Goal: Task Accomplishment & Management: Complete application form

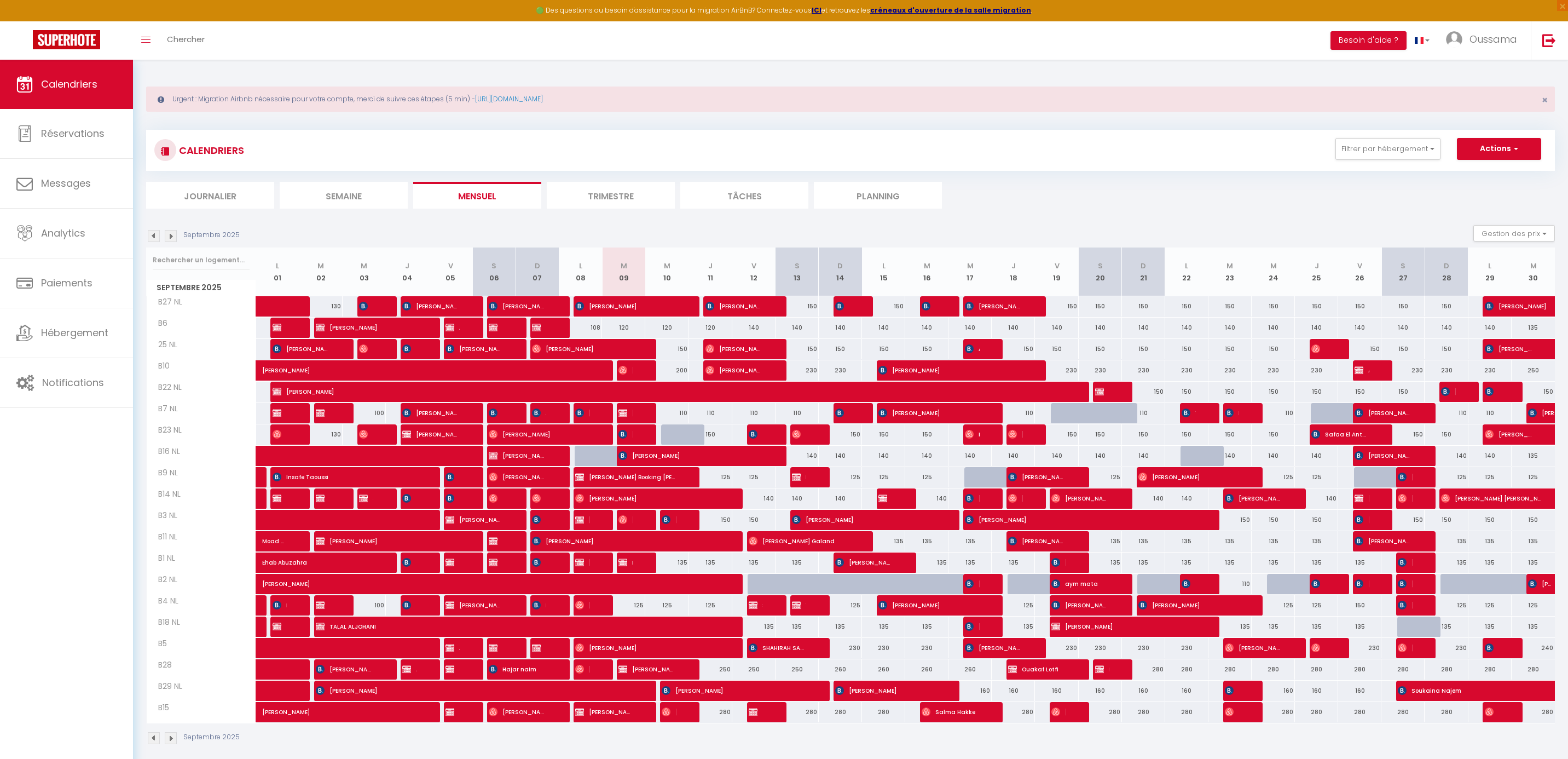
click at [160, 606] on span "B4 NL" at bounding box center [168, 602] width 41 height 12
click at [168, 321] on span "B6" at bounding box center [168, 324] width 41 height 12
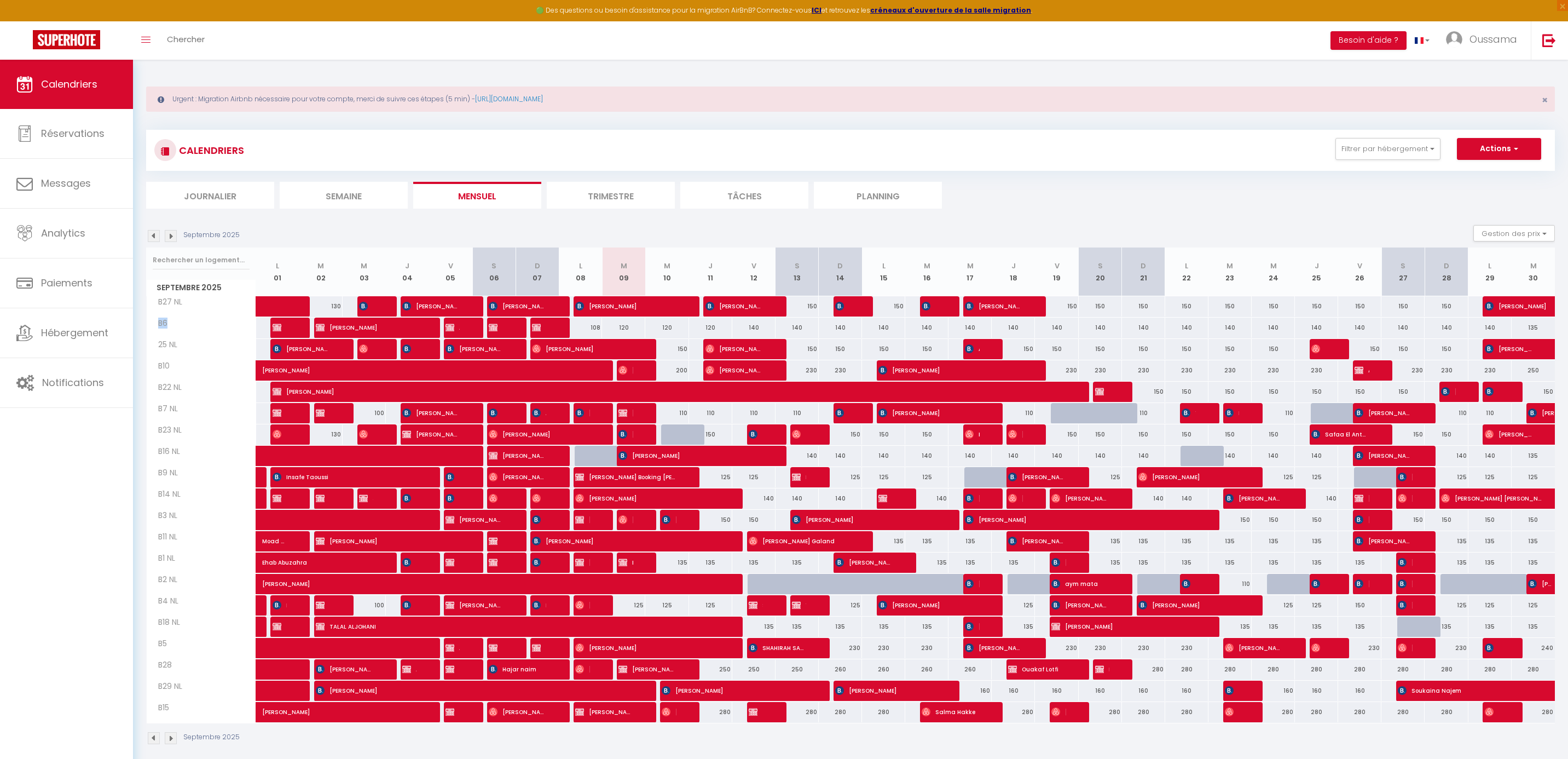
click at [168, 321] on span "B6" at bounding box center [168, 324] width 41 height 12
click at [164, 323] on span "B6" at bounding box center [168, 324] width 41 height 12
click at [165, 599] on span "B4 NL" at bounding box center [168, 602] width 41 height 12
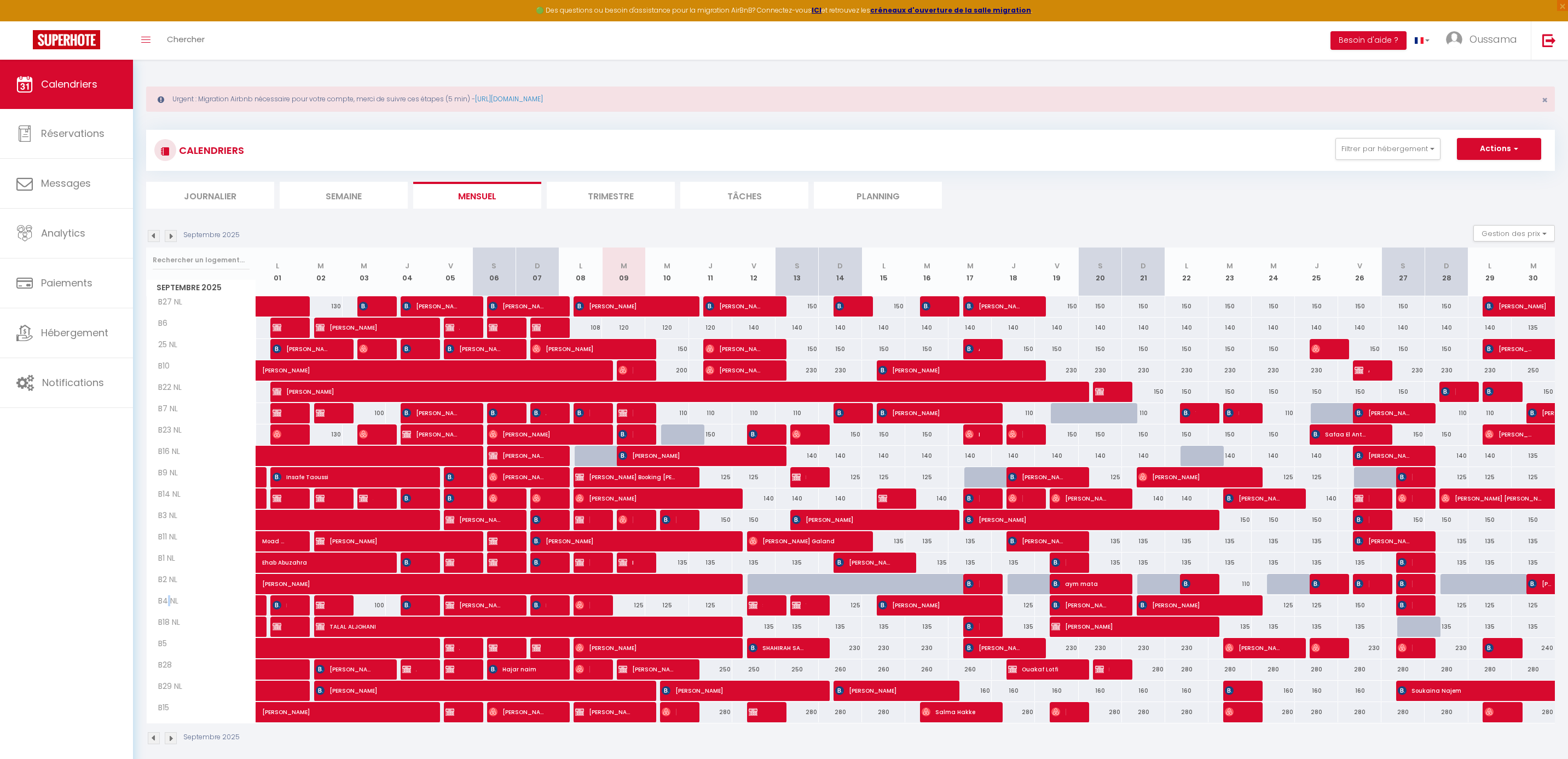
click at [165, 599] on span "B4 NL" at bounding box center [168, 602] width 41 height 12
click at [162, 326] on span "B6" at bounding box center [168, 324] width 41 height 12
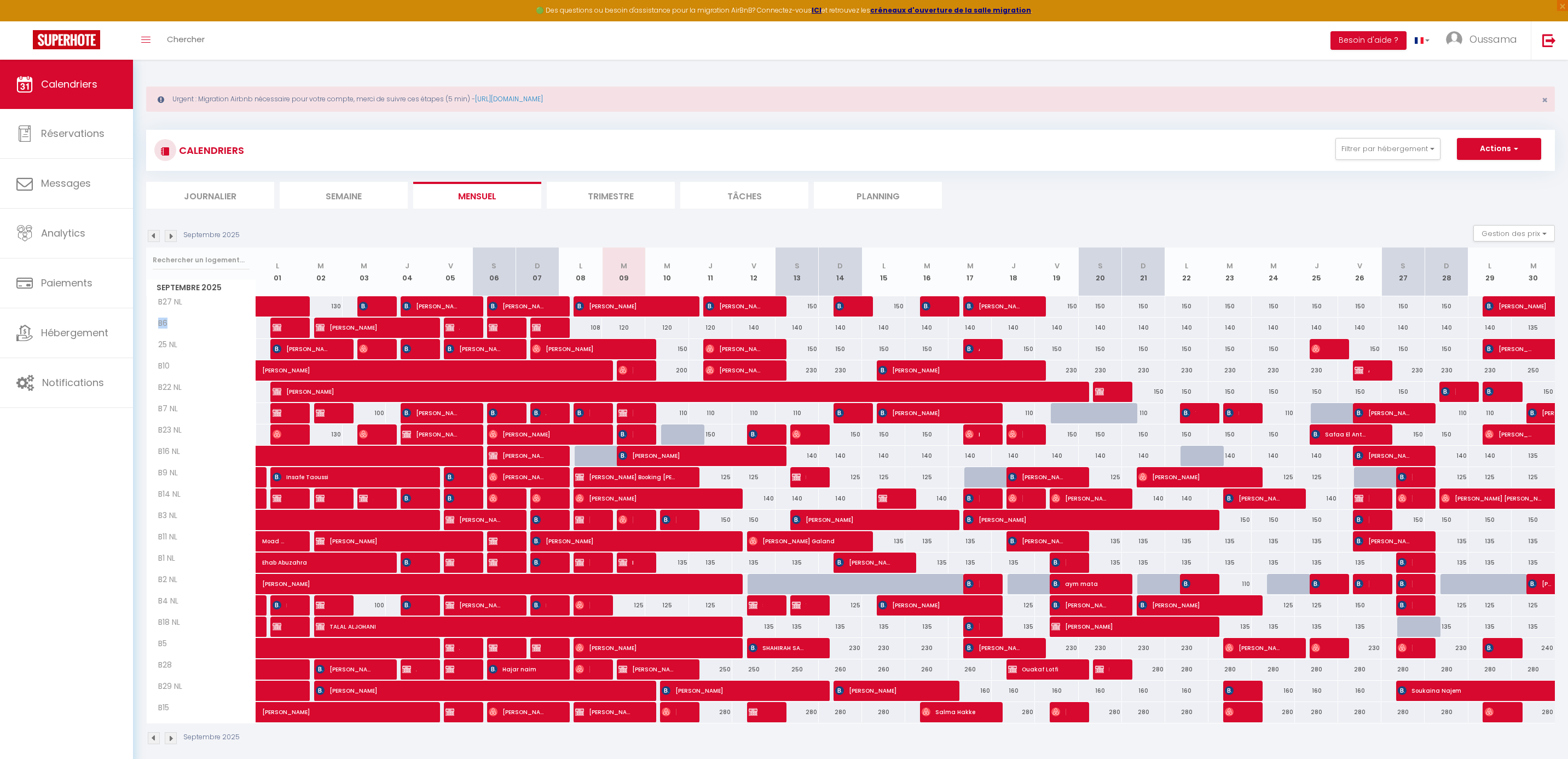
click at [164, 326] on span "B6" at bounding box center [168, 324] width 41 height 12
click at [165, 321] on span "B6" at bounding box center [168, 324] width 41 height 12
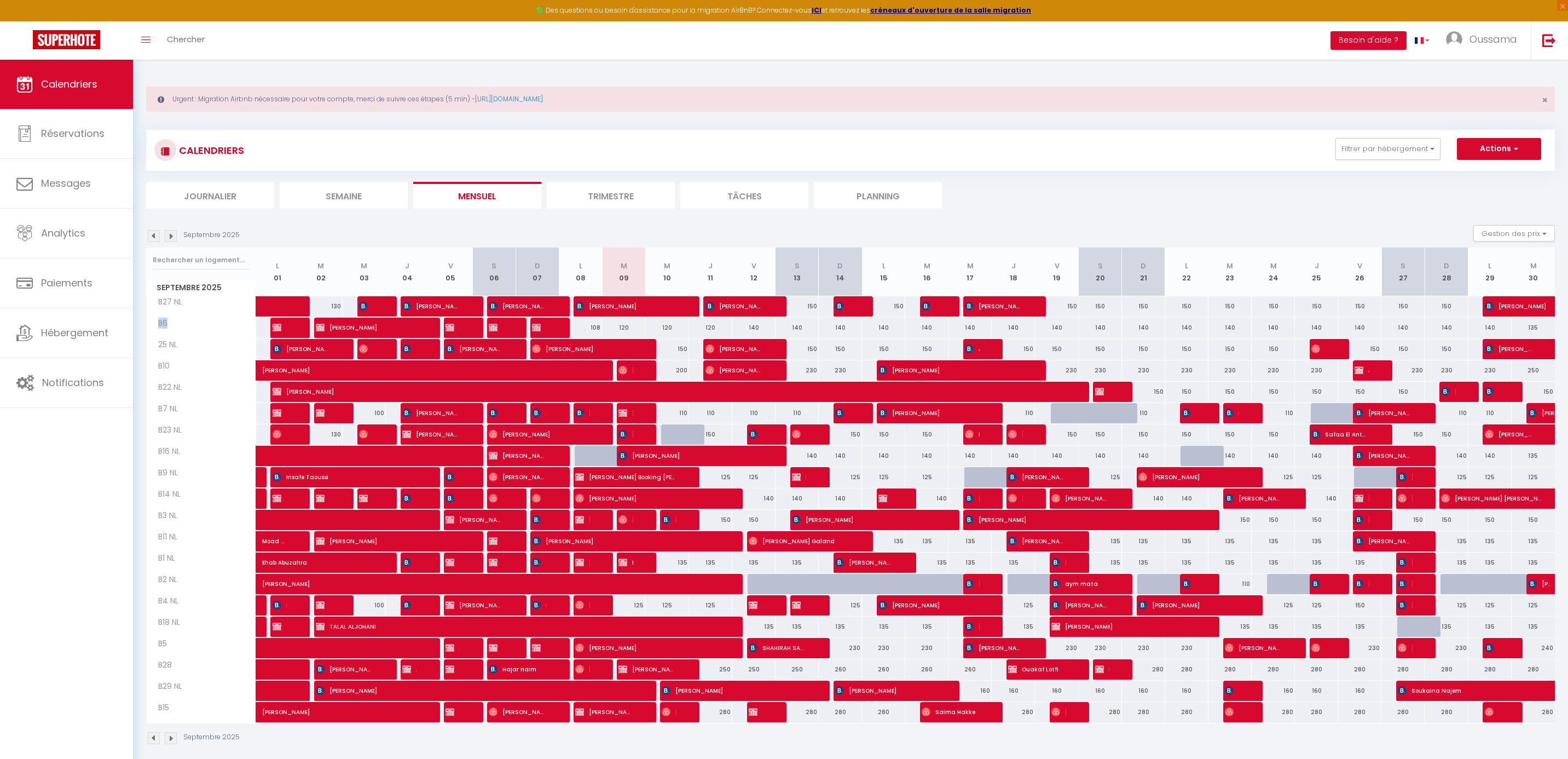
click at [165, 321] on span "B6" at bounding box center [168, 324] width 41 height 12
click at [169, 326] on span "B6" at bounding box center [168, 324] width 41 height 12
click at [162, 325] on span "B6" at bounding box center [168, 324] width 41 height 12
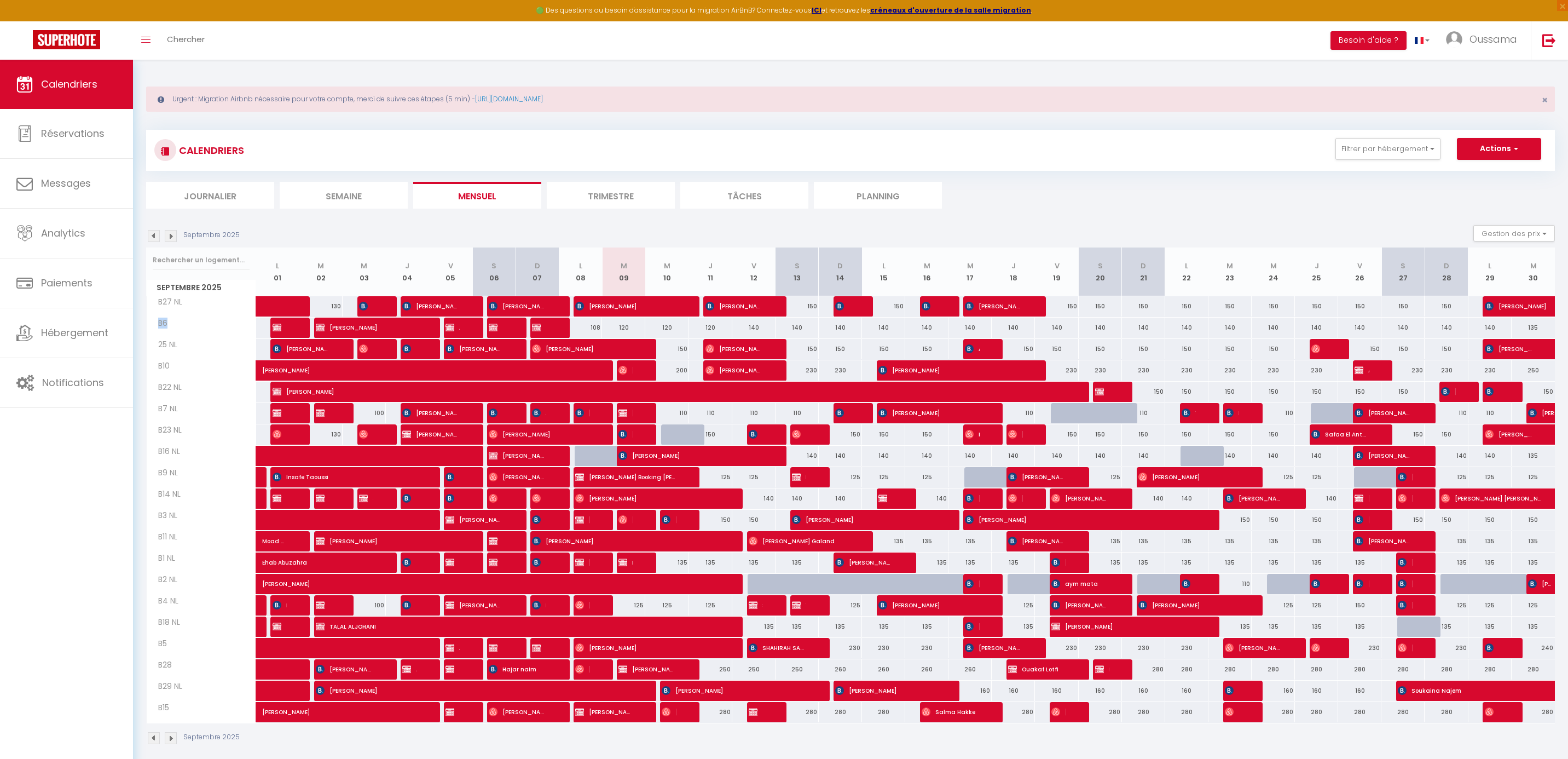
click at [162, 325] on span "B6" at bounding box center [168, 324] width 41 height 12
click at [164, 604] on span "B4 NL" at bounding box center [168, 602] width 41 height 12
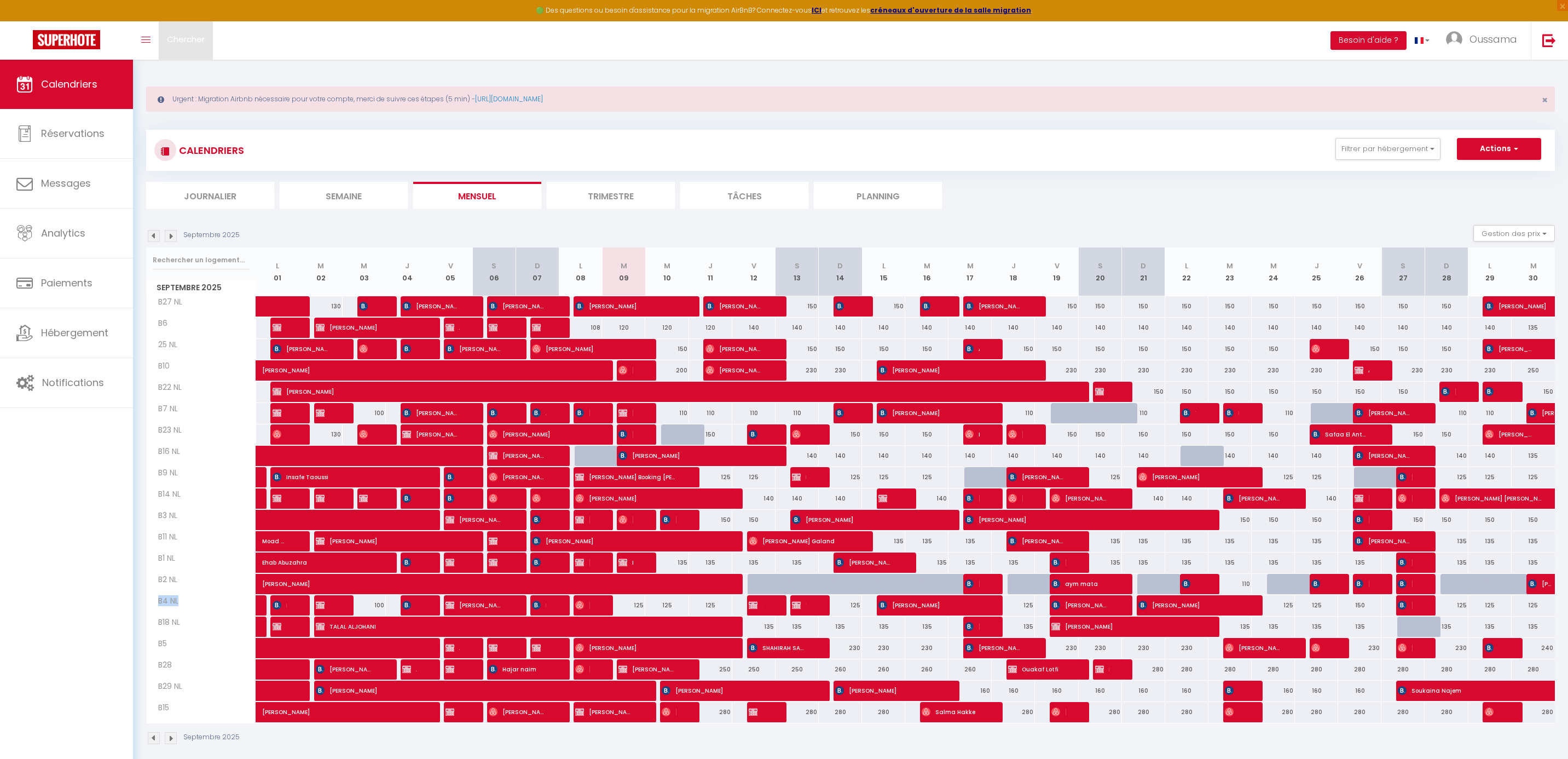
click at [186, 35] on span "Chercher" at bounding box center [185, 38] width 37 height 12
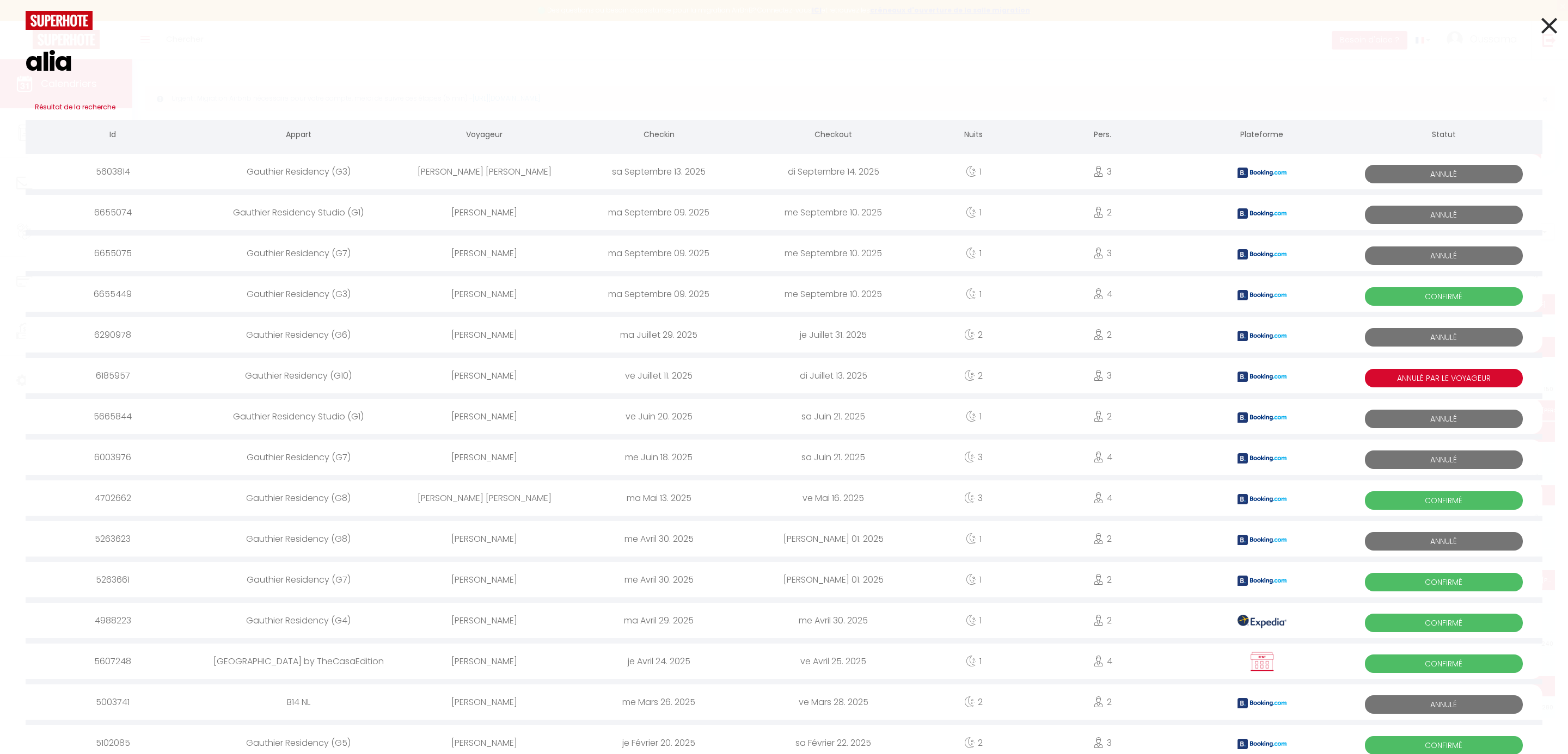
type input "alia"
click at [1544, 21] on icon at bounding box center [1549, 26] width 16 height 27
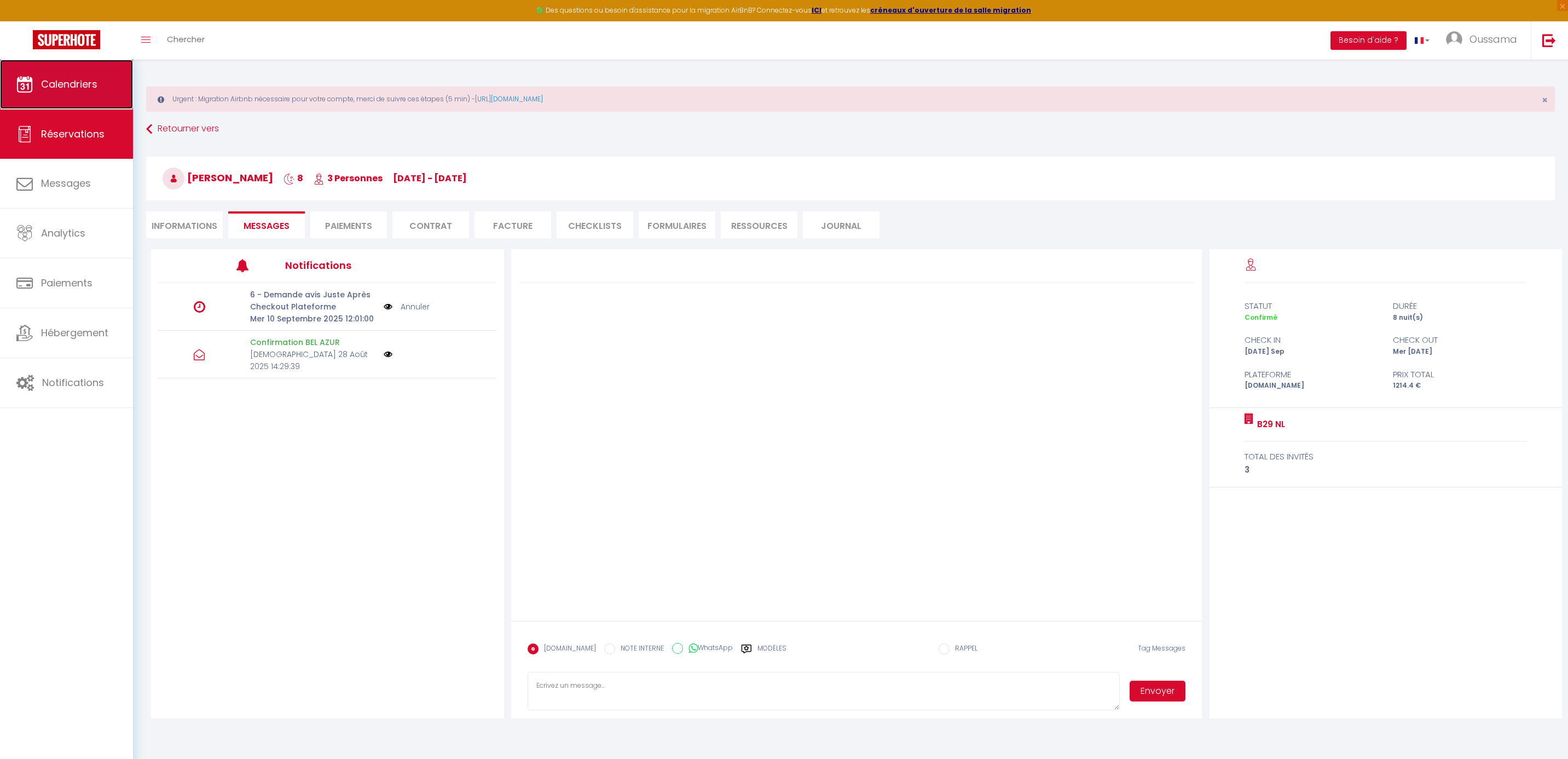
click at [54, 96] on link "Calendriers" at bounding box center [66, 84] width 133 height 49
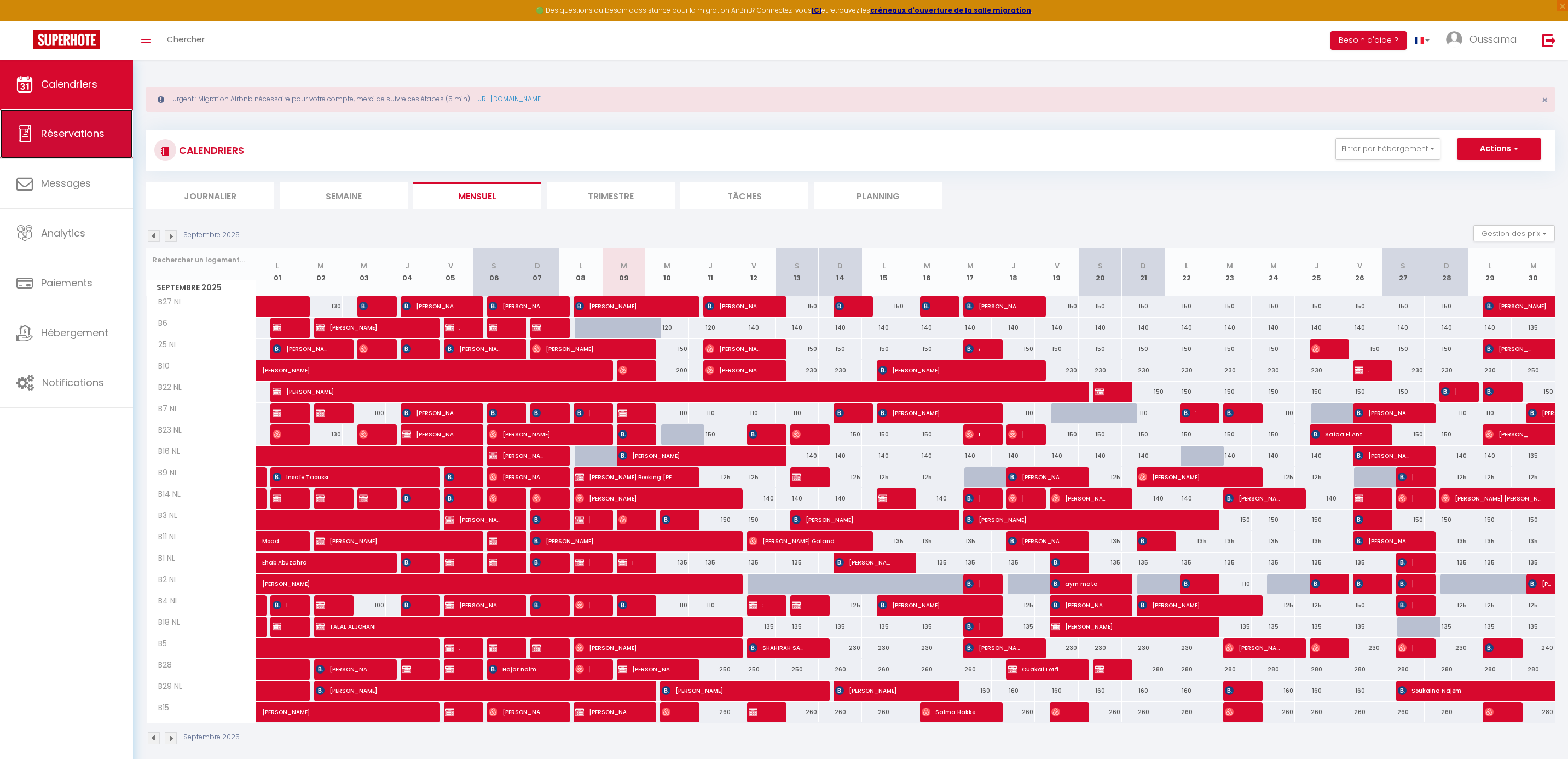
click at [87, 140] on span "Réservations" at bounding box center [72, 133] width 63 height 13
select select "not_cancelled"
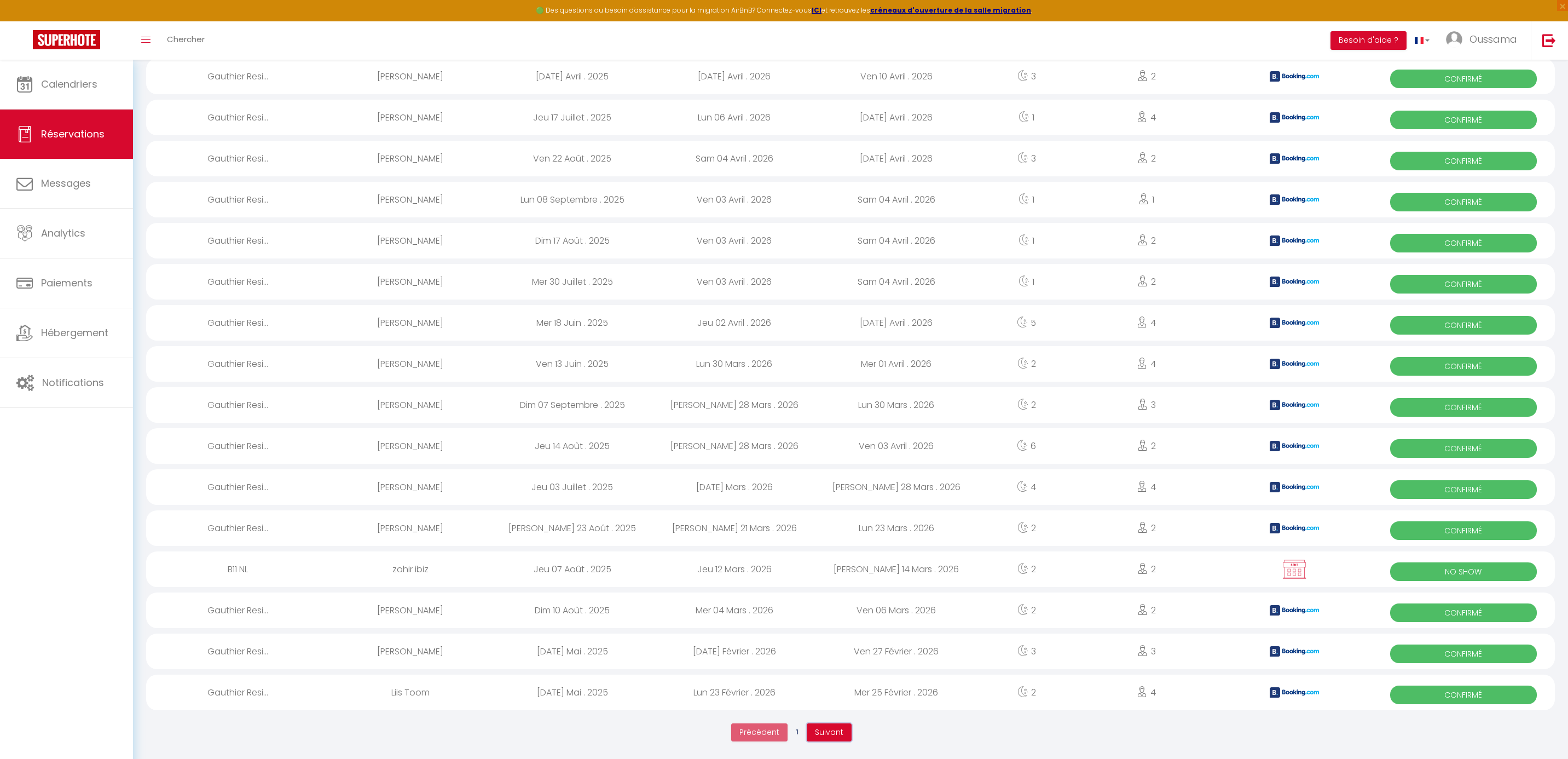
click at [841, 726] on button "Suivant" at bounding box center [829, 732] width 45 height 19
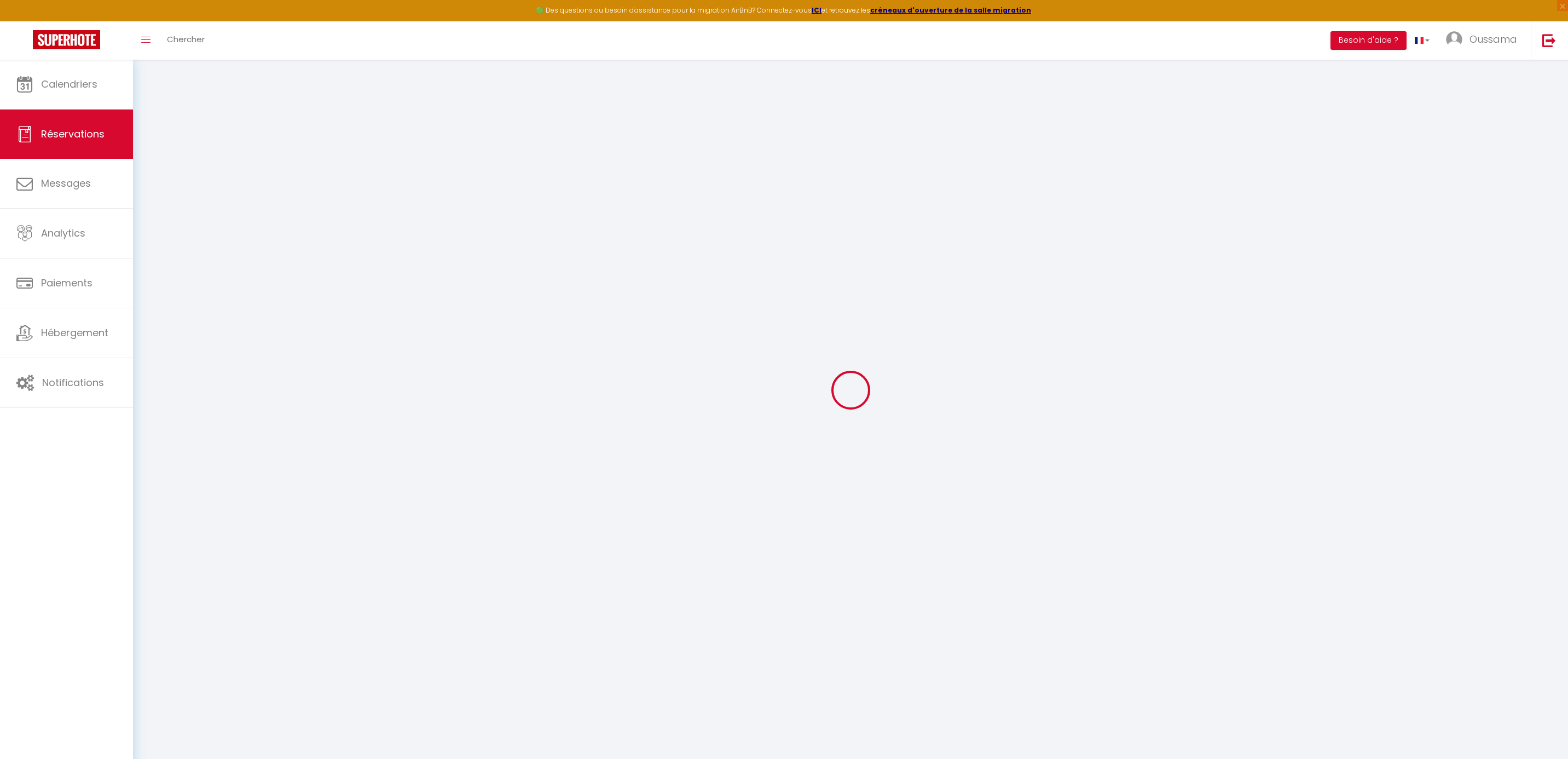
scroll to position [60, 0]
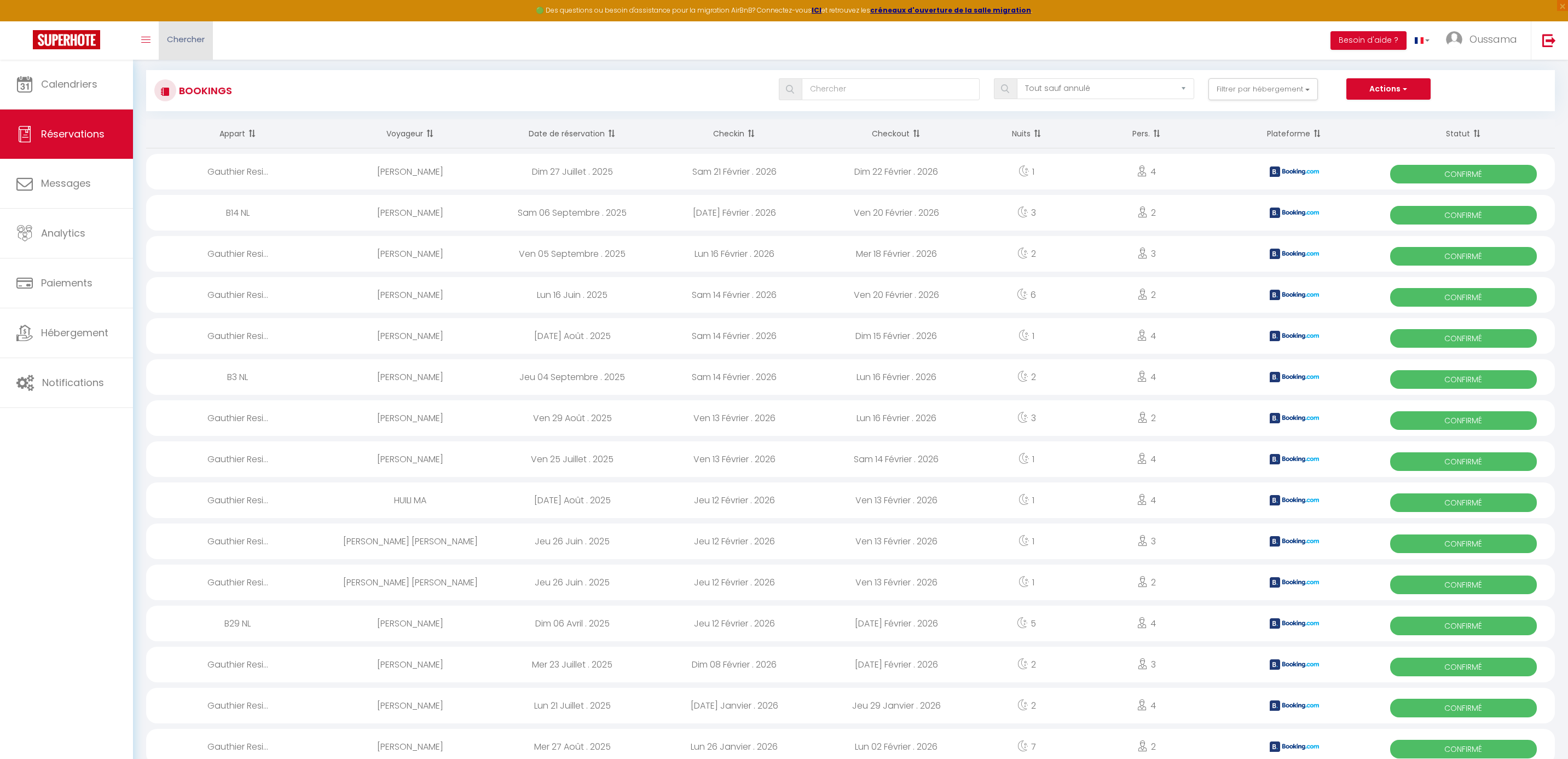
click at [202, 37] on span "Chercher" at bounding box center [185, 38] width 37 height 12
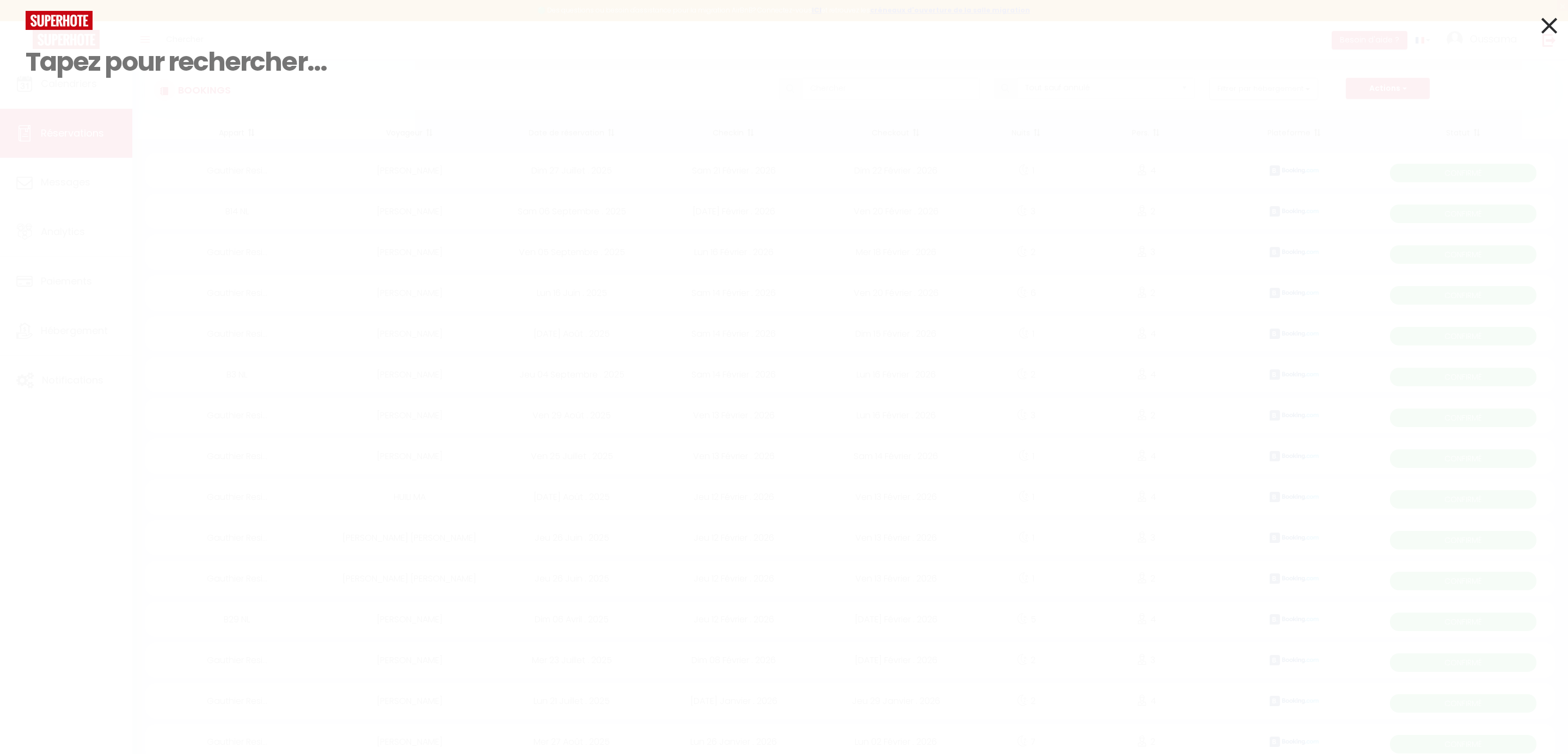
paste input "[PHONE_NUMBER]"
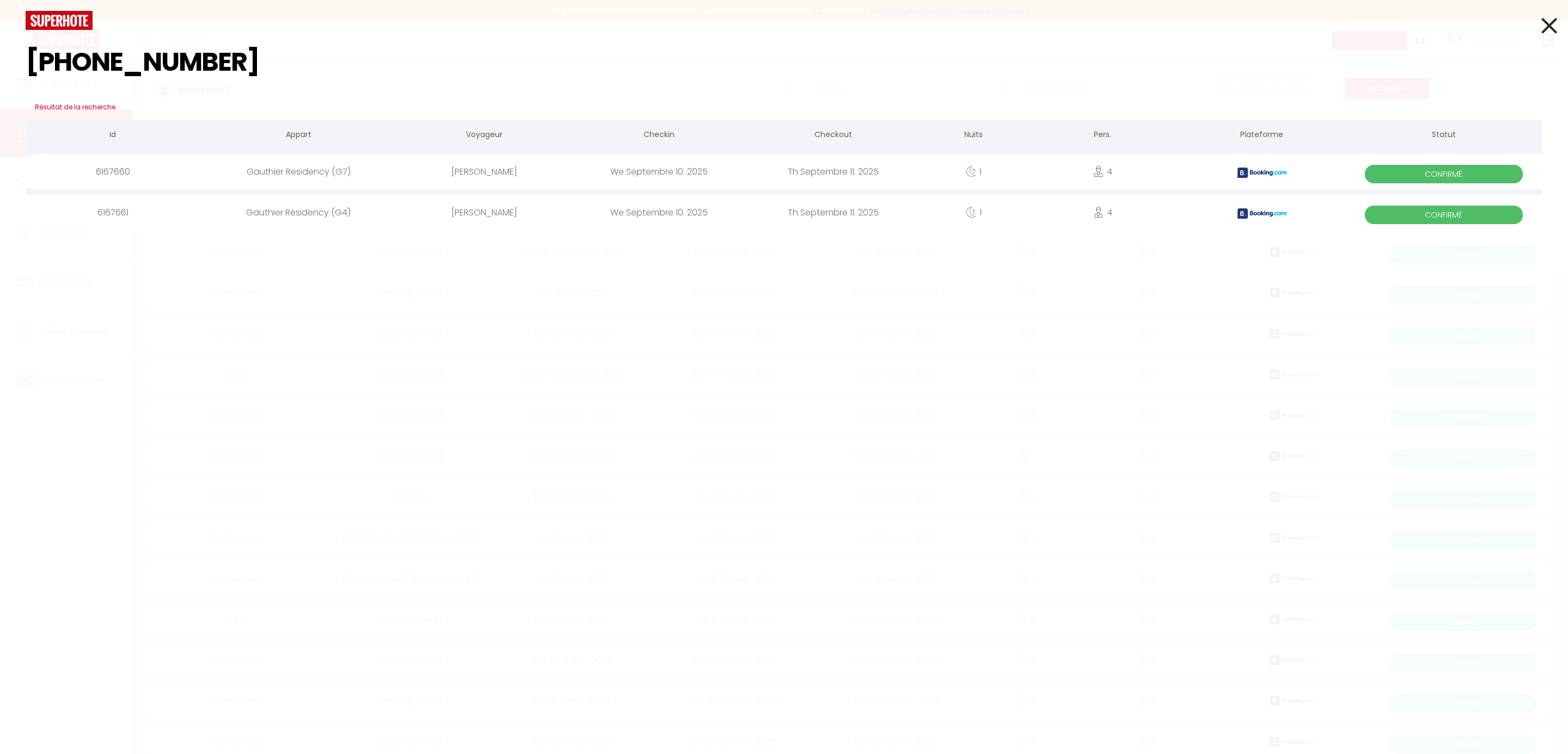
click at [85, 61] on input "[PHONE_NUMBER]" at bounding box center [784, 62] width 1517 height 64
type input "[PHONE_NUMBER]"
click at [1552, 32] on icon at bounding box center [1549, 26] width 16 height 27
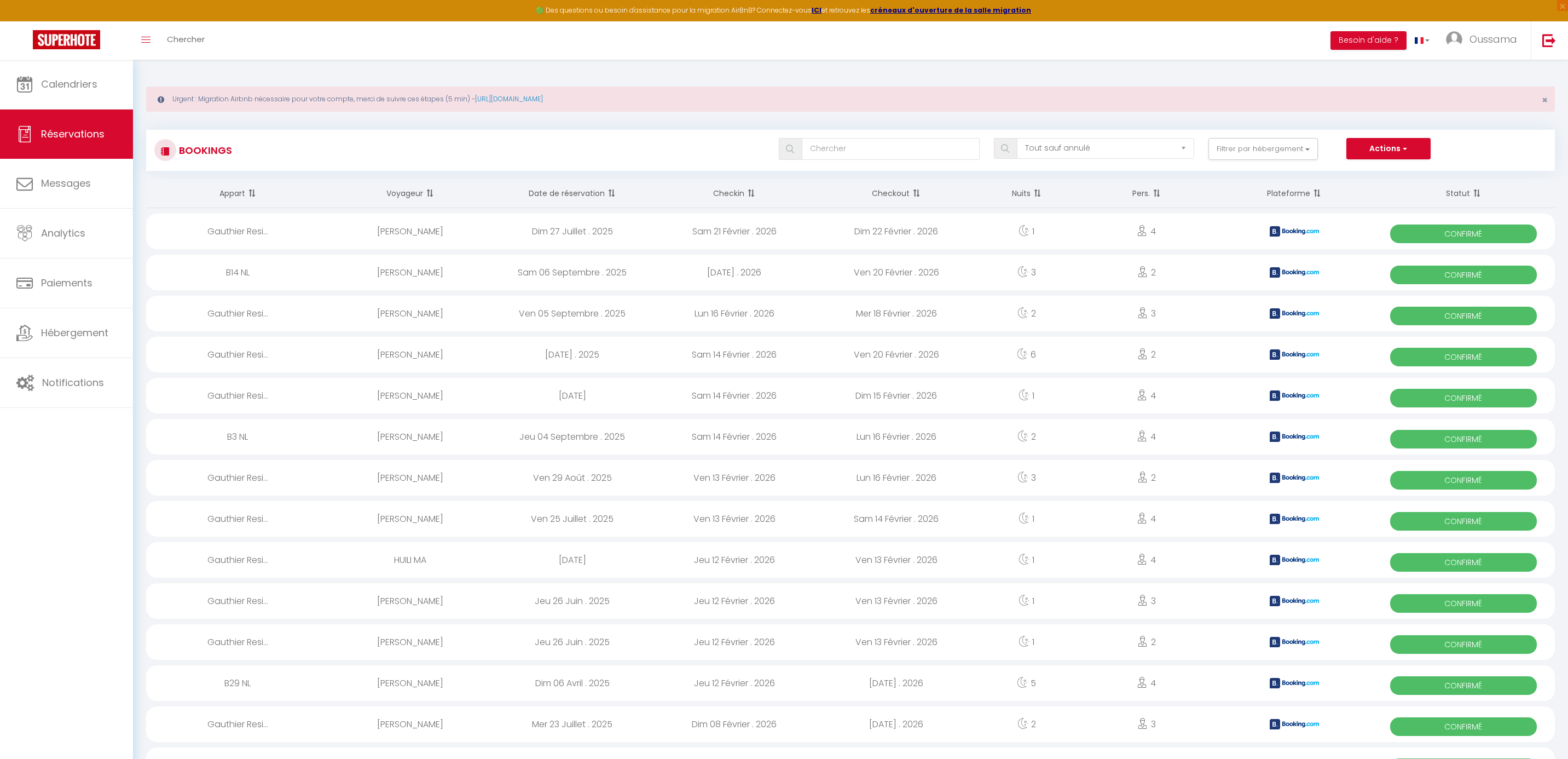
select select "not_cancelled"
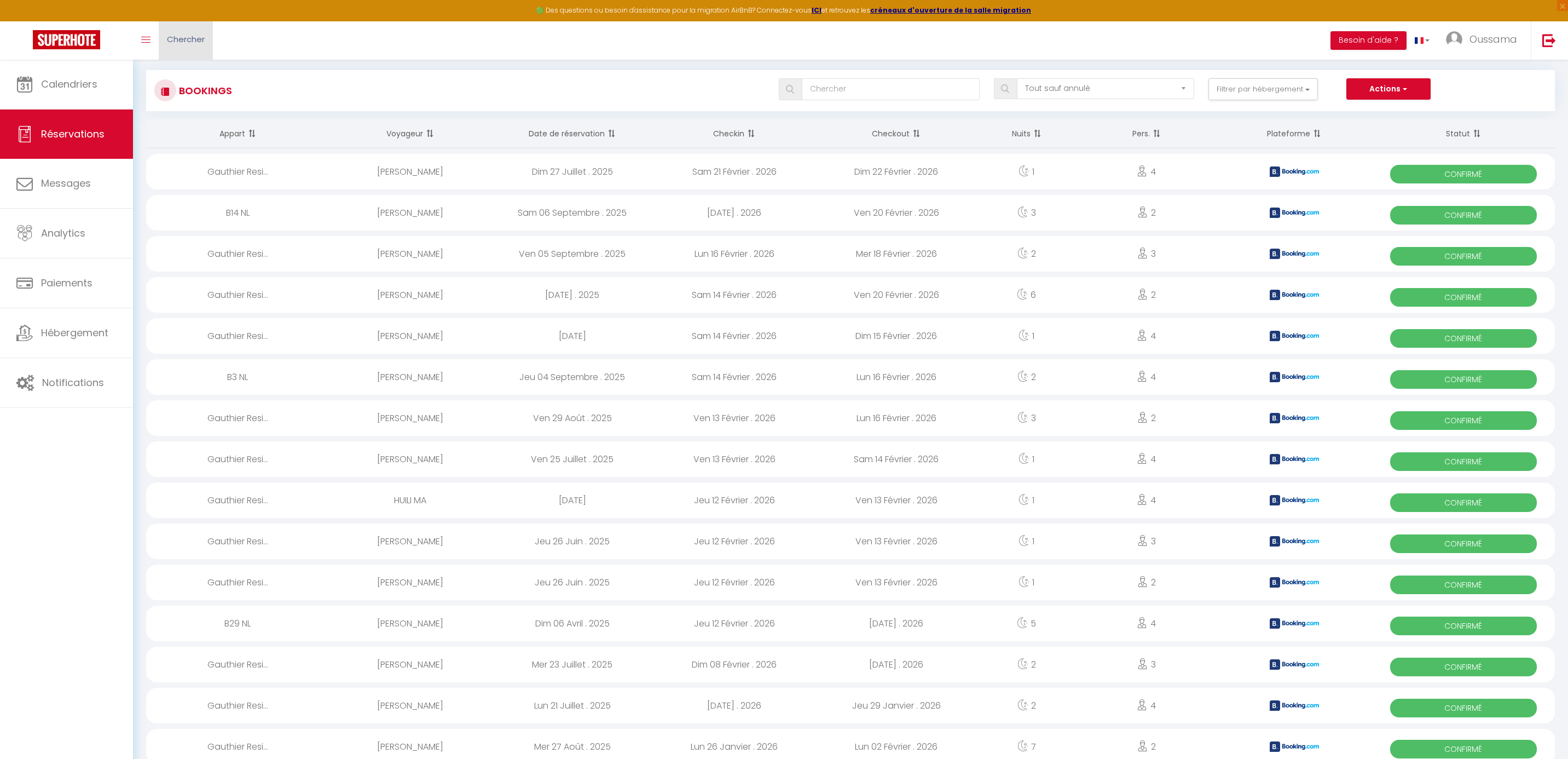
click at [203, 32] on link "Chercher" at bounding box center [185, 40] width 54 height 38
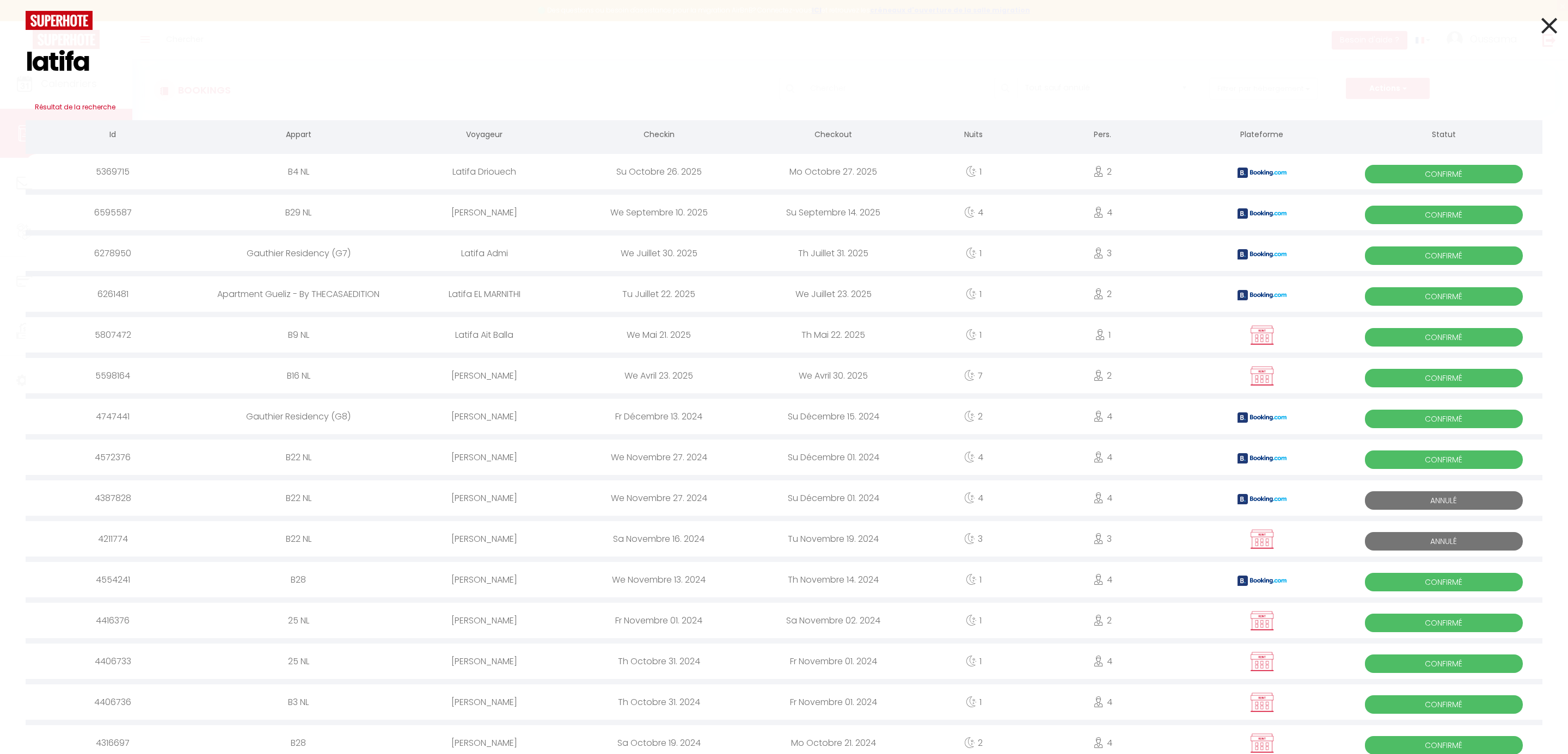
type input "latifa"
click at [295, 214] on div "B29 NL" at bounding box center [298, 213] width 197 height 35
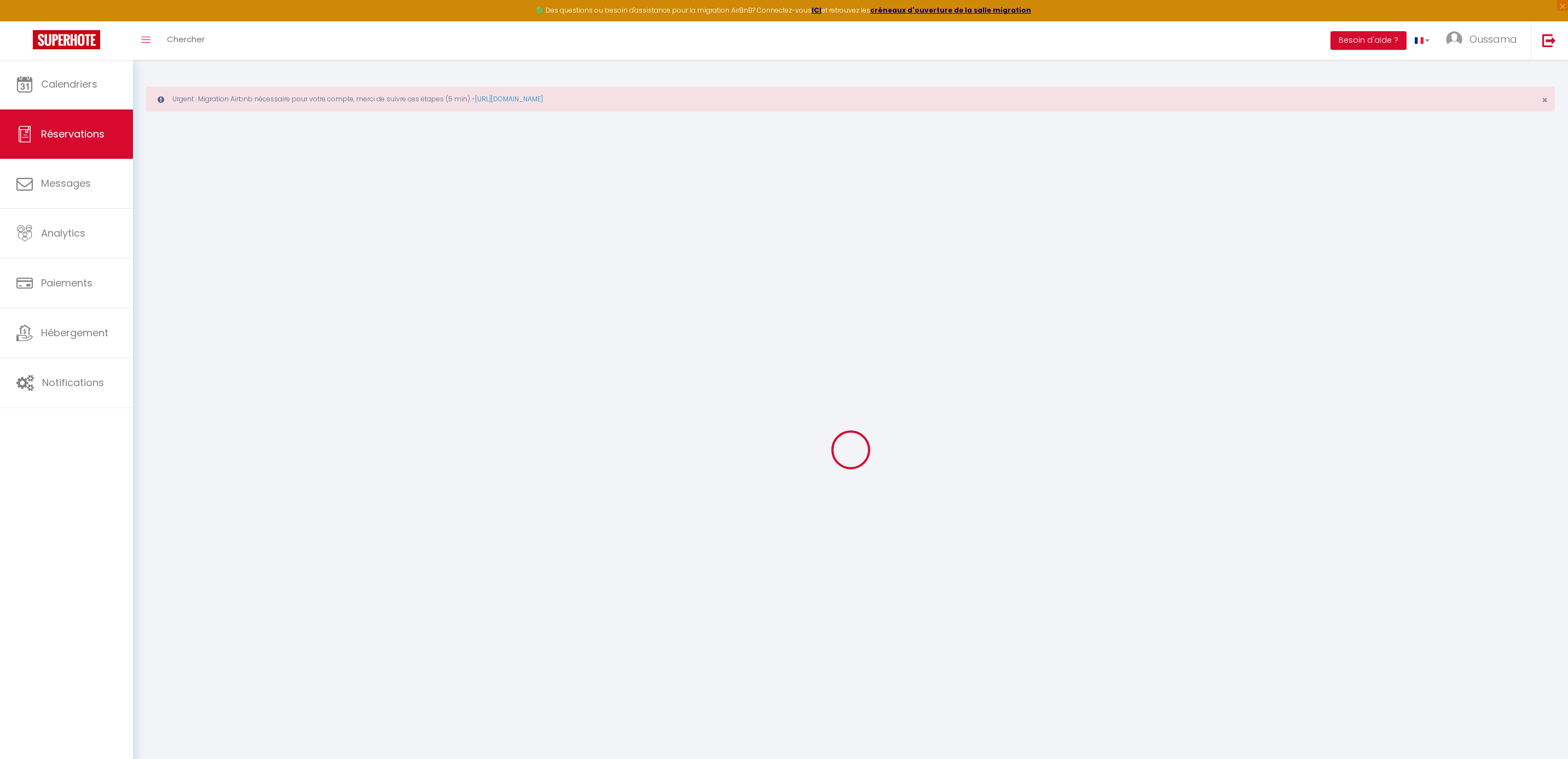
type input "Latifa"
type input "Labib"
type input "llabib.521787@guest.booking.com"
type input "+31644143348"
type input "."
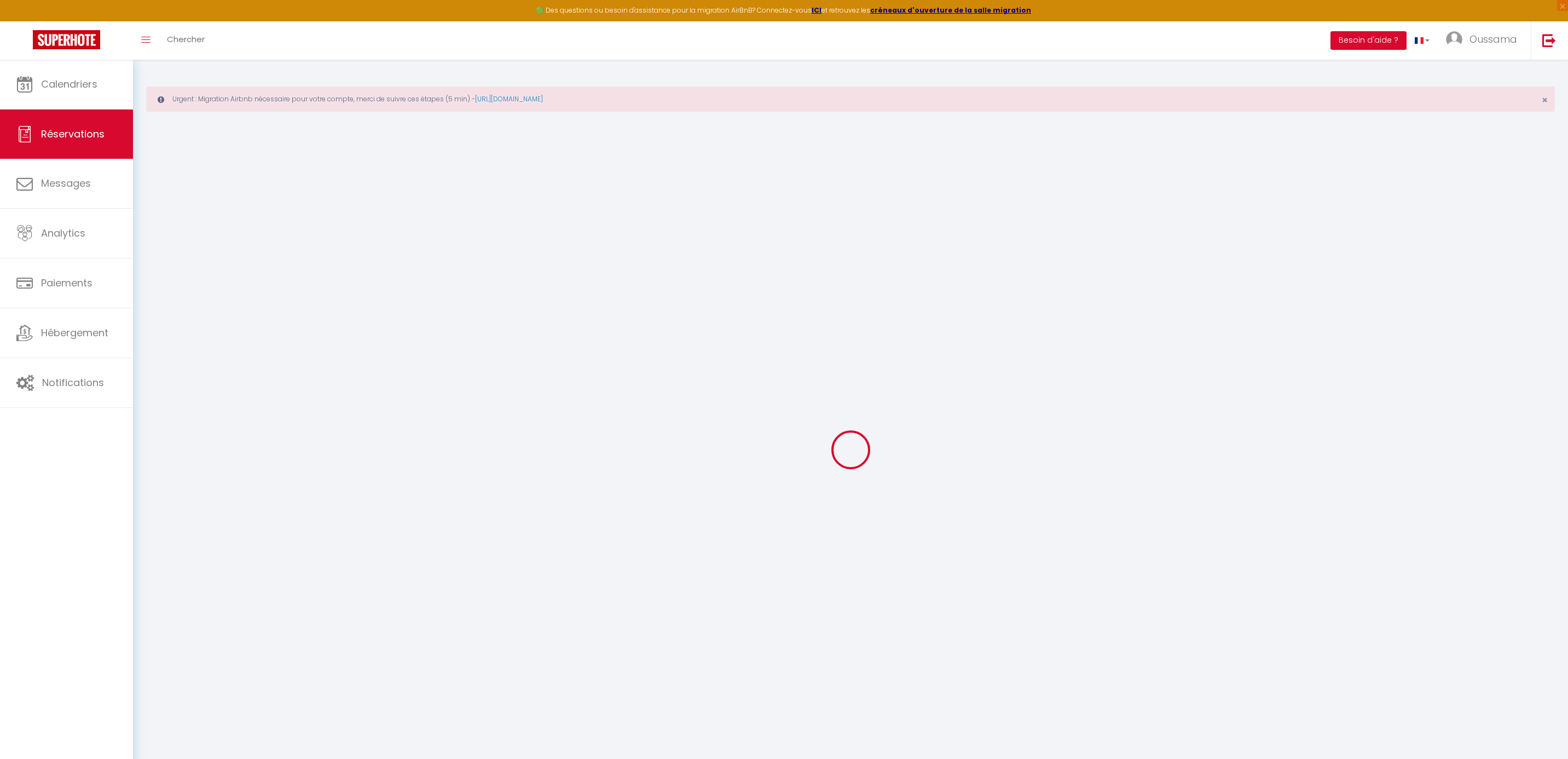
select select "NL"
type input "116.64"
type input "11.66"
select select "49595"
select select "1"
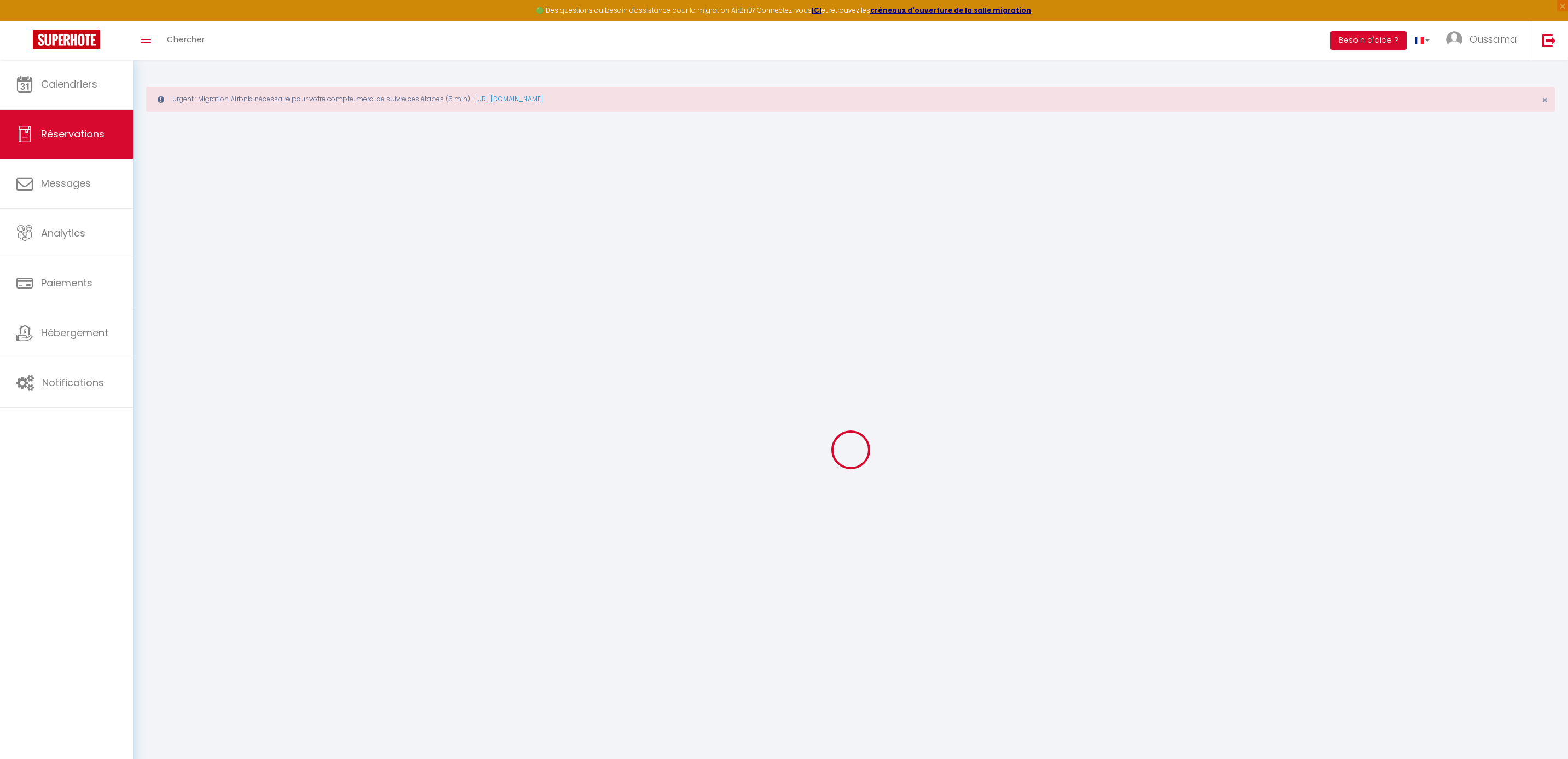
select select
type input "4"
select select "12"
select select
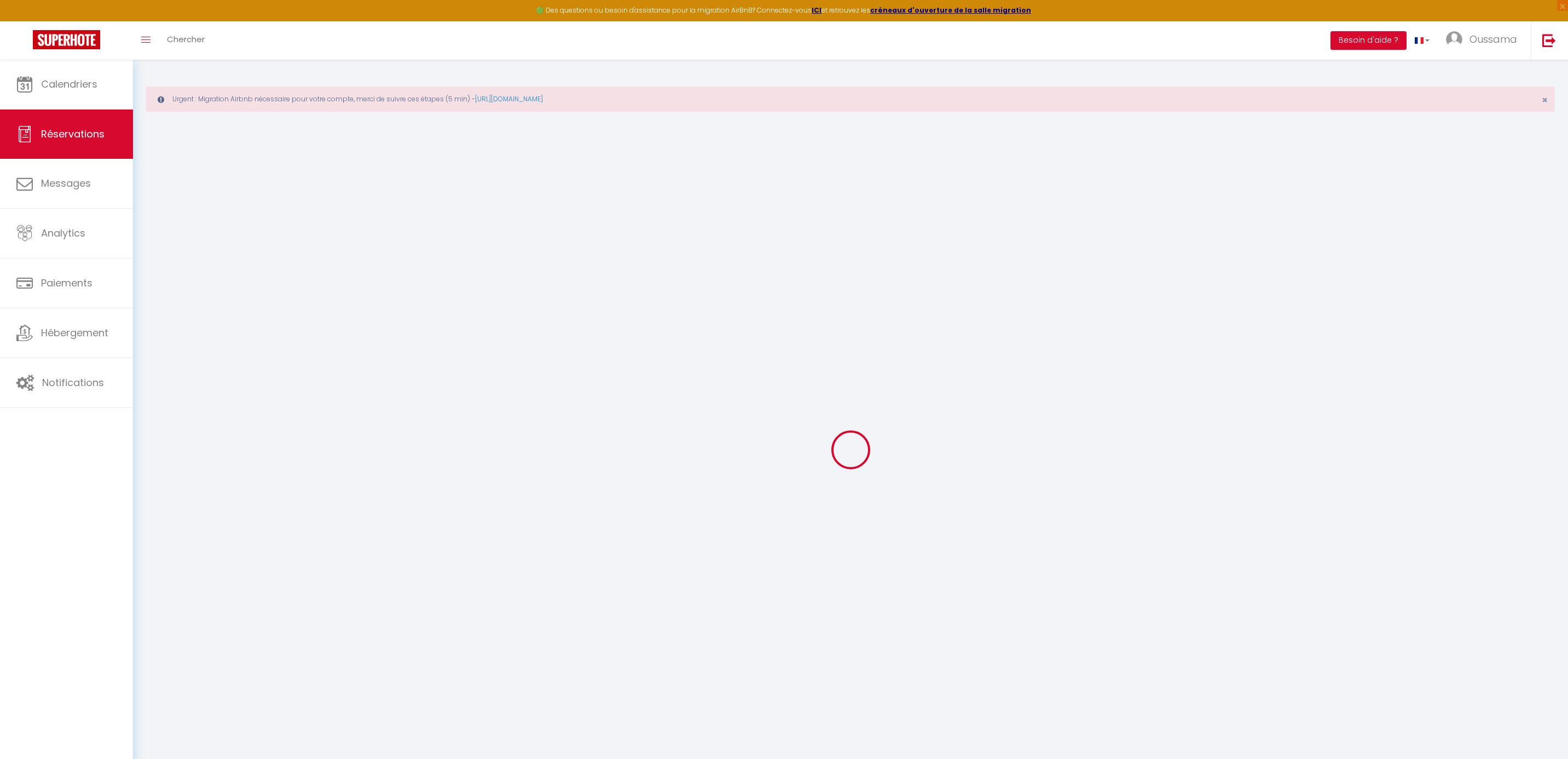
type input "583.2"
checkbox input "false"
type input "0"
select select "2"
type input "0"
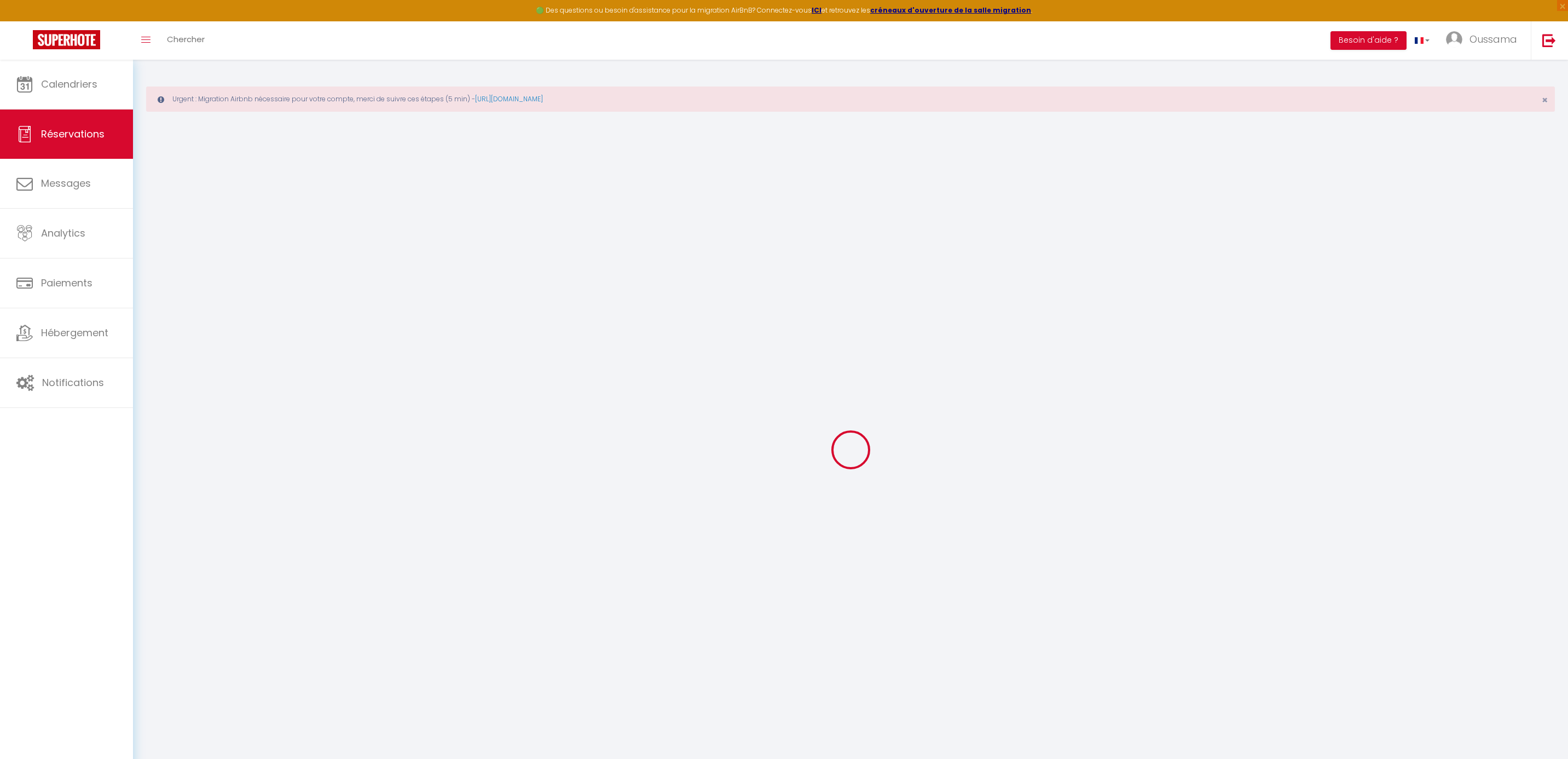
type input "0"
select select
select select "14"
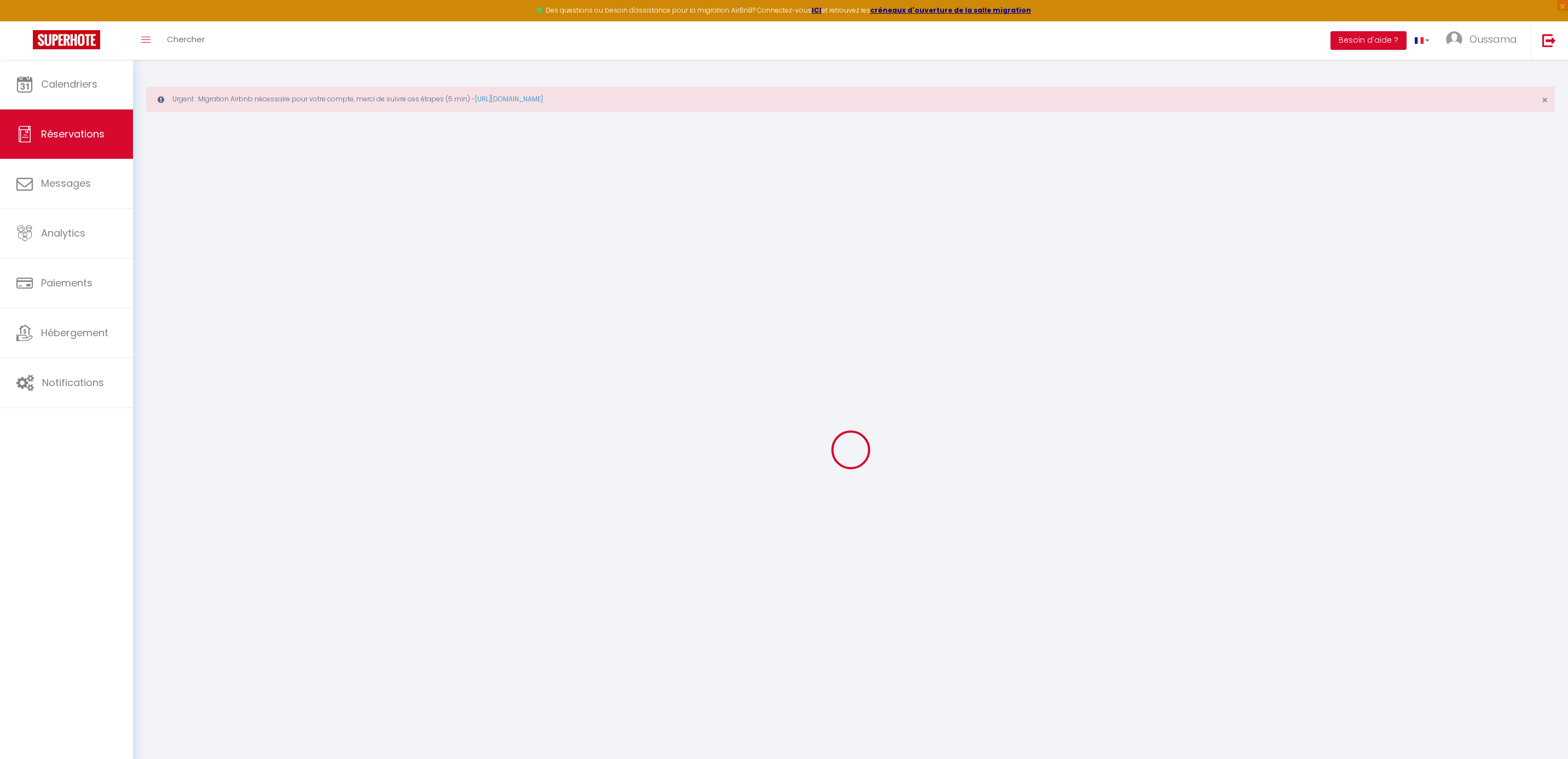
checkbox input "false"
select select
checkbox input "false"
select select
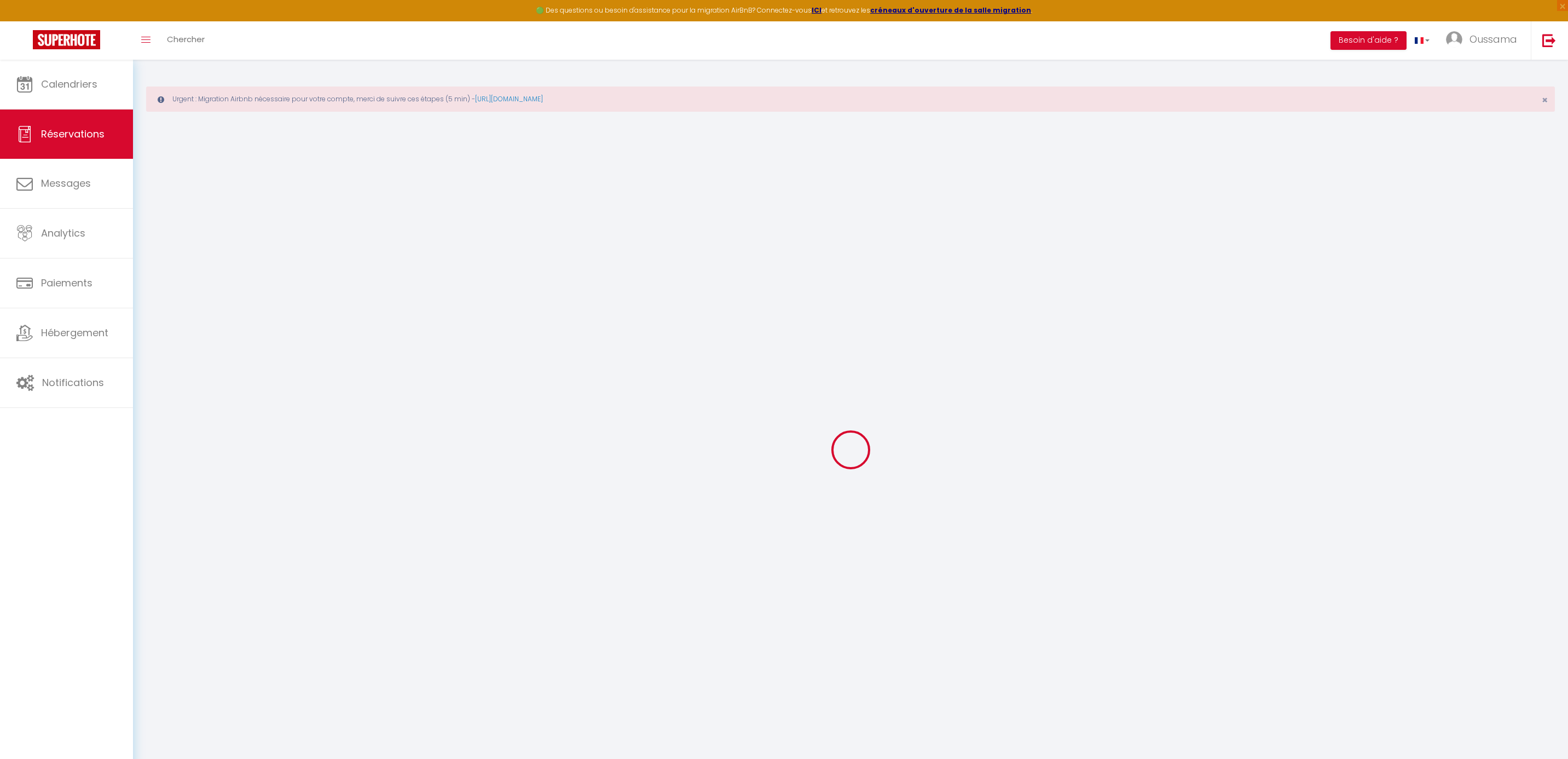
select select
checkbox input "false"
type textarea "** THIS RESERVATION HAS BEEN PRE-PAID ** Reservation has a cancellation grace p…"
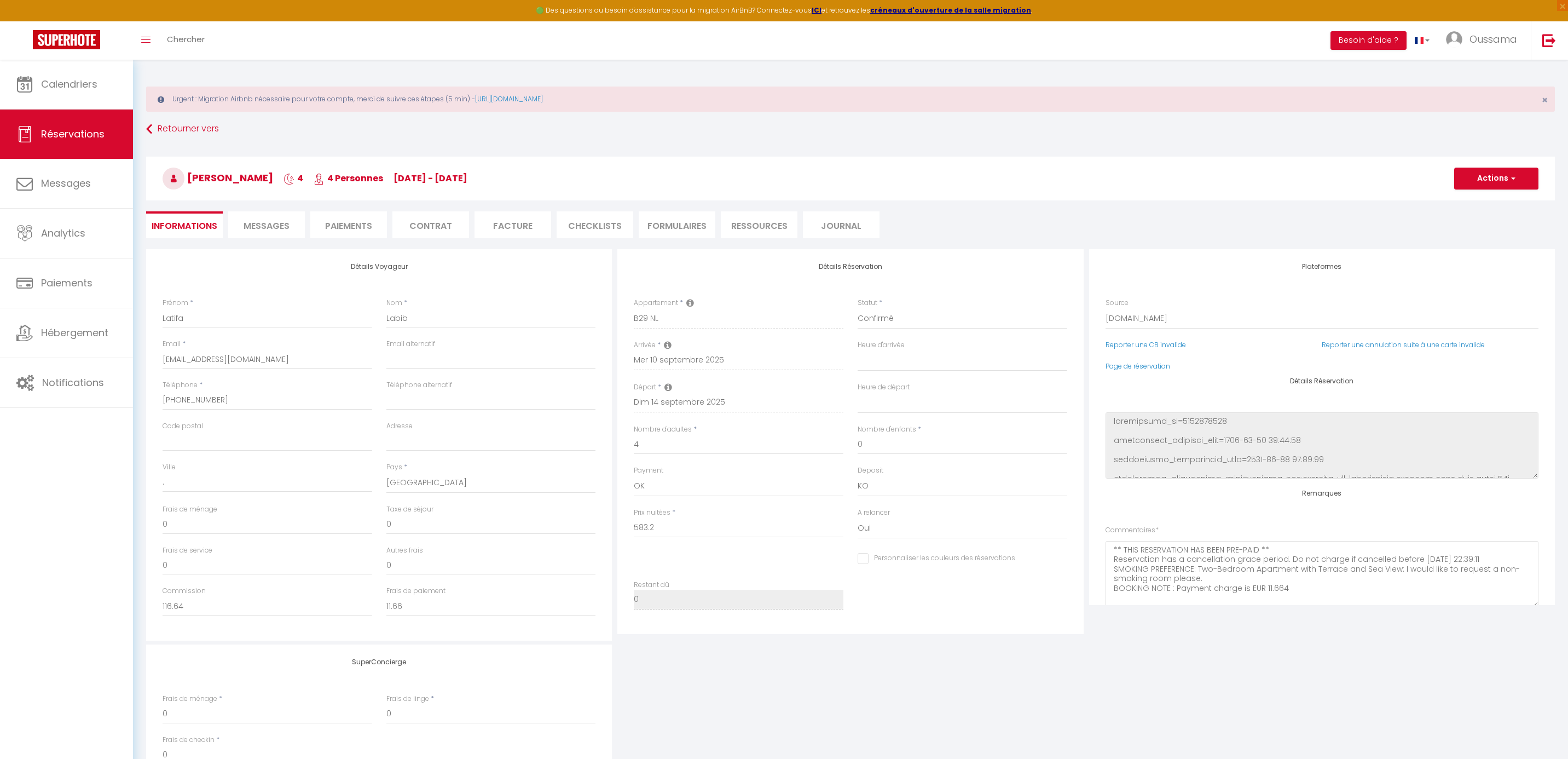
type input "32"
select select
checkbox input "false"
select select
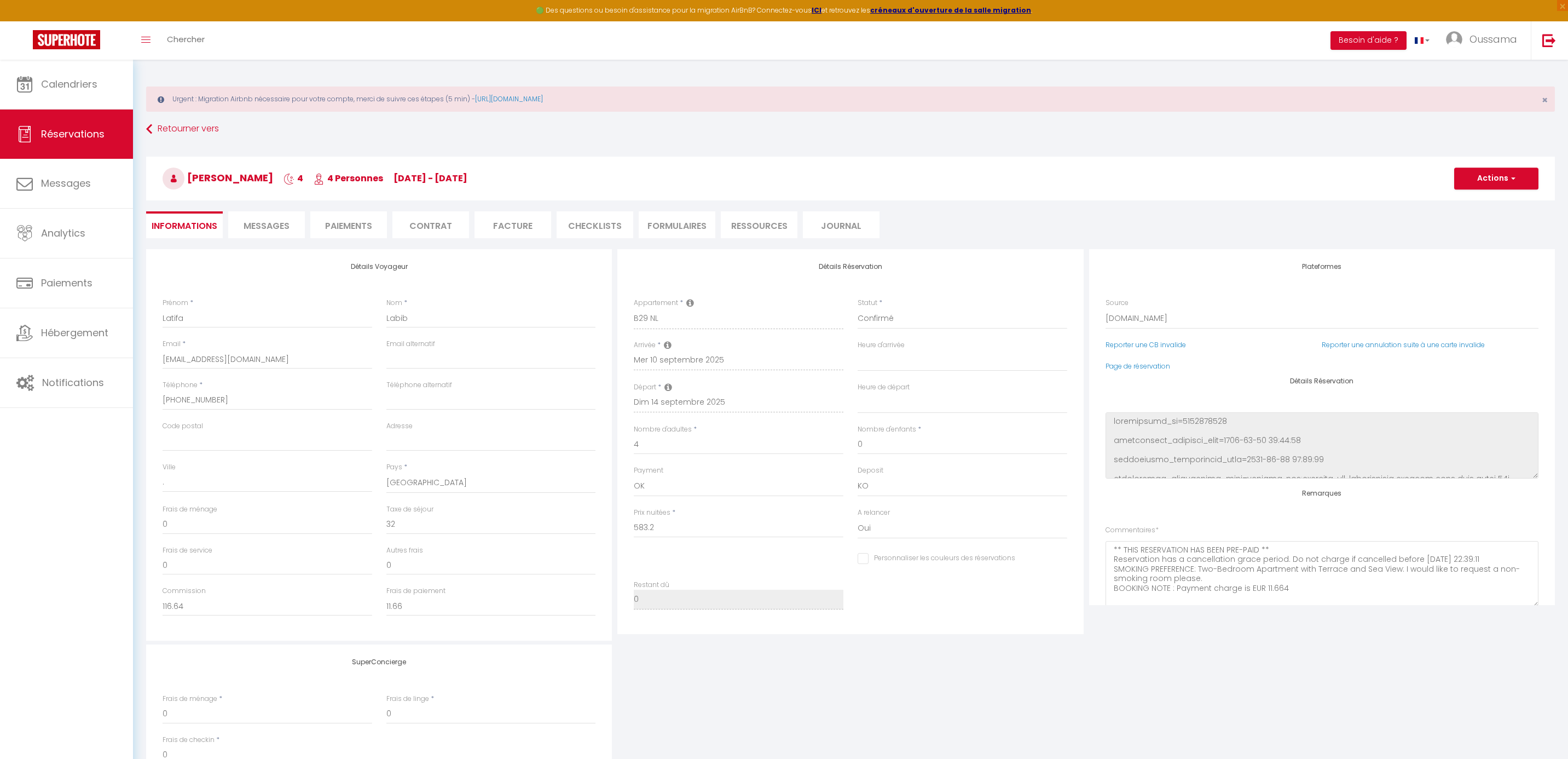
select select
click at [90, 75] on link "Calendriers" at bounding box center [66, 84] width 133 height 49
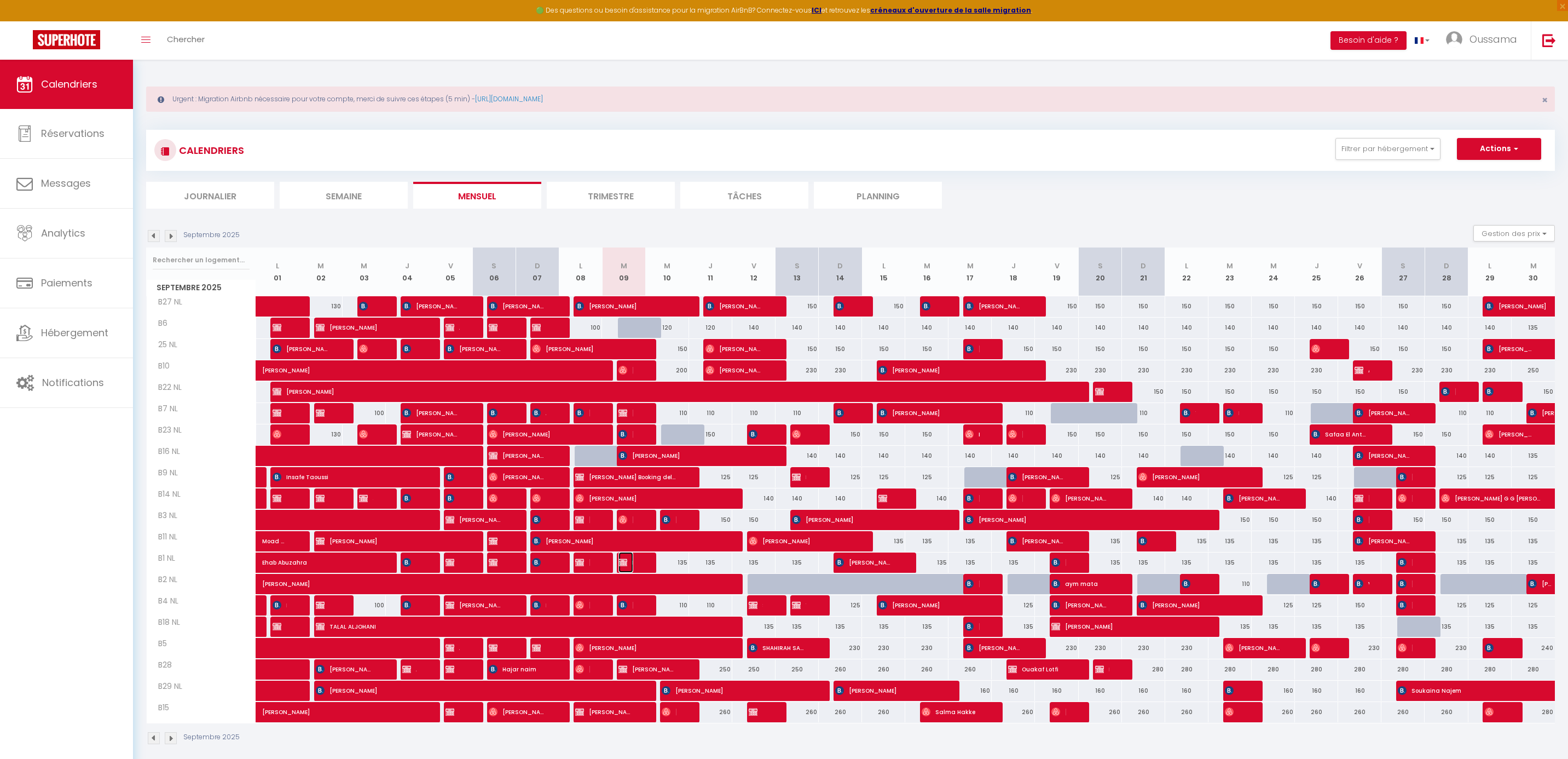
click at [628, 564] on span "Reserved" at bounding box center [626, 562] width 14 height 21
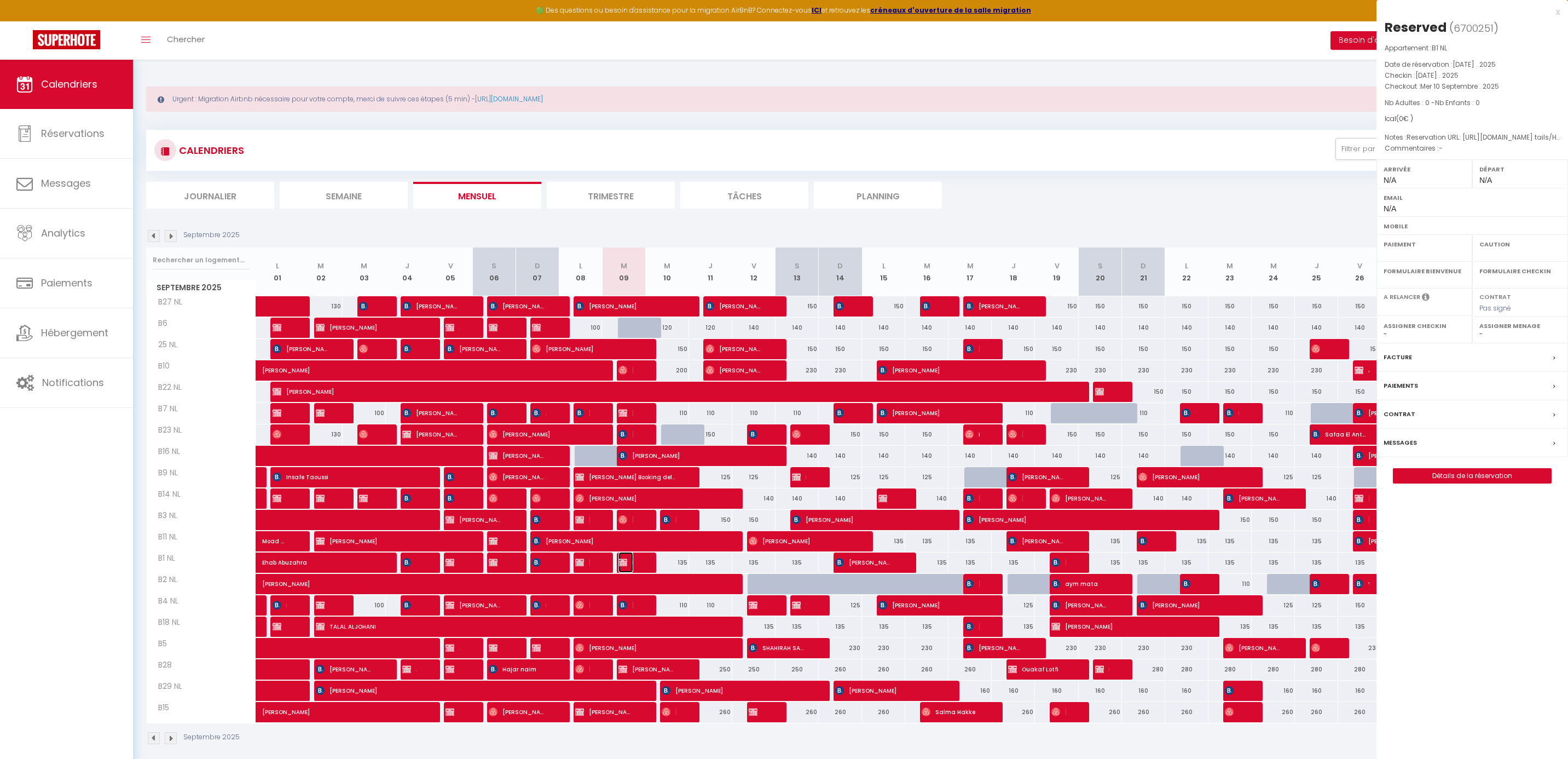
select select "OK"
select select "KO"
select select "0"
select select "1"
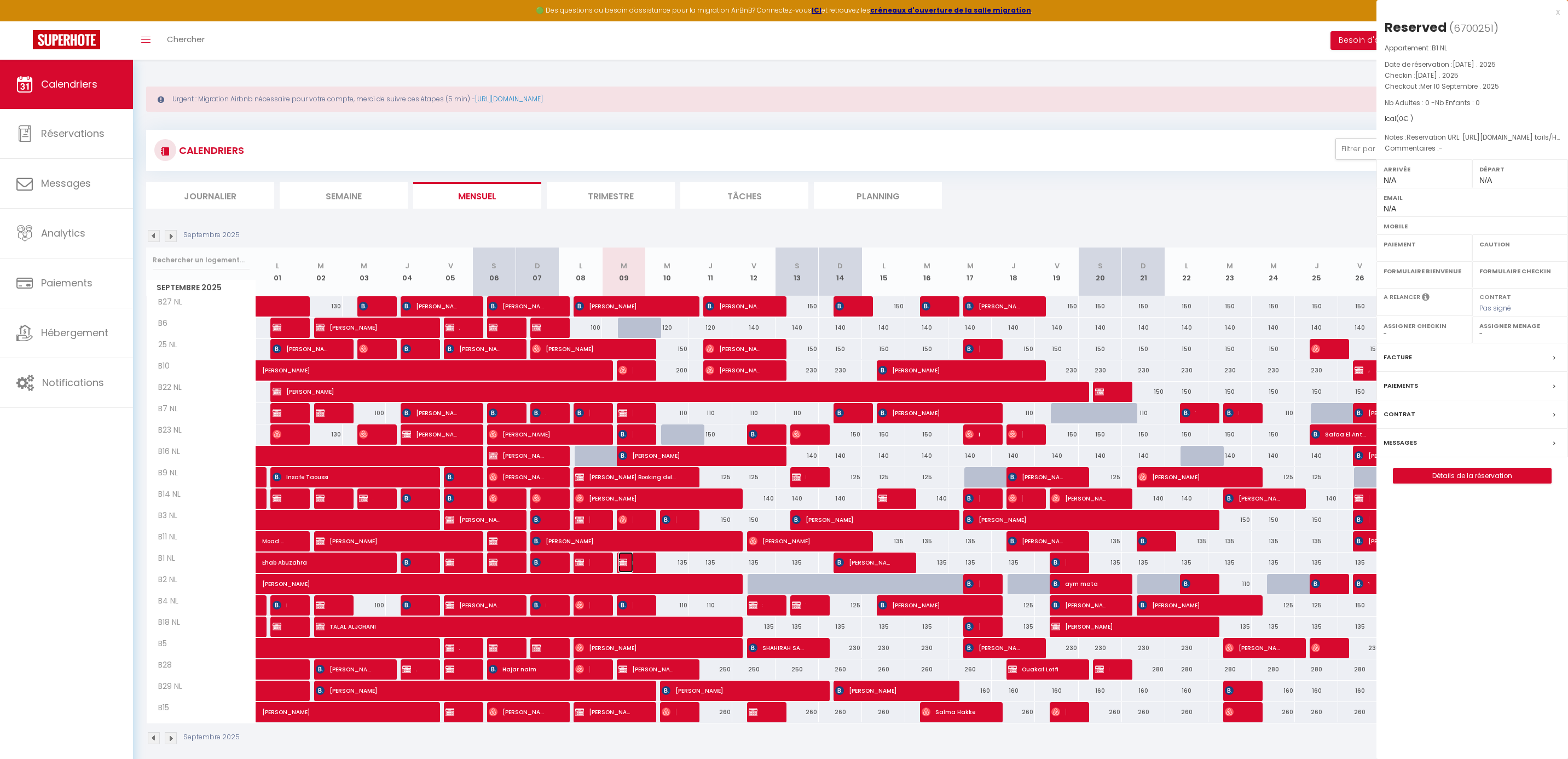
select select
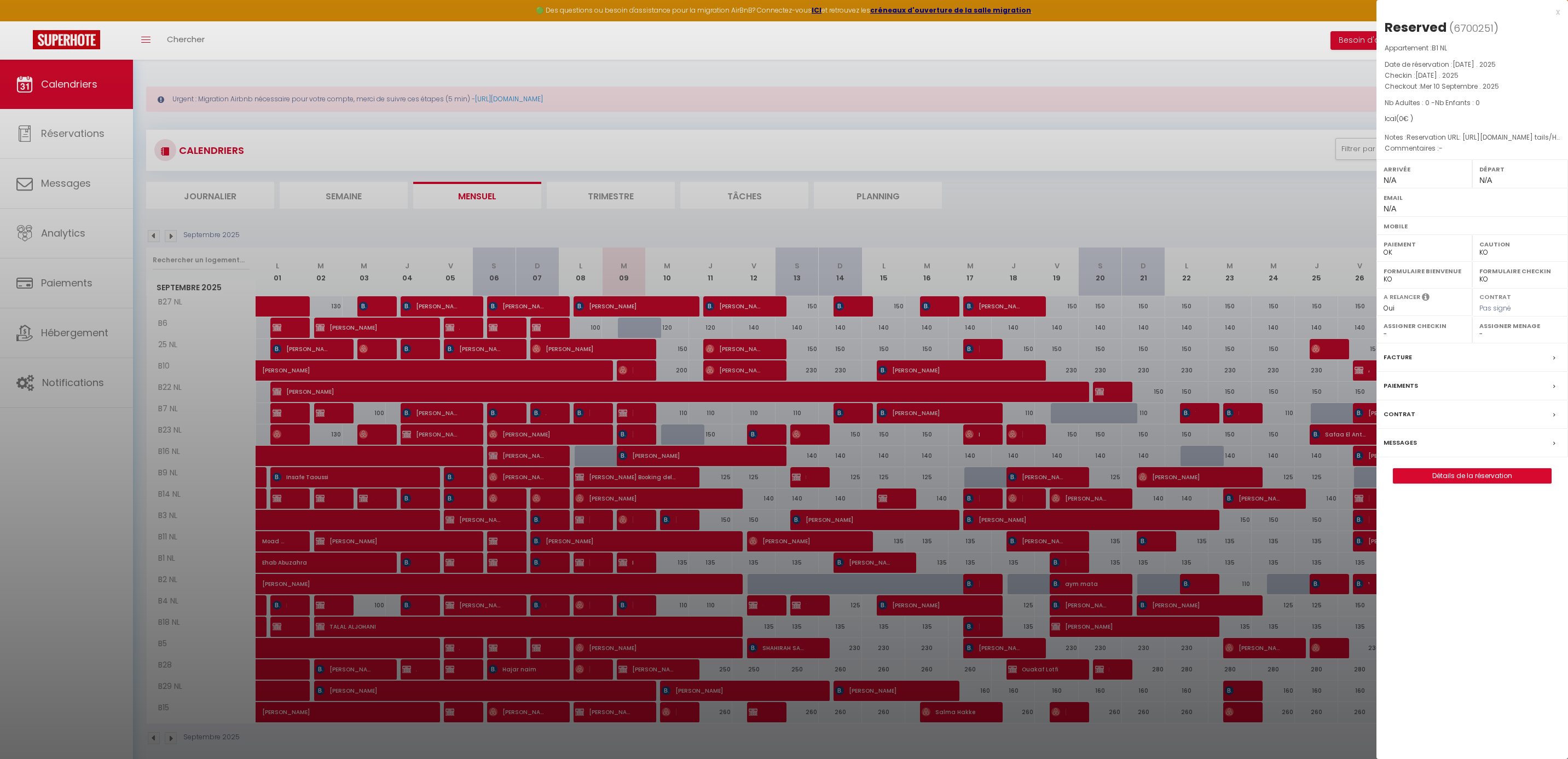
click at [1218, 117] on div at bounding box center [784, 379] width 1568 height 759
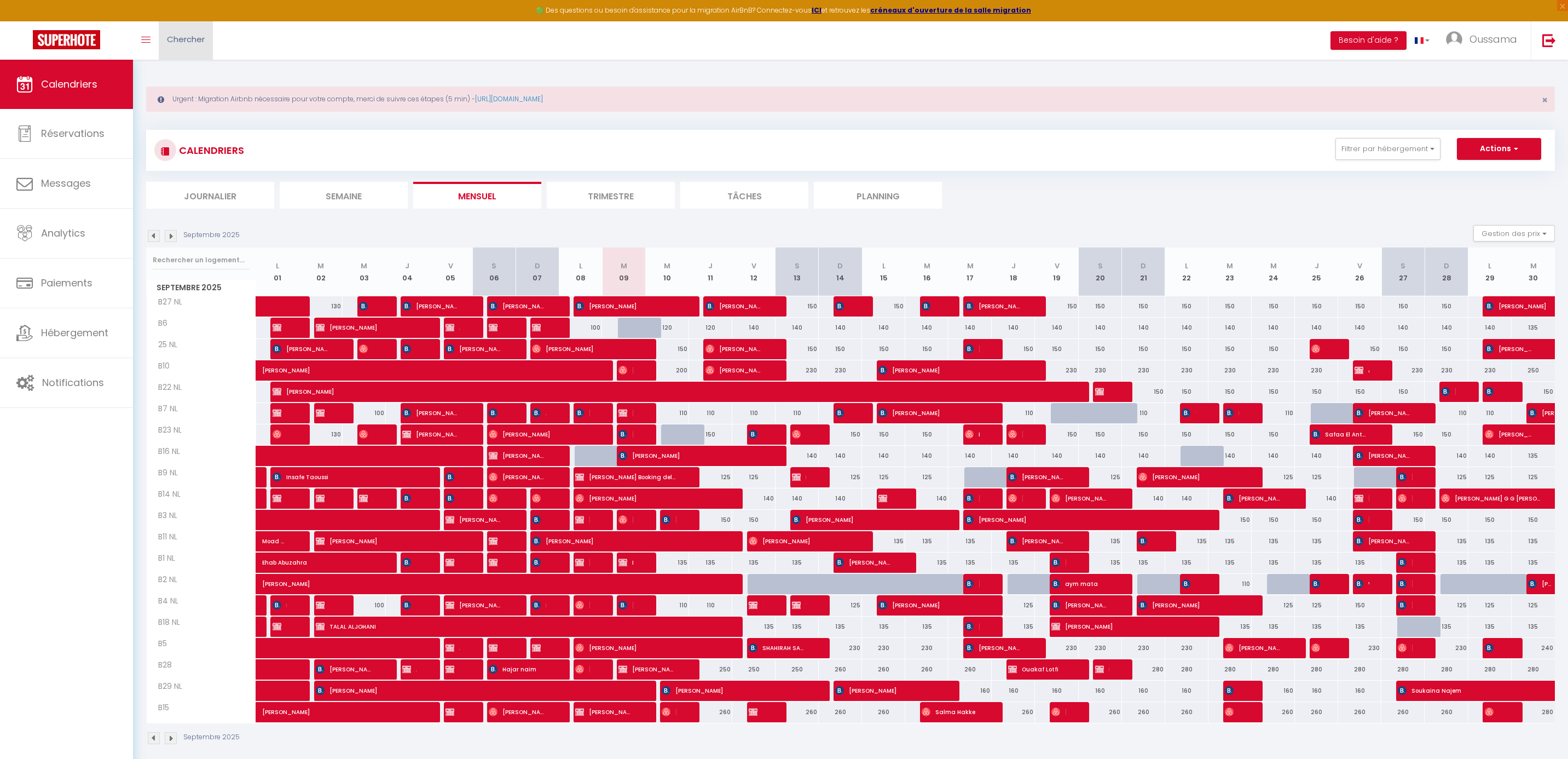
click at [175, 47] on link "Chercher" at bounding box center [185, 40] width 54 height 38
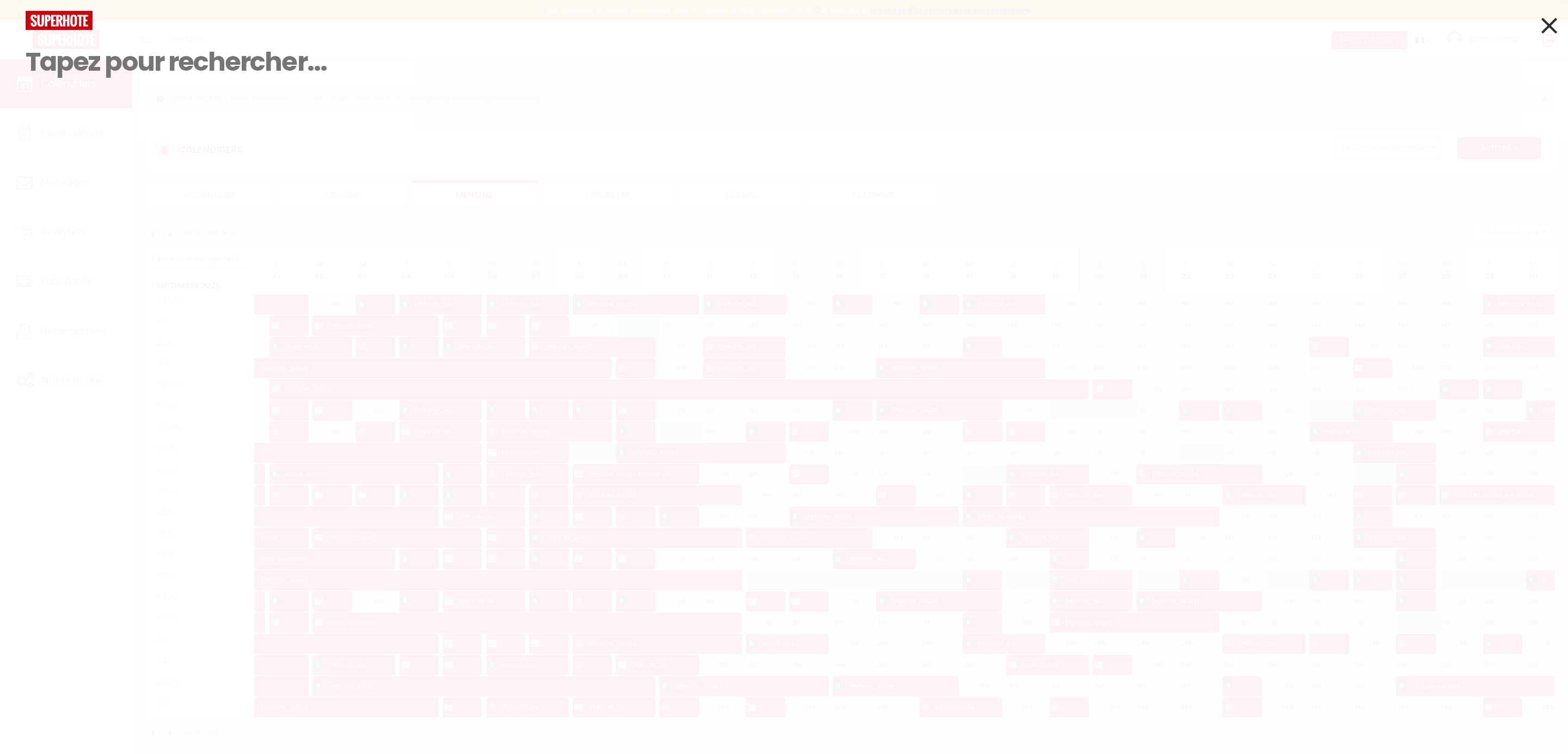
paste input "+44 7361 616480"
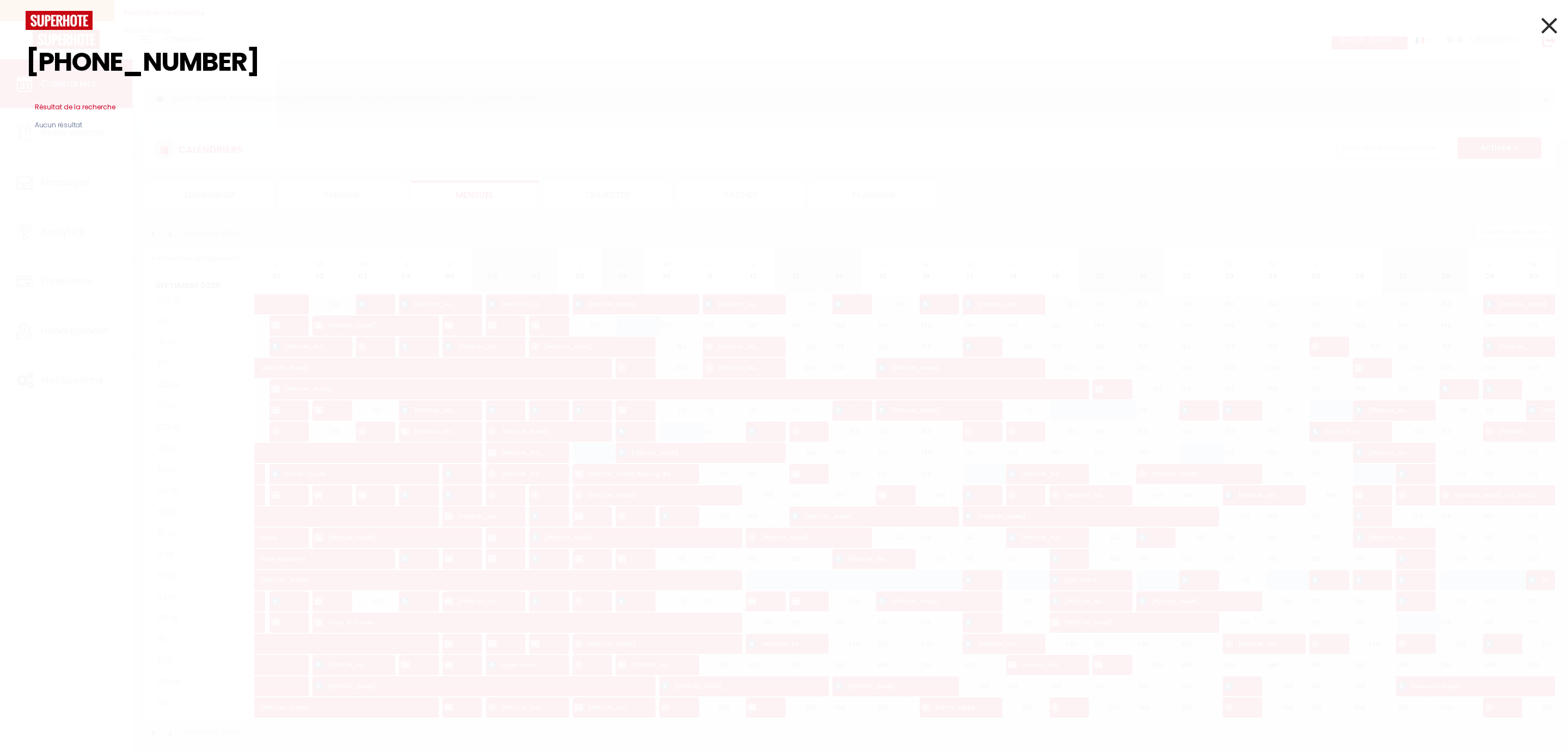
click at [133, 63] on input "+44 7361 616480" at bounding box center [784, 62] width 1517 height 64
type input "+447361616480"
click at [1551, 22] on icon at bounding box center [1549, 26] width 16 height 27
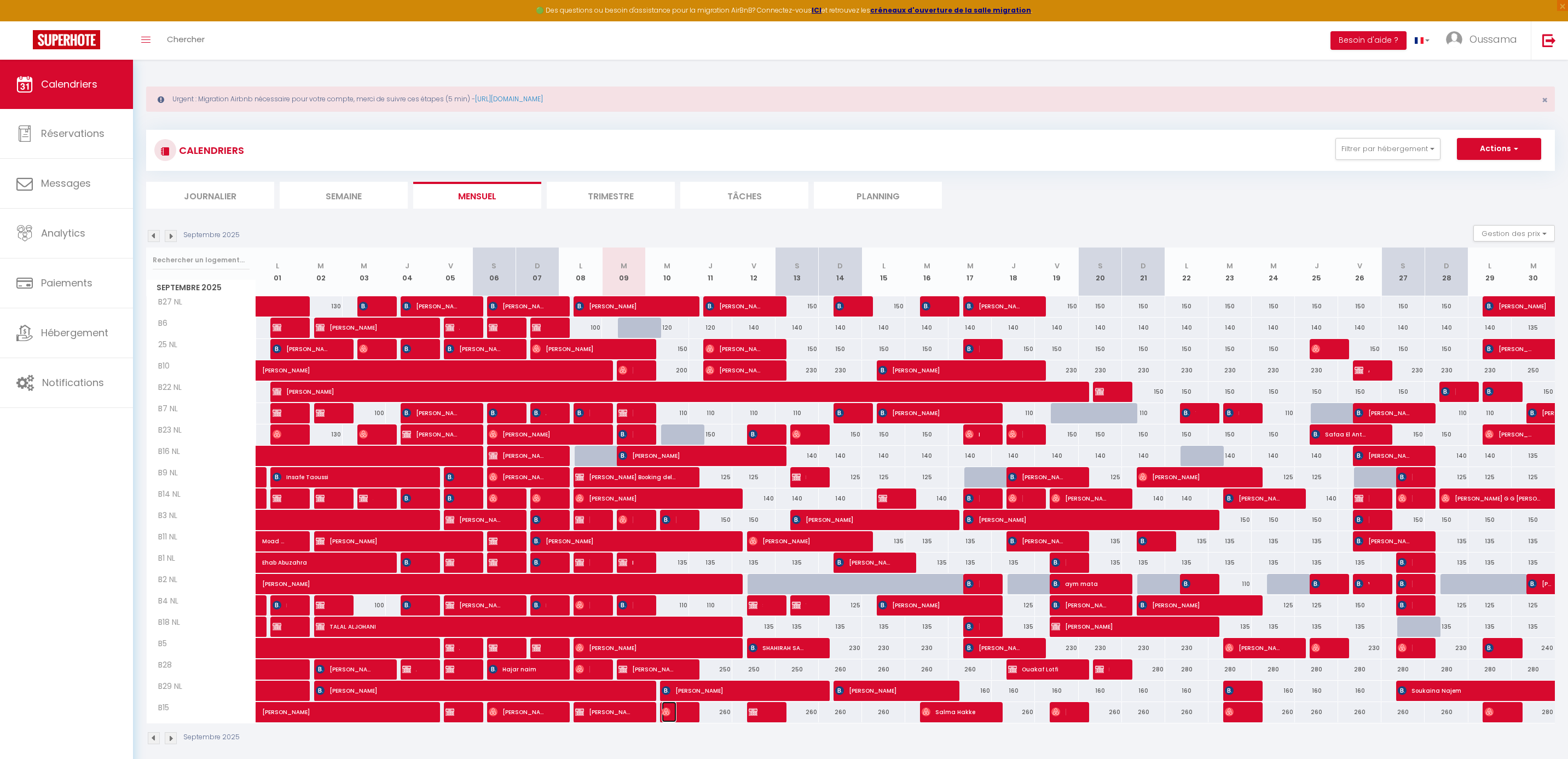
click at [670, 714] on img at bounding box center [666, 712] width 9 height 9
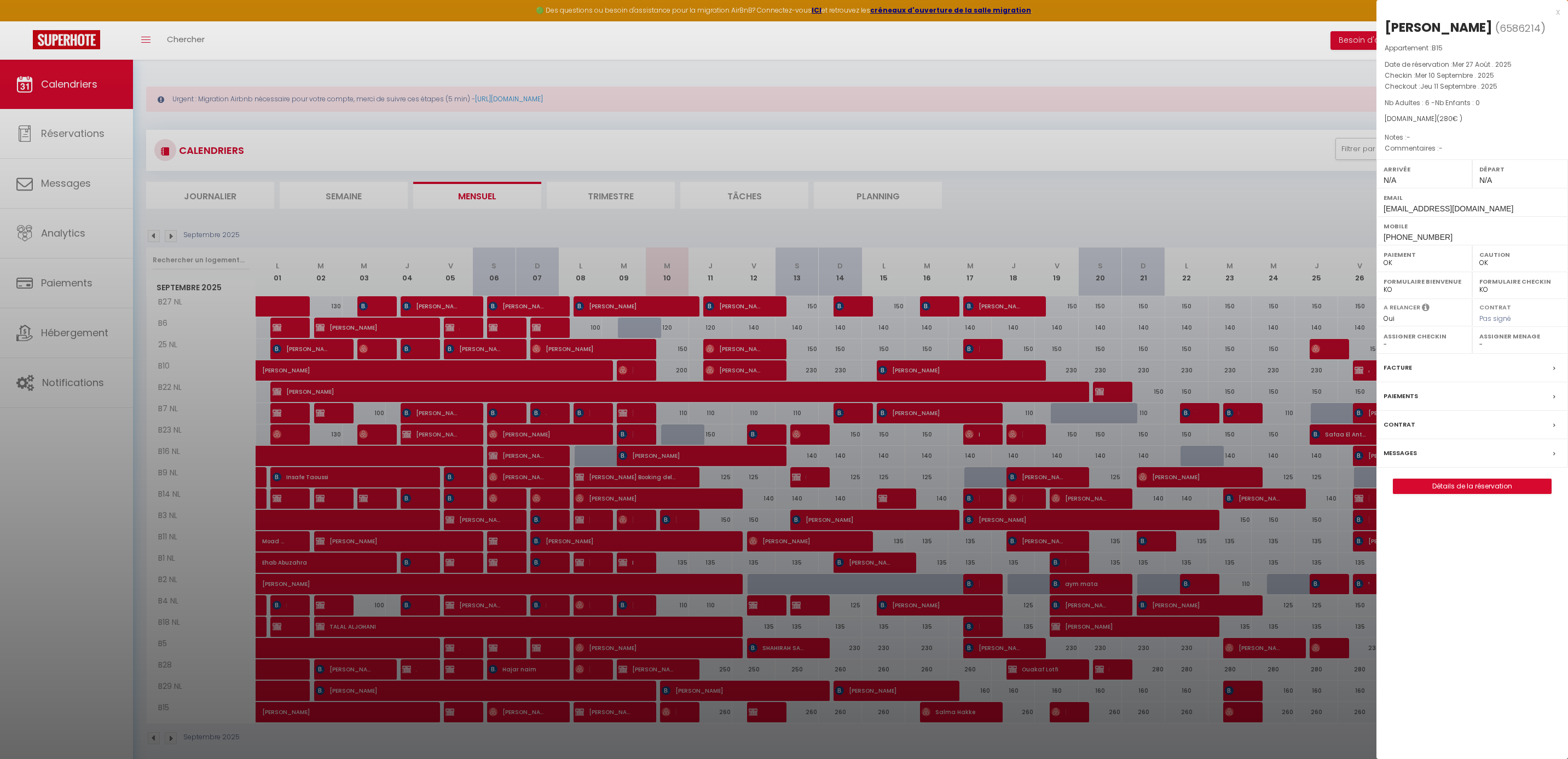
click at [651, 202] on div at bounding box center [784, 379] width 1568 height 759
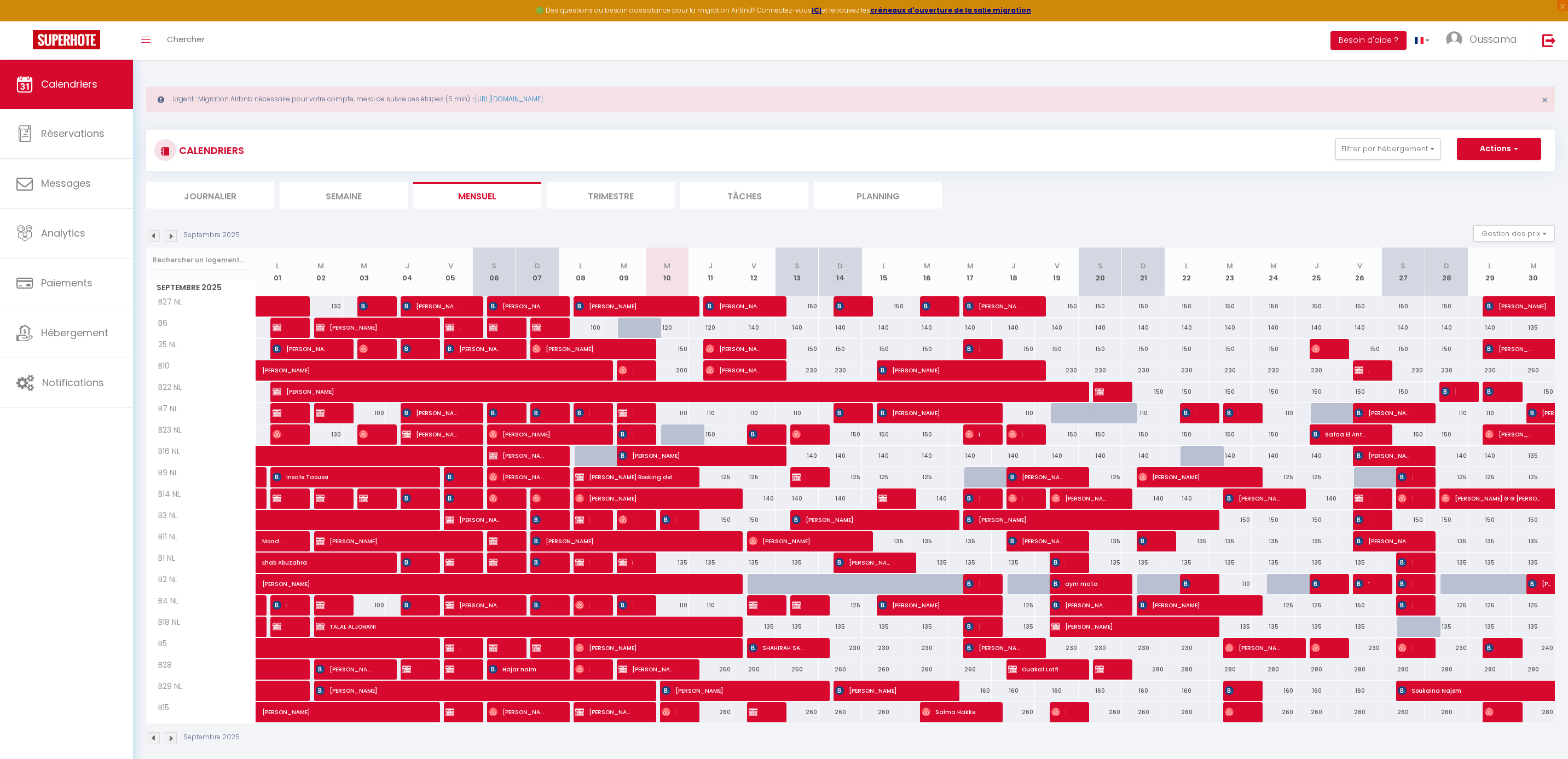
click at [680, 711] on div at bounding box center [682, 712] width 44 height 21
click at [672, 714] on span "[PERSON_NAME]" at bounding box center [669, 712] width 14 height 21
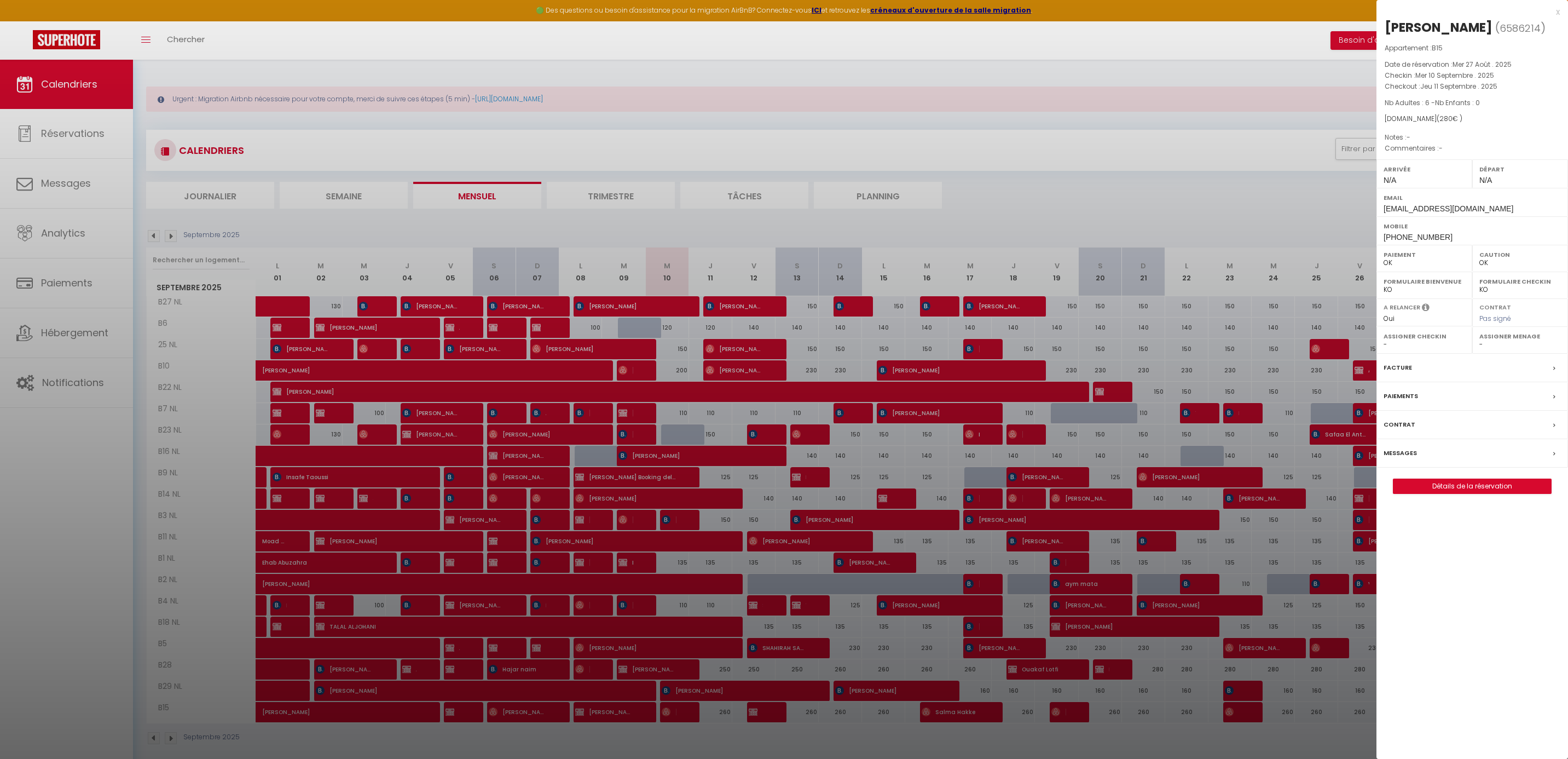
click at [697, 692] on div at bounding box center [784, 379] width 1568 height 759
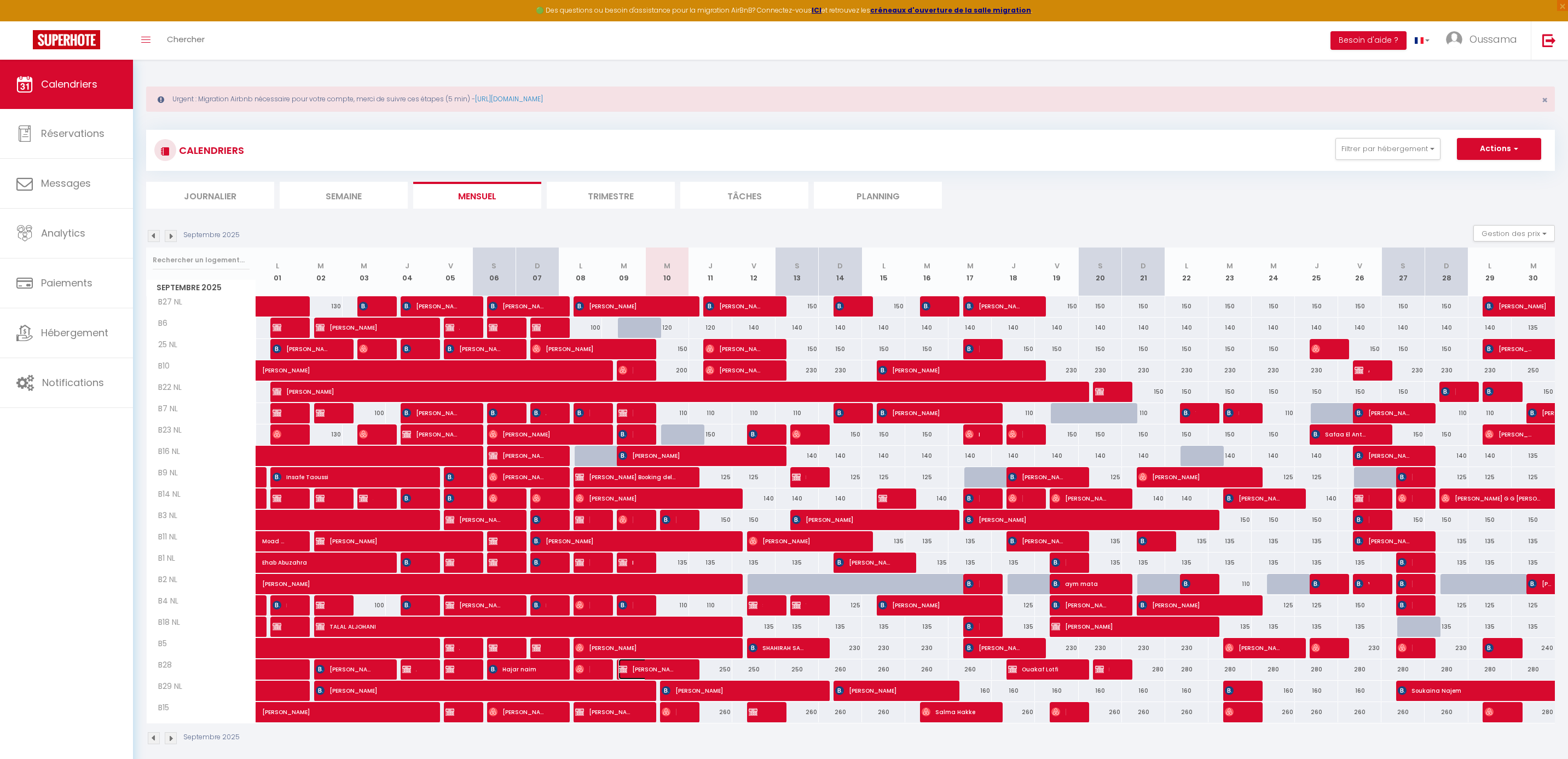
click at [656, 671] on span "[PERSON_NAME]" at bounding box center [647, 669] width 57 height 21
select select "KO"
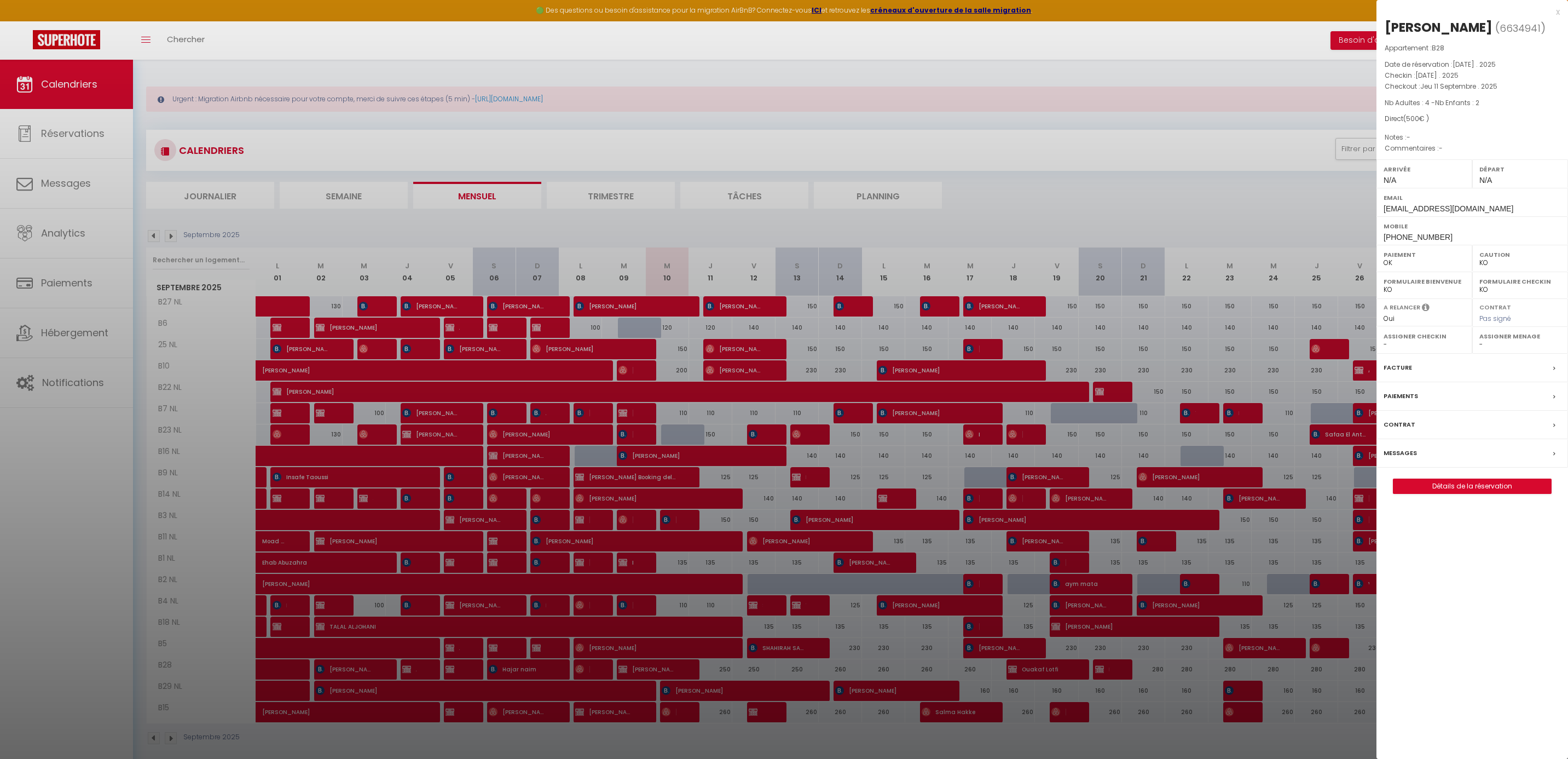
click at [1557, 12] on div "x" at bounding box center [1469, 12] width 184 height 13
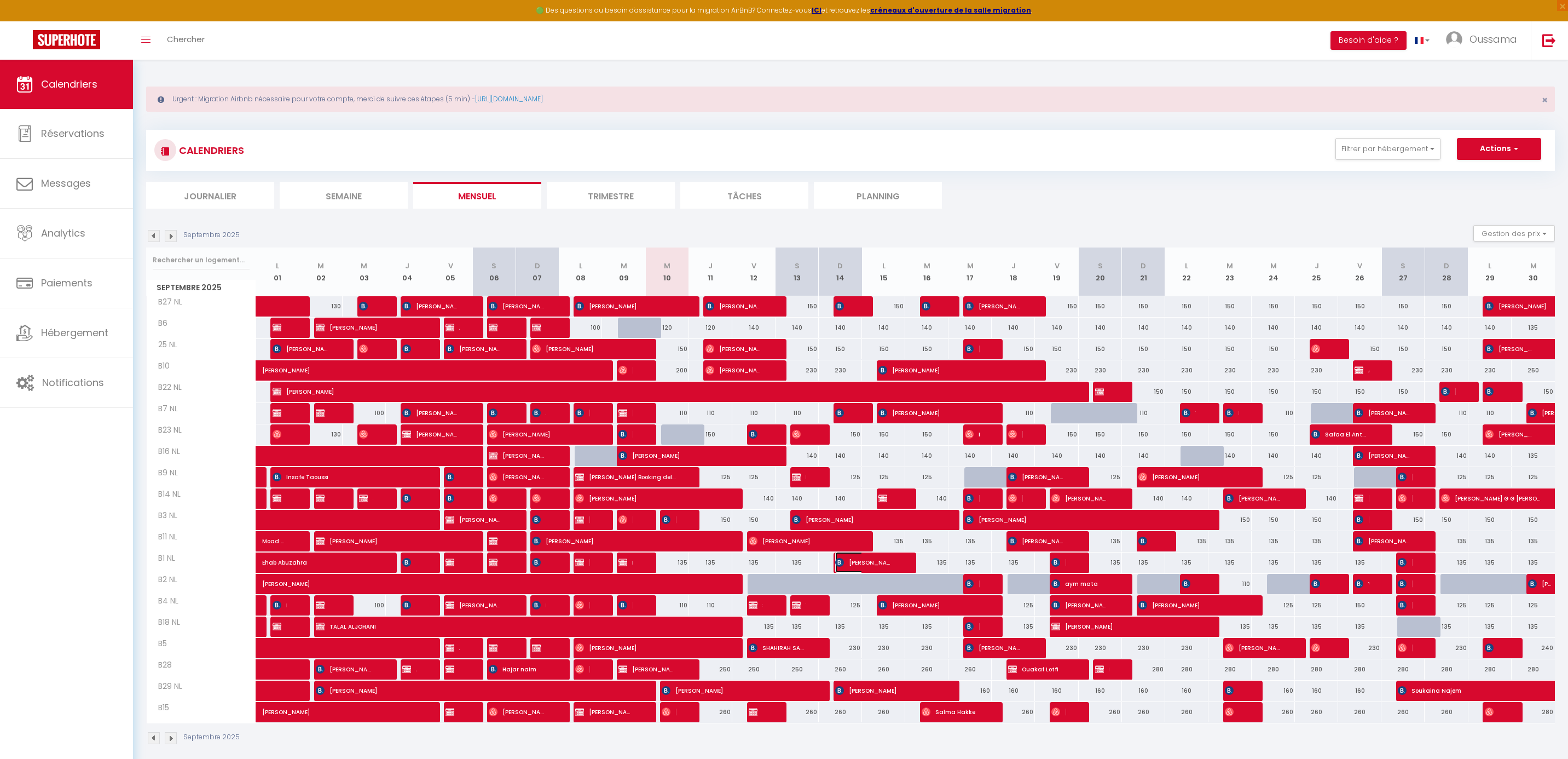
click at [846, 561] on span "[PERSON_NAME]" at bounding box center [864, 562] width 57 height 21
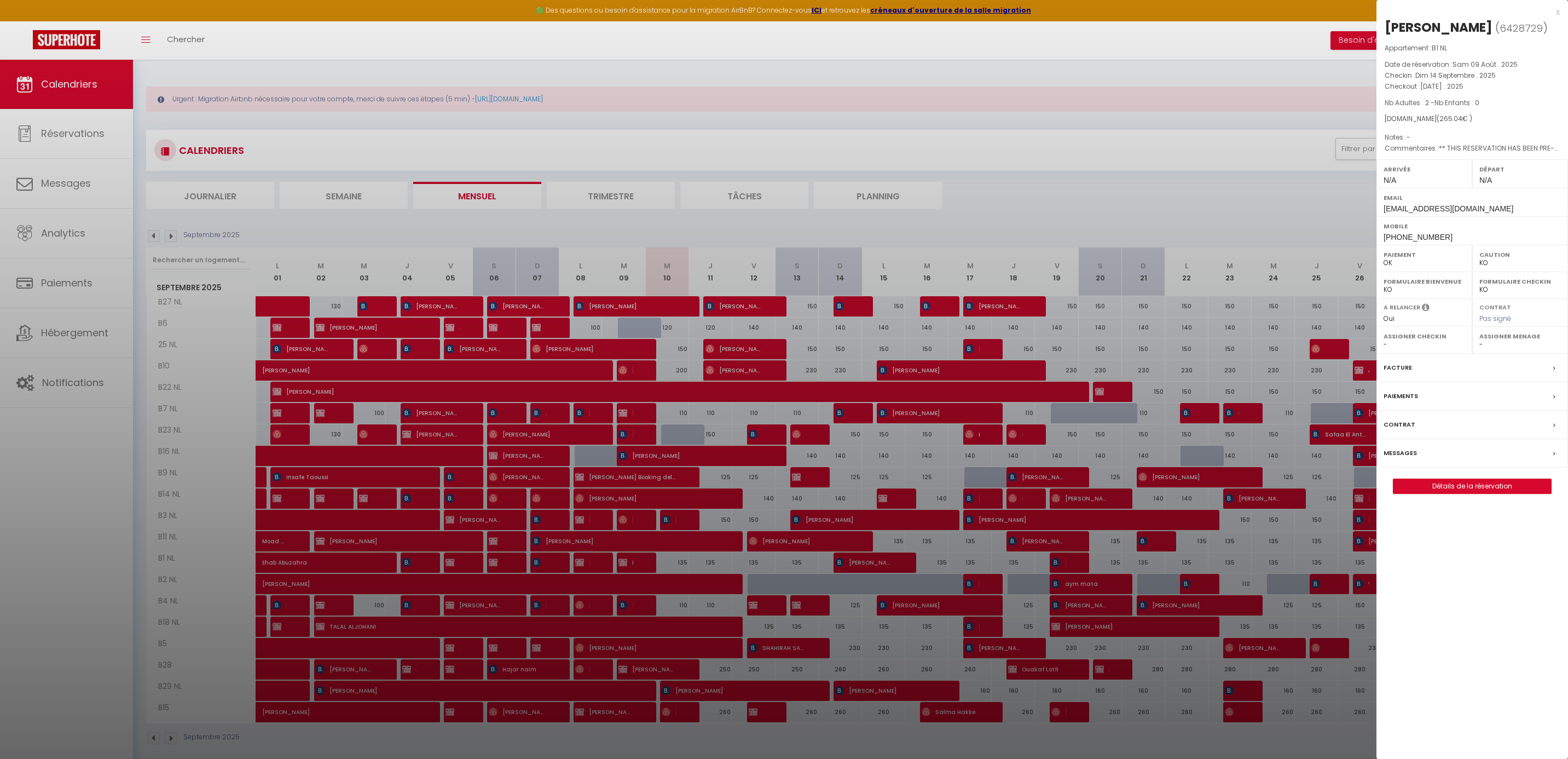
click at [1559, 15] on div "x" at bounding box center [1469, 12] width 184 height 13
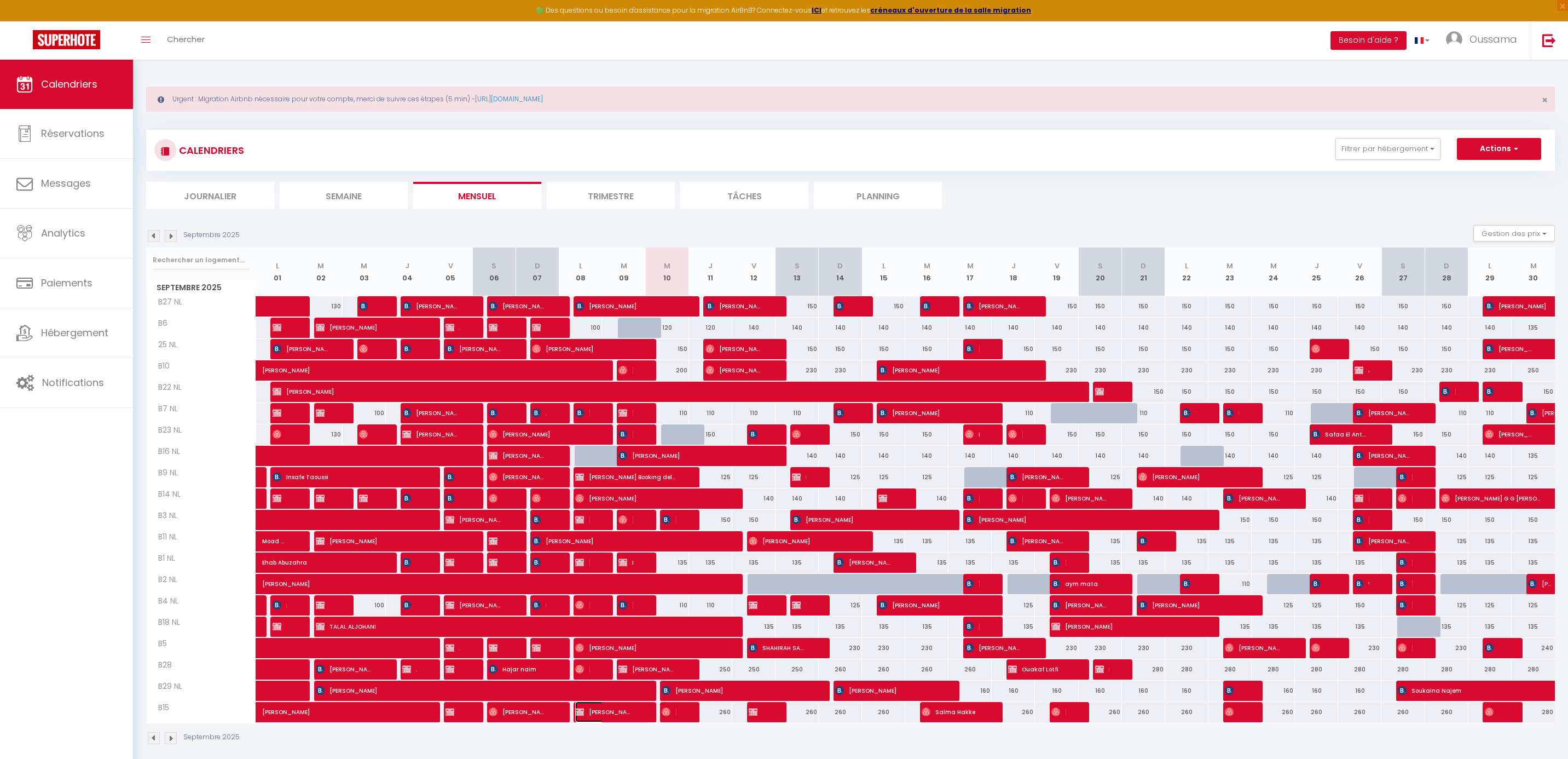
click at [598, 715] on span "[PERSON_NAME]" at bounding box center [603, 712] width 57 height 21
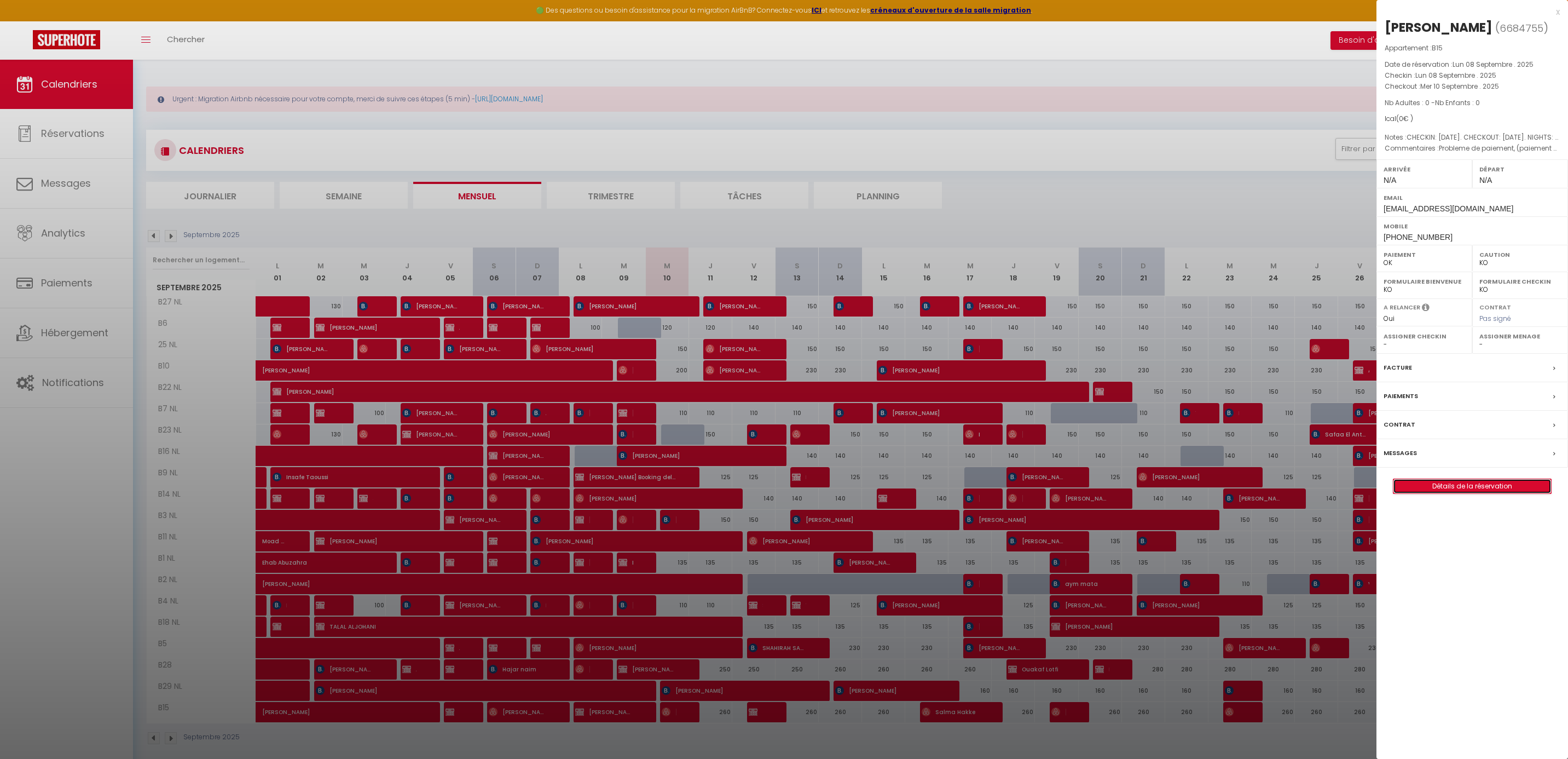
click at [1485, 483] on link "Détails de la réservation" at bounding box center [1473, 486] width 158 height 14
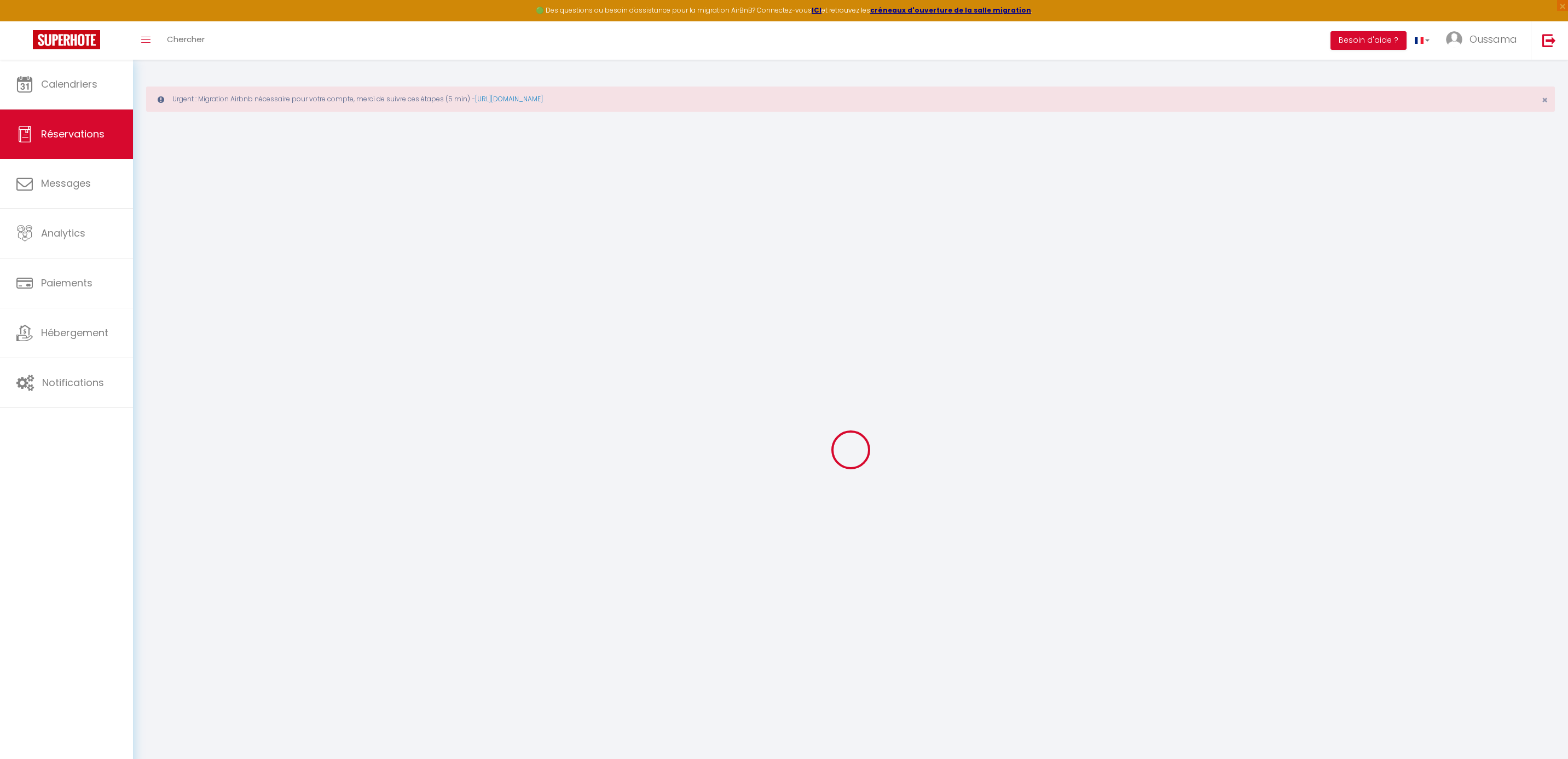
select select
checkbox input "false"
select select
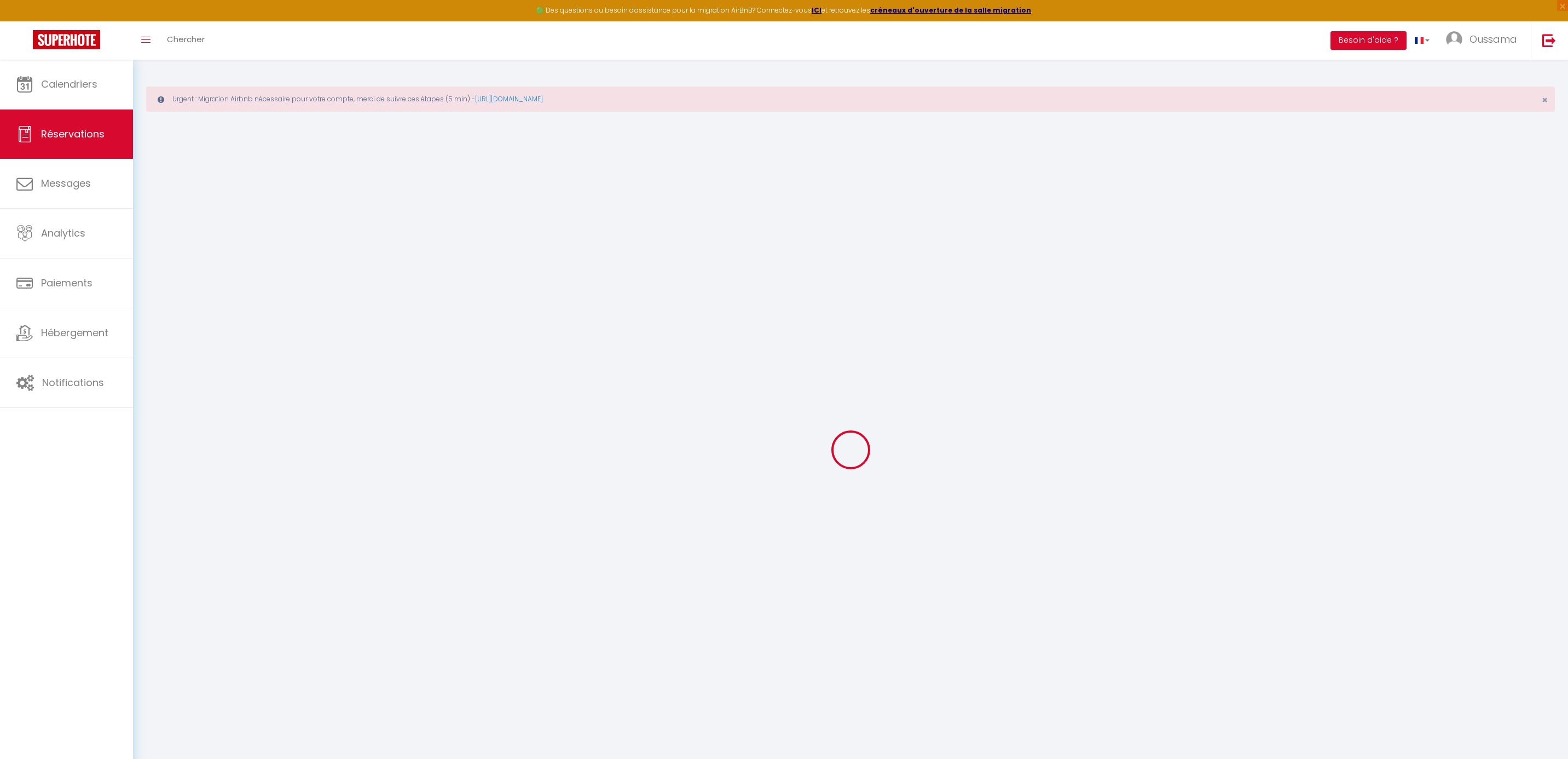
checkbox input "false"
type textarea "Probleme de paiement, (paiement en double)"
type textarea "CHECKIN: 2025-09-08. CHECKOUT: 2025-09-10. NIGHTS: 2. PROPERTY: Bel Azur &#8211…"
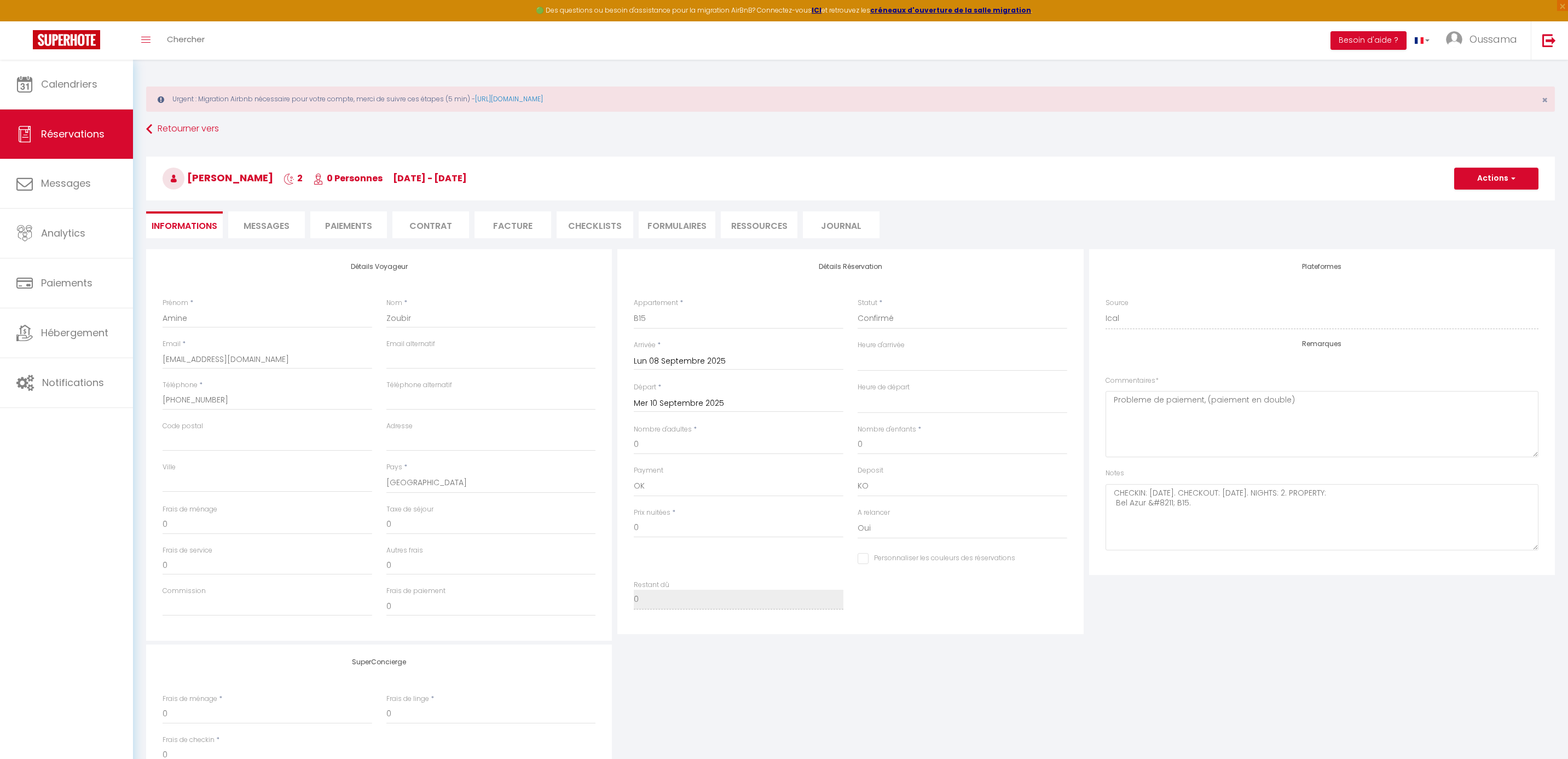
select select
checkbox input "false"
type textarea "CHECKIN: 2025-09-08. CHECKOUT: 2025-09-10. NIGHTS: 2. PROPERTY: Bel Azur &#8211…"
checkbox input "false"
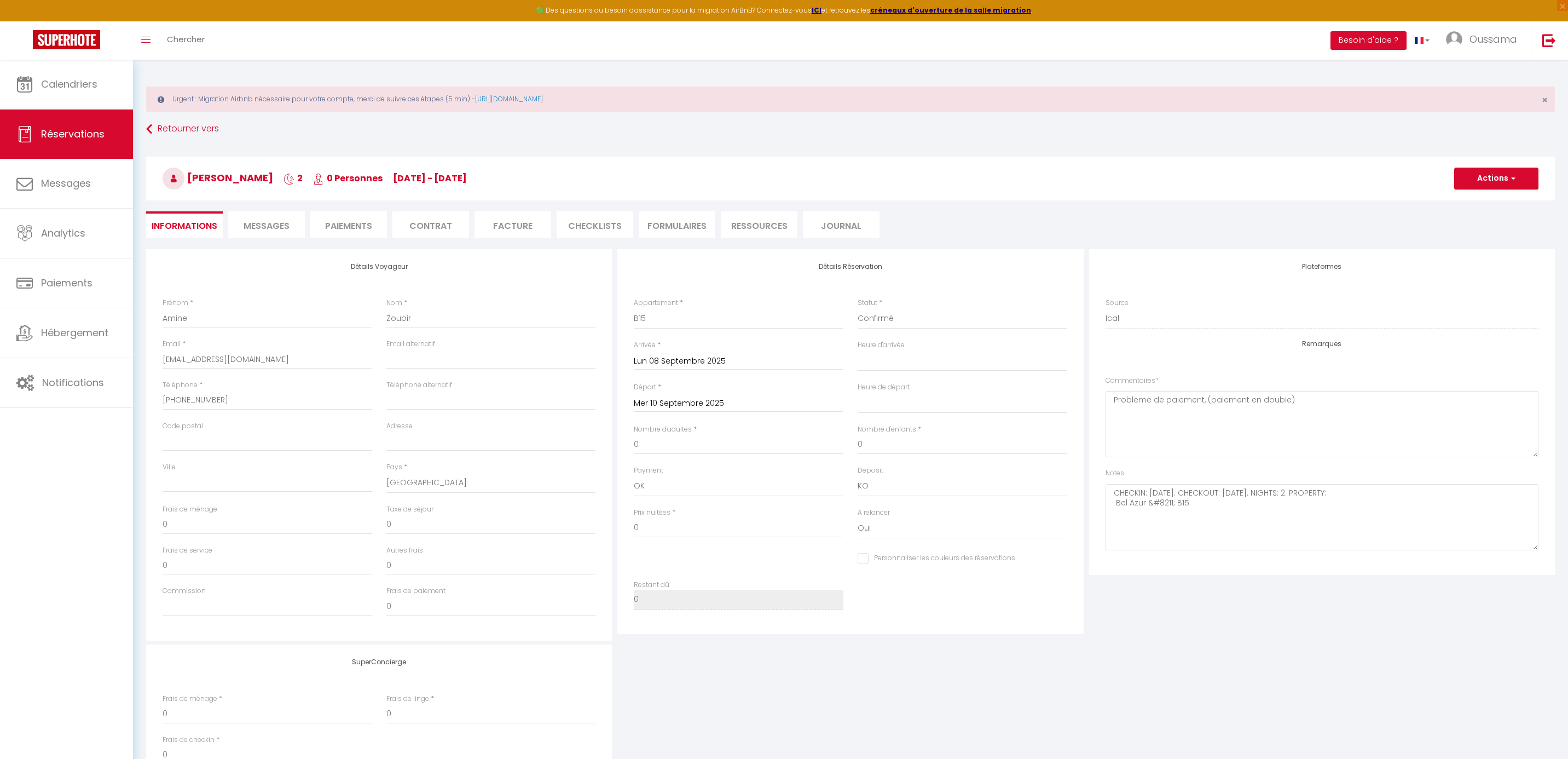
type textarea "CHECKIN: 2025-09-08. CHECKOUT: 2025-09-10. NIGHTS: 2. PROPERTY: Bel Azur &#8211…"
select select
click at [234, 318] on input "Amine" at bounding box center [267, 318] width 209 height 20
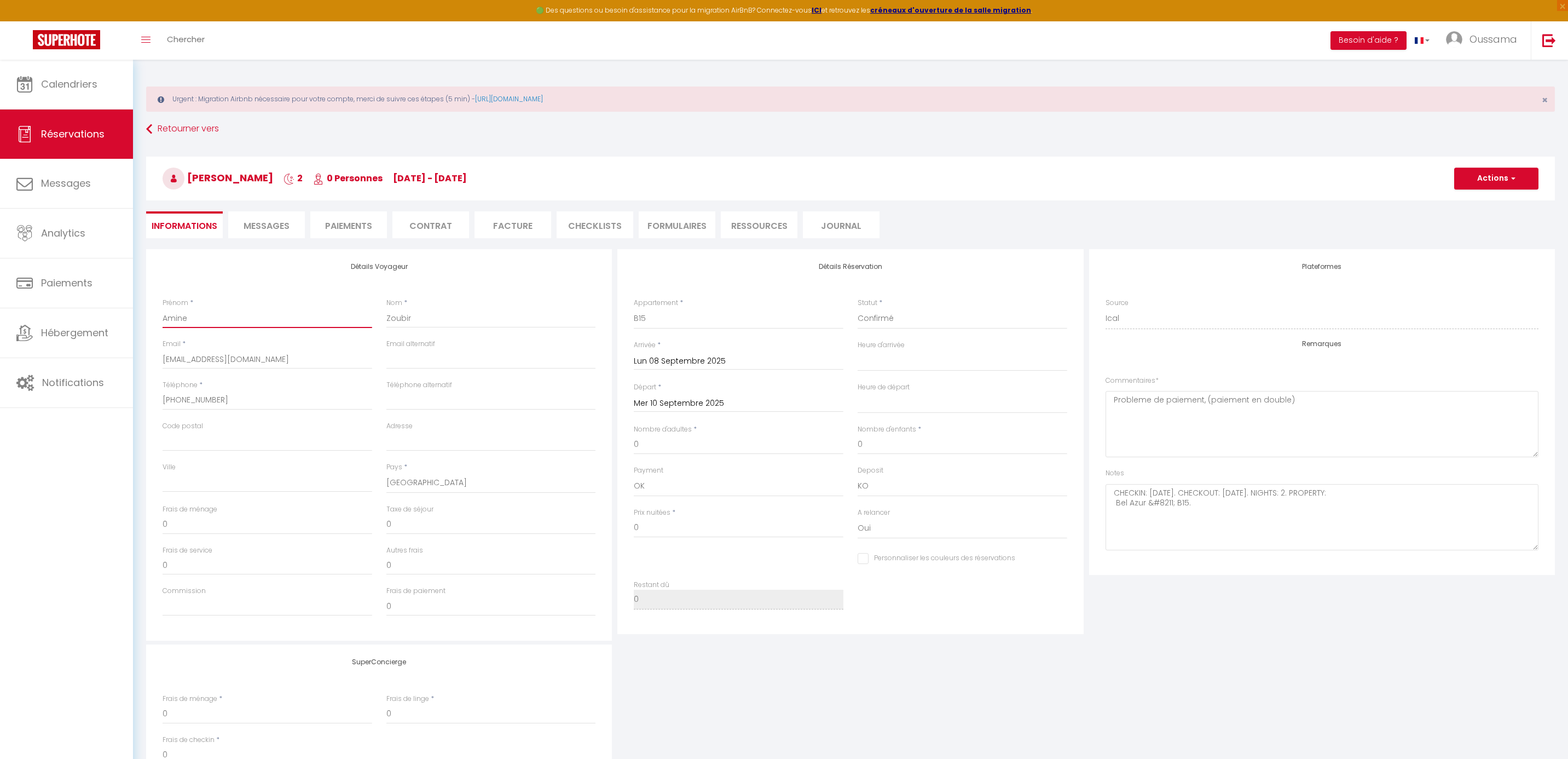
click at [234, 318] on input "Amine" at bounding box center [267, 318] width 209 height 20
click at [438, 316] on input "Zoubir" at bounding box center [491, 318] width 209 height 20
paste input "Amine"
type input "Amine"
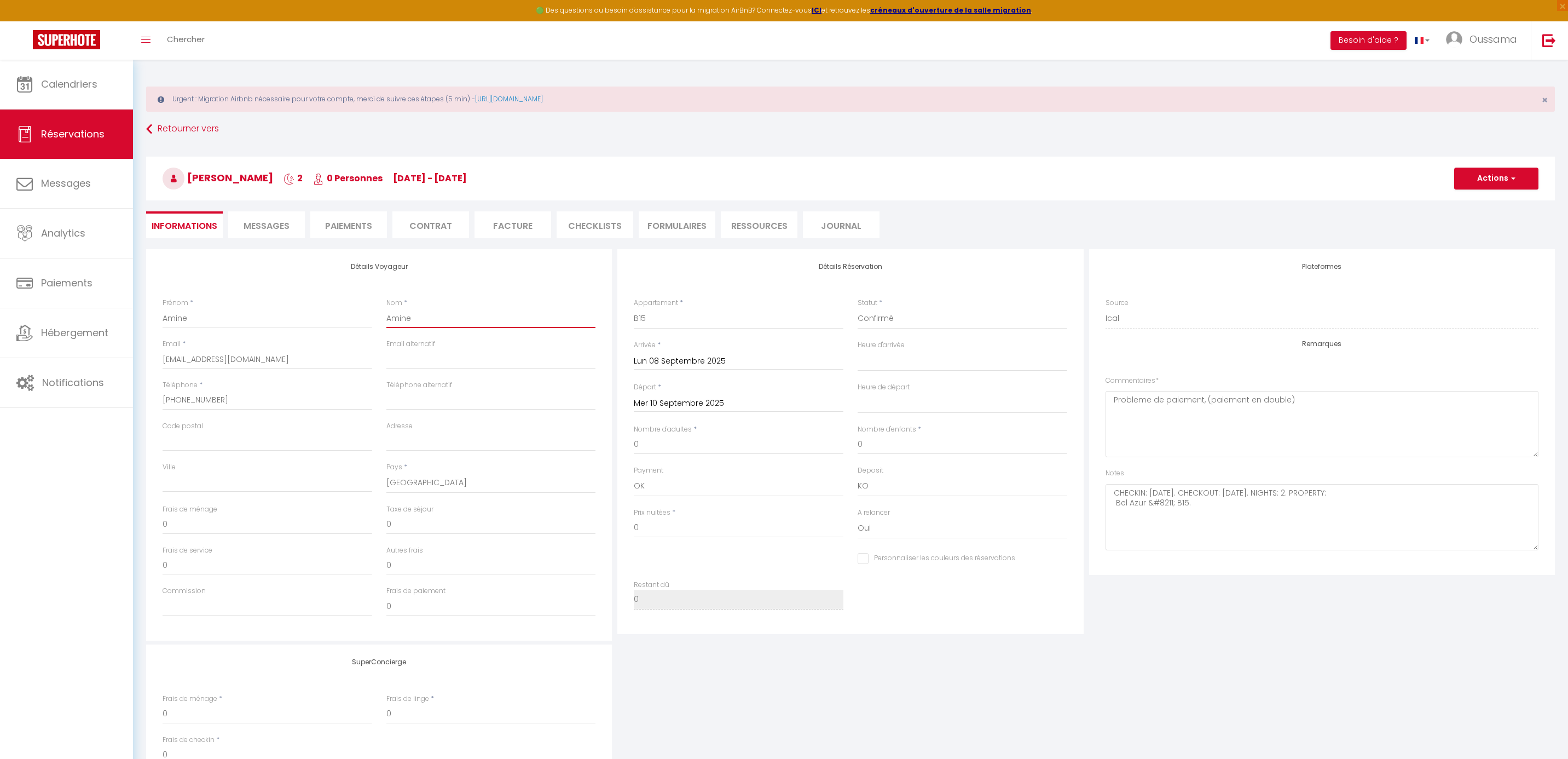
select select
checkbox input "false"
type textarea "CHECKIN: 2025-09-08. CHECKOUT: 2025-09-10. NIGHTS: 2. PROPERTY: Bel Azur &#8211…"
type input "Zoubir"
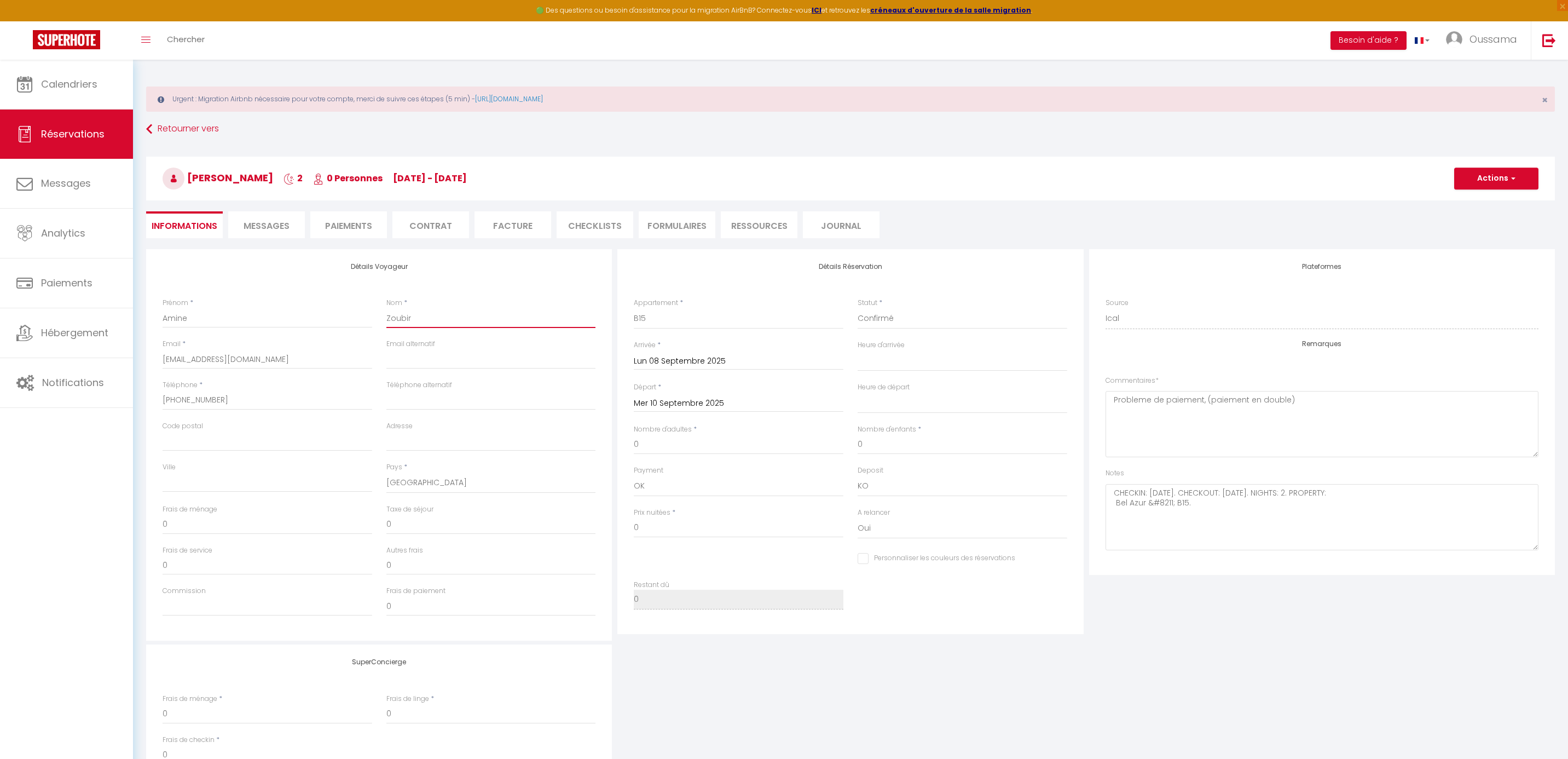
select select
checkbox input "false"
type textarea "CHECKIN: 2025-09-08. CHECKOUT: 2025-09-10. NIGHTS: 2. PROPERTY: Bel Azur &#8211…"
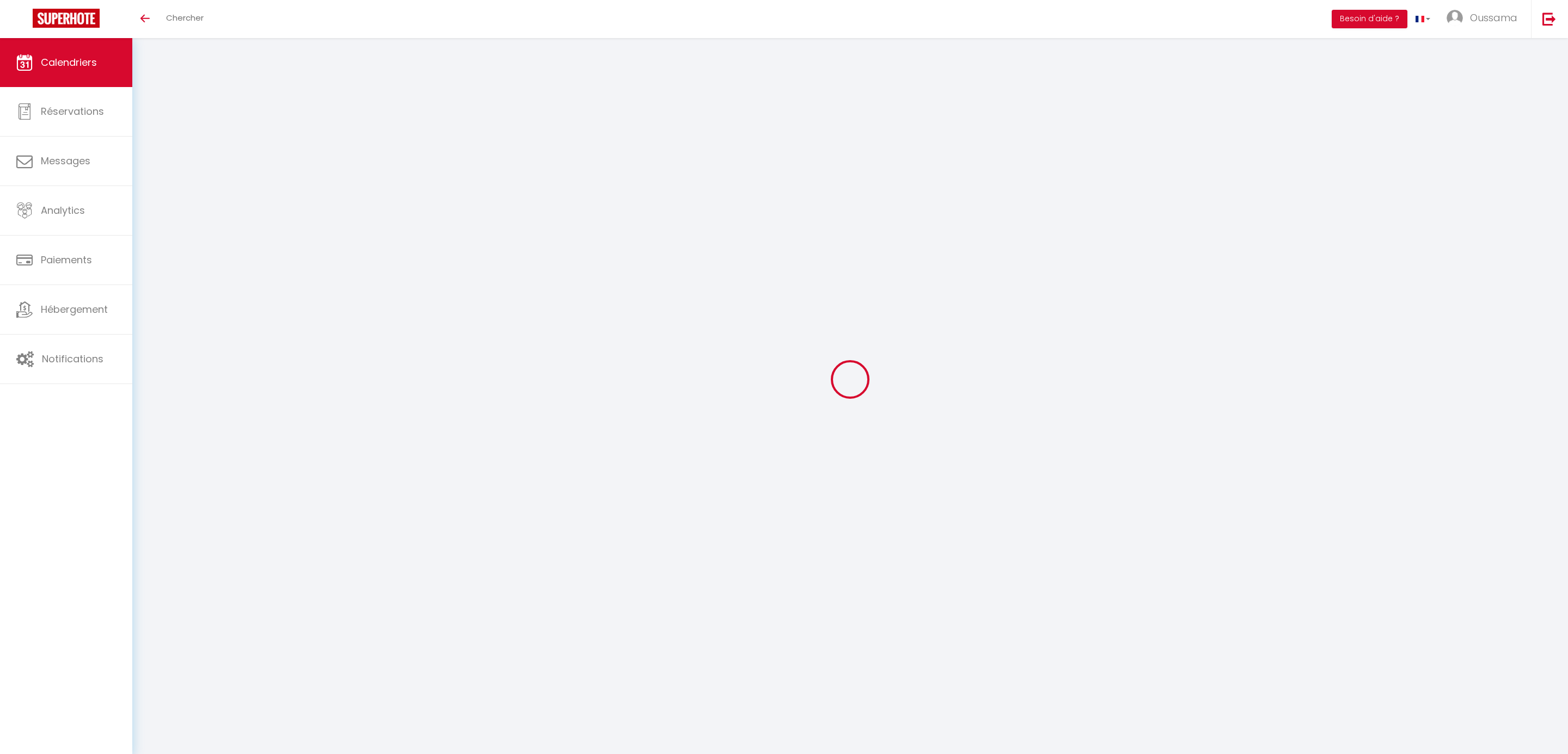
select select
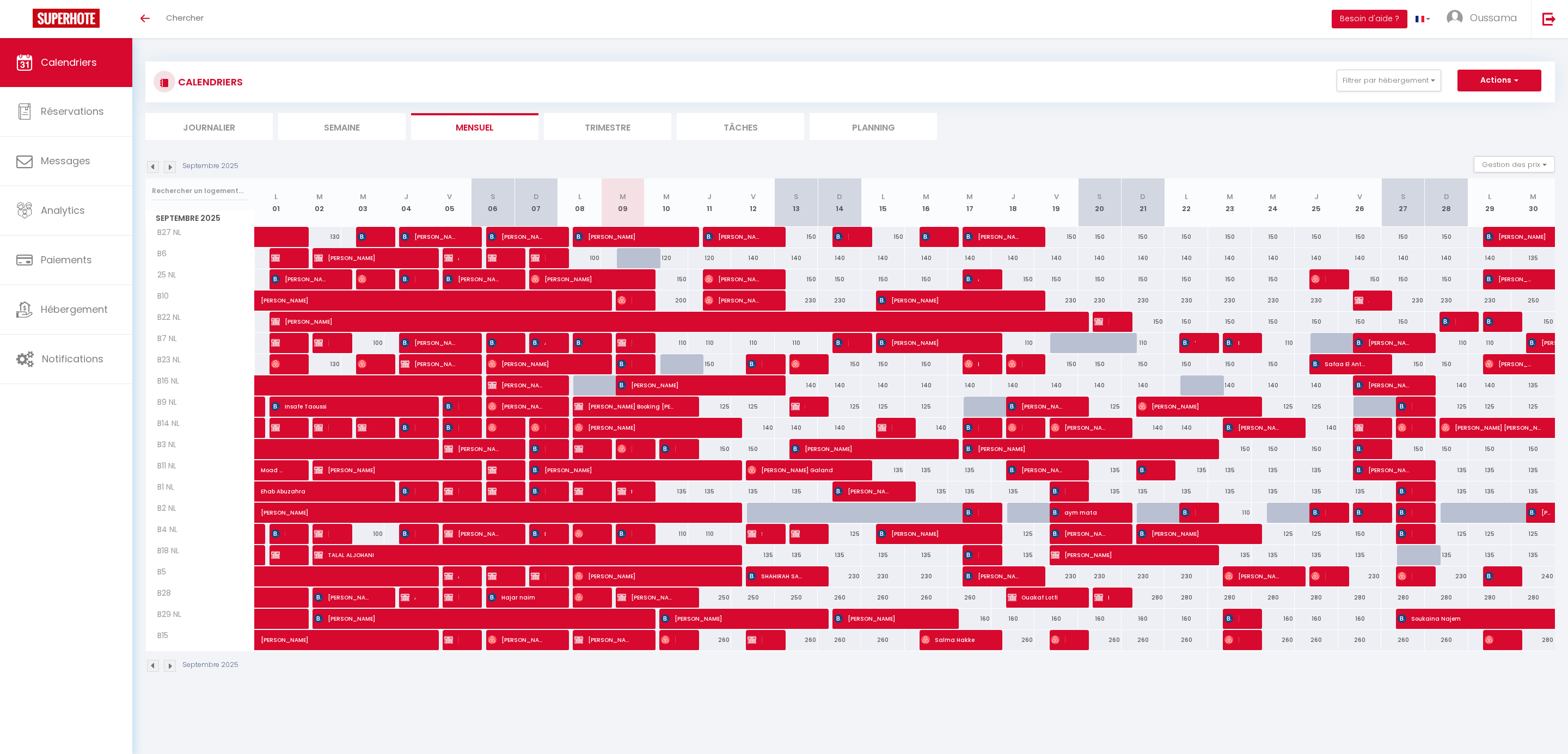
select select
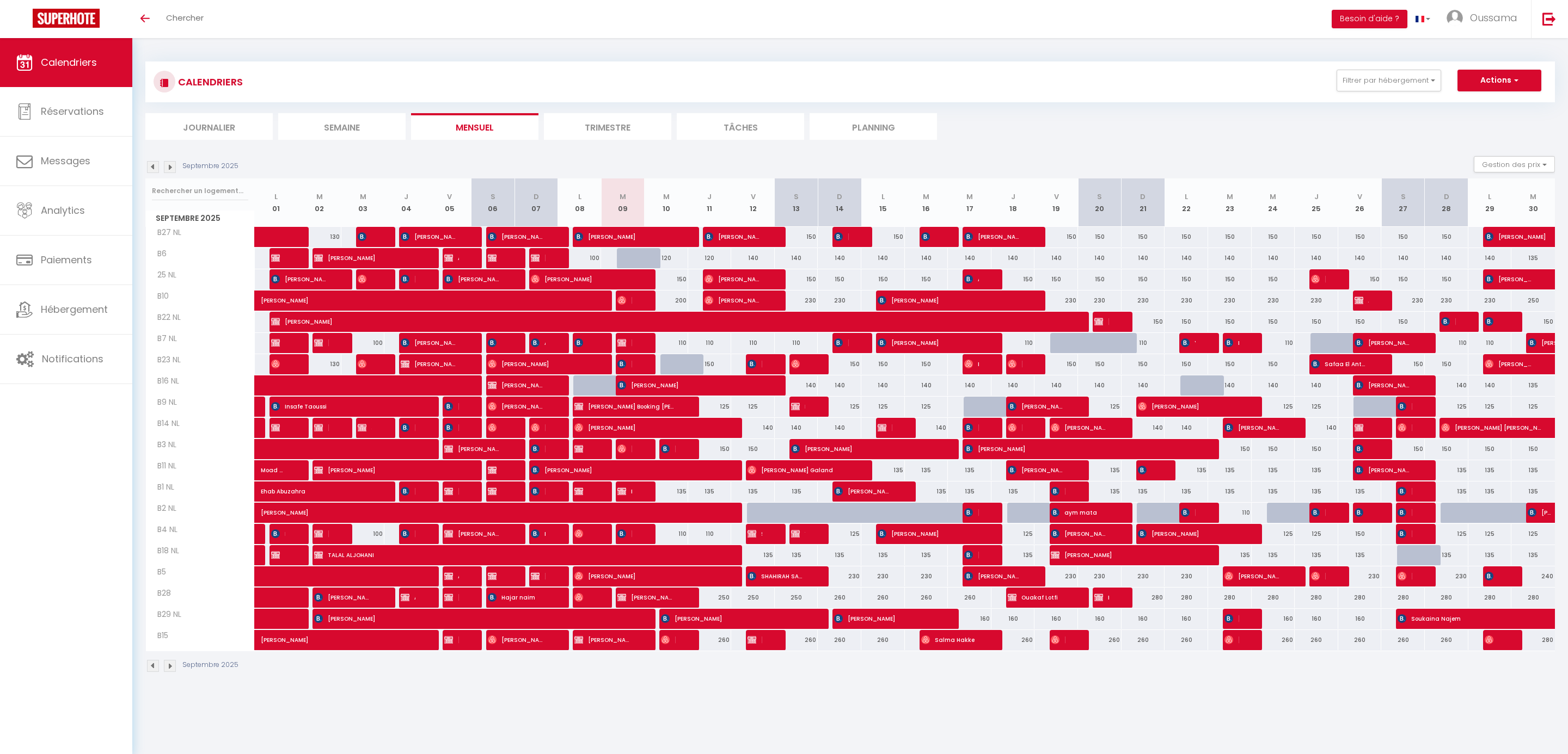
select select
click at [617, 533] on img at bounding box center [620, 534] width 9 height 9
select select "OK"
select select "KO"
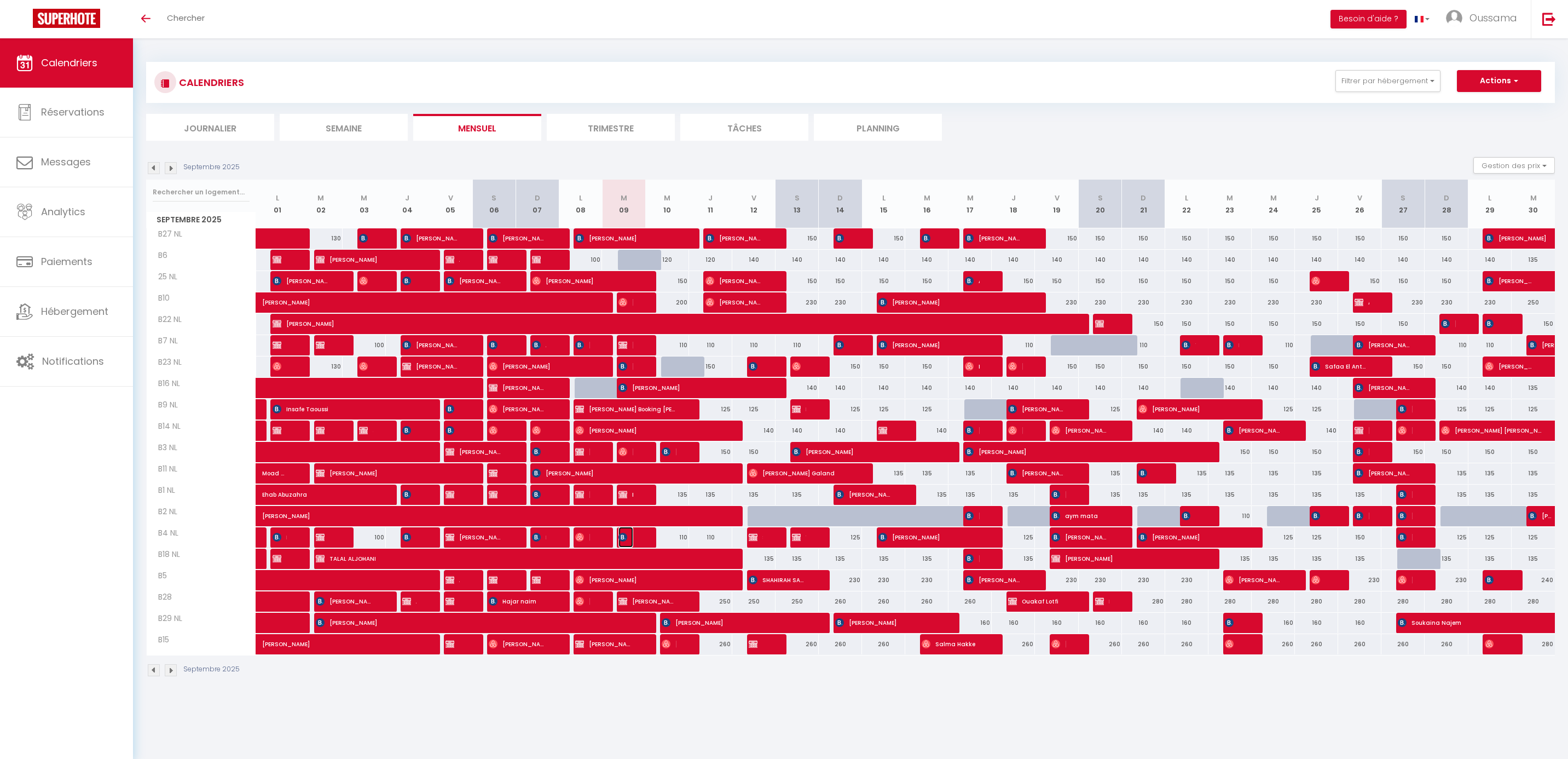
select select "0"
select select "1"
select select
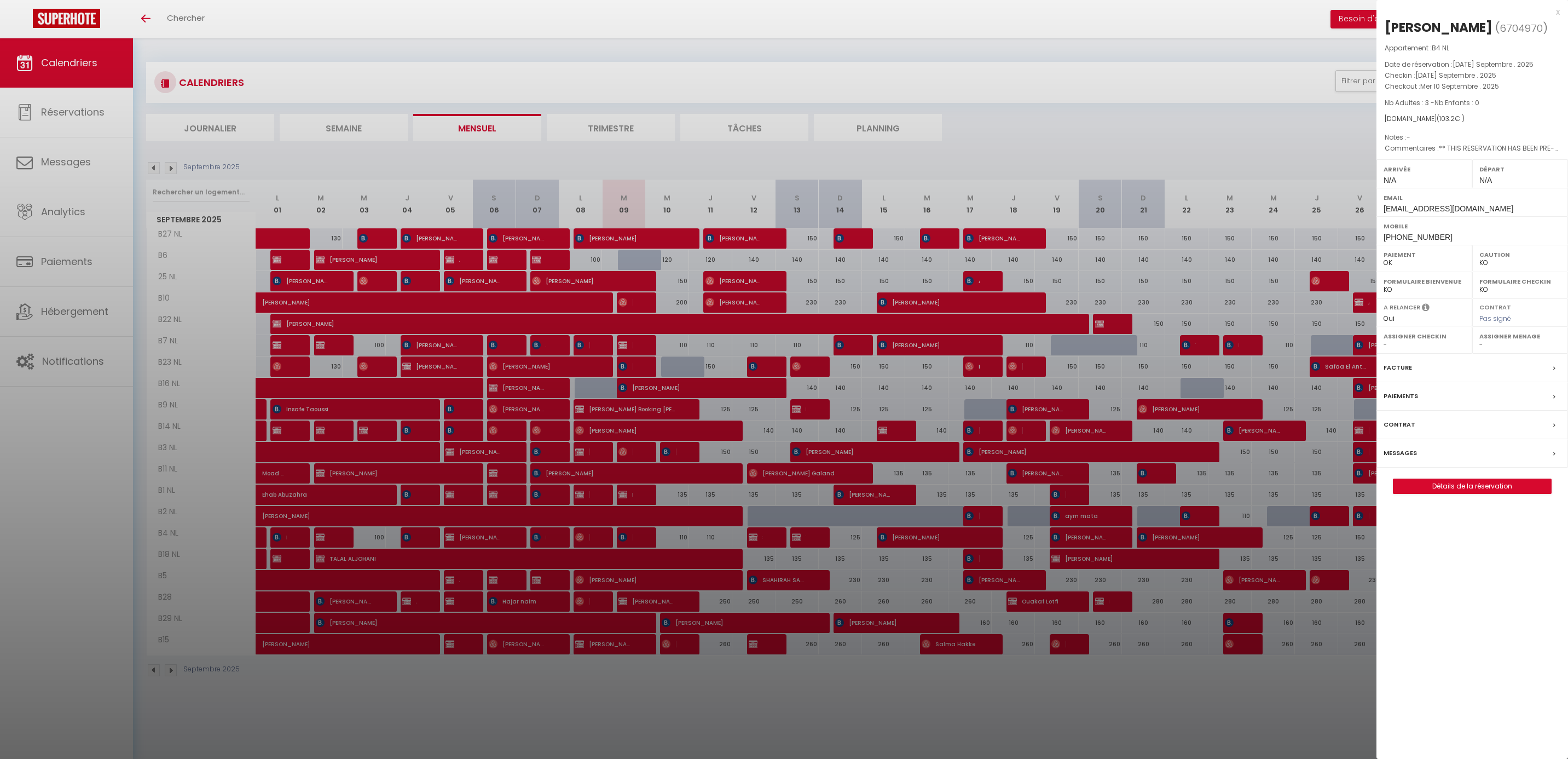
click at [1181, 113] on div at bounding box center [784, 379] width 1568 height 759
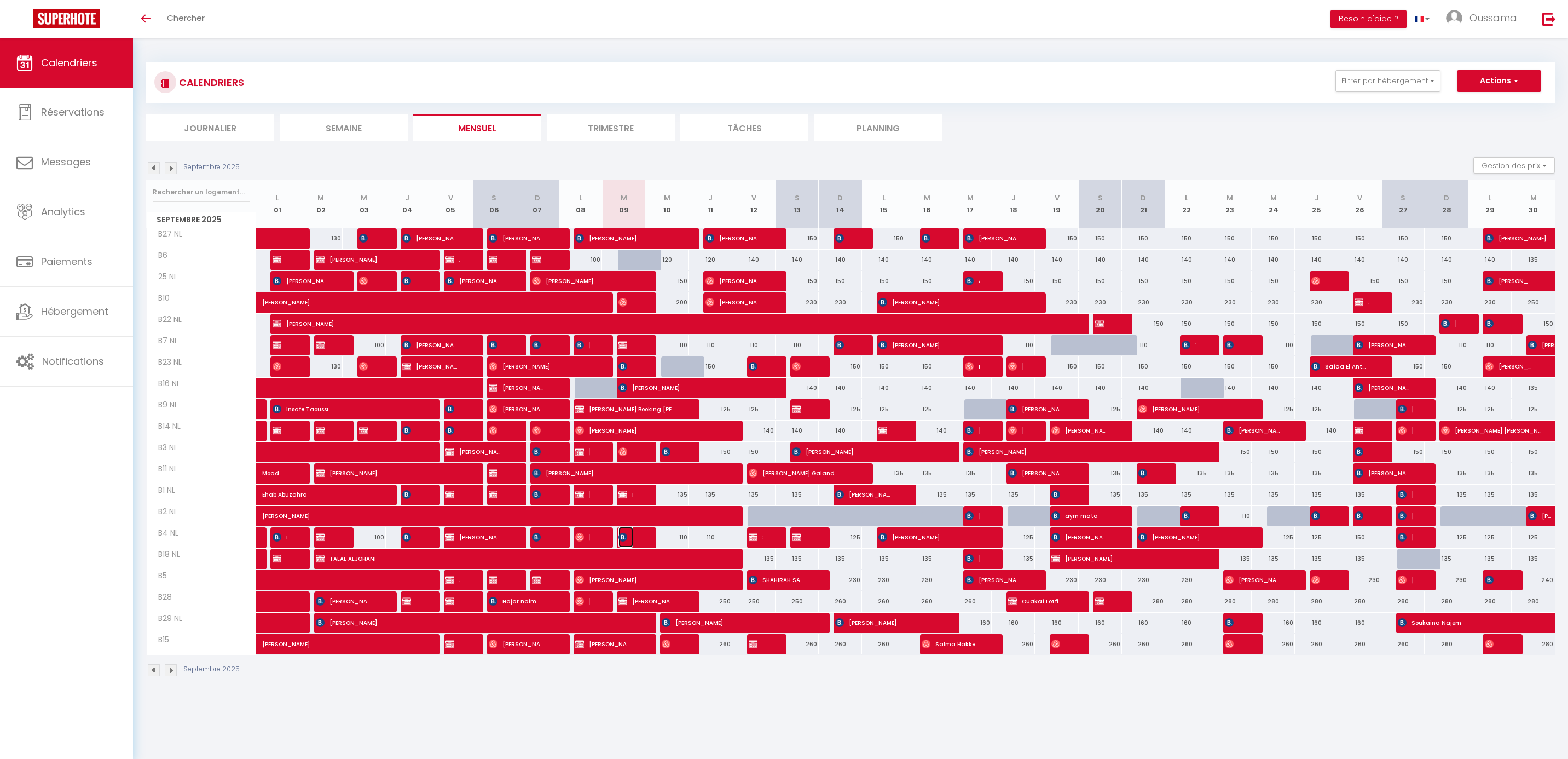
click at [627, 540] on img at bounding box center [623, 538] width 9 height 9
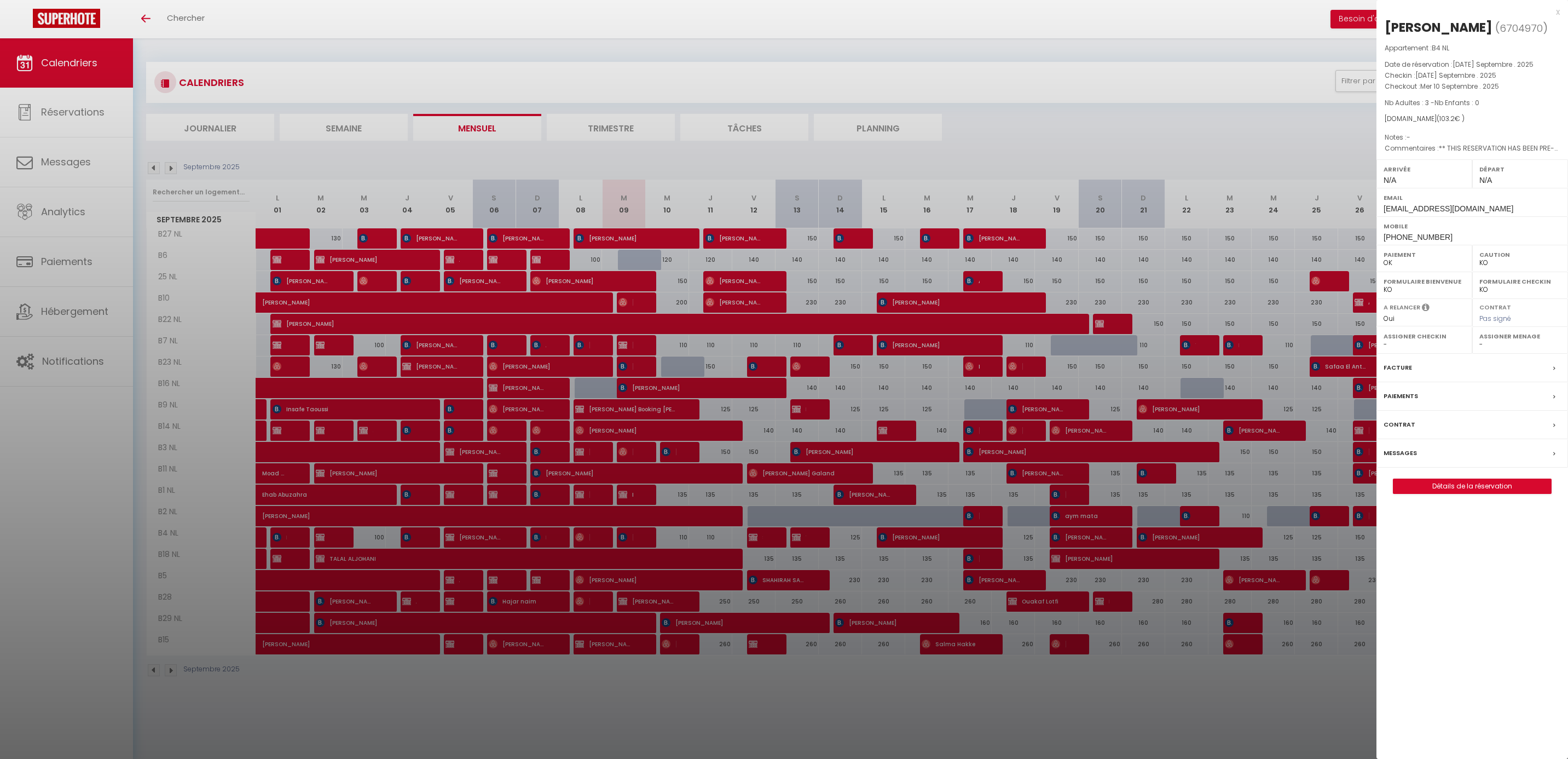
click at [1556, 14] on div "x" at bounding box center [1469, 12] width 184 height 13
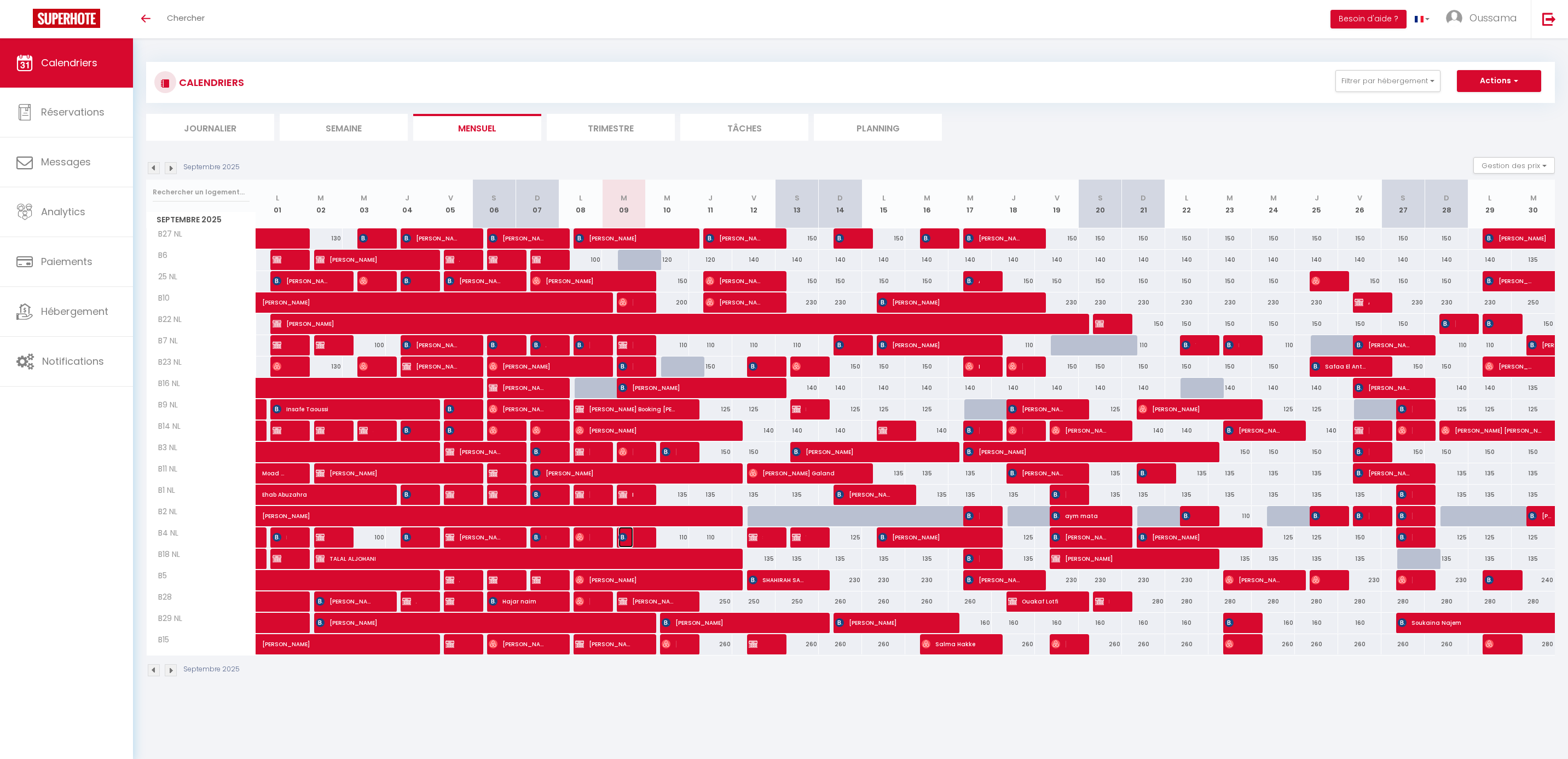
click at [628, 538] on span "[PERSON_NAME]" at bounding box center [626, 537] width 14 height 21
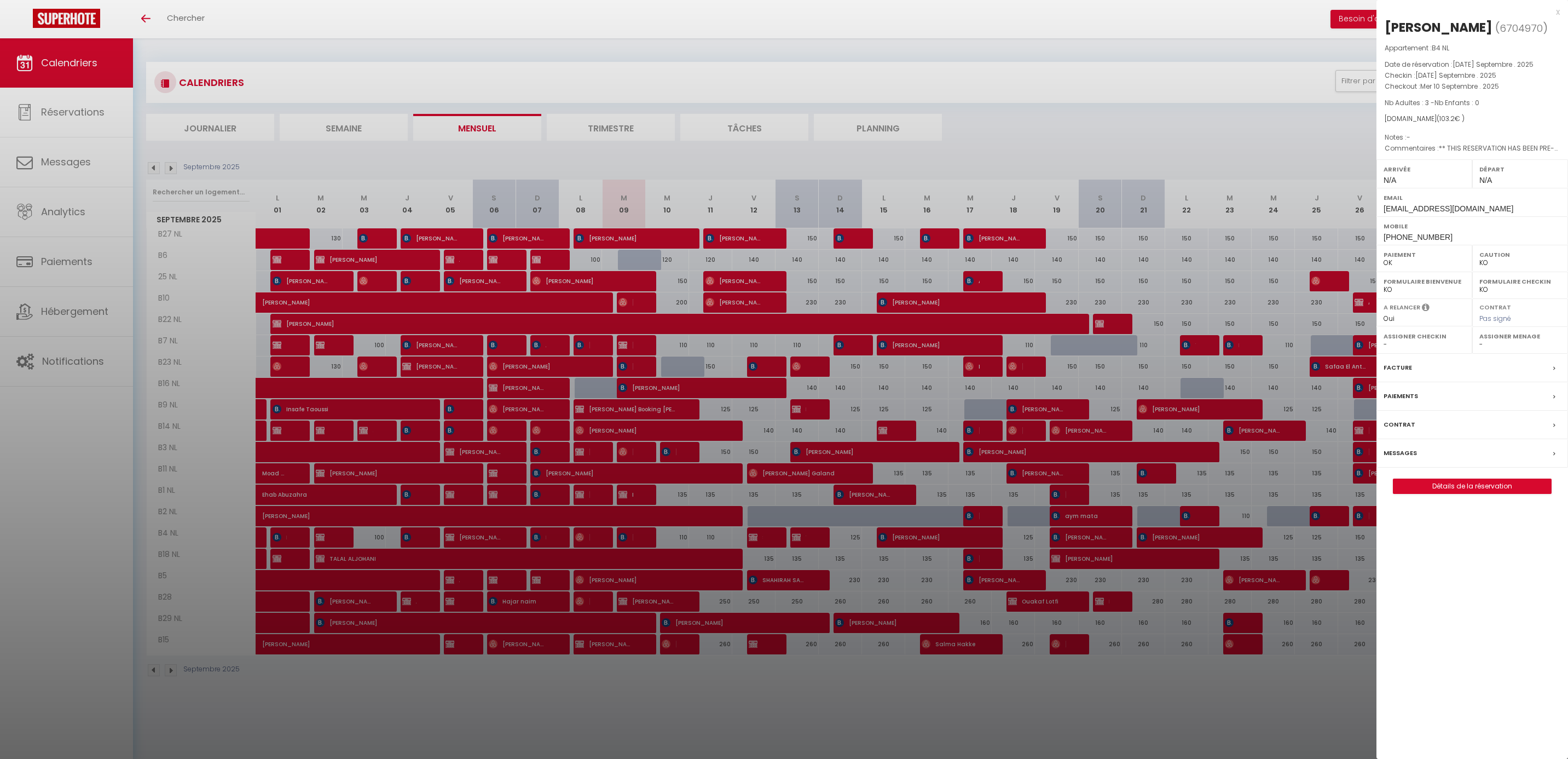
click at [188, 23] on div at bounding box center [784, 379] width 1568 height 759
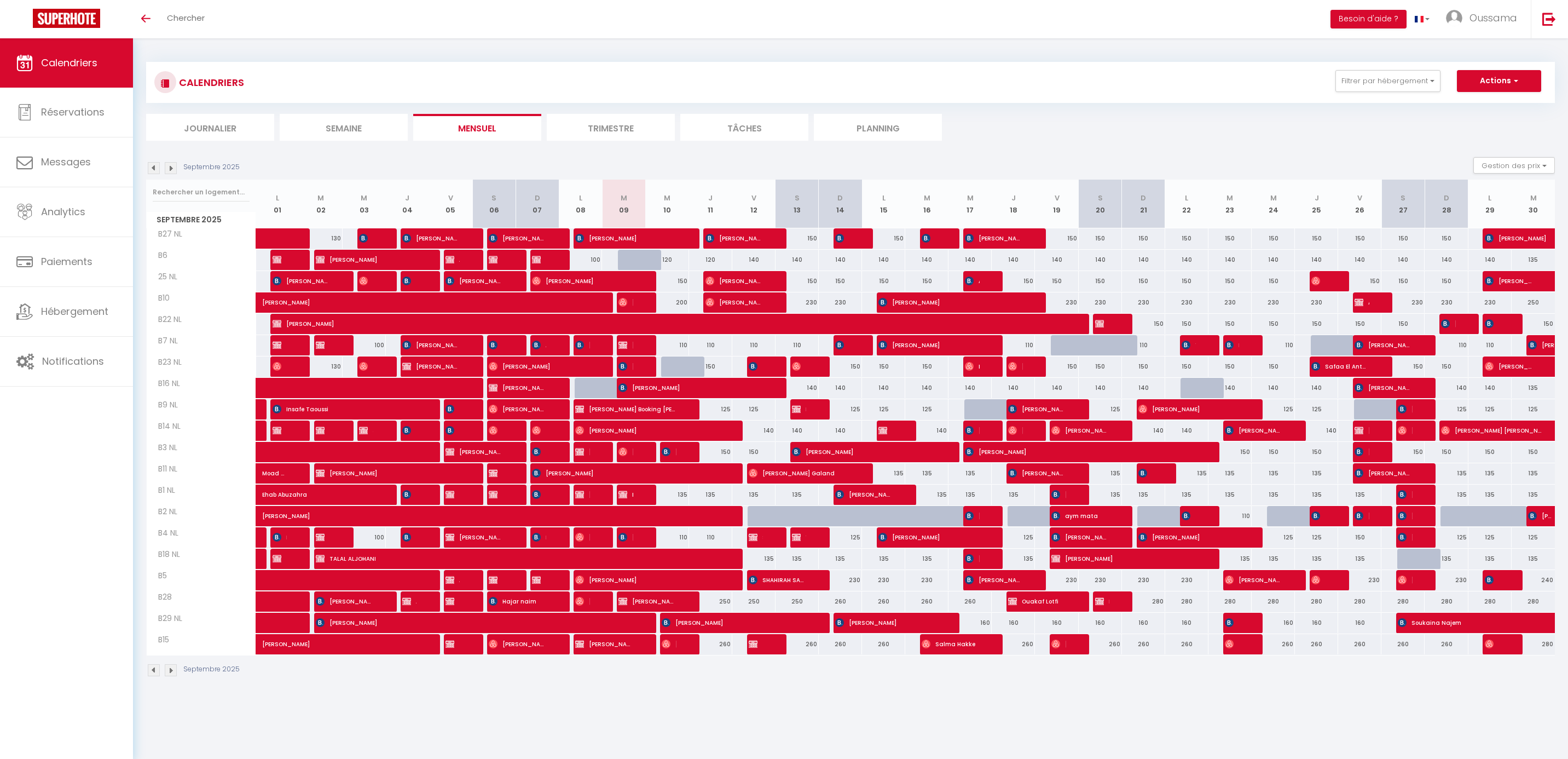
click at [193, 38] on body "🟢 Des questions ou besoin d'assistance pour la migration AirBnB? Connectez-vous…" at bounding box center [784, 417] width 1568 height 759
click at [193, 16] on span "Chercher" at bounding box center [185, 18] width 37 height 12
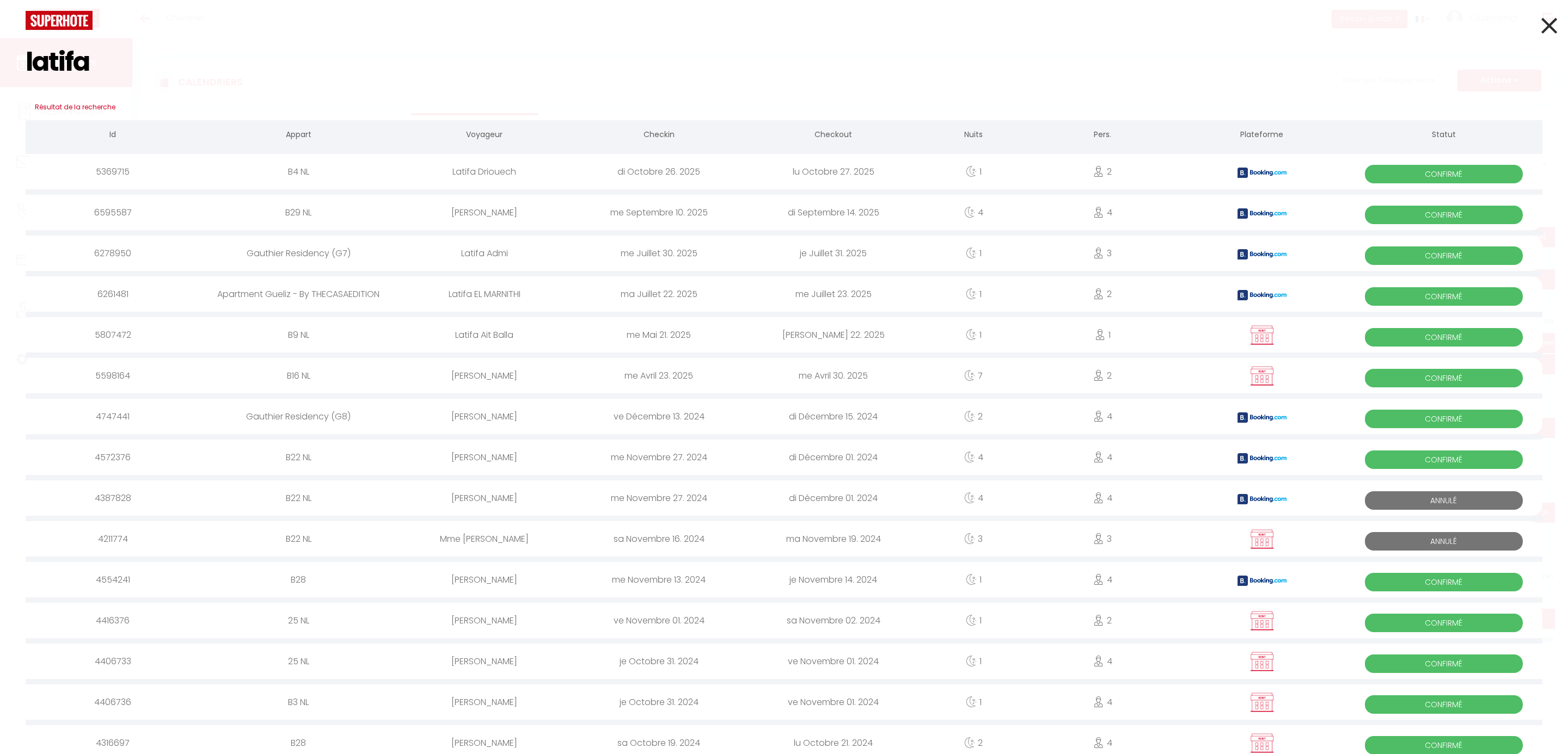
type input "latifa"
click at [1543, 19] on icon at bounding box center [1549, 26] width 16 height 27
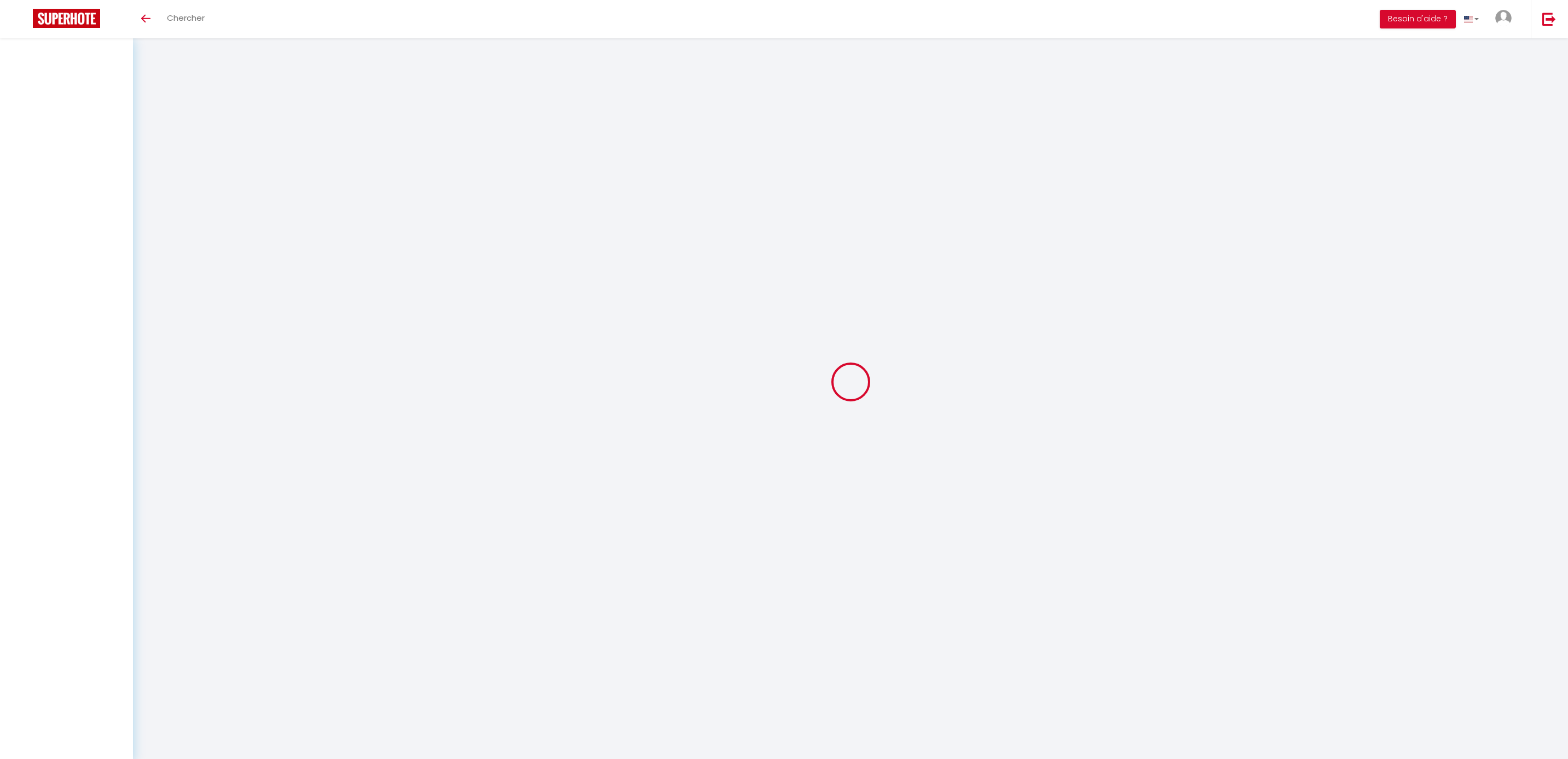
select select
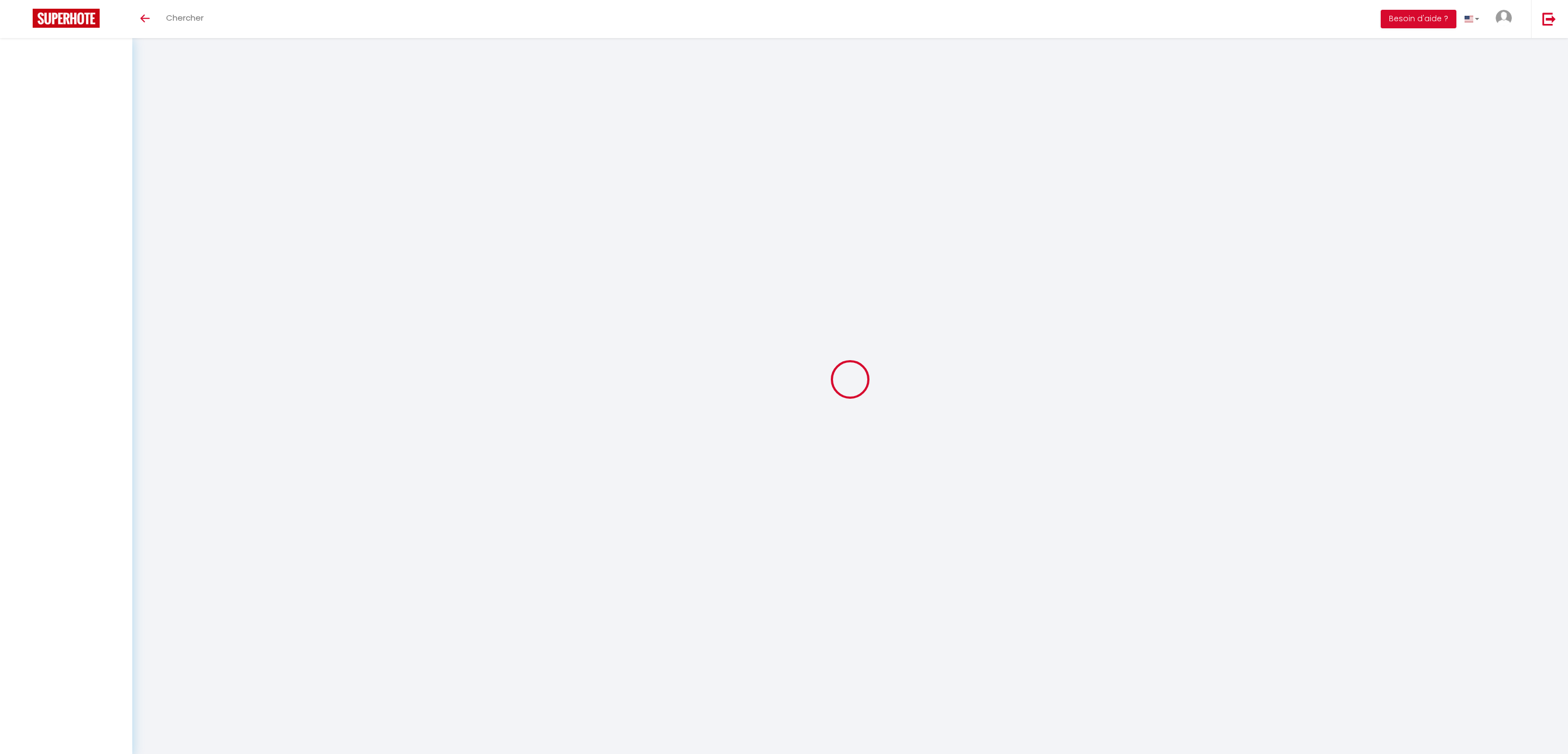
select select
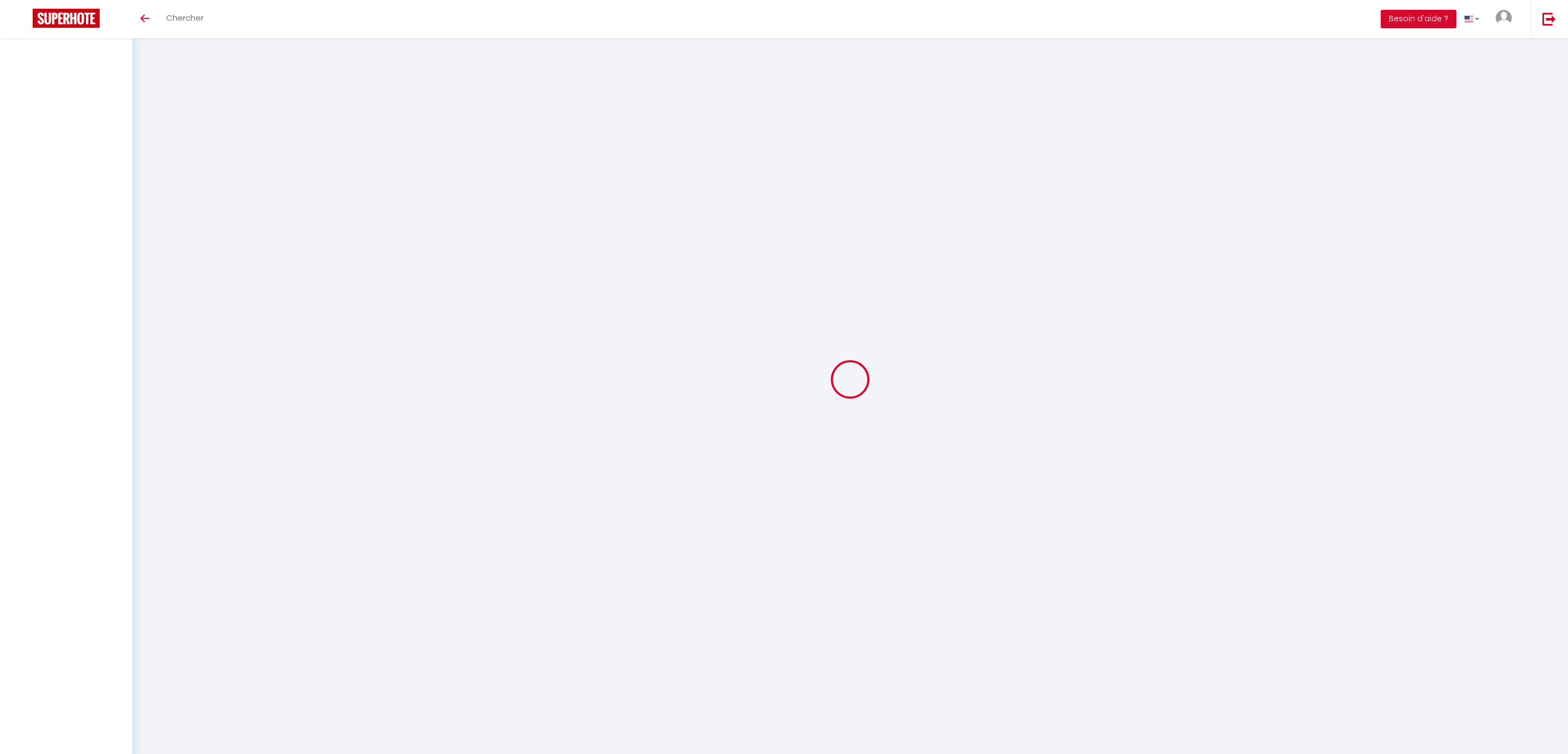
checkbox input "false"
select select
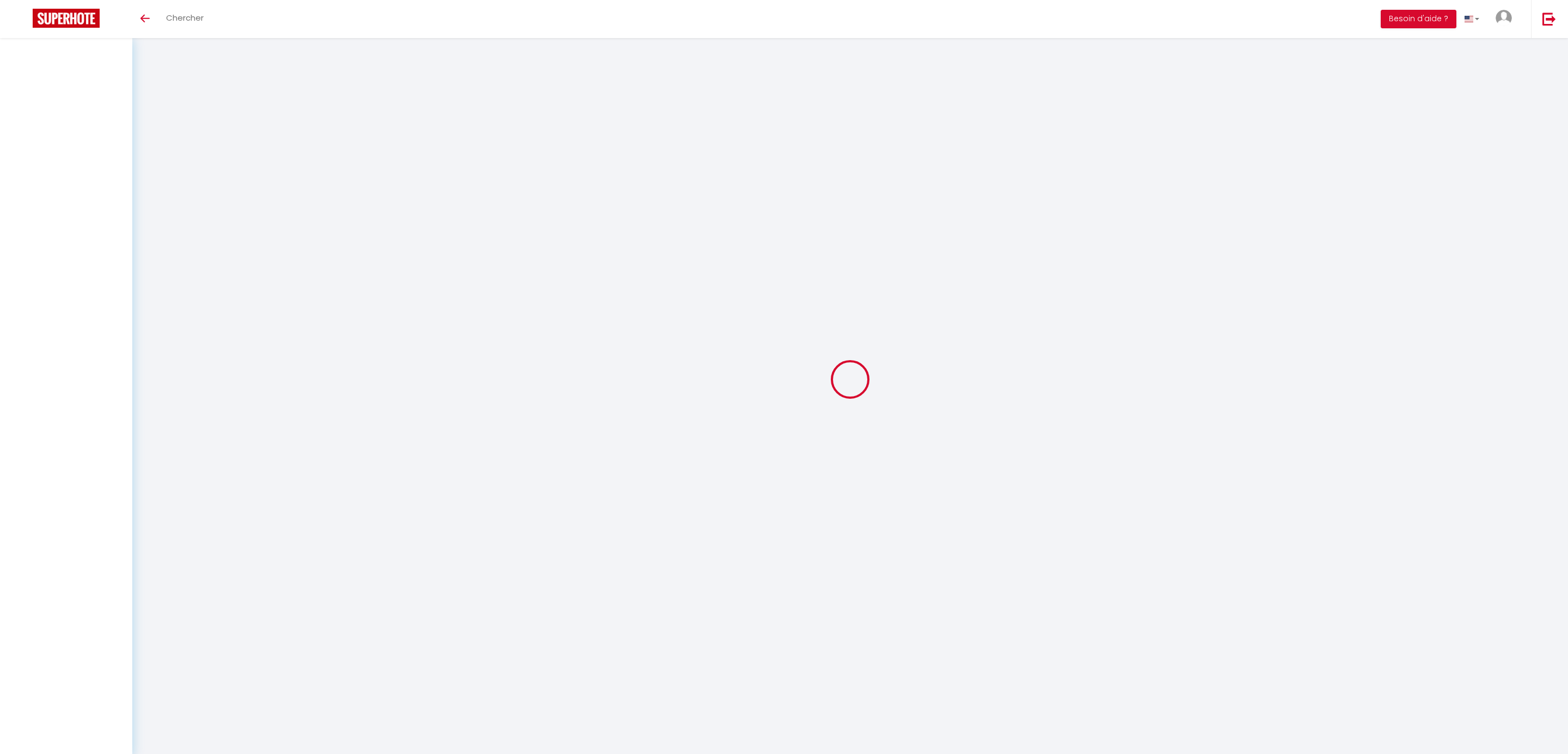
select select
checkbox input "false"
select select
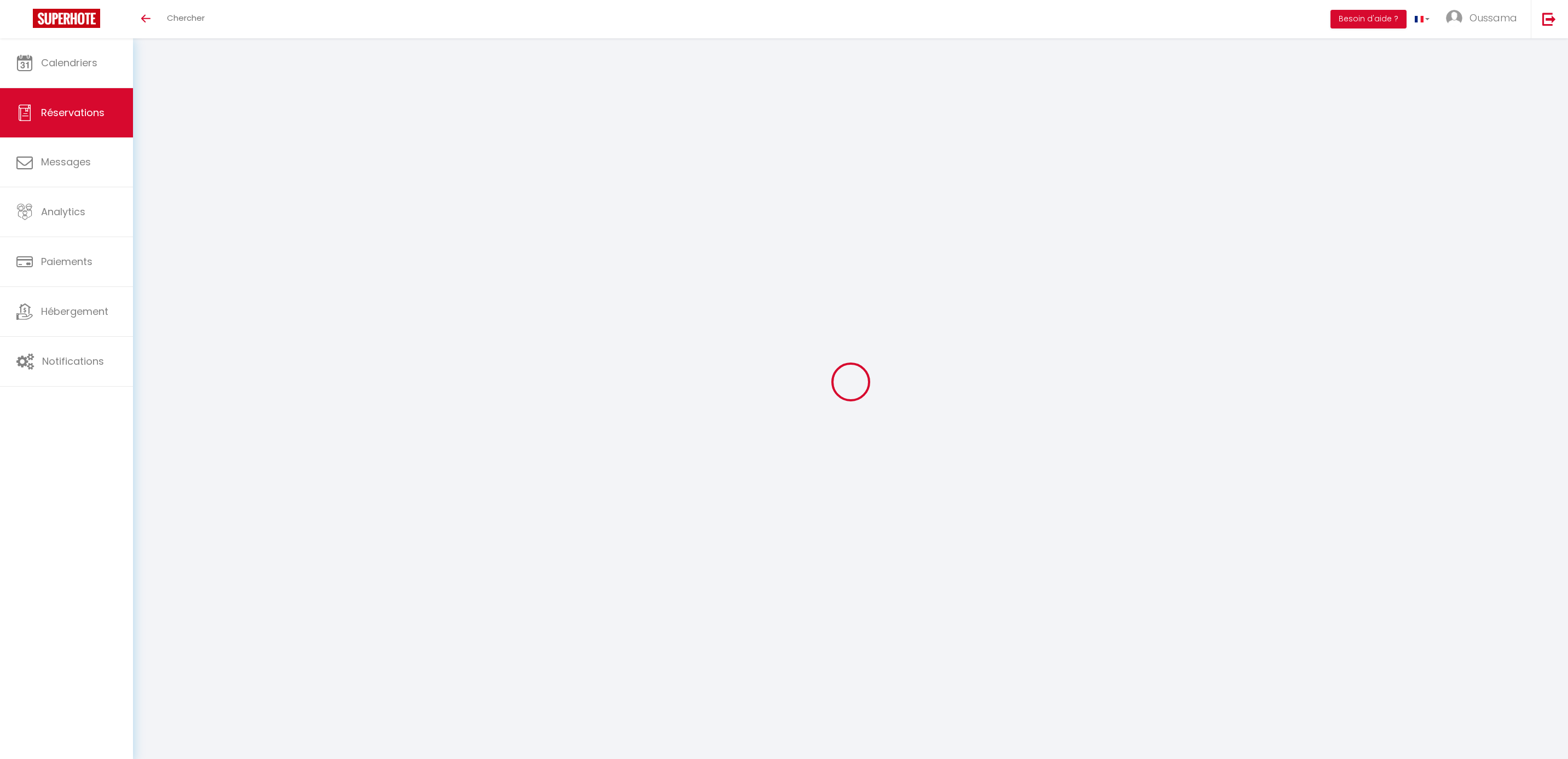
type input "Mandy"
type input "Aylett"
type input "[EMAIL_ADDRESS][DOMAIN_NAME]"
type input "[PHONE_NUMBER]"
type input "."
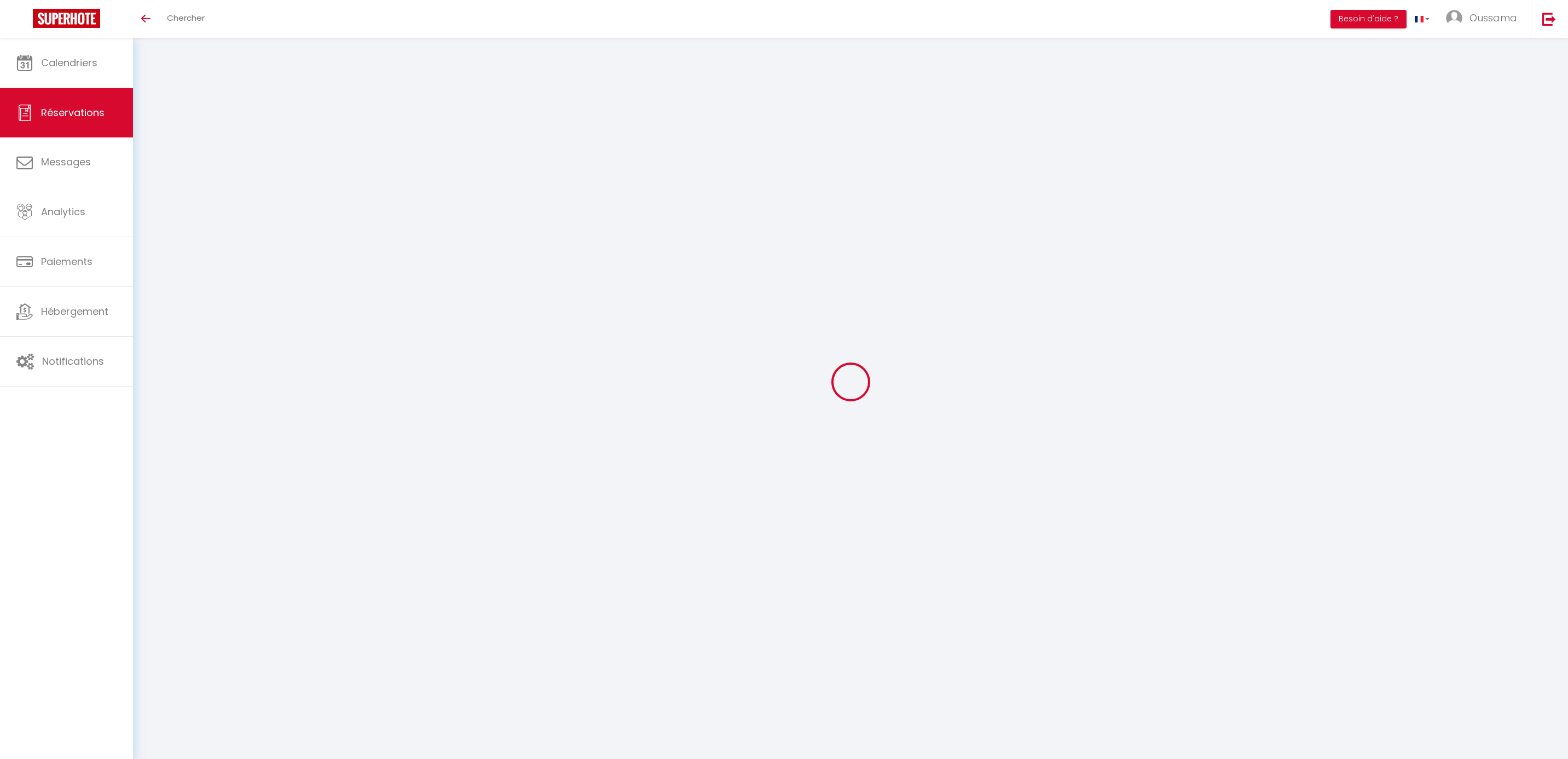
select select "GB"
type input "19.44"
type input "1.94"
select select "44374"
select select "1"
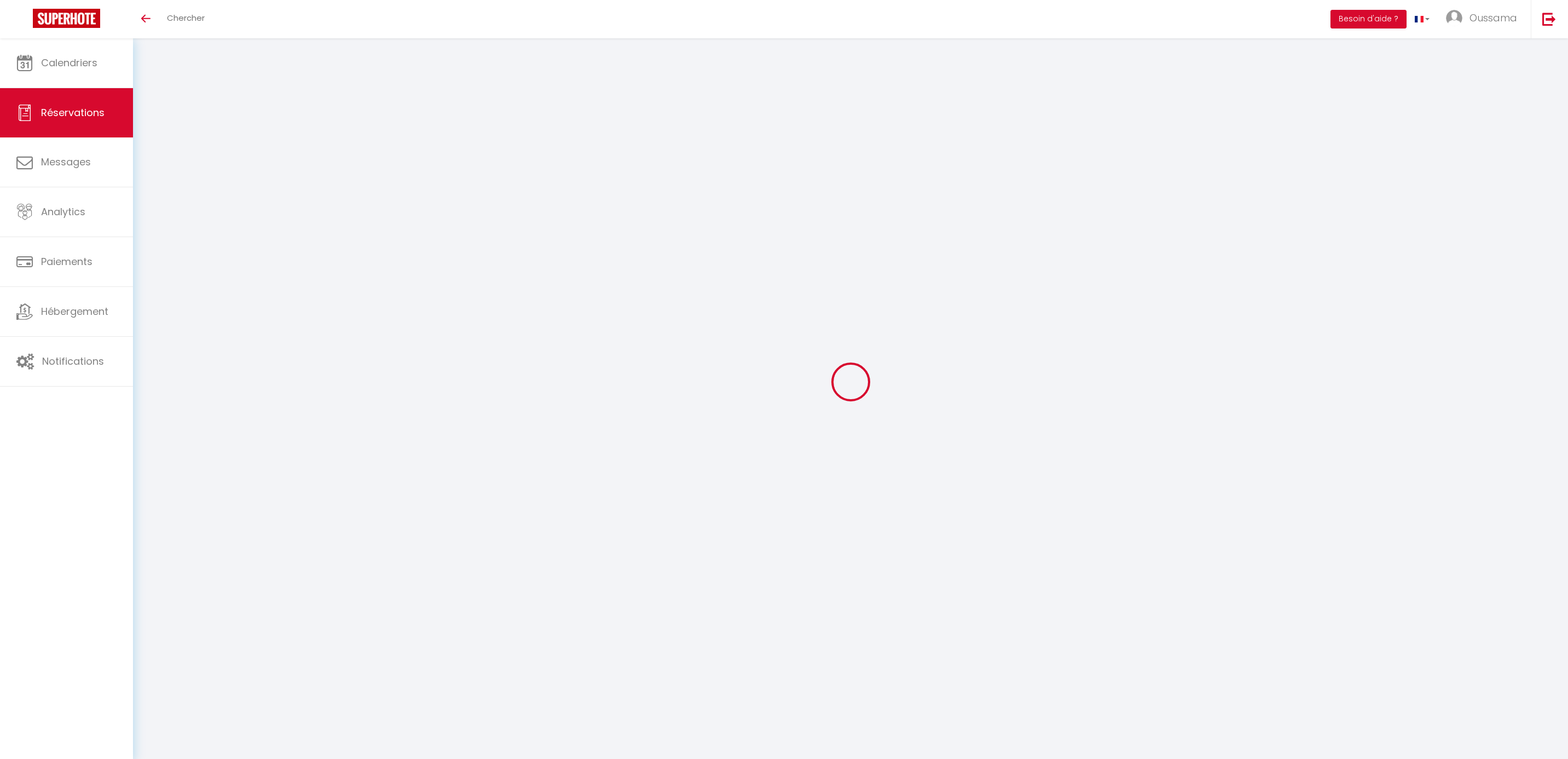
select select
type input "3"
select select "12"
select select
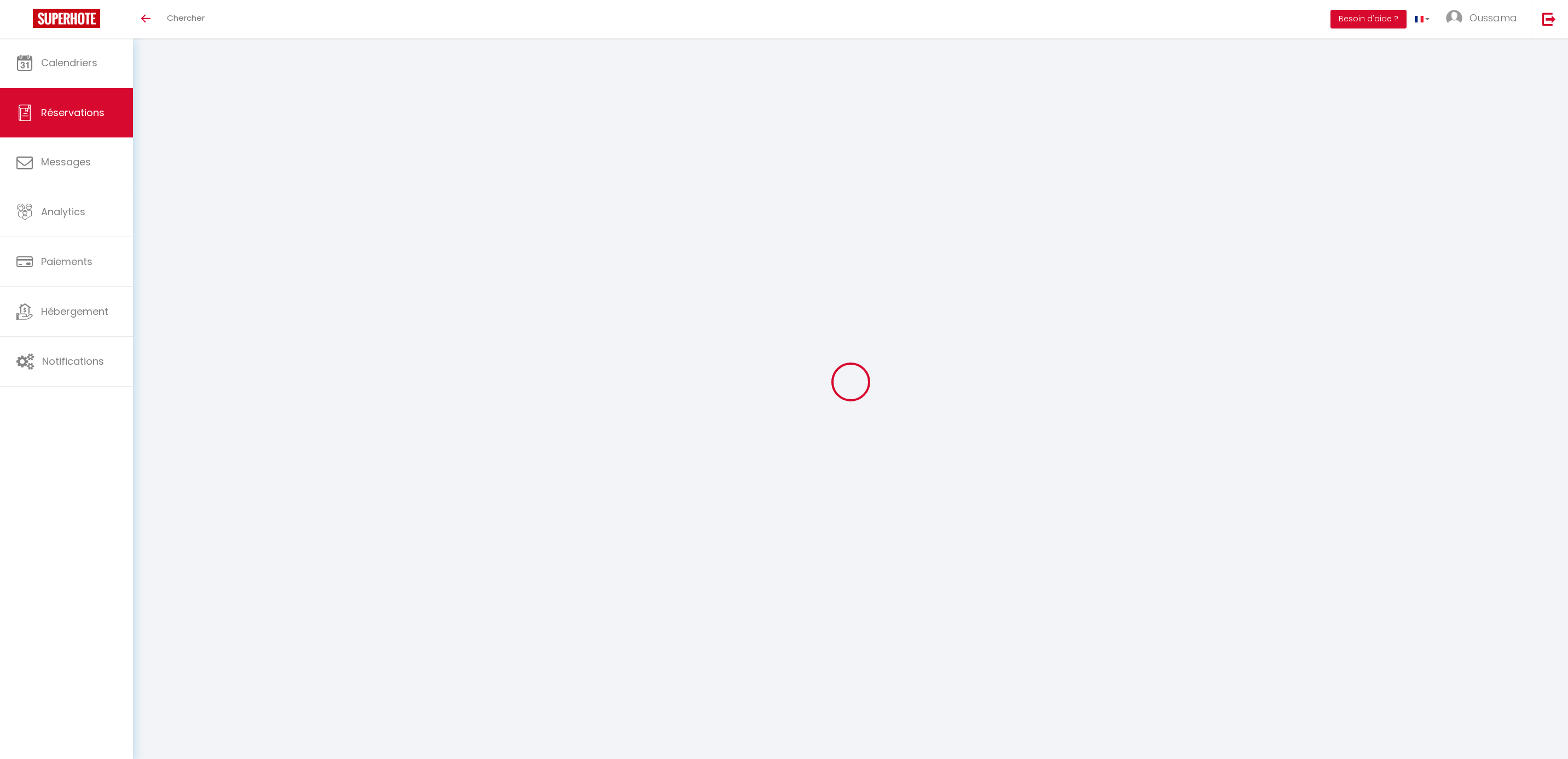
type input "97.2"
checkbox input "false"
type input "0"
select select "2"
type input "0"
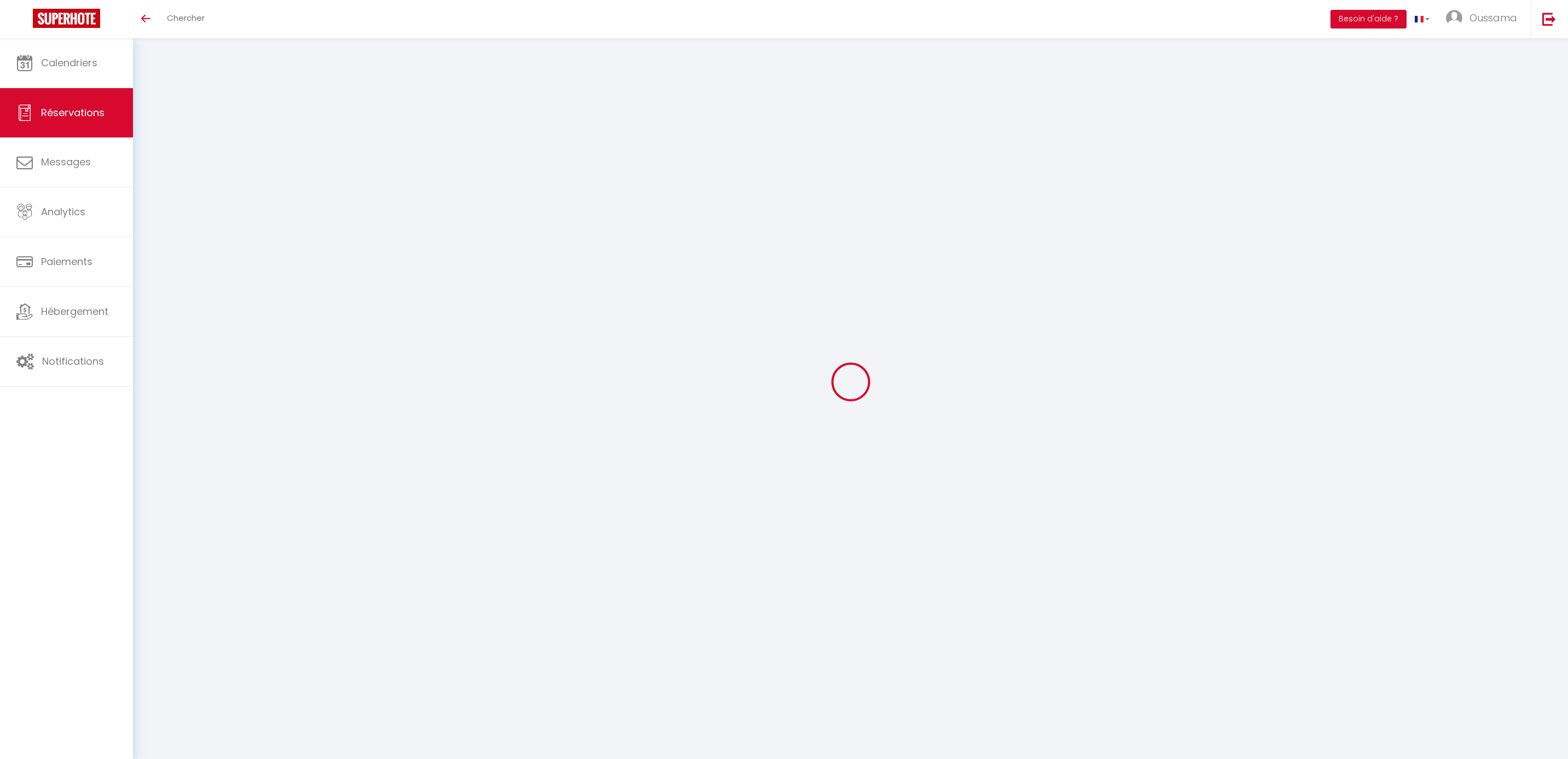
type input "0"
select select
select select "14"
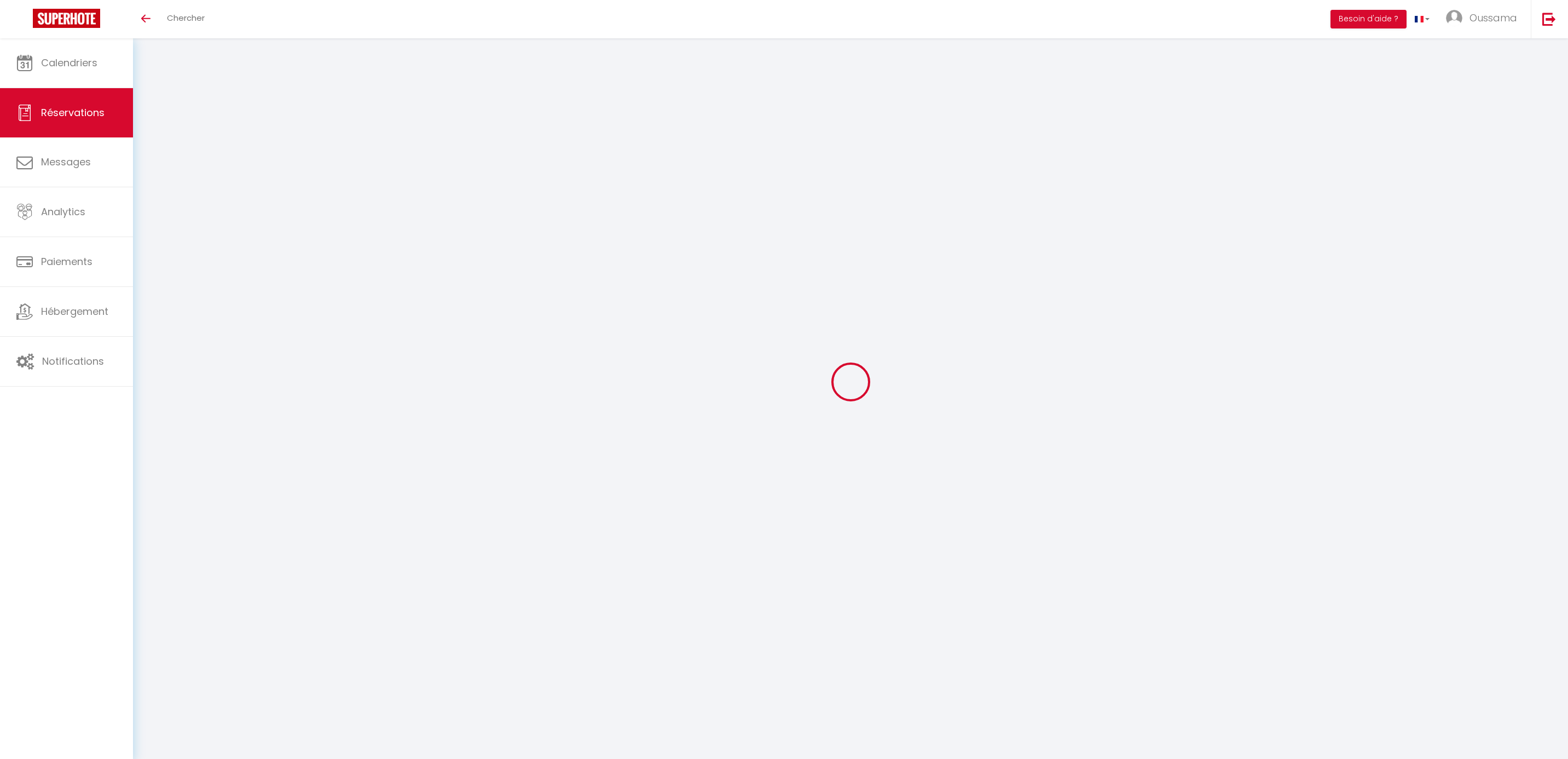
checkbox input "false"
select select
checkbox input "false"
select select
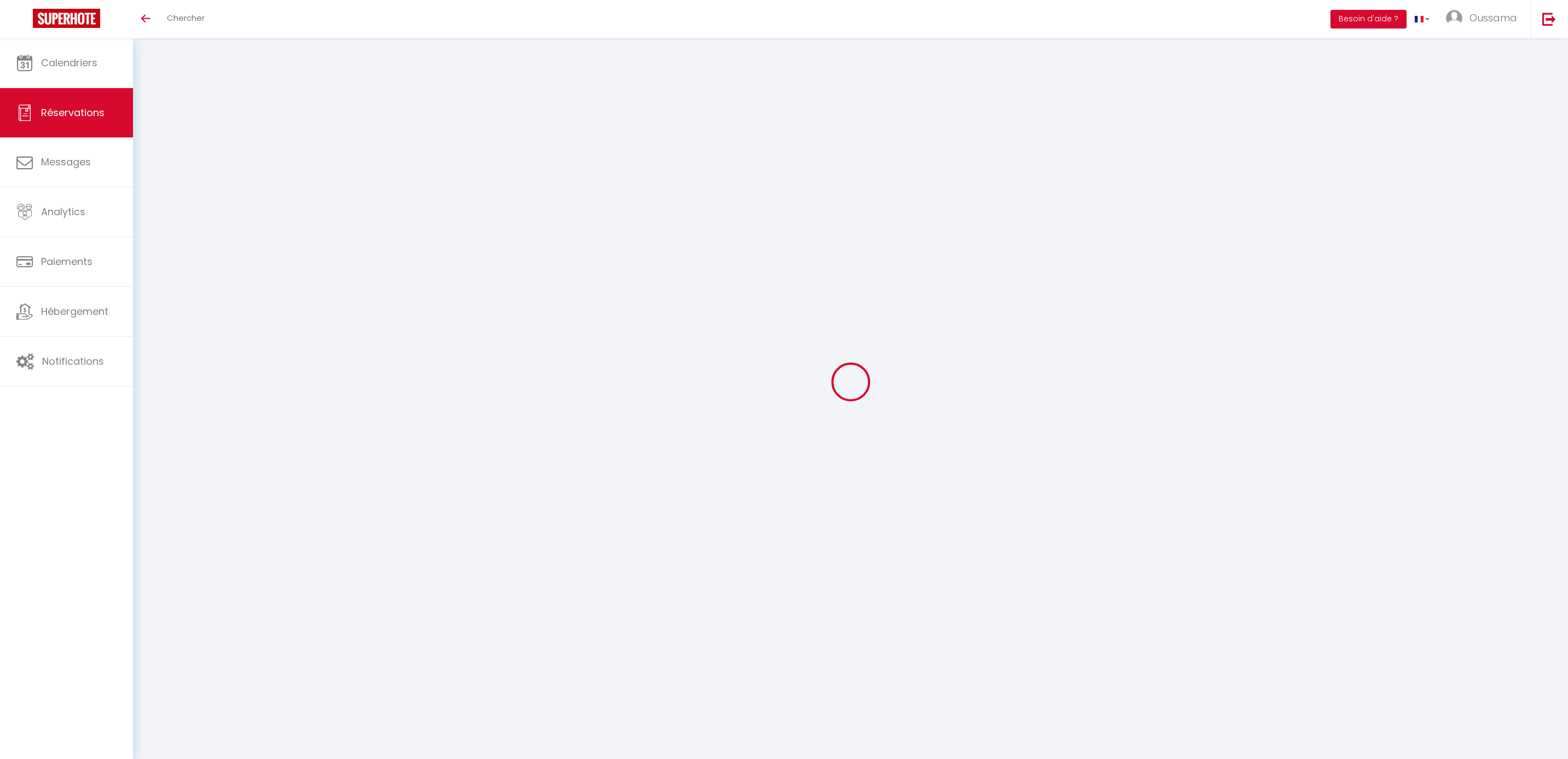
select select
checkbox input "false"
select select
checkbox input "false"
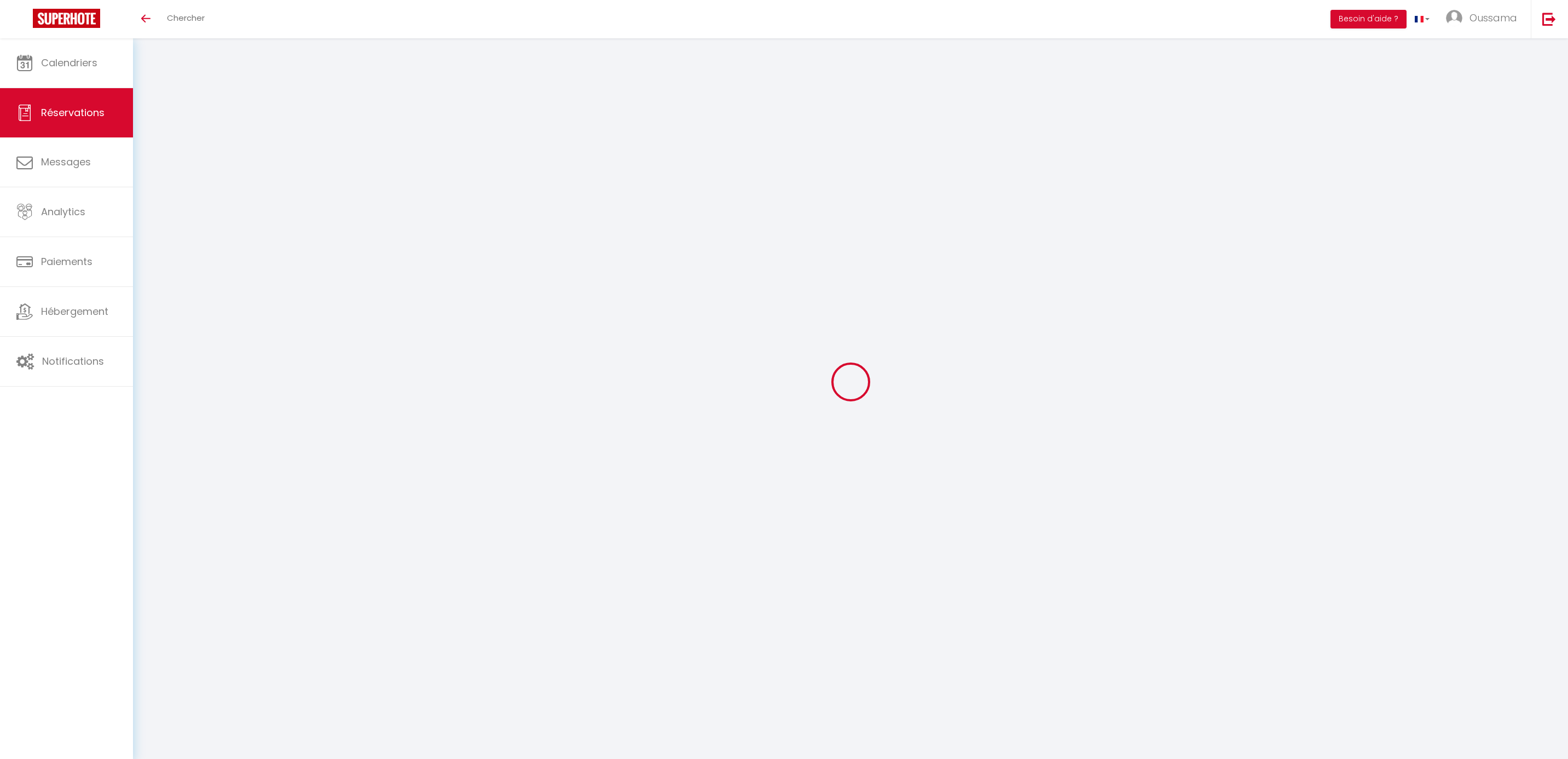
type textarea "** THIS RESERVATION HAS BEEN PRE-PAID ** BOOKING NOTE : Payment charge is EUR 1…"
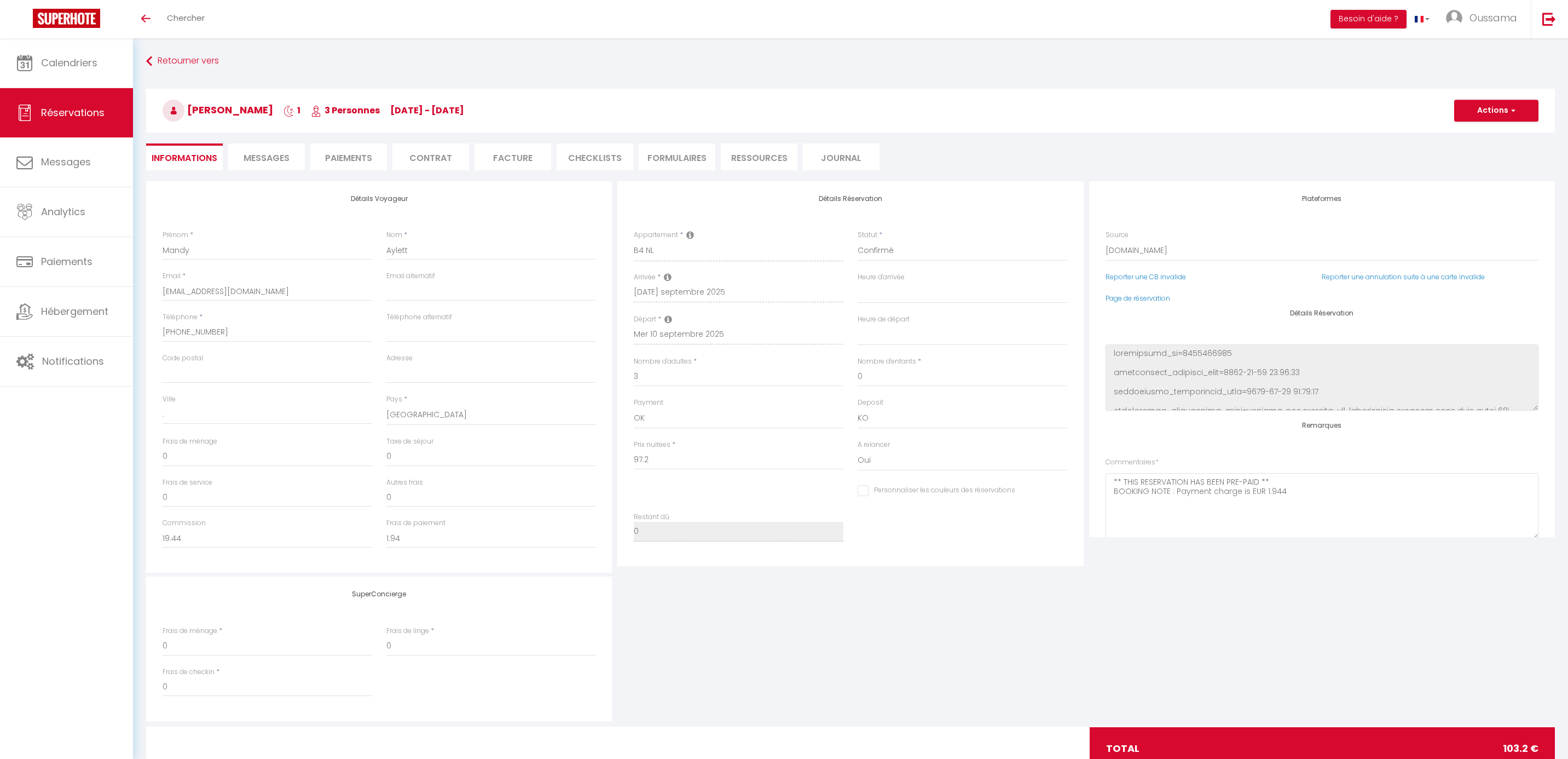
type input "6"
select select
checkbox input "false"
select select
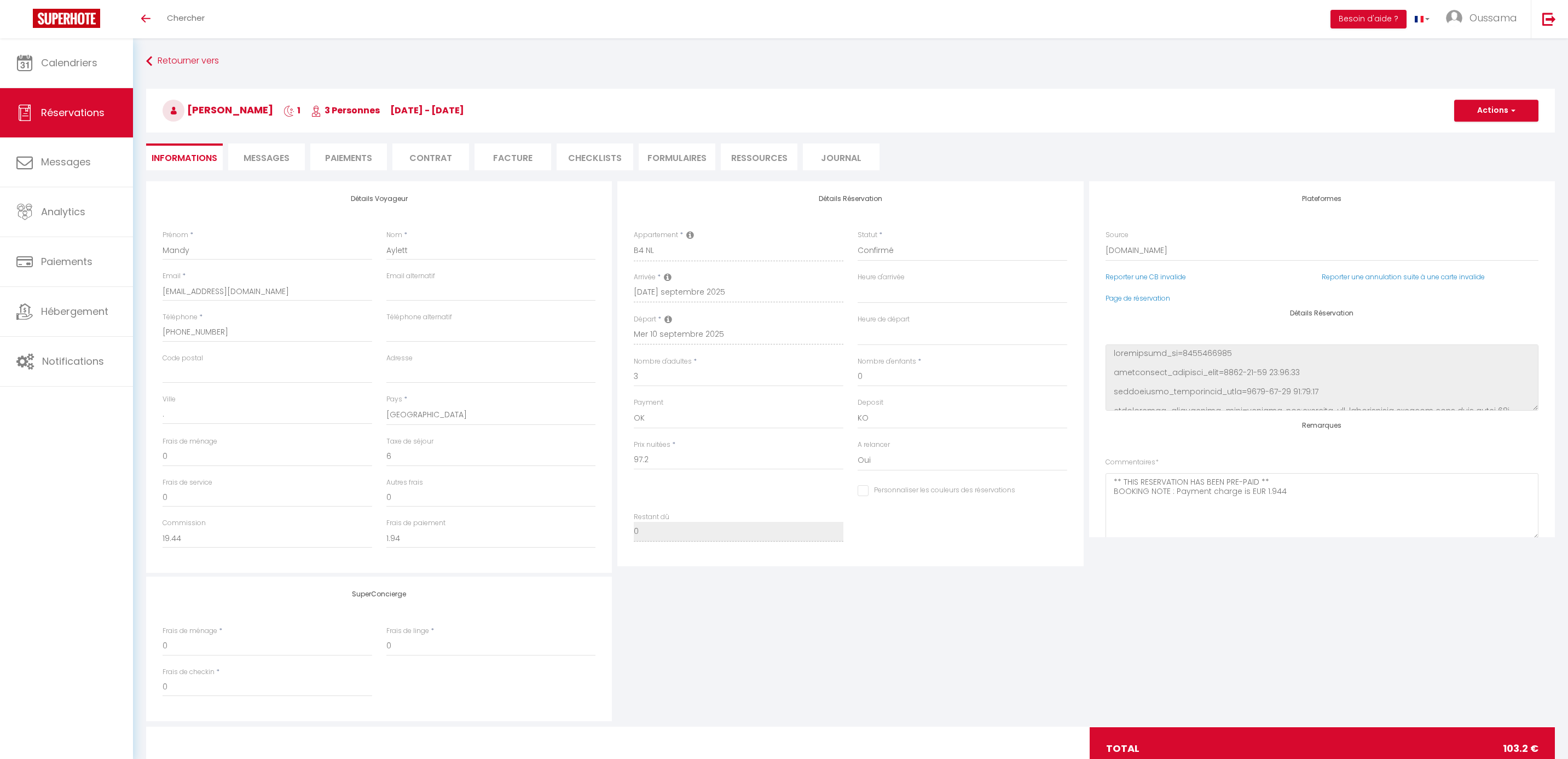
select select
click at [259, 161] on span "Messages" at bounding box center [267, 158] width 46 height 12
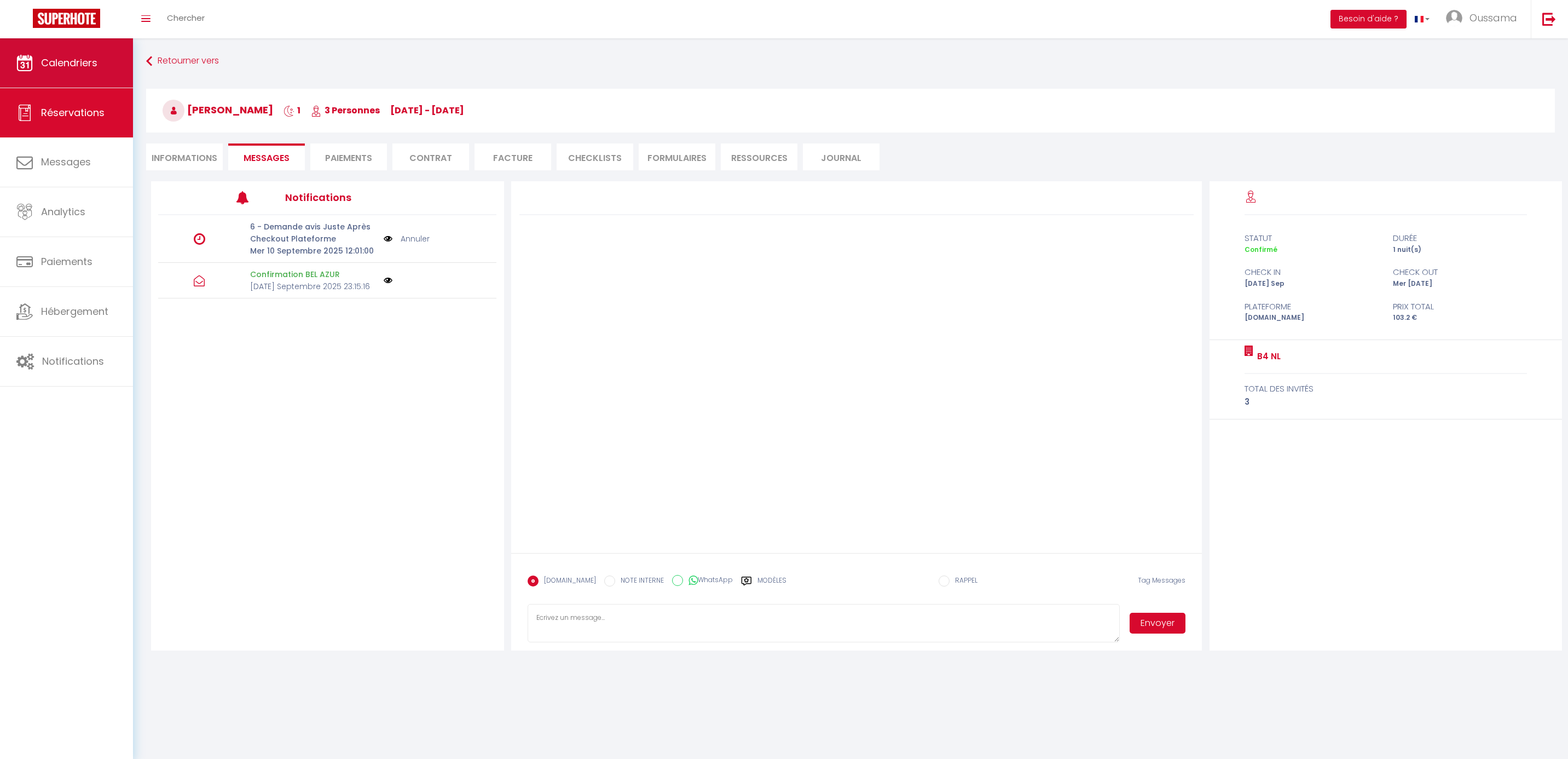
click at [86, 47] on link "Calendriers" at bounding box center [66, 62] width 133 height 49
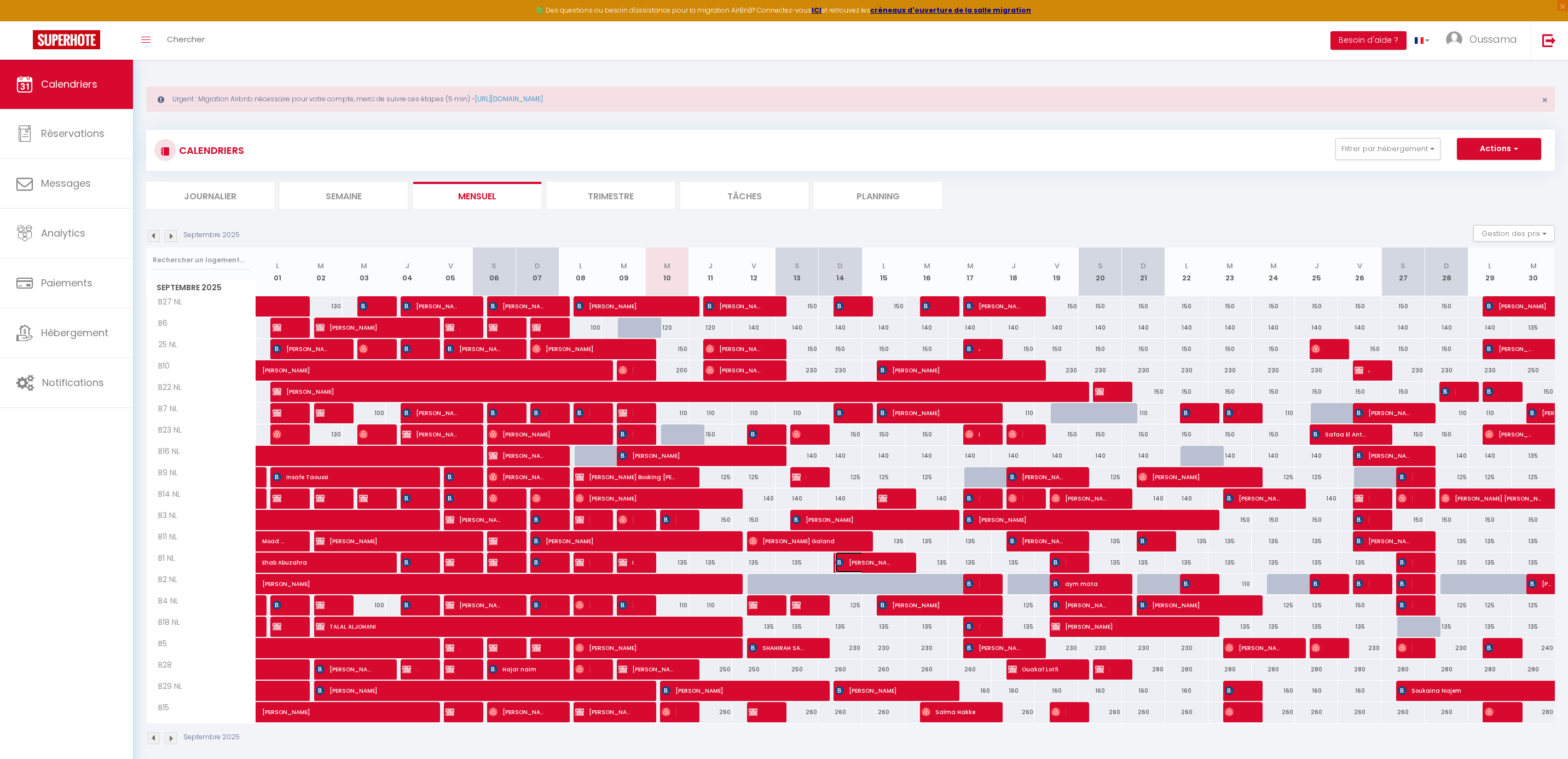
click at [846, 561] on span "[PERSON_NAME]" at bounding box center [864, 562] width 57 height 21
select select "OK"
select select "KO"
select select "0"
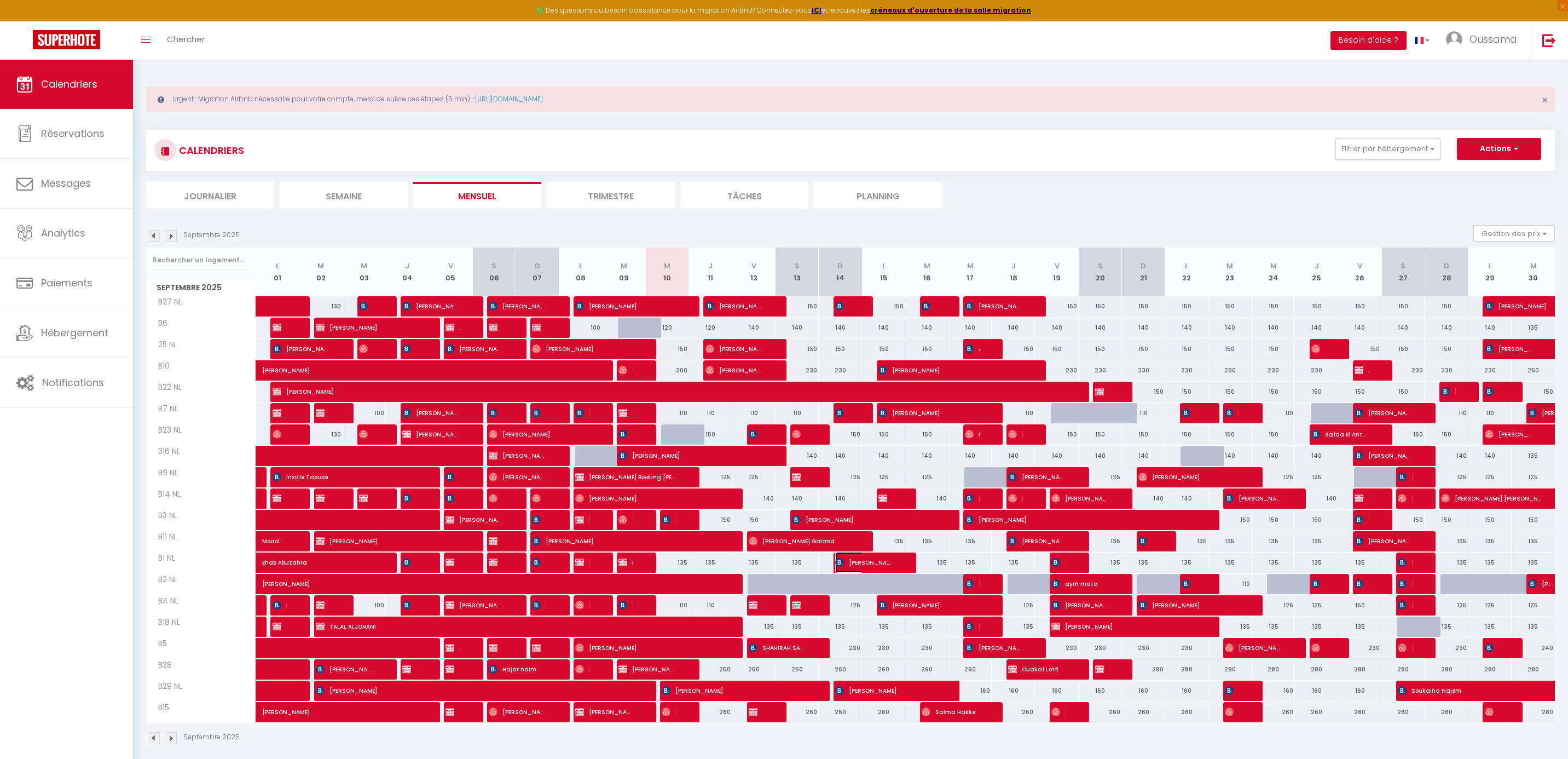
select select "1"
select select
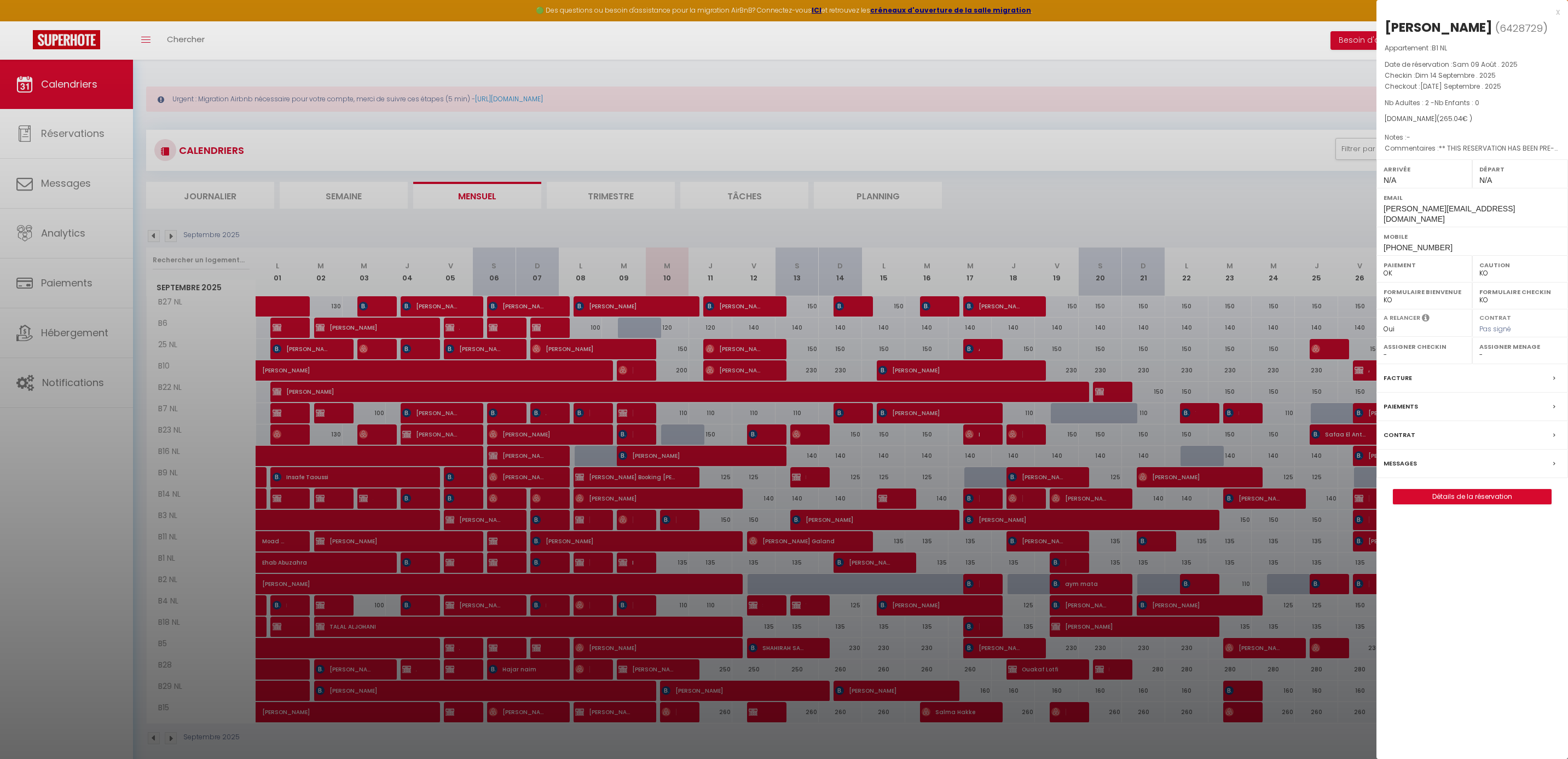
click at [1552, 13] on div "x" at bounding box center [1469, 12] width 184 height 13
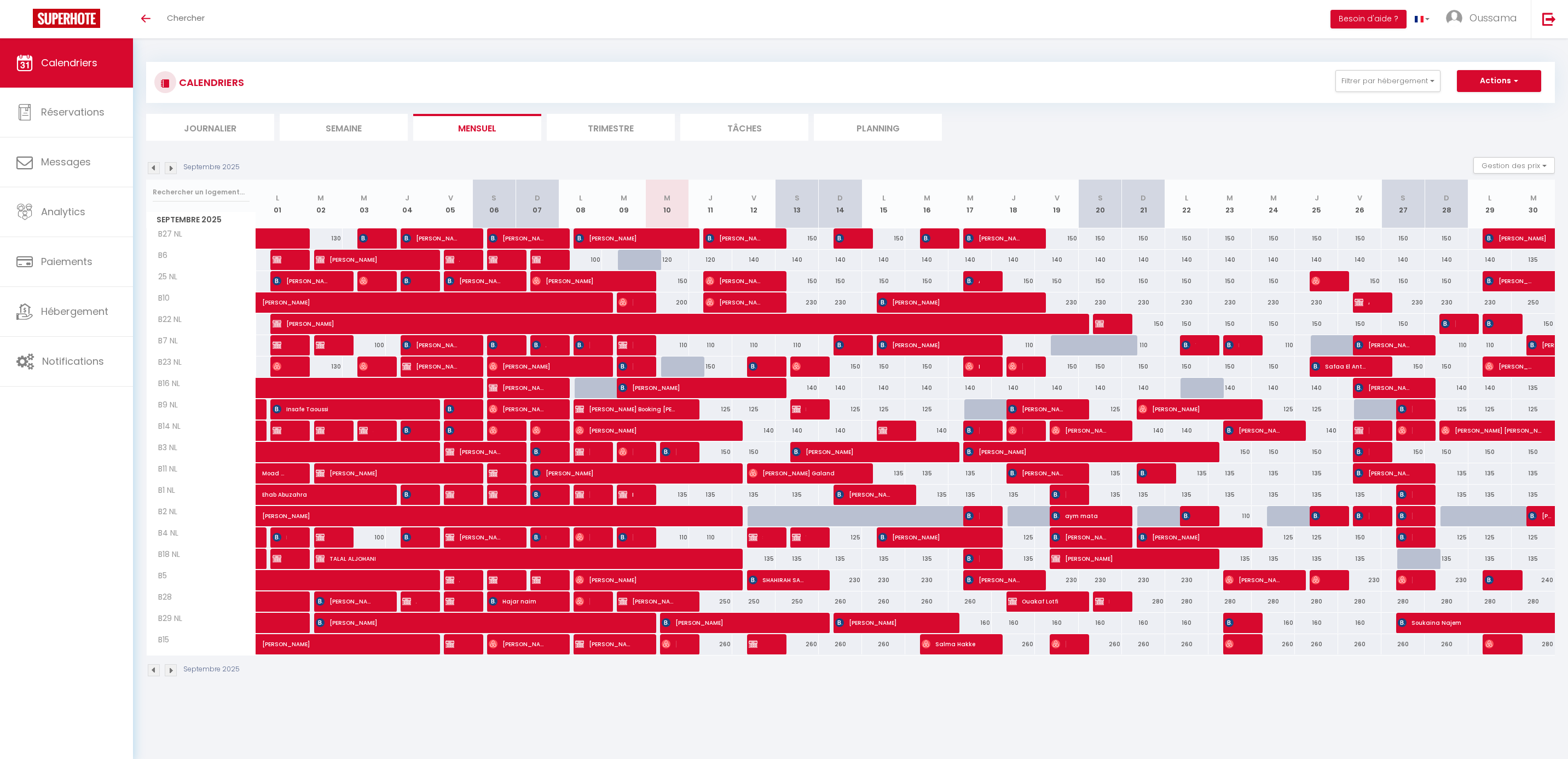
click at [669, 493] on div "135" at bounding box center [667, 495] width 44 height 21
type input "135"
type input "Mer 10 Septembre 2025"
type input "Jeu 11 Septembre 2025"
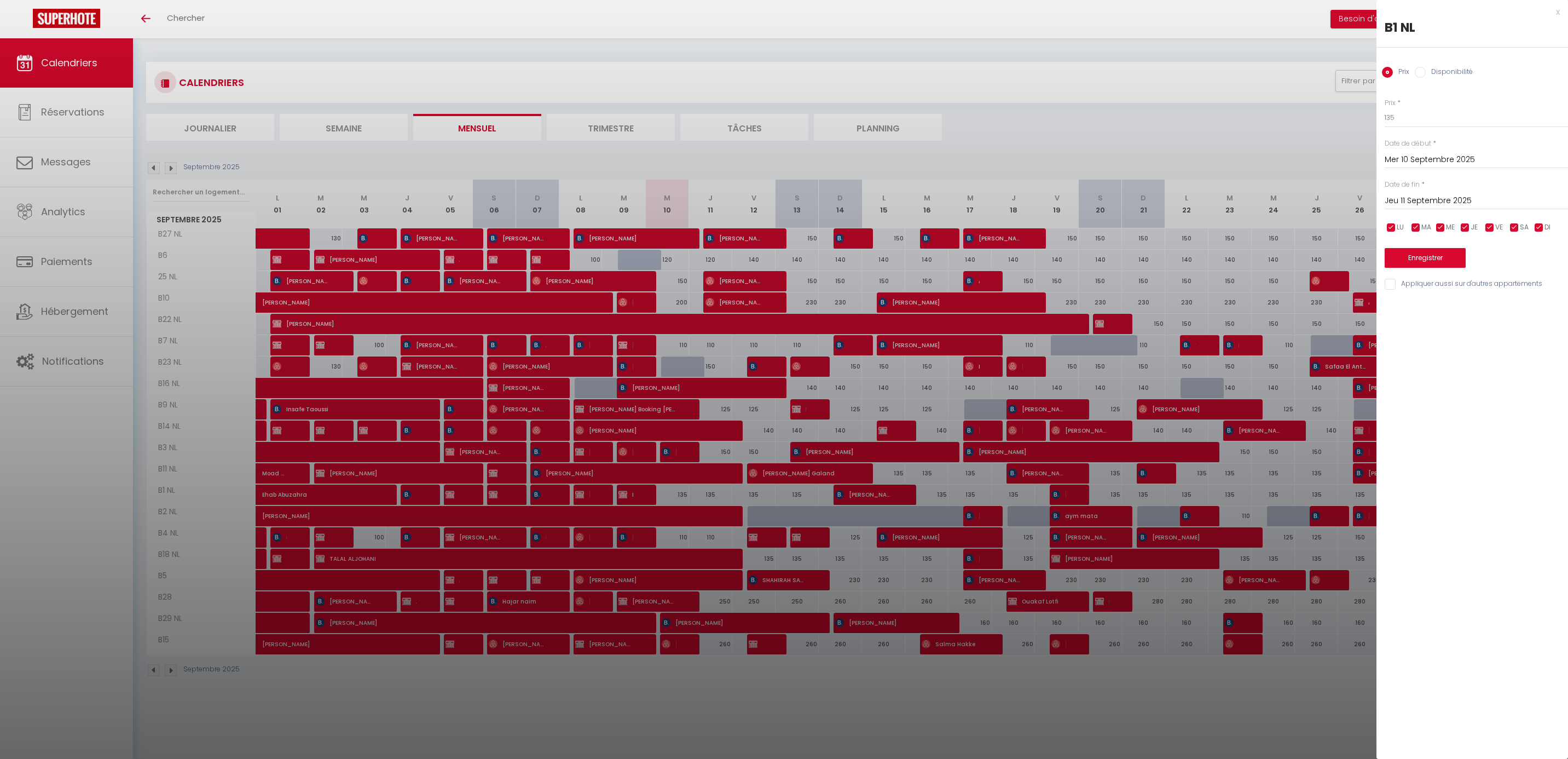
click at [1459, 68] on label "Disponibilité" at bounding box center [1449, 73] width 47 height 12
click at [1426, 68] on input "Disponibilité" at bounding box center [1421, 72] width 11 height 11
radio input "true"
radio input "false"
click at [1443, 117] on select "Disponible Indisponible" at bounding box center [1477, 118] width 184 height 21
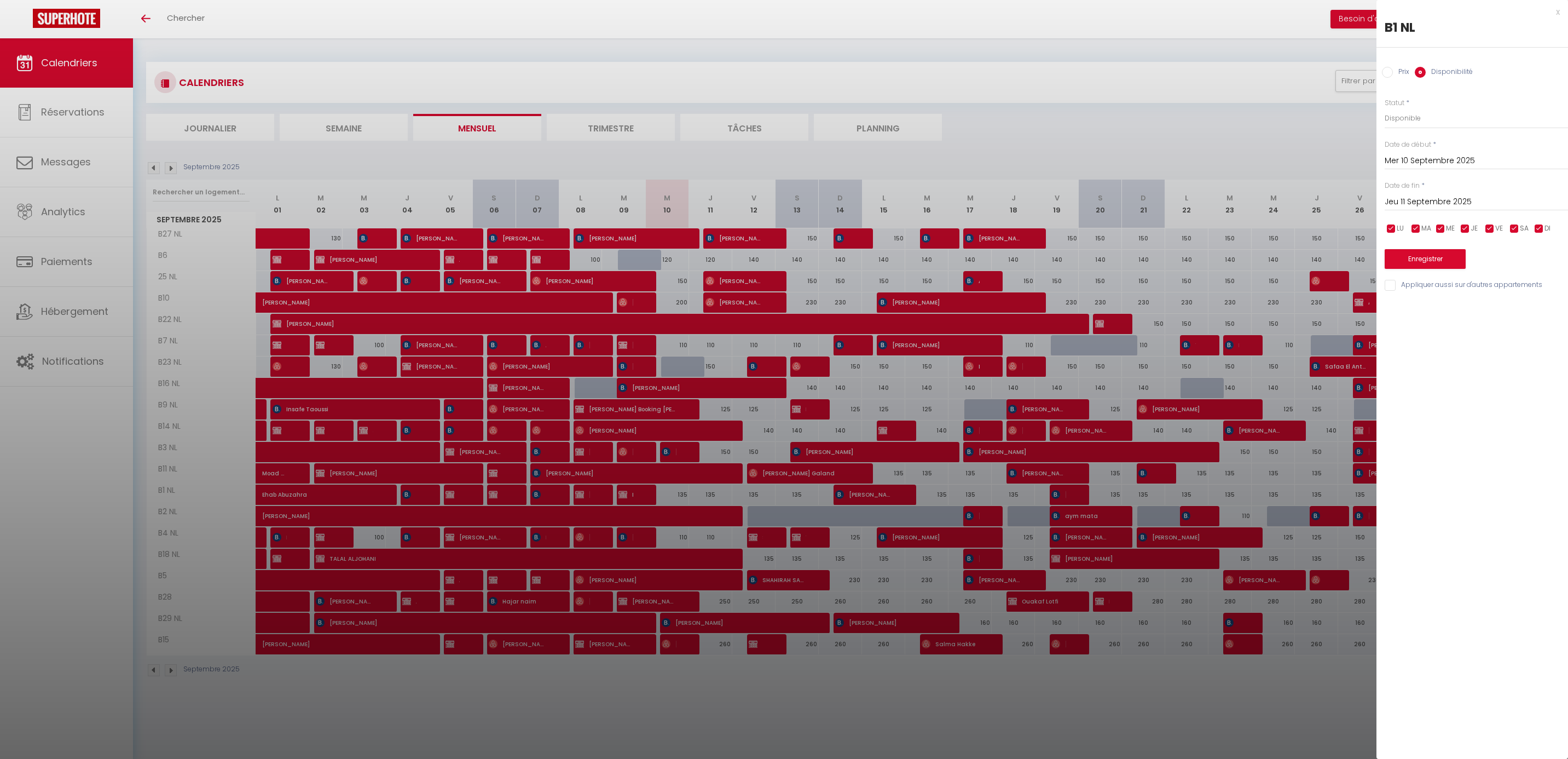
click at [1109, 87] on div at bounding box center [784, 379] width 1568 height 759
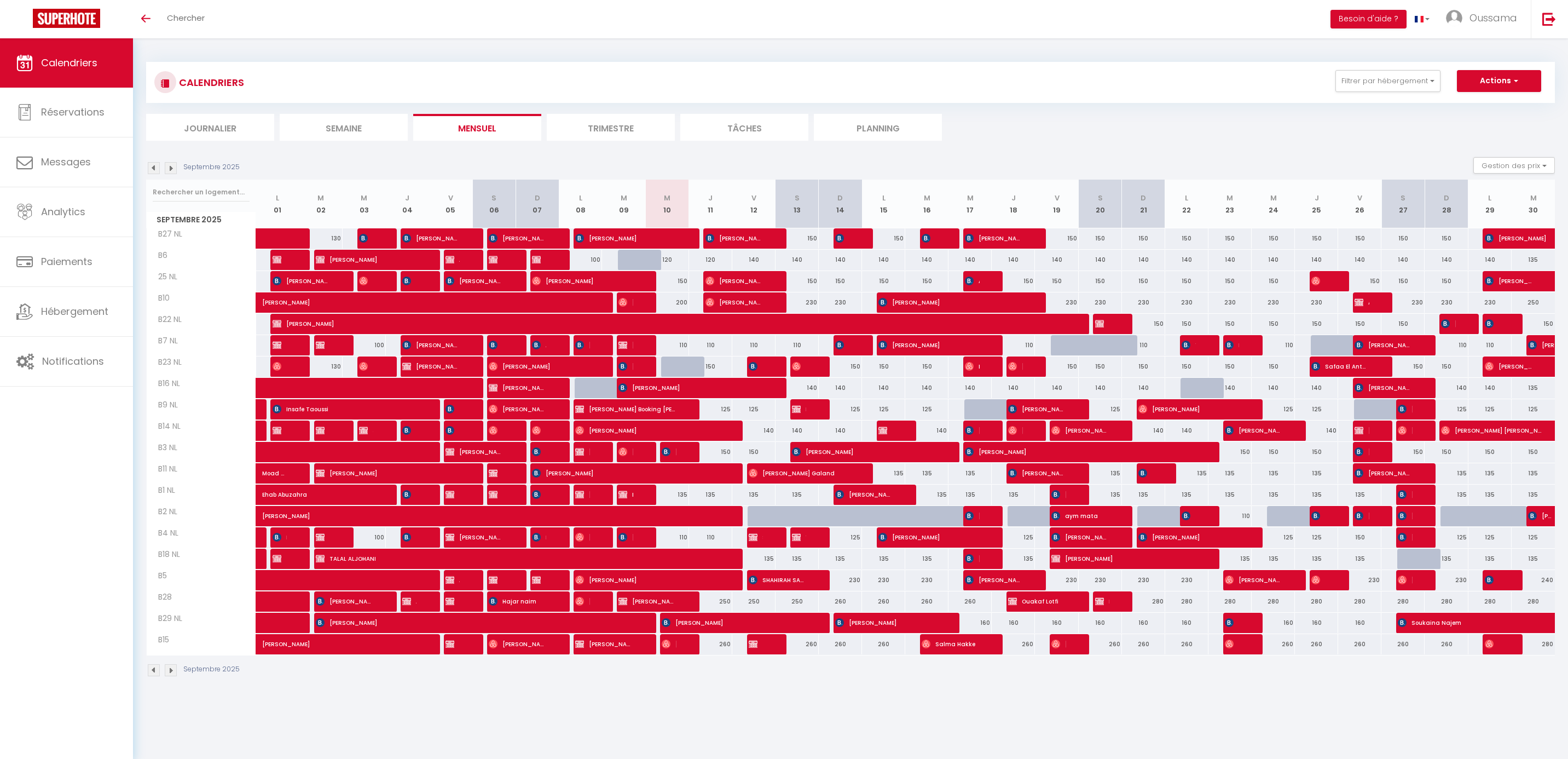
click at [677, 499] on div "135" at bounding box center [667, 495] width 44 height 21
select select "1"
type input "Mer 10 Septembre 2025"
type input "Jeu 11 Septembre 2025"
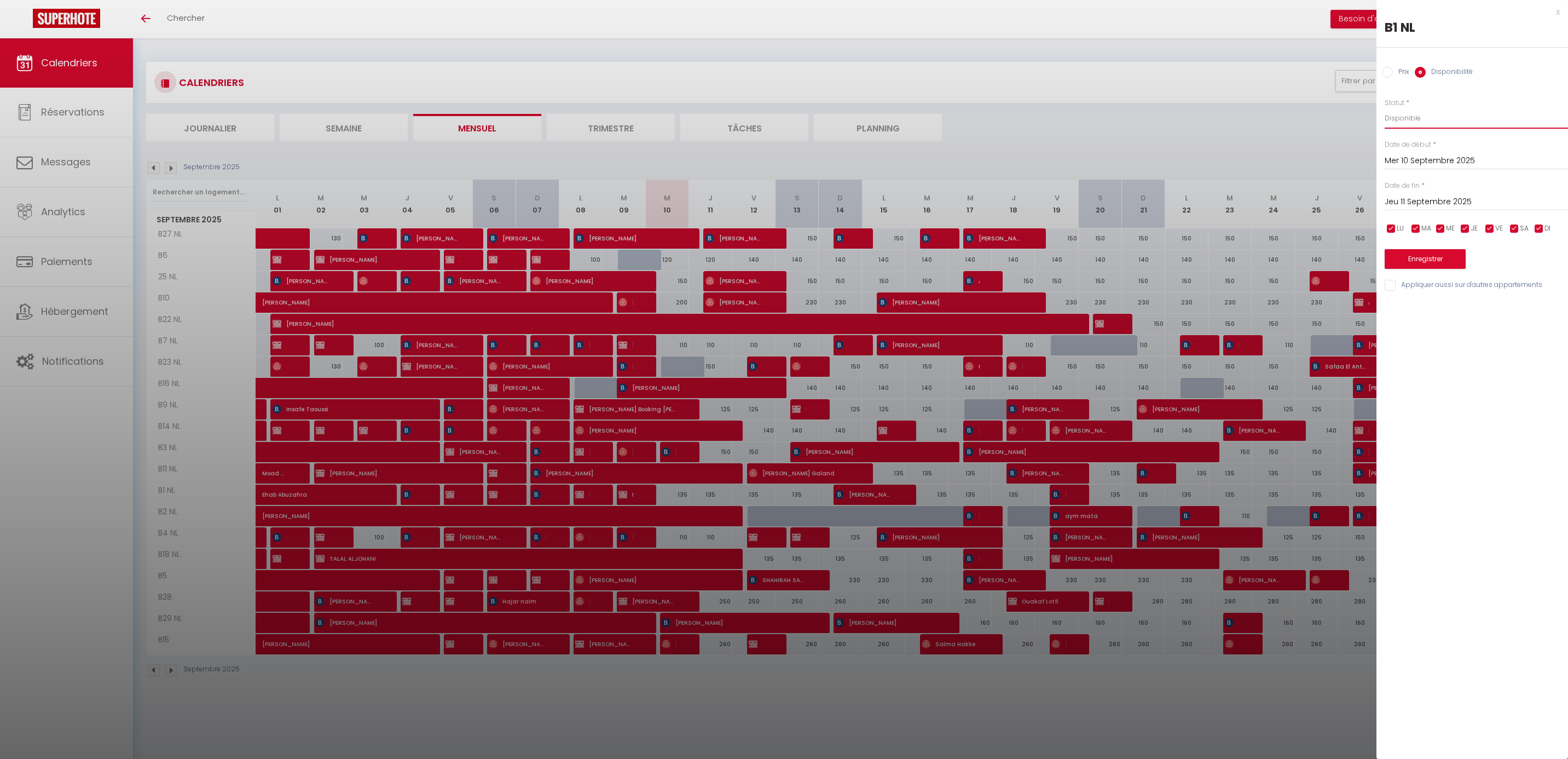
click at [1476, 117] on select "Disponible Indisponible" at bounding box center [1477, 118] width 184 height 21
select select "0"
click at [1385, 108] on select "Disponible Indisponible" at bounding box center [1477, 118] width 184 height 21
click at [1454, 195] on input "Jeu 11 Septembre 2025" at bounding box center [1477, 202] width 184 height 14
click at [1537, 292] on span "13" at bounding box center [1537, 286] width 23 height 22
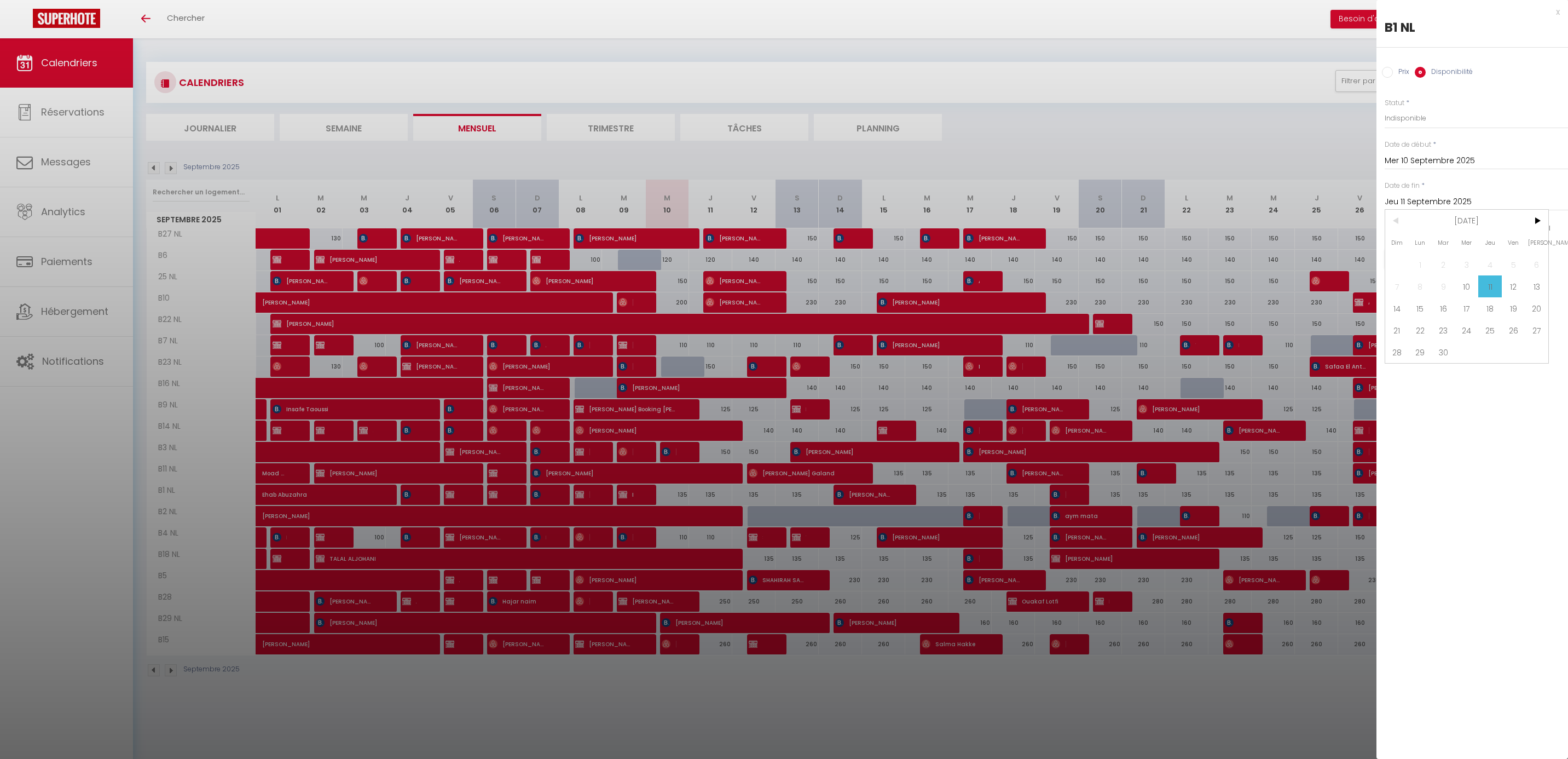
type input "Sam 13 Septembre 2025"
click at [1450, 119] on select "Disponible Indisponible" at bounding box center [1477, 118] width 184 height 21
click at [1385, 108] on select "Disponible Indisponible" at bounding box center [1477, 118] width 184 height 21
click at [1418, 256] on button "Enregistrer" at bounding box center [1425, 259] width 81 height 20
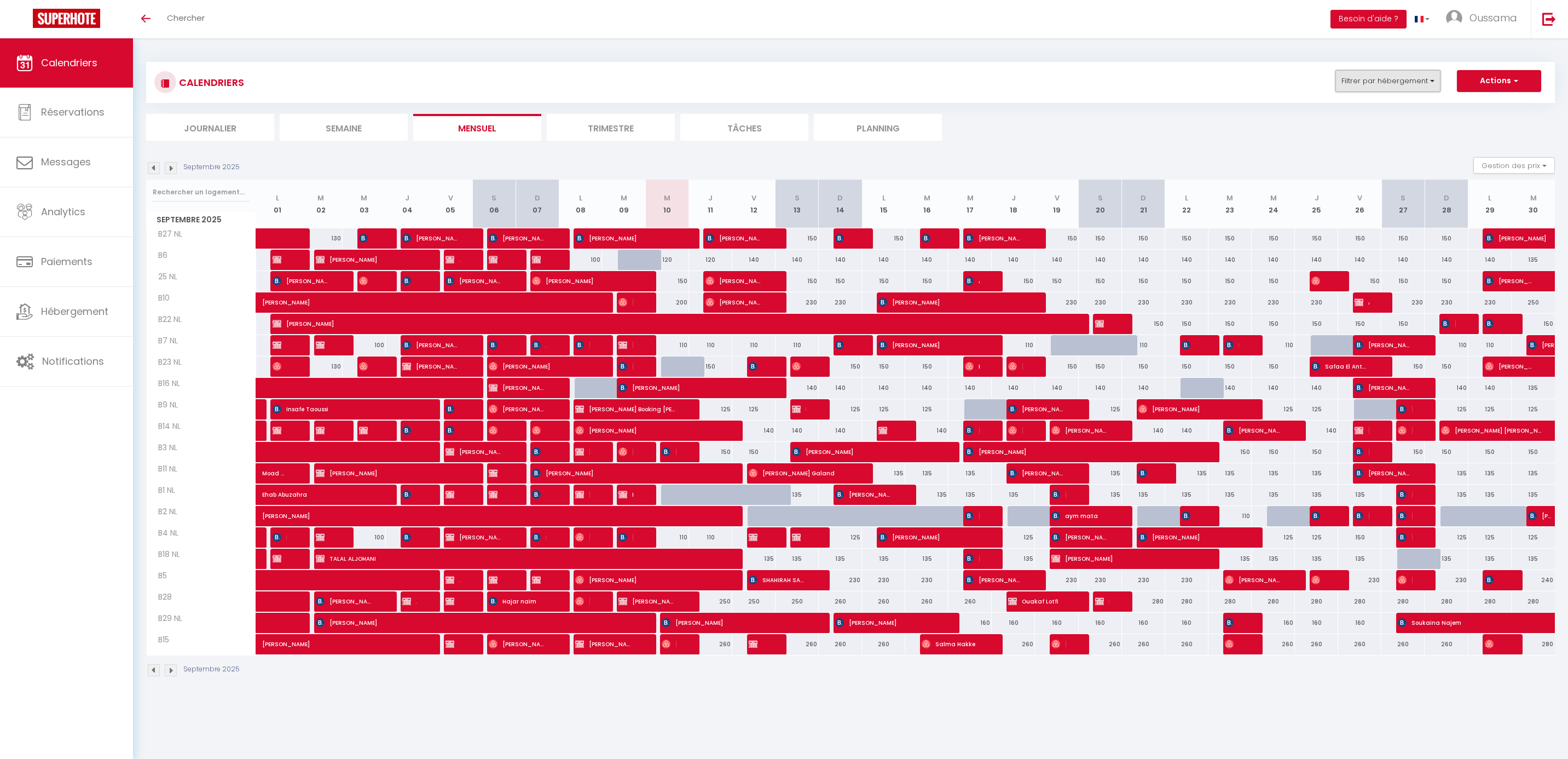
click at [1420, 88] on button "Filtrer par hébergement" at bounding box center [1388, 81] width 105 height 22
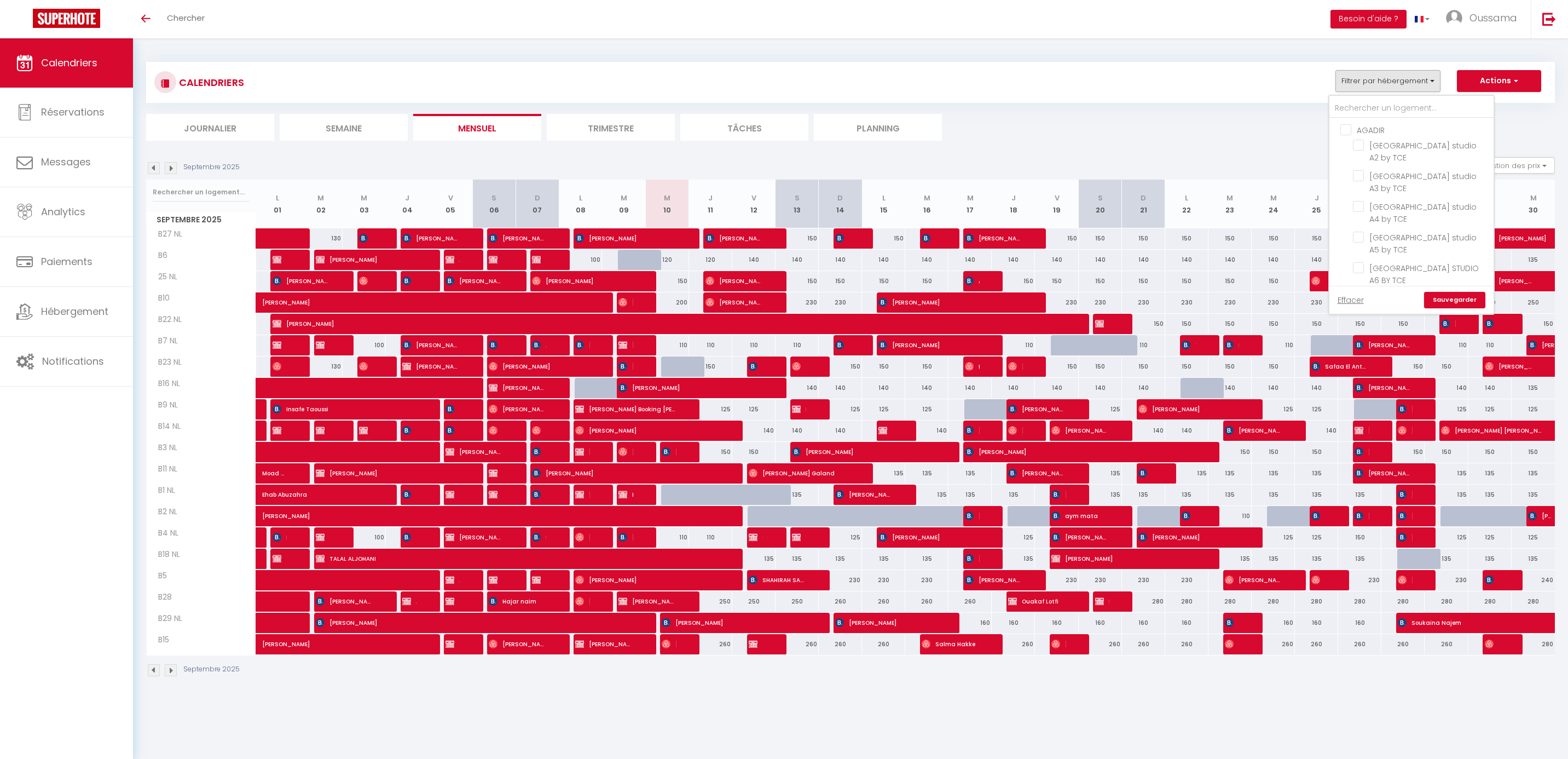
click at [1457, 94] on div "CALENDRIERS Filtrer par hébergement AGADIR Assalama city center studio A2 by TC…" at bounding box center [850, 83] width 1392 height 25
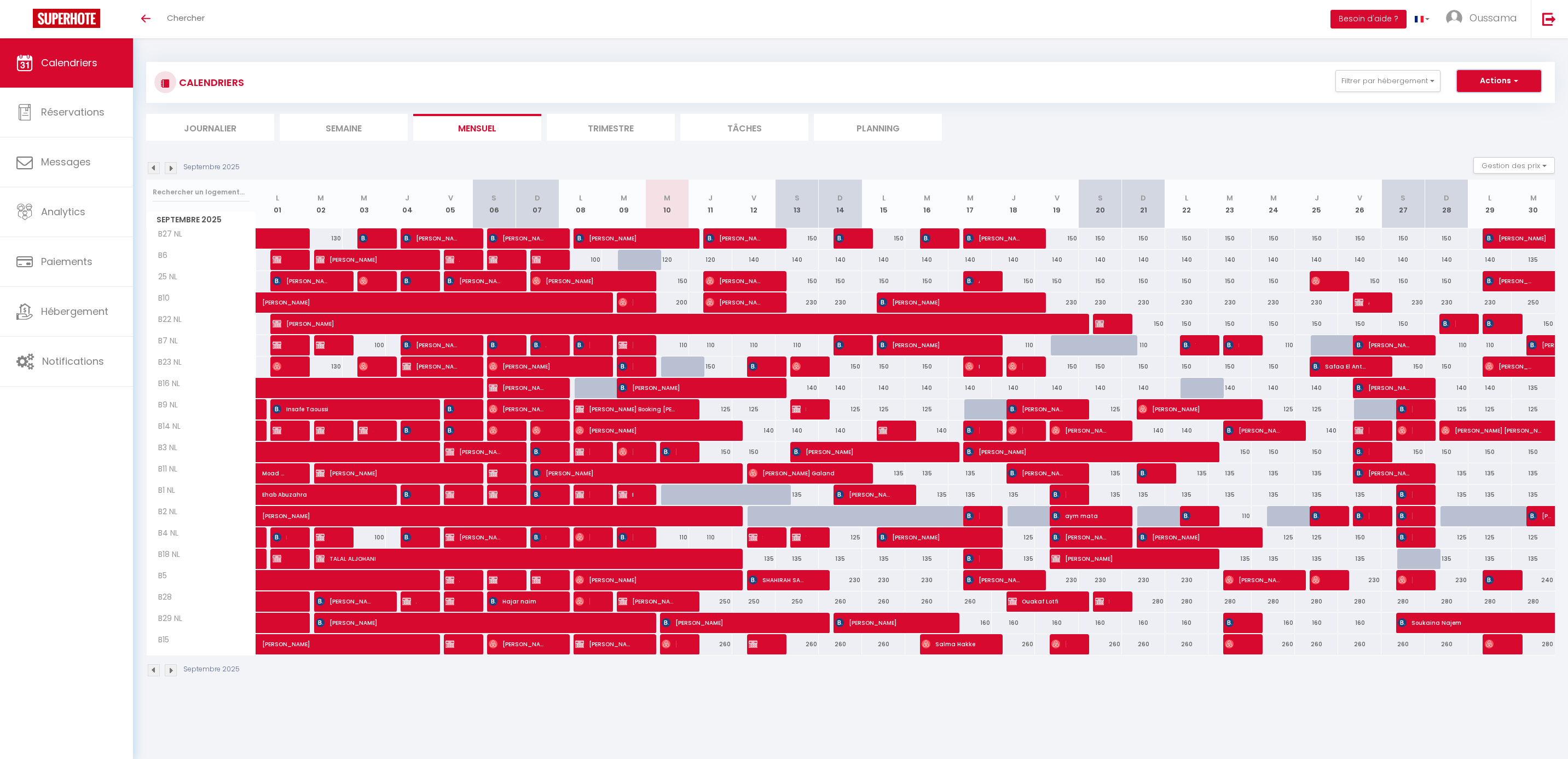
click at [1464, 90] on button "Actions" at bounding box center [1499, 81] width 85 height 22
click at [1451, 110] on link "Nouvelle réservation" at bounding box center [1488, 106] width 95 height 16
select select
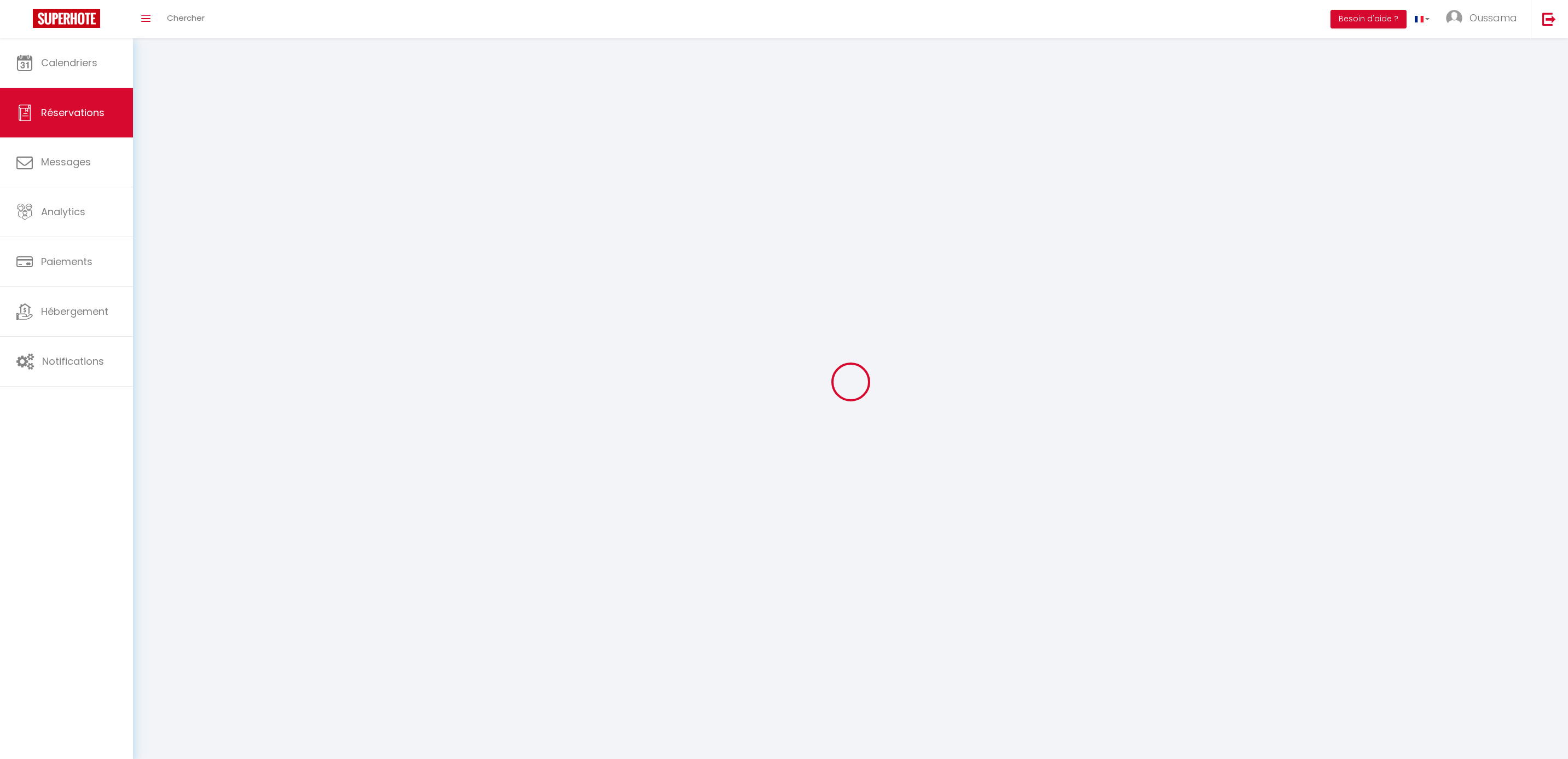
select select
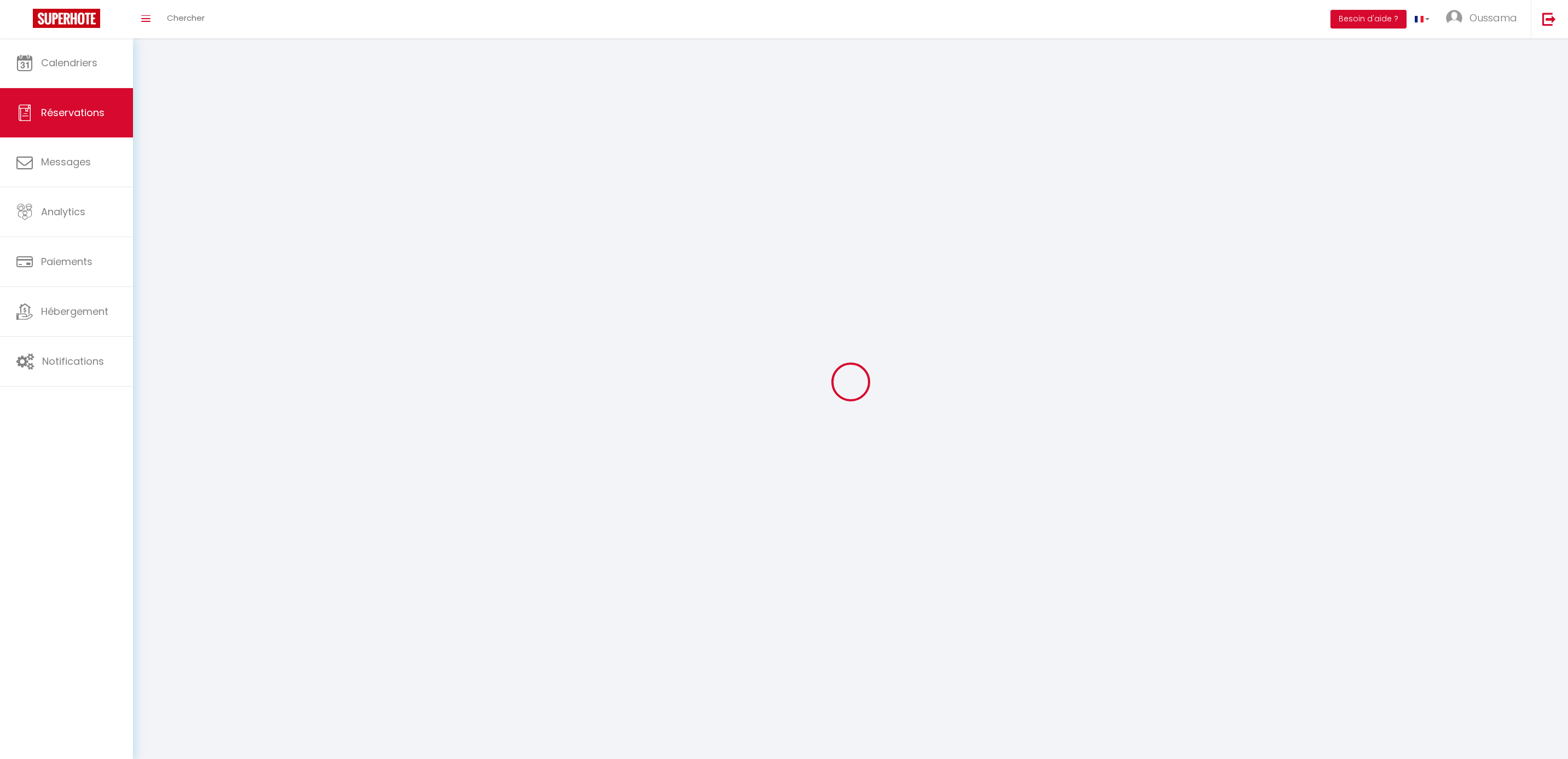
select select
checkbox input "false"
select select
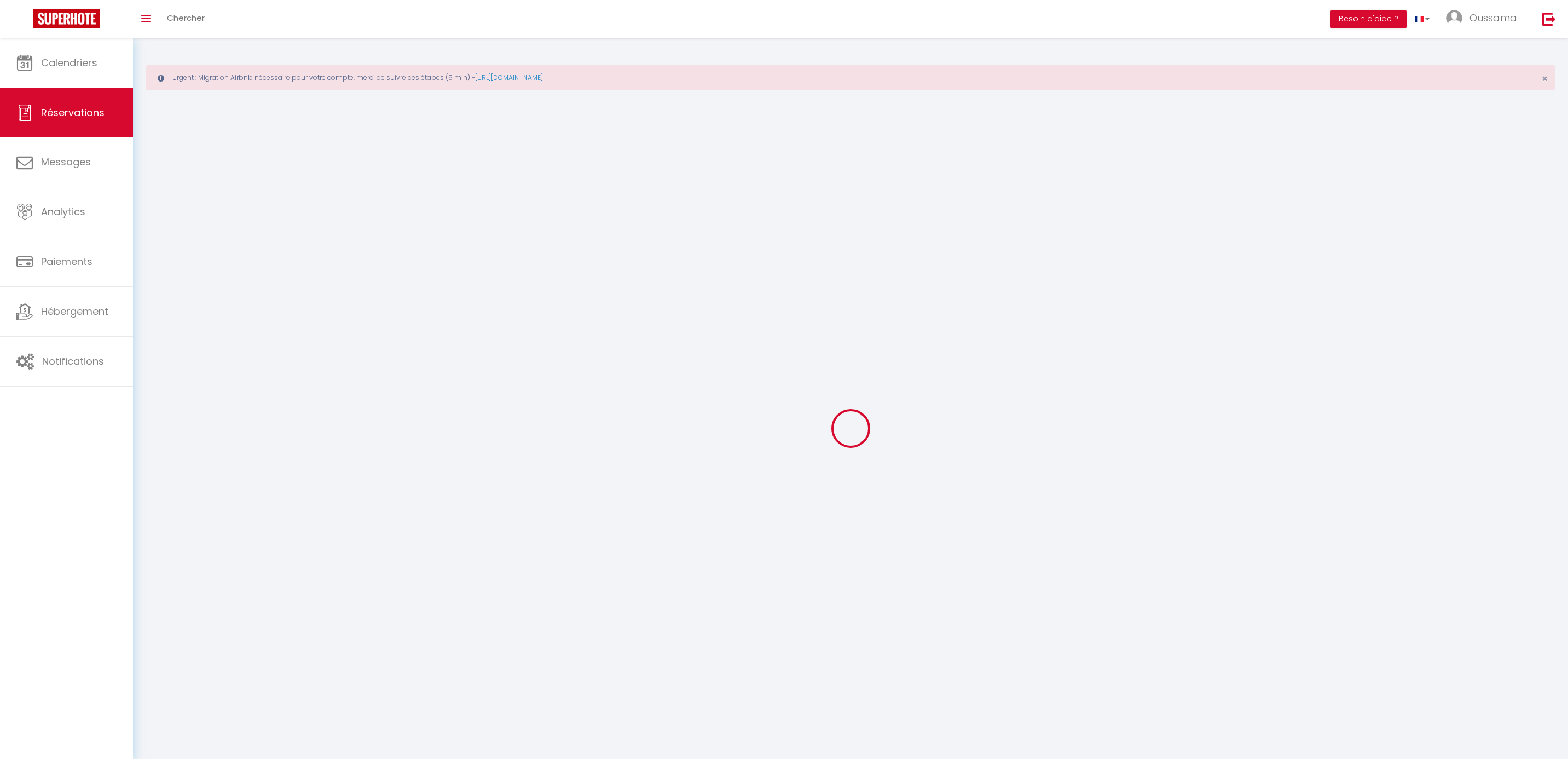
select select
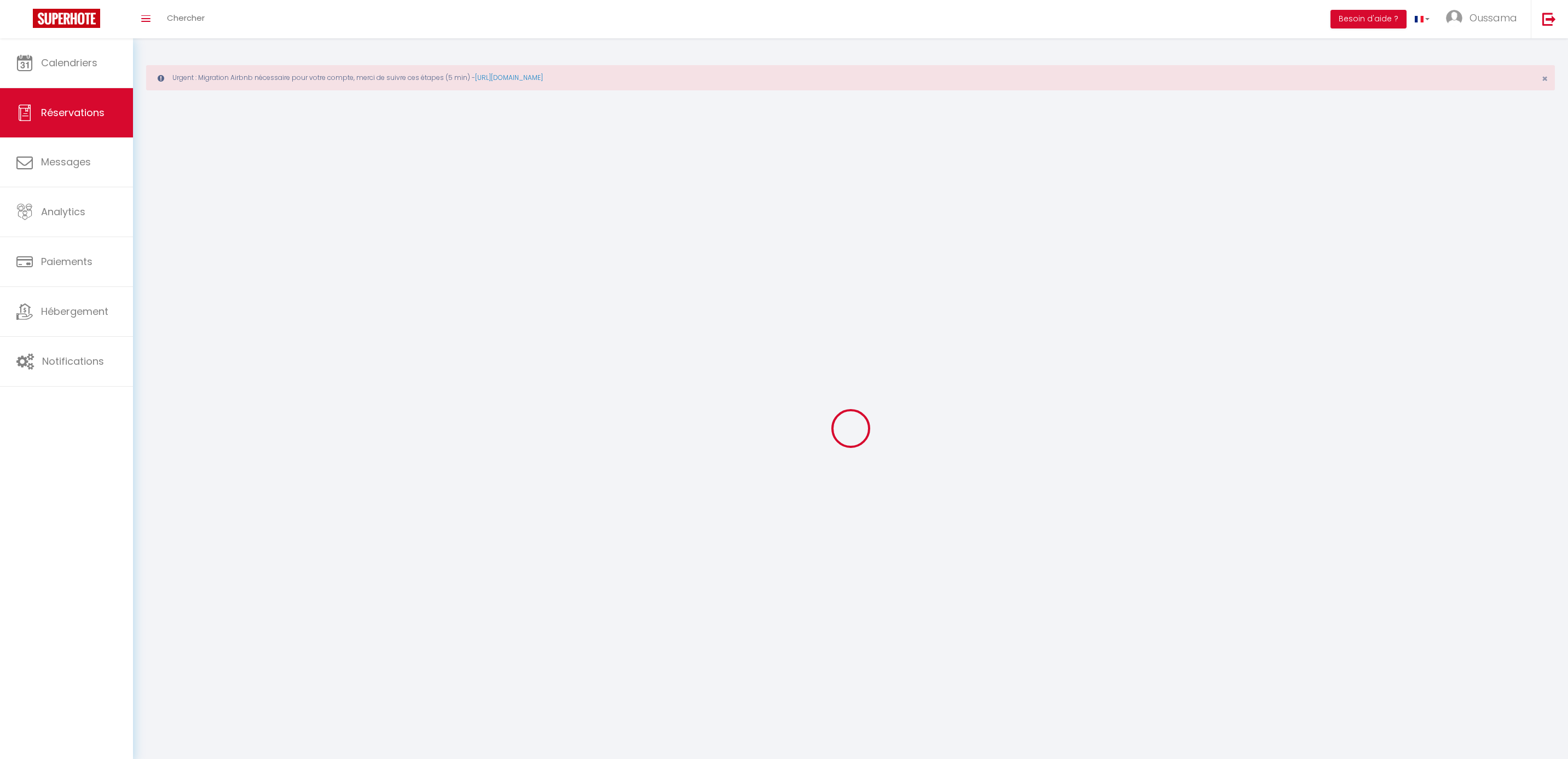
select select
checkbox input "false"
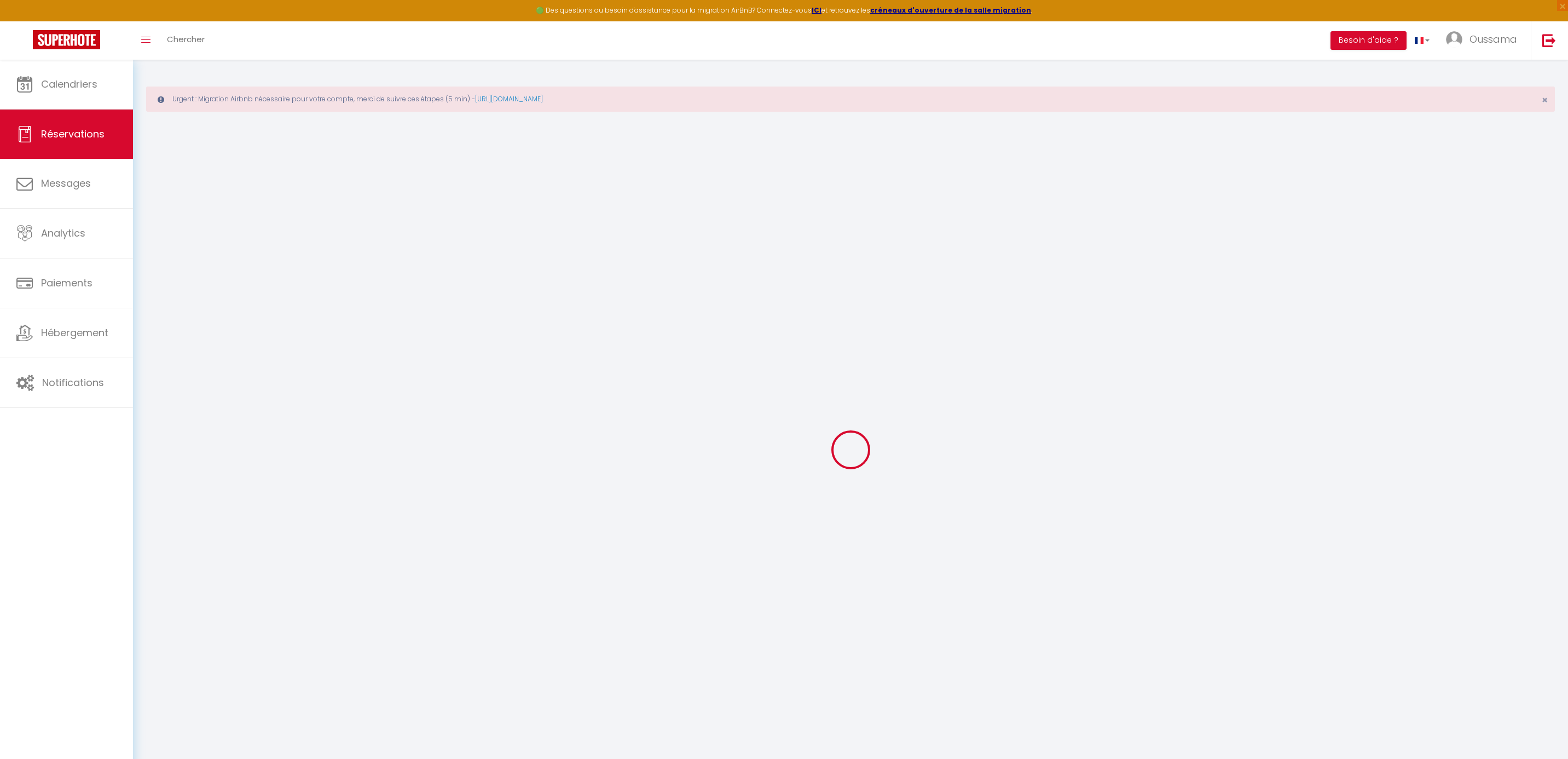
select select
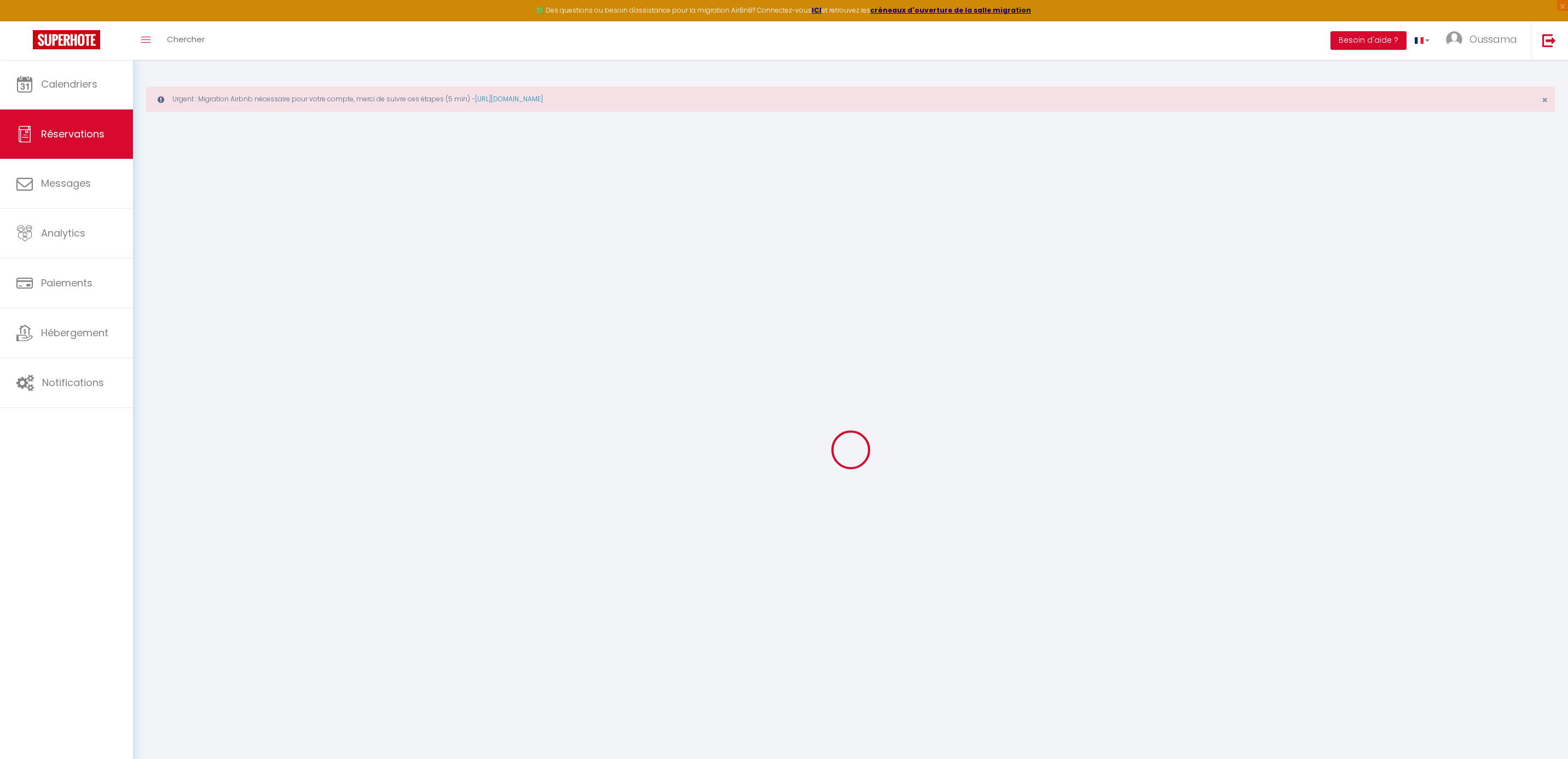
select select
checkbox input "false"
select select
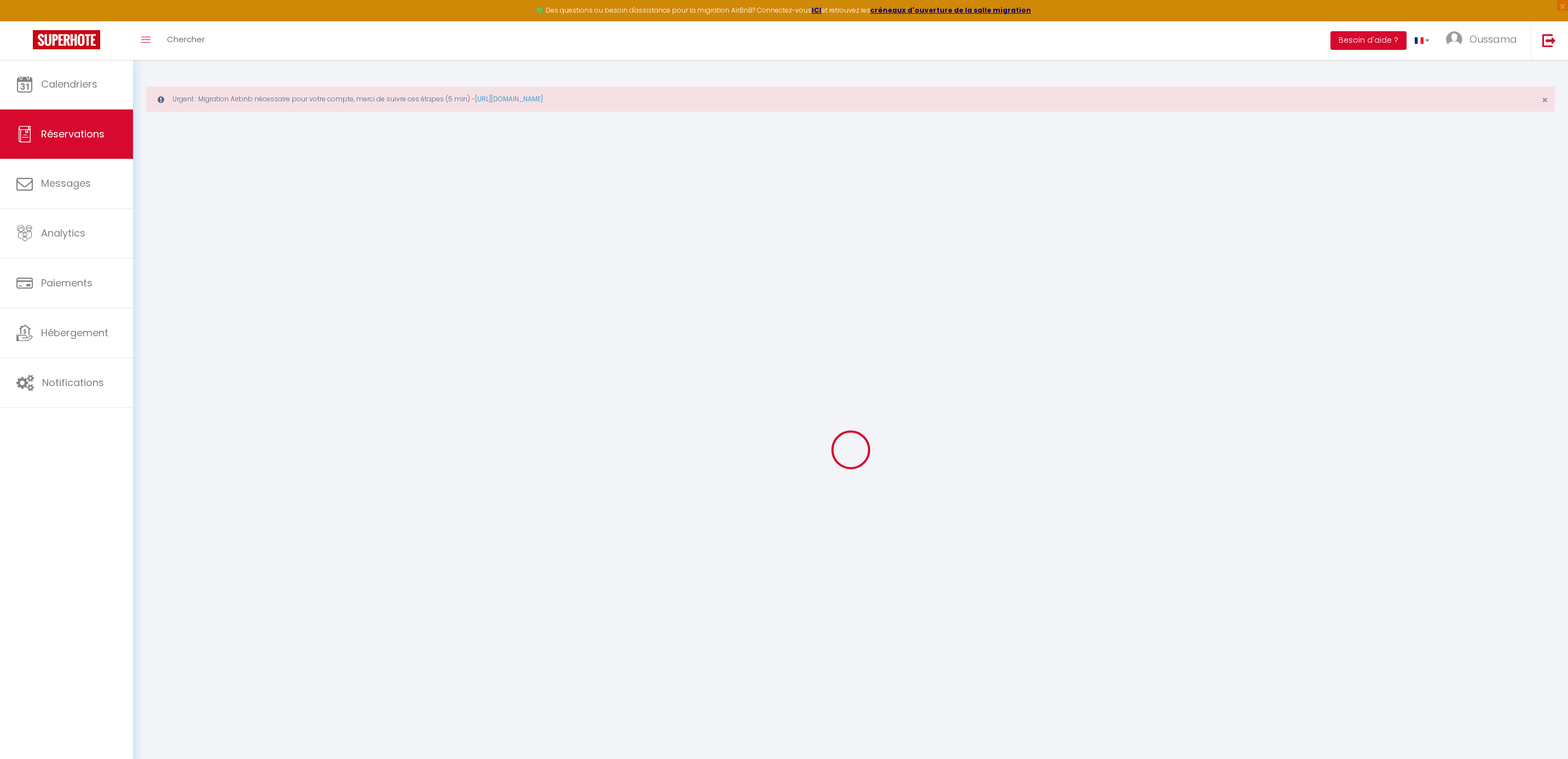
select select
checkbox input "false"
select select
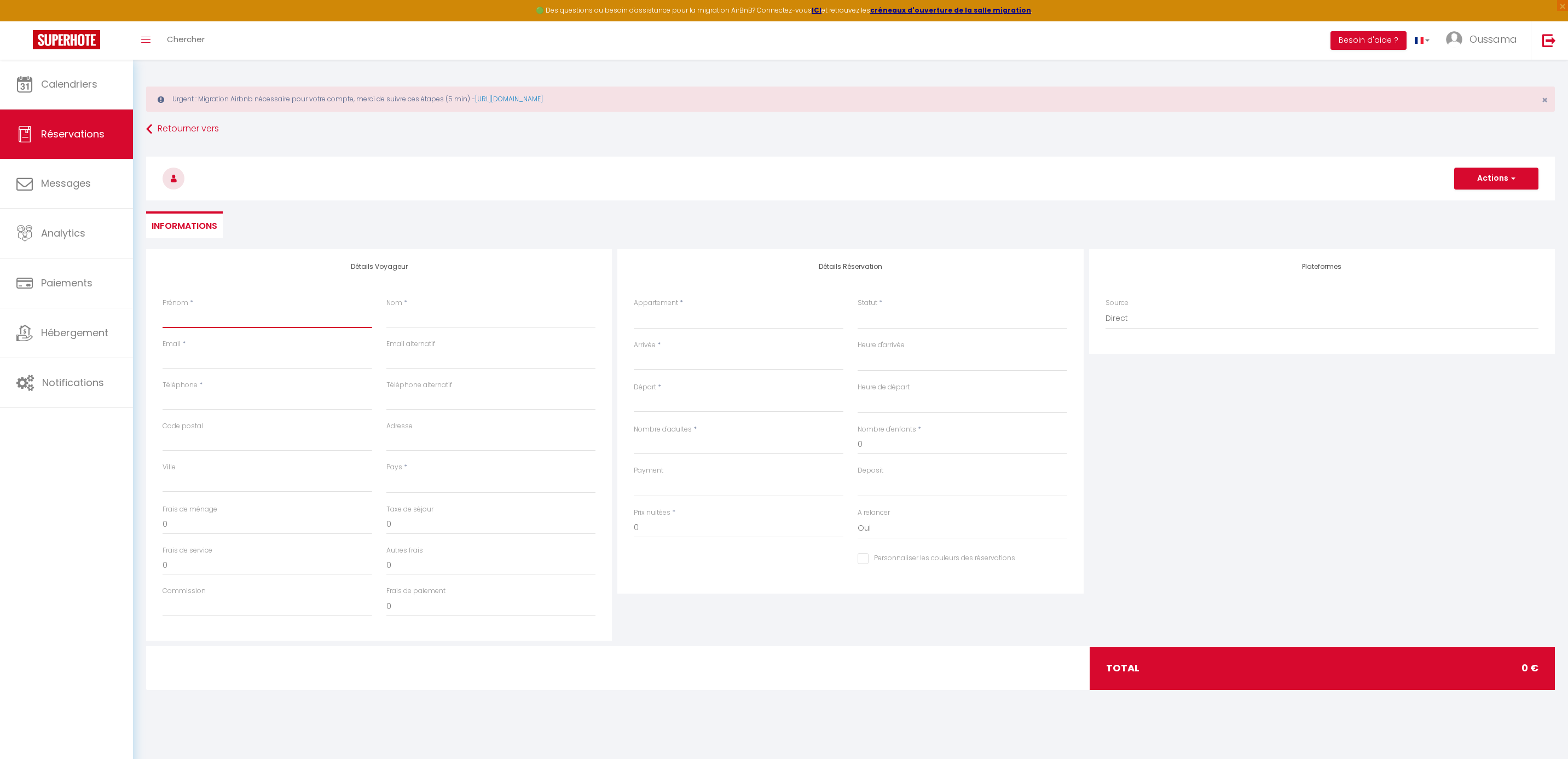
click at [273, 309] on input "Prénom" at bounding box center [267, 318] width 209 height 20
paste input "Amine"
type input "Amine"
select select
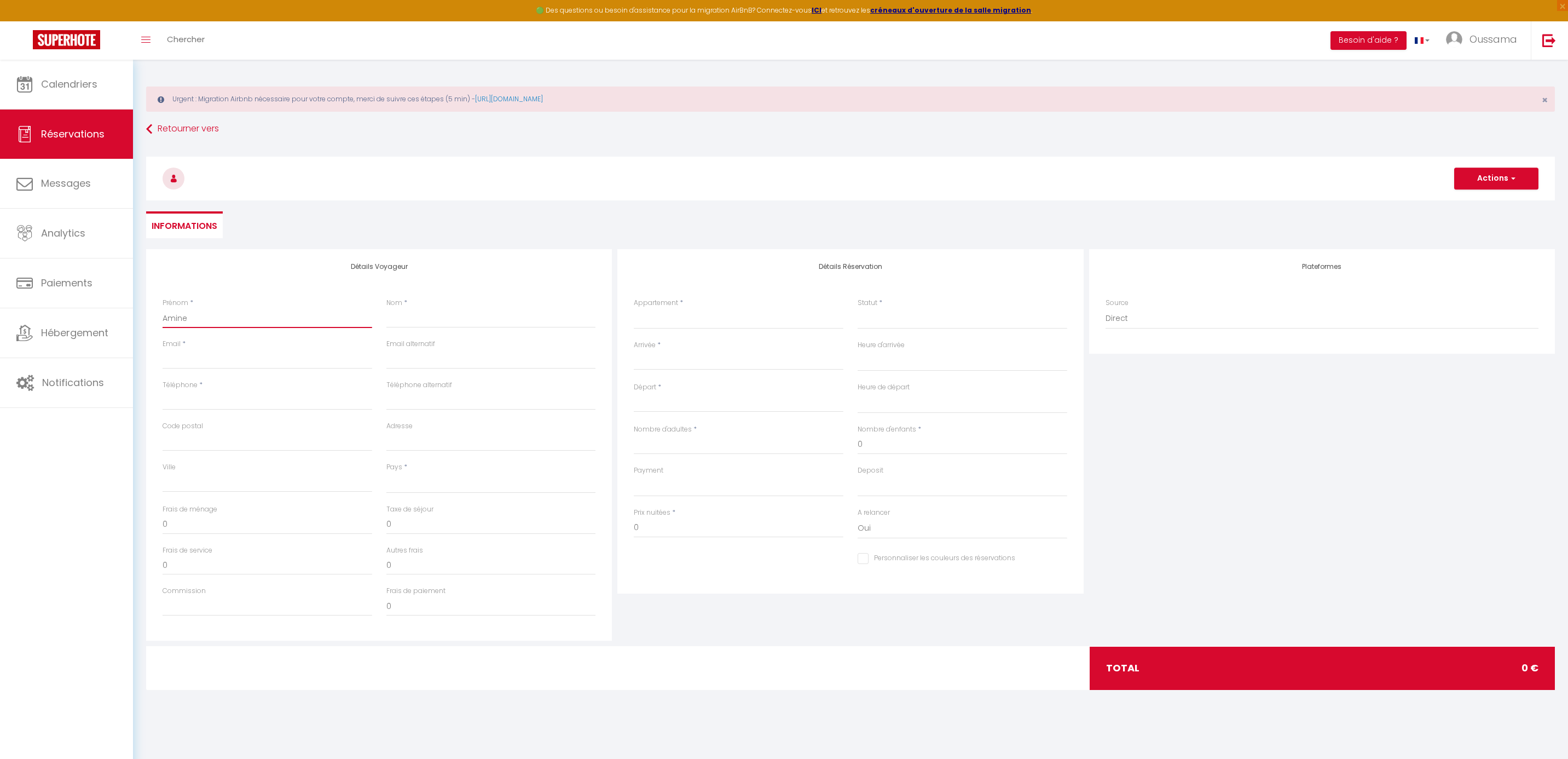
select select
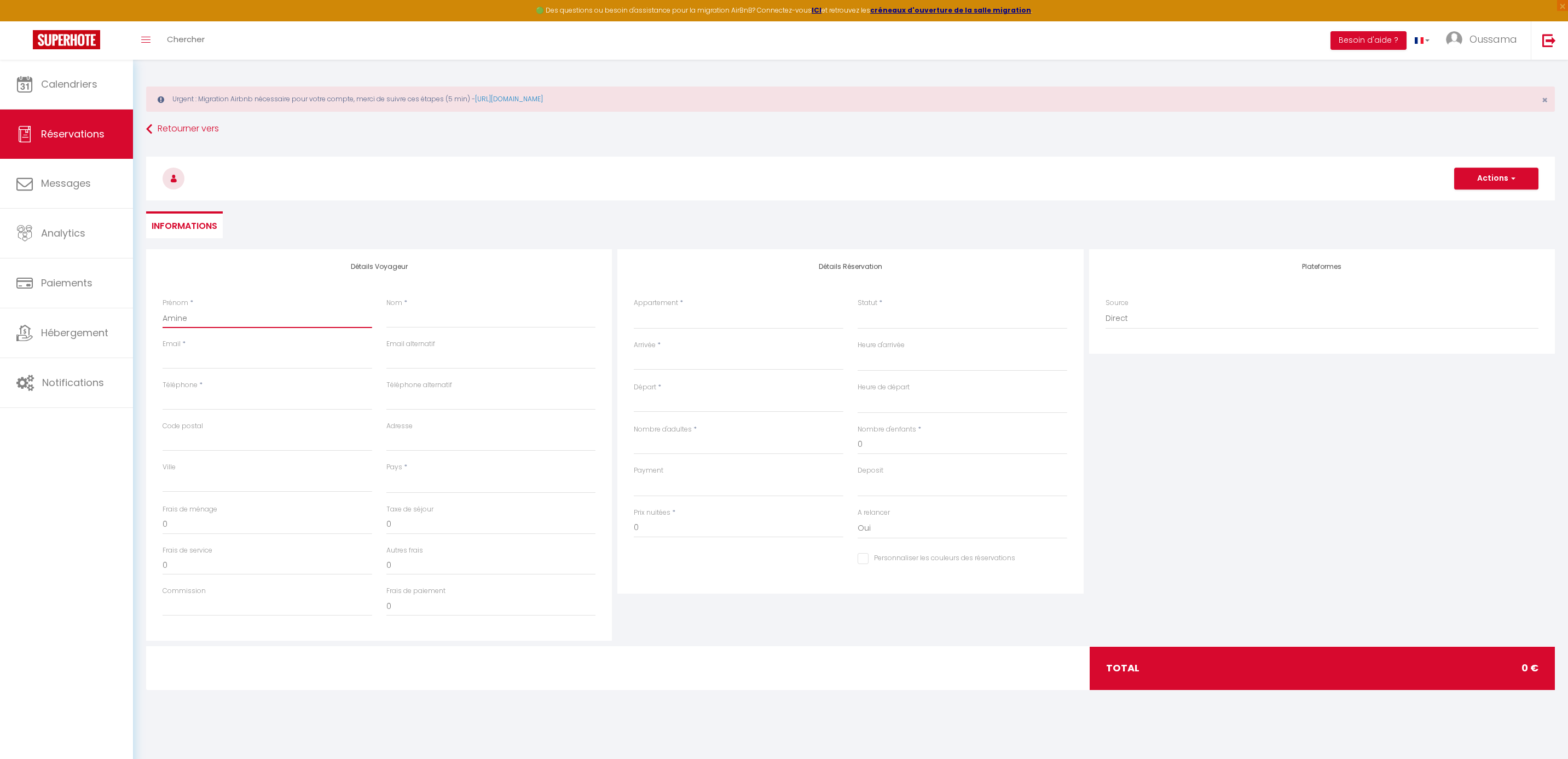
checkbox input "false"
type input "Amine"
click at [426, 322] on input "Nom" at bounding box center [491, 318] width 209 height 20
paste input "Zoubir"
type input "Zoubir"
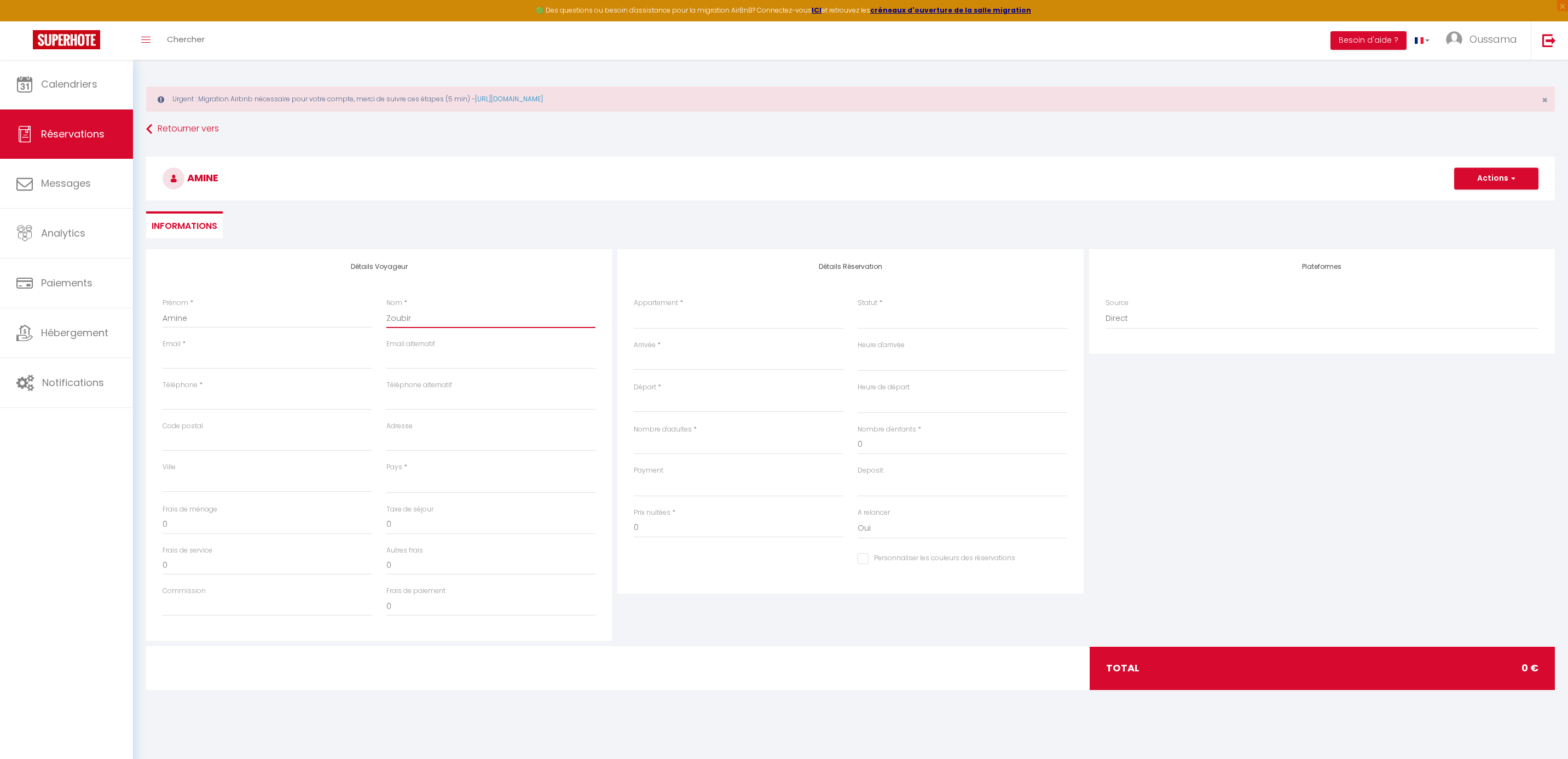
select select
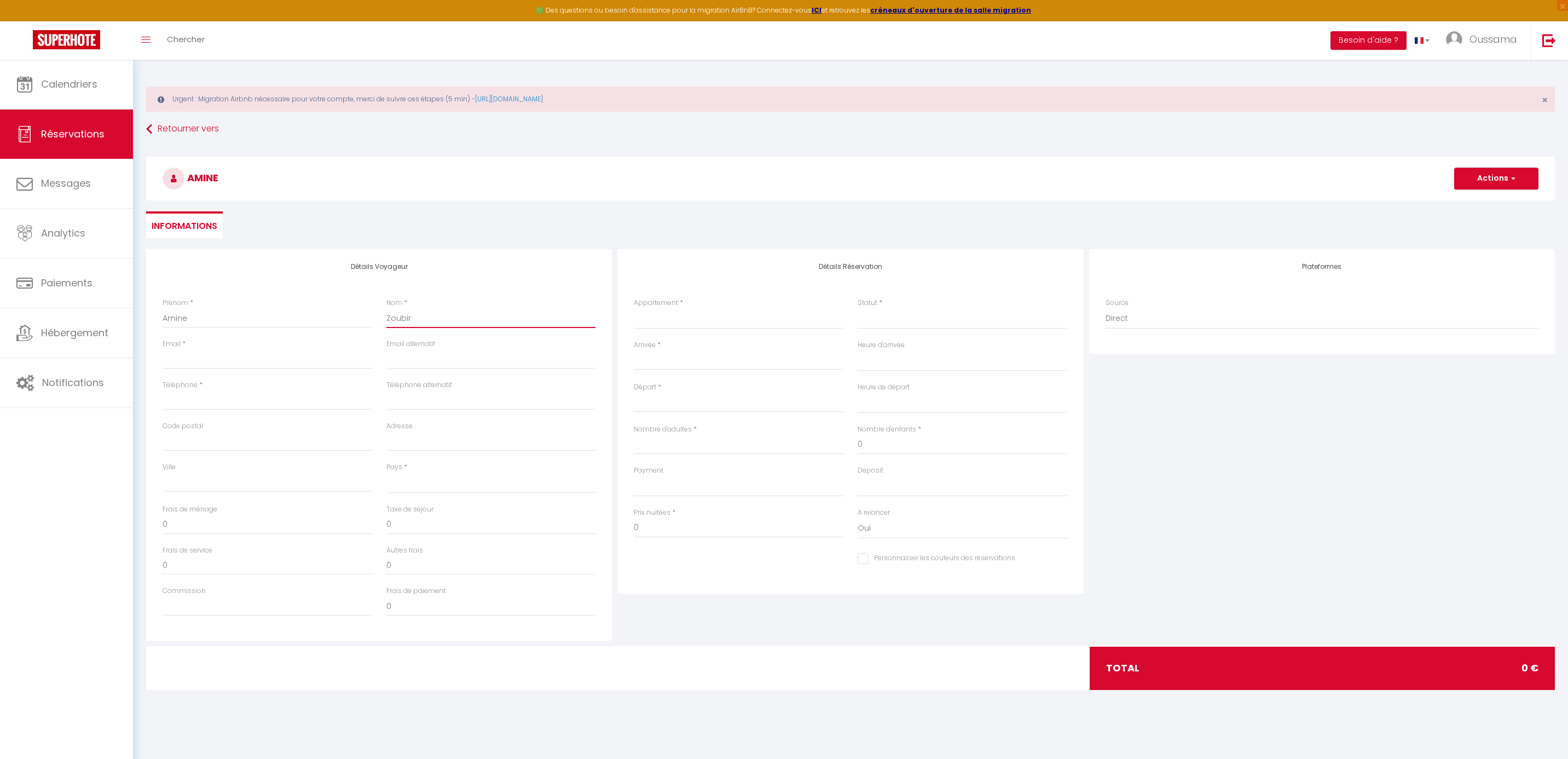
select select
checkbox input "false"
type input "Zoubir"
click at [297, 361] on input "Email client" at bounding box center [267, 359] width 209 height 20
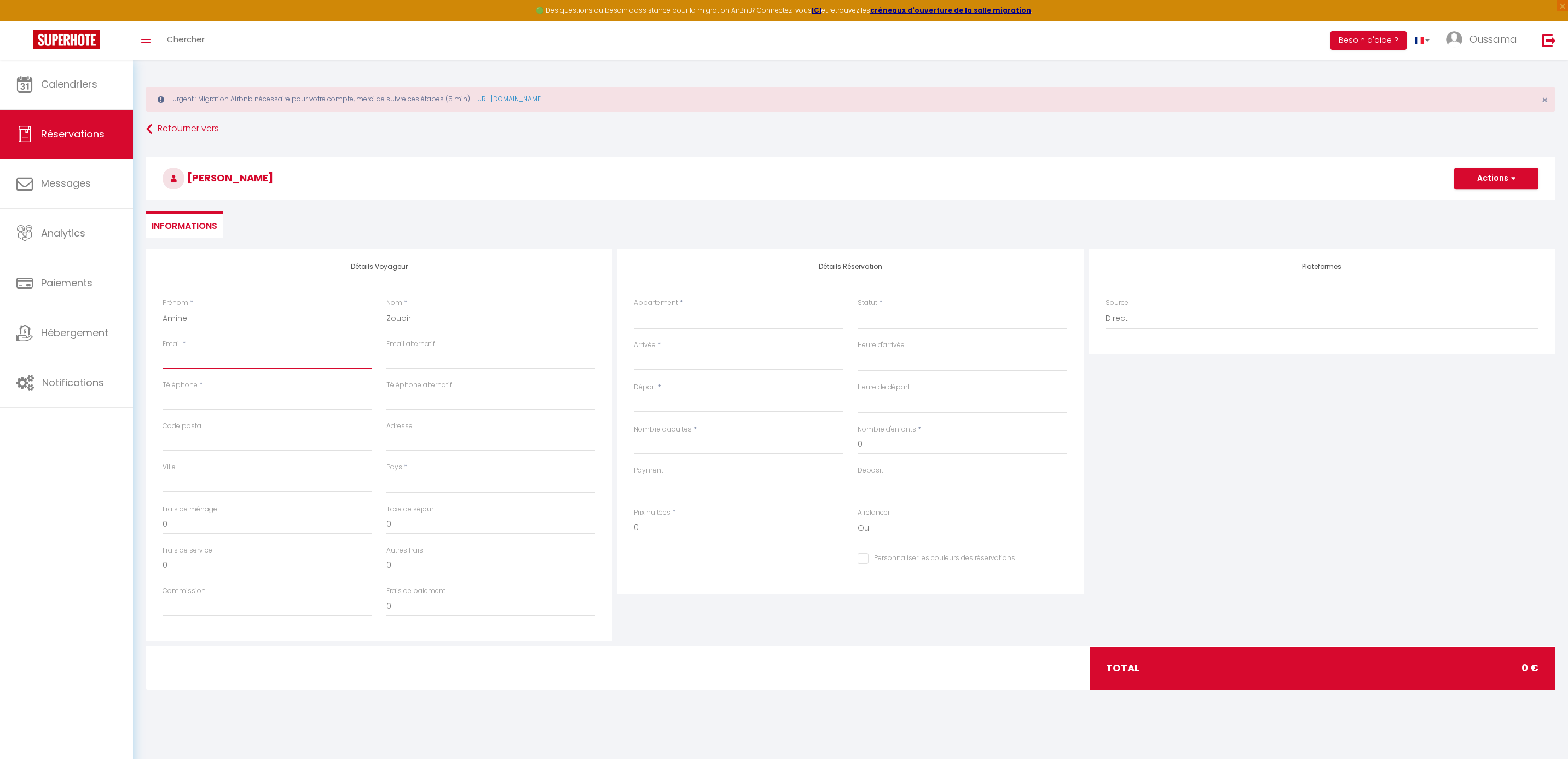
type input "contact@thecasaedition.com"
type input "0644075190"
type input "40000"
type input "1 rue Alfred Musset"
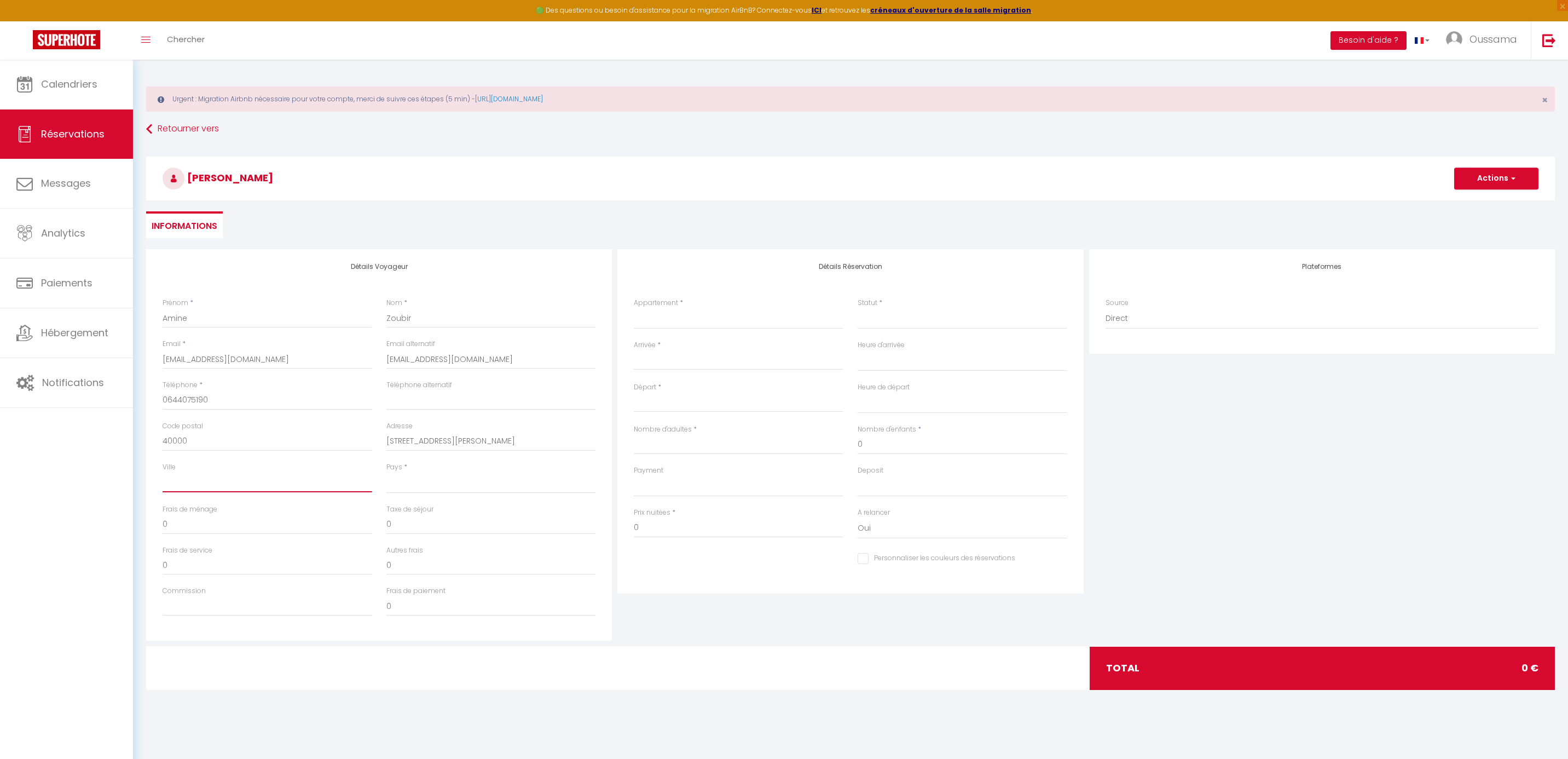
type input "Casablanca"
select select "MA"
select select
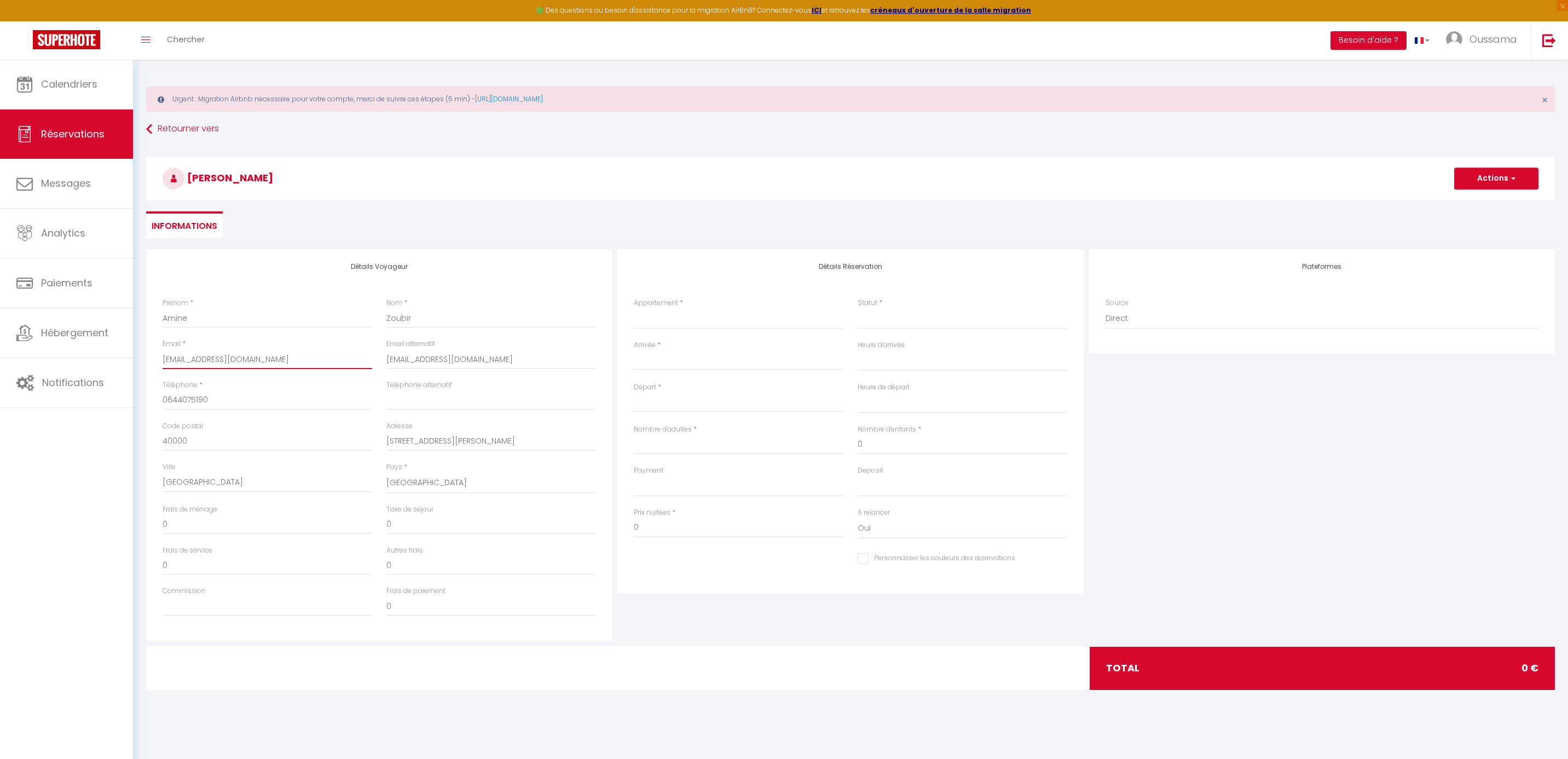
select select
checkbox input "false"
click at [423, 356] on input "contact@thecasaedition.com" at bounding box center [491, 359] width 209 height 20
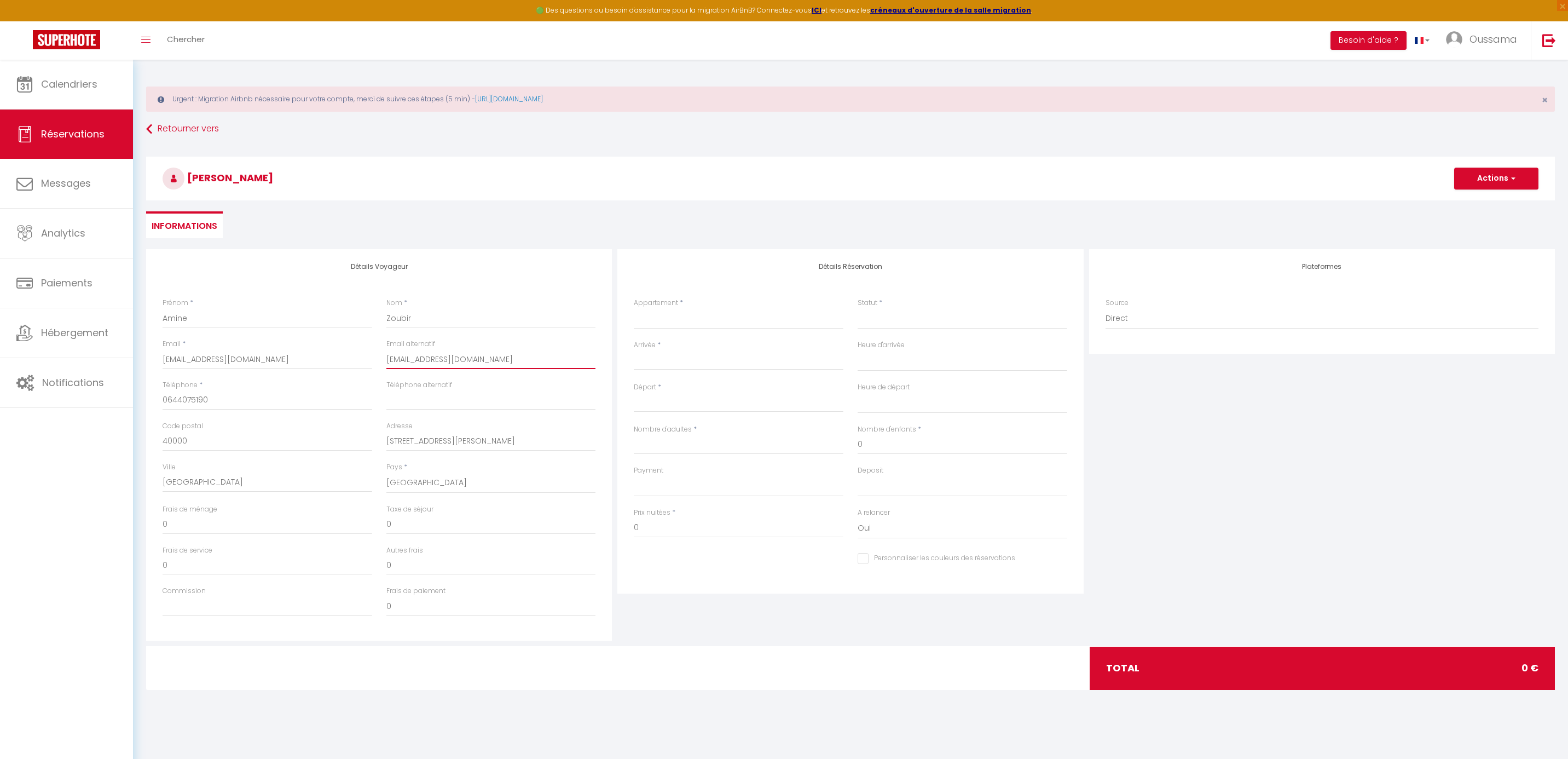
click at [423, 356] on input "contact@thecasaedition.com" at bounding box center [491, 359] width 209 height 20
select select
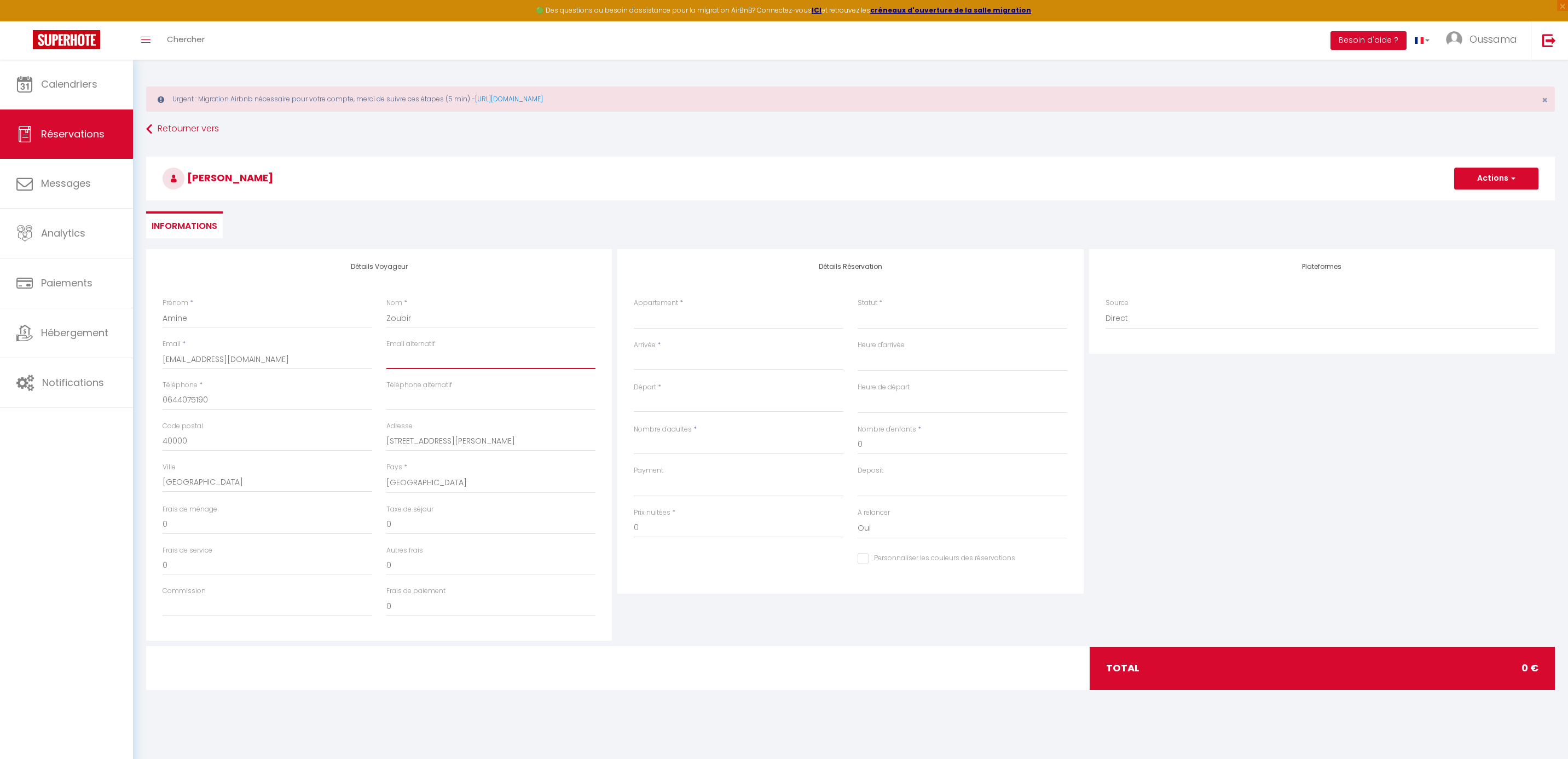
select select
checkbox input "false"
click at [277, 407] on input "0644075190" at bounding box center [267, 400] width 209 height 20
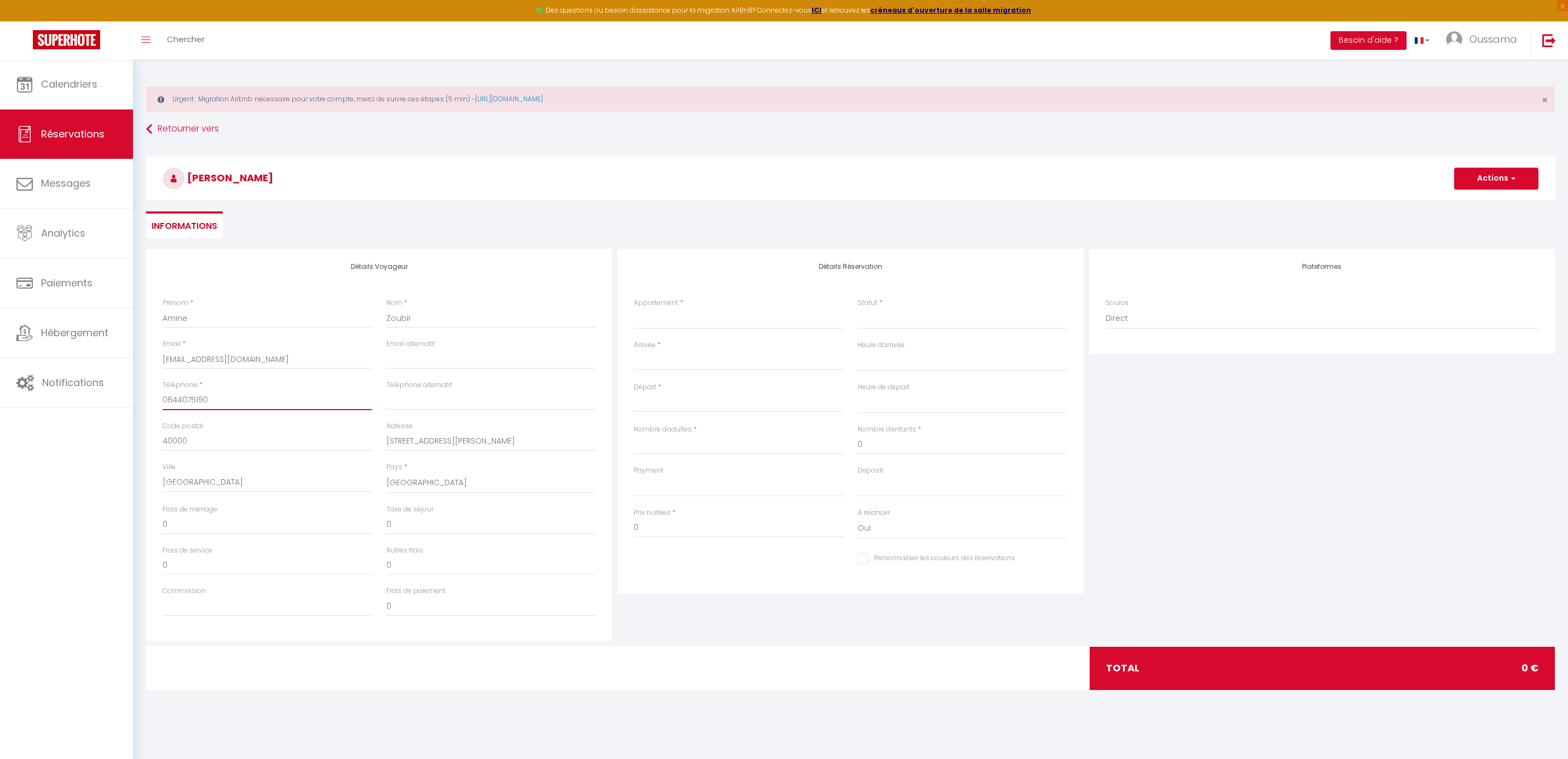
click at [277, 407] on input "0644075190" at bounding box center [267, 400] width 209 height 20
paste input "+44 7361 61648"
type input "+44 7361 616480"
select select
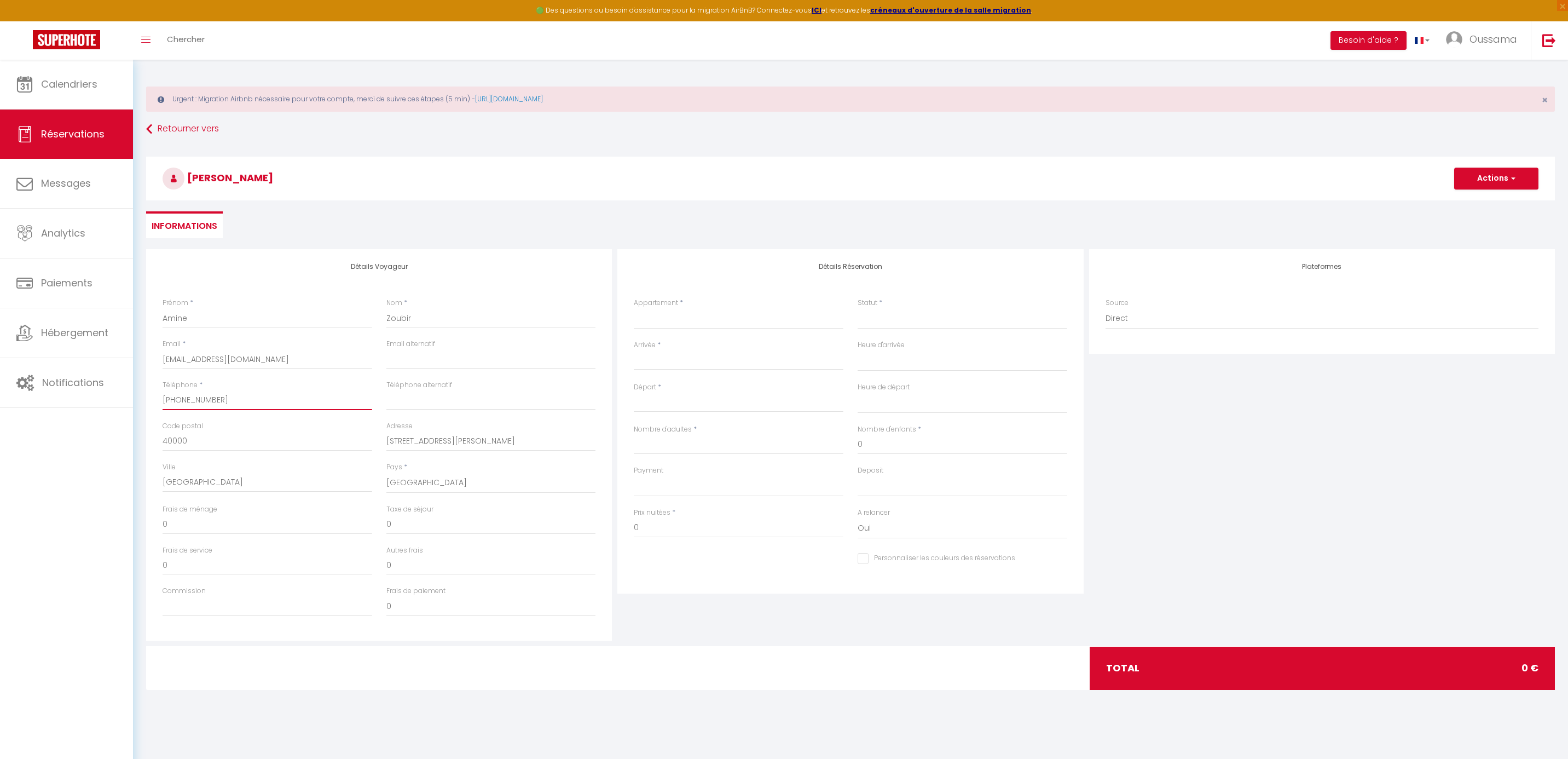
select select
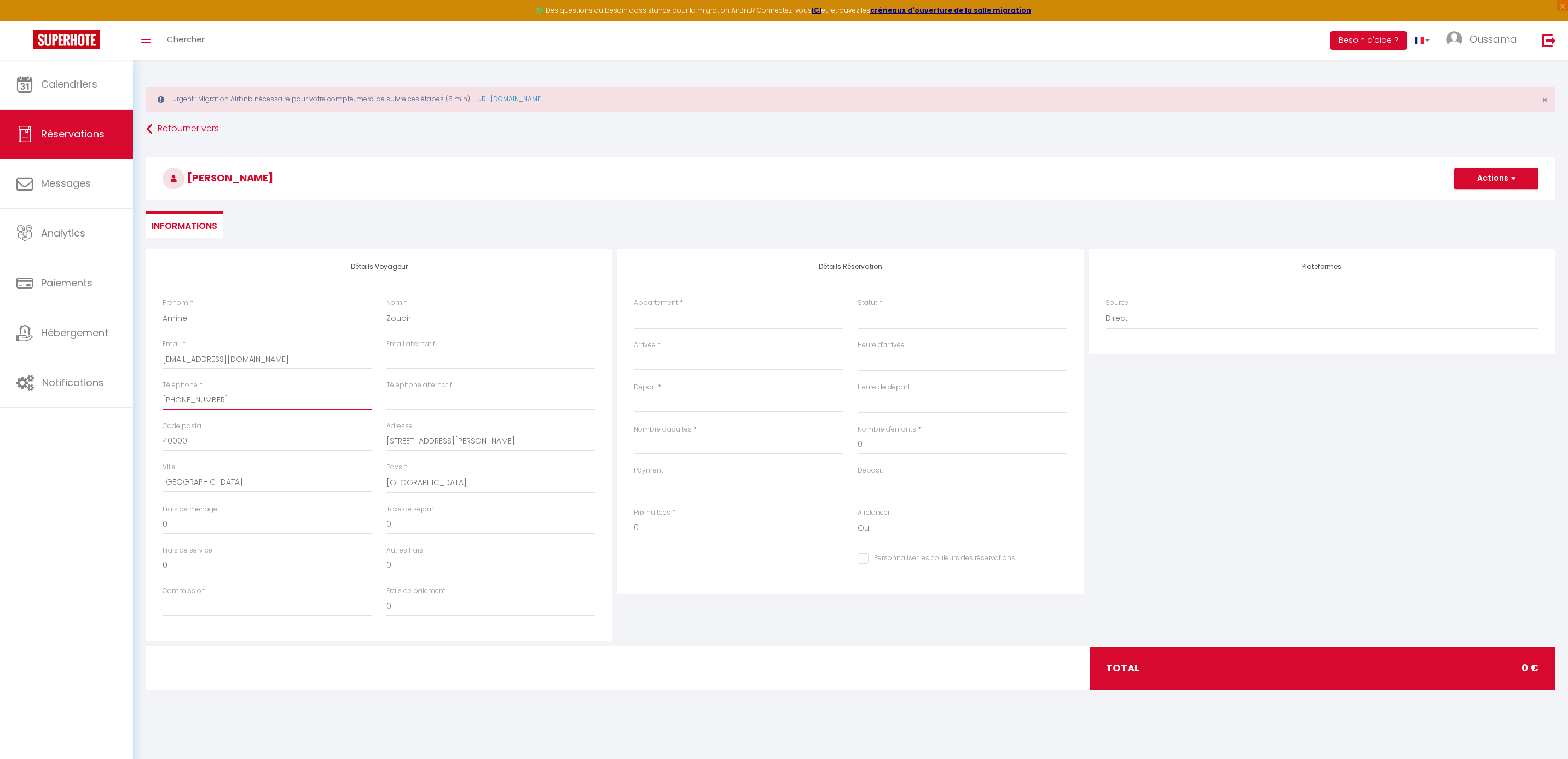
checkbox input "false"
click at [185, 398] on input "+44 7361 616480" at bounding box center [267, 400] width 209 height 20
type input "+447361 616480"
select select
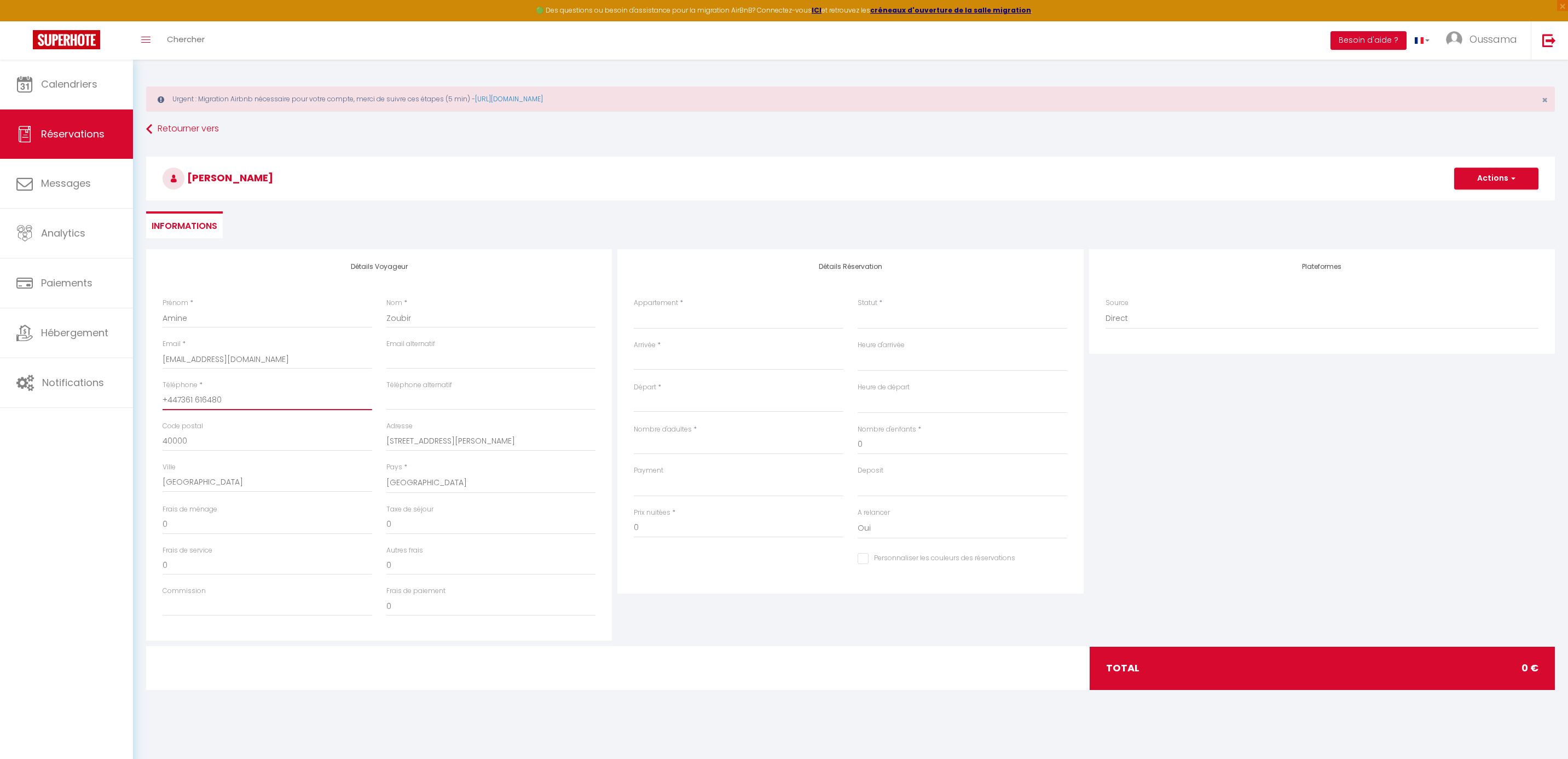
select select
checkbox input "false"
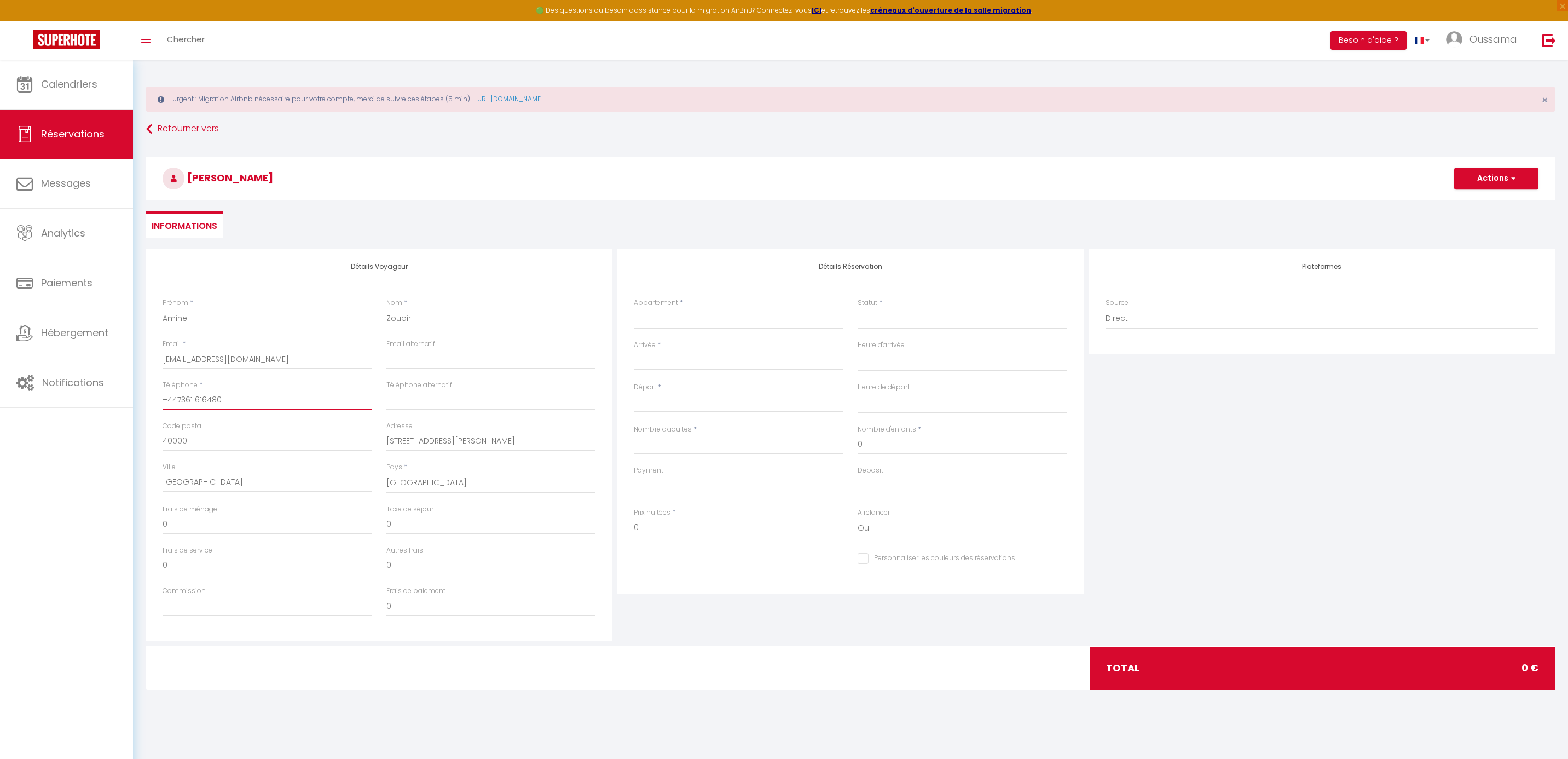
click at [193, 404] on input "+447361 616480" at bounding box center [267, 400] width 209 height 20
type input "+447361616480"
select select
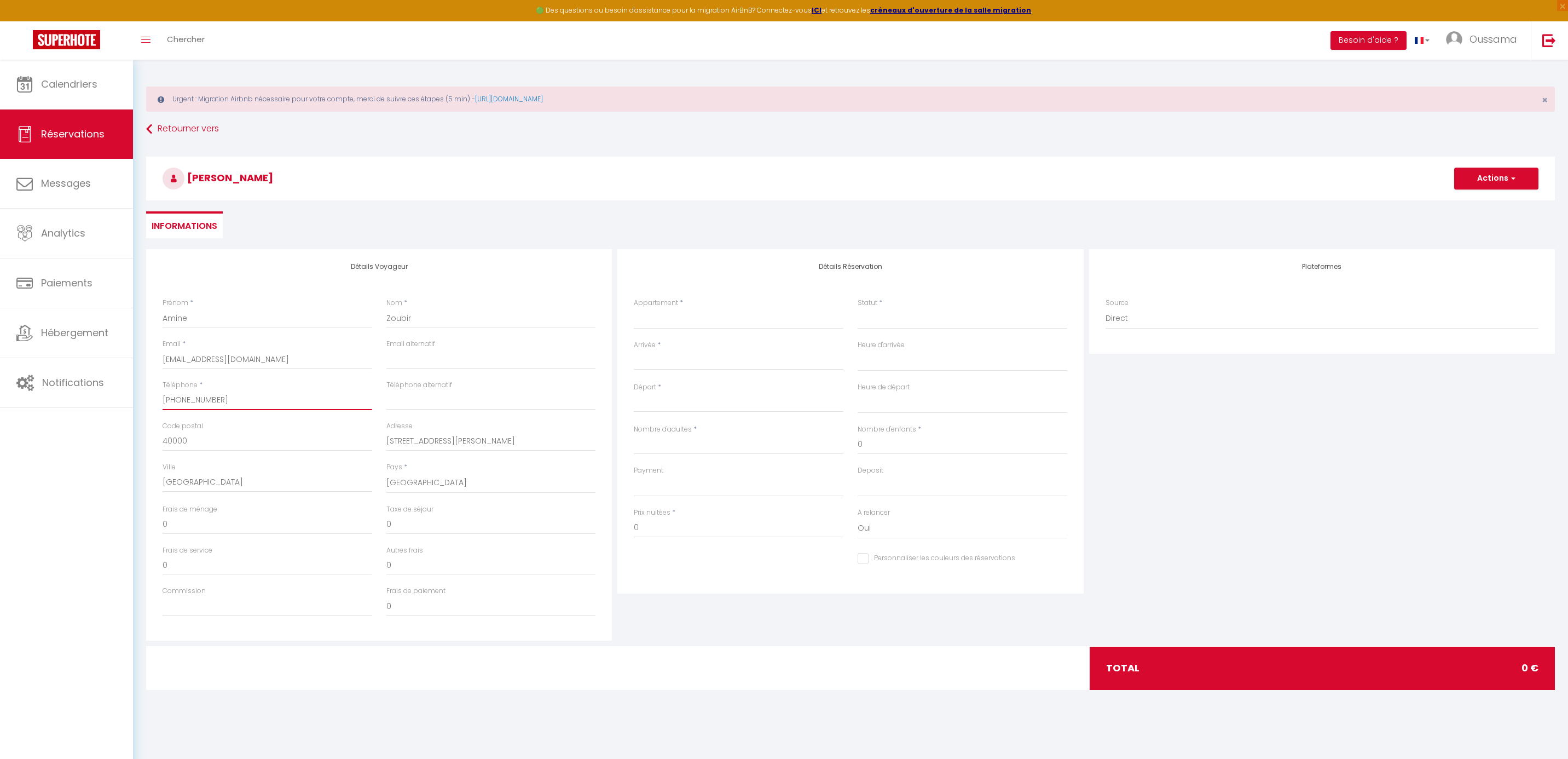
select select
checkbox input "false"
type input "+447361616480"
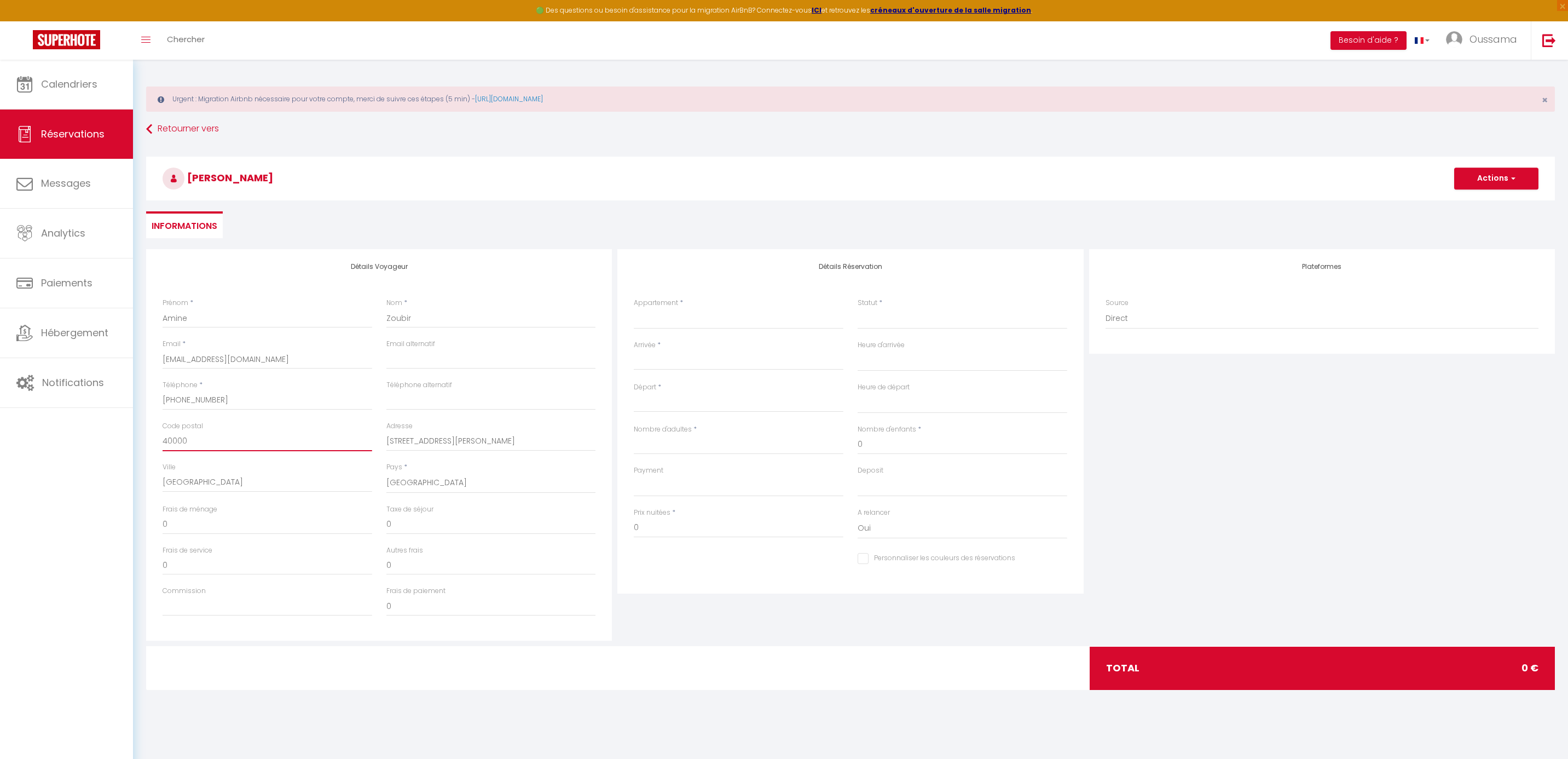
click at [242, 436] on input "40000" at bounding box center [267, 441] width 209 height 20
select select
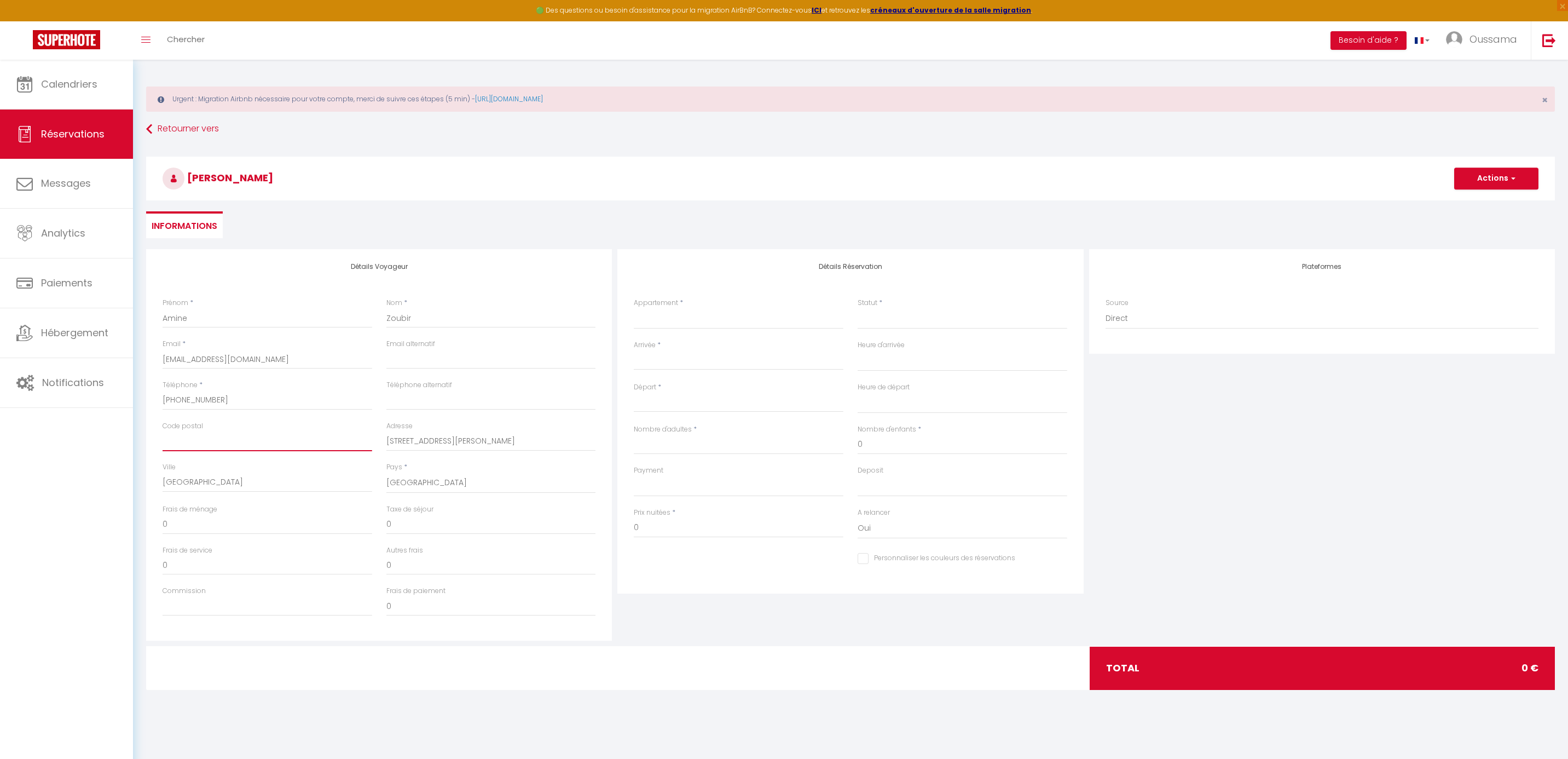
select select
checkbox input "false"
click at [440, 435] on input "1 rue Alfred Musset" at bounding box center [491, 441] width 209 height 20
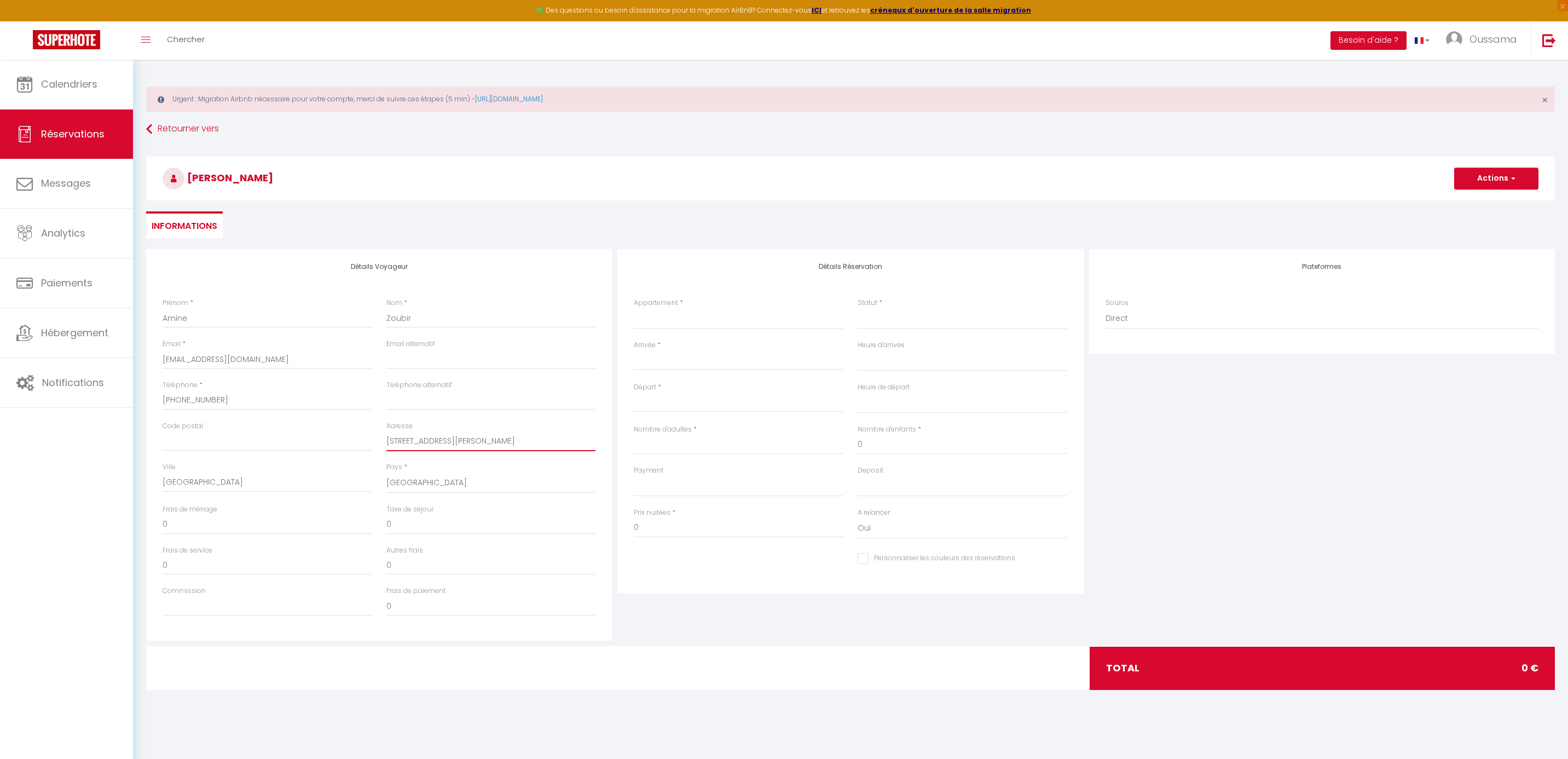
click at [440, 435] on input "1 rue Alfred Musset" at bounding box center [491, 441] width 209 height 20
select select
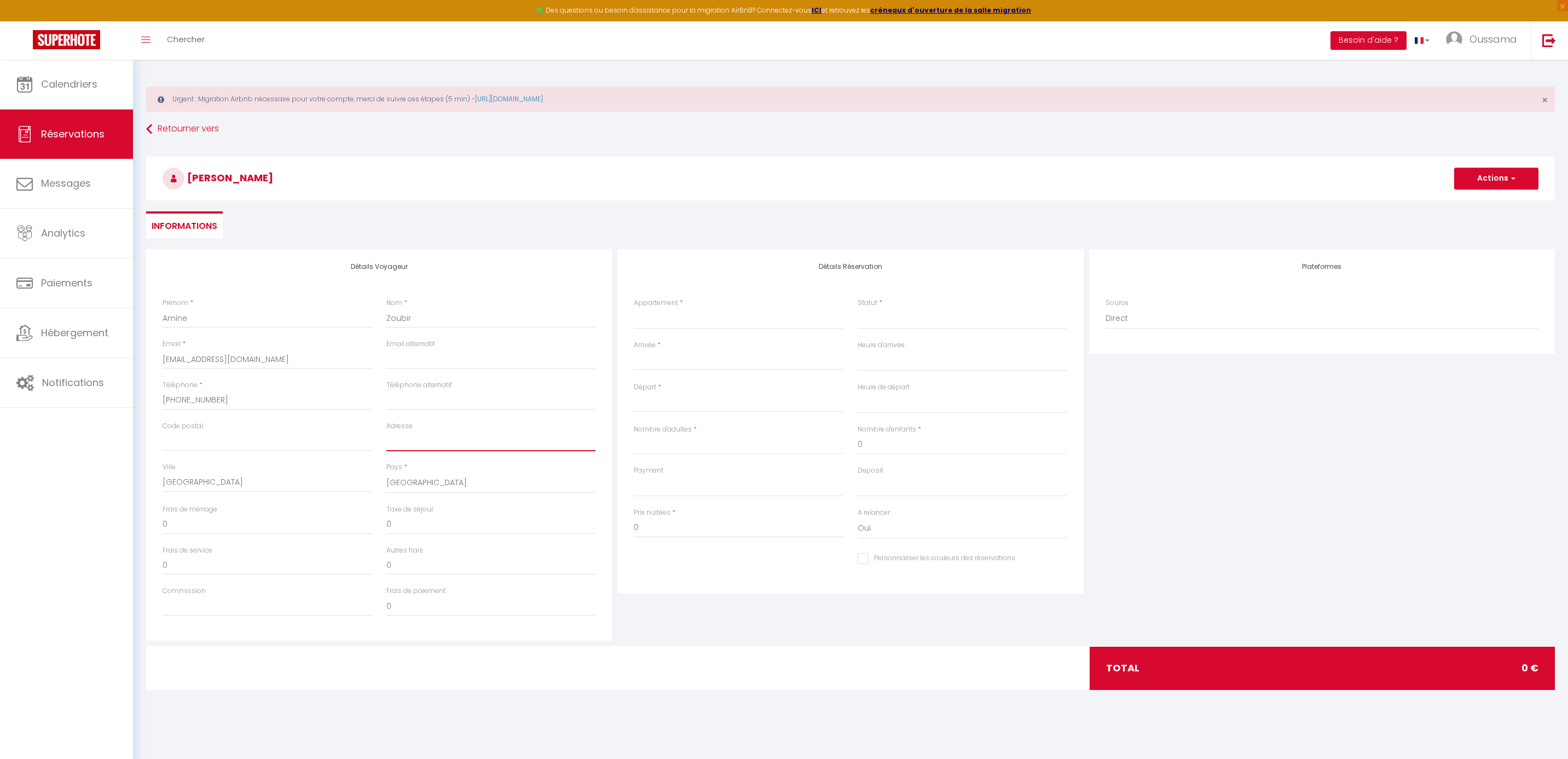
select select
checkbox input "false"
click at [702, 326] on select "Assalama city center studio A2 by TCE Assalama city center studio A3 by TCE B27…" at bounding box center [738, 318] width 209 height 21
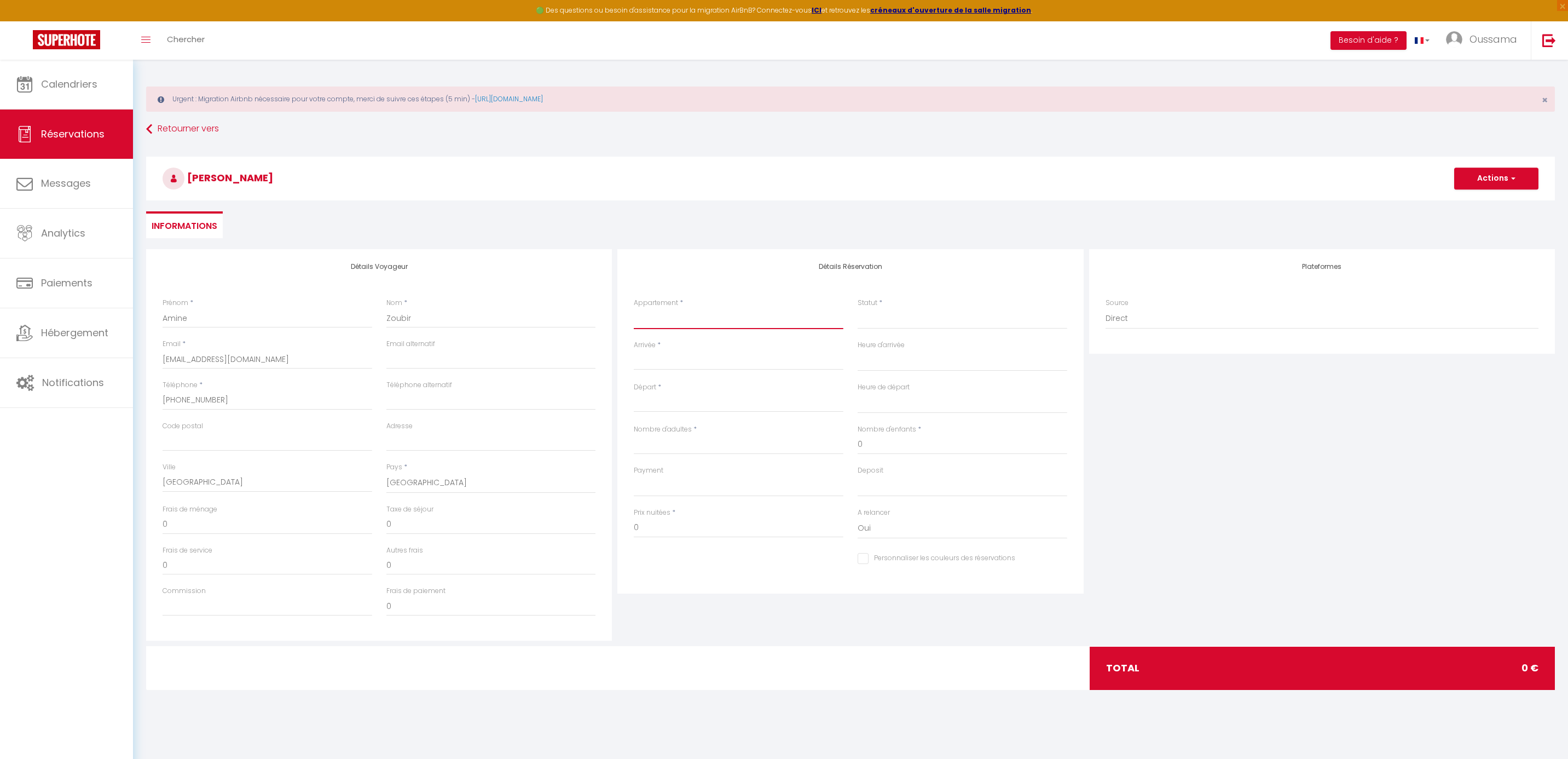
select select "44372"
click at [634, 309] on select "Assalama city center studio A2 by TCE Assalama city center studio A3 by TCE B27…" at bounding box center [738, 318] width 209 height 21
select select
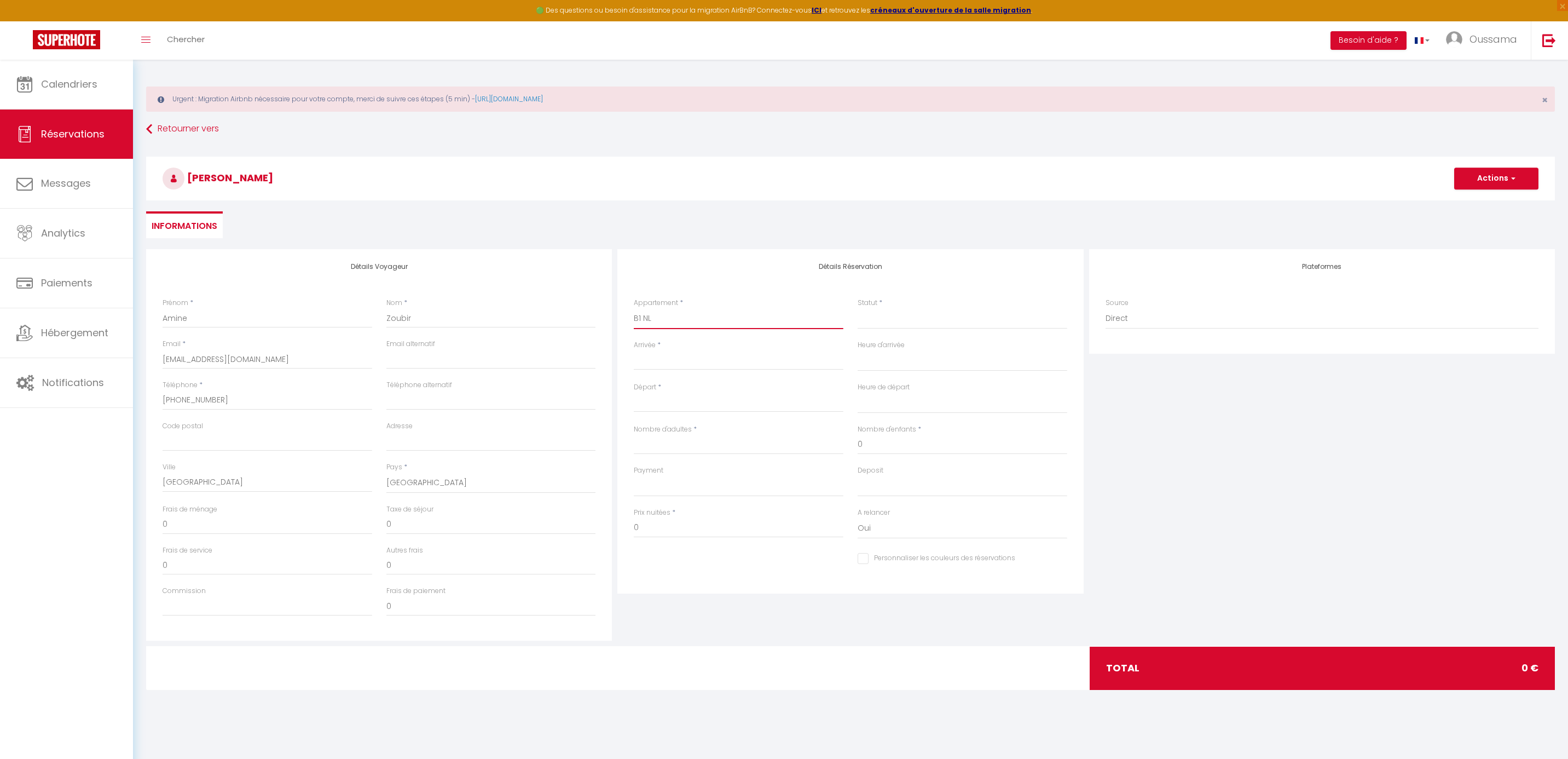
select select
checkbox input "false"
click at [677, 359] on input "Arrivée" at bounding box center [738, 361] width 209 height 14
select select
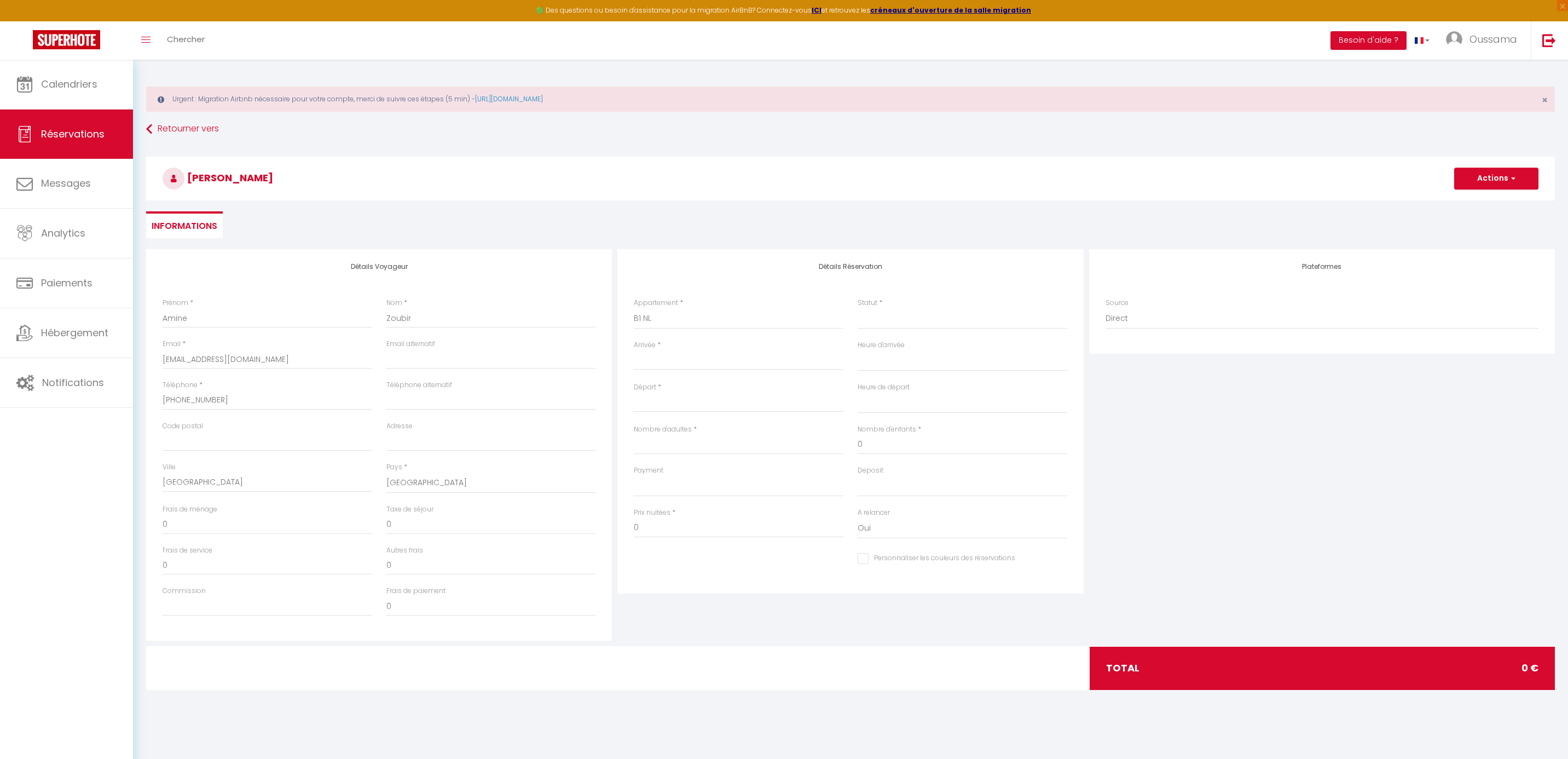
select select
checkbox input "false"
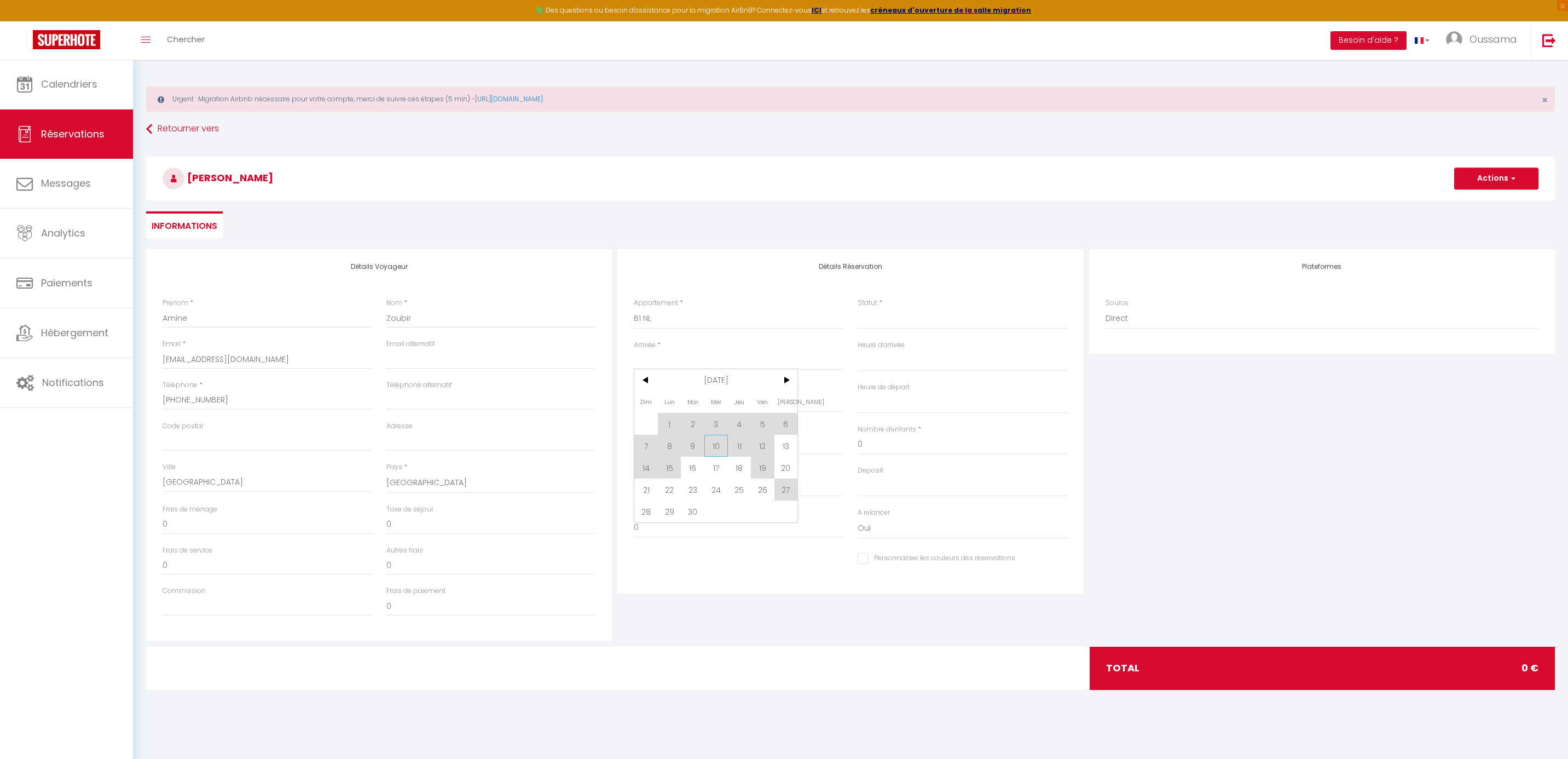
click at [723, 446] on span "10" at bounding box center [716, 446] width 23 height 22
select select
type input "Mer 10 Septembre 2025"
select select
type input "Jeu 11 Septembre 2025"
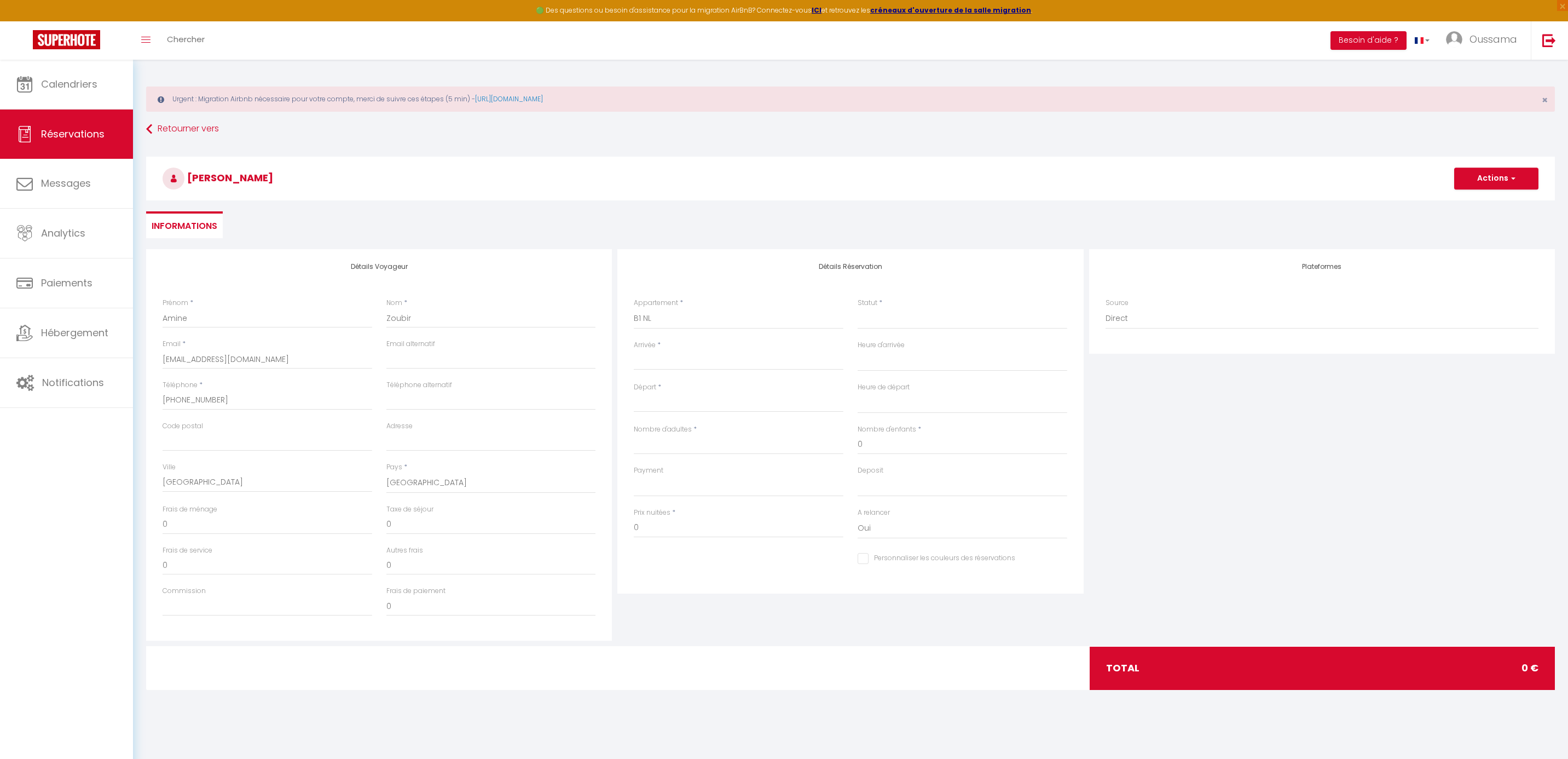
select select
checkbox input "false"
click at [700, 398] on input "Jeu 11 Septembre 2025" at bounding box center [738, 404] width 209 height 14
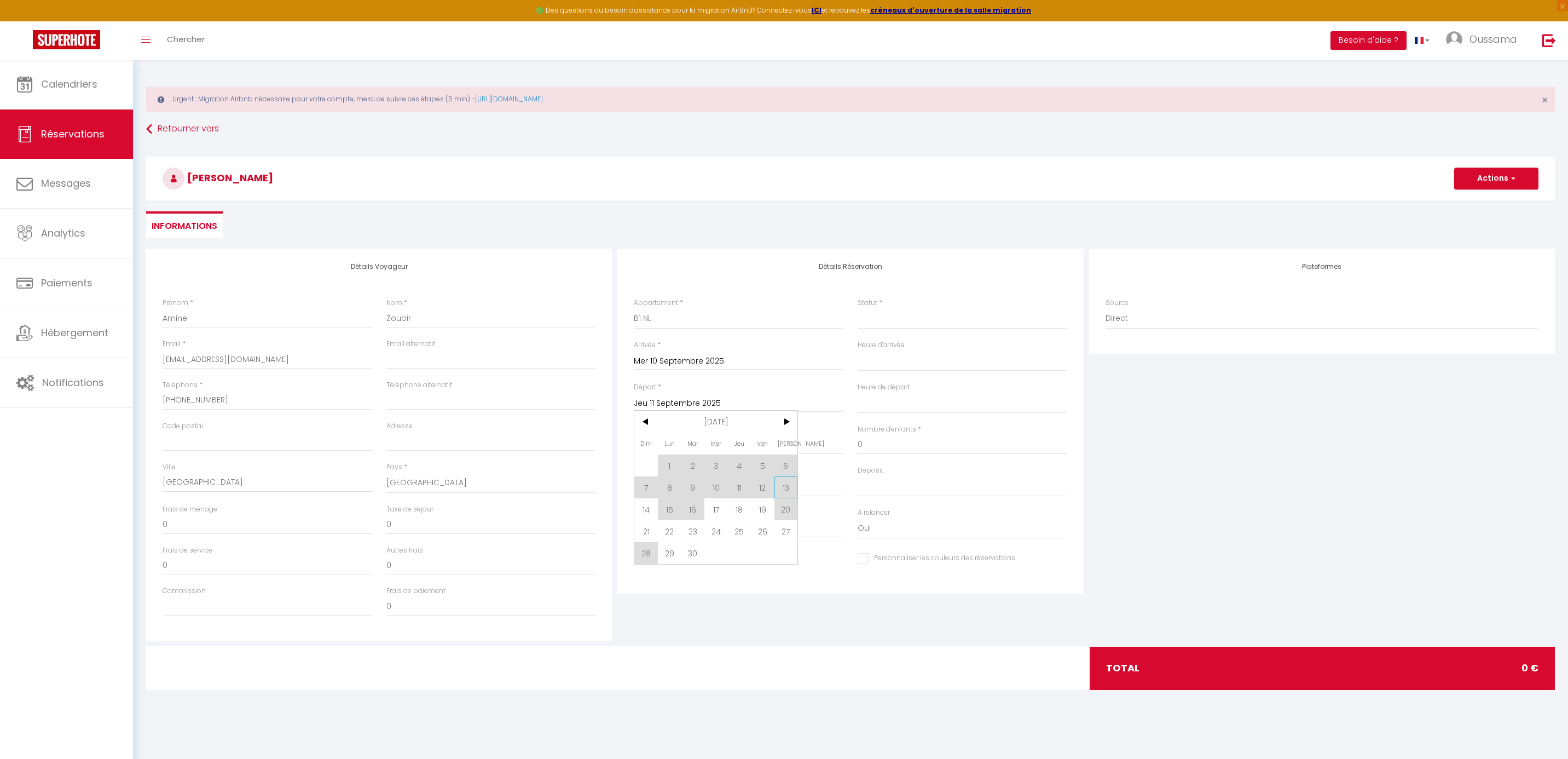
click at [785, 482] on span "13" at bounding box center [786, 487] width 23 height 22
select select
type input "Sam 13 Septembre 2025"
select select
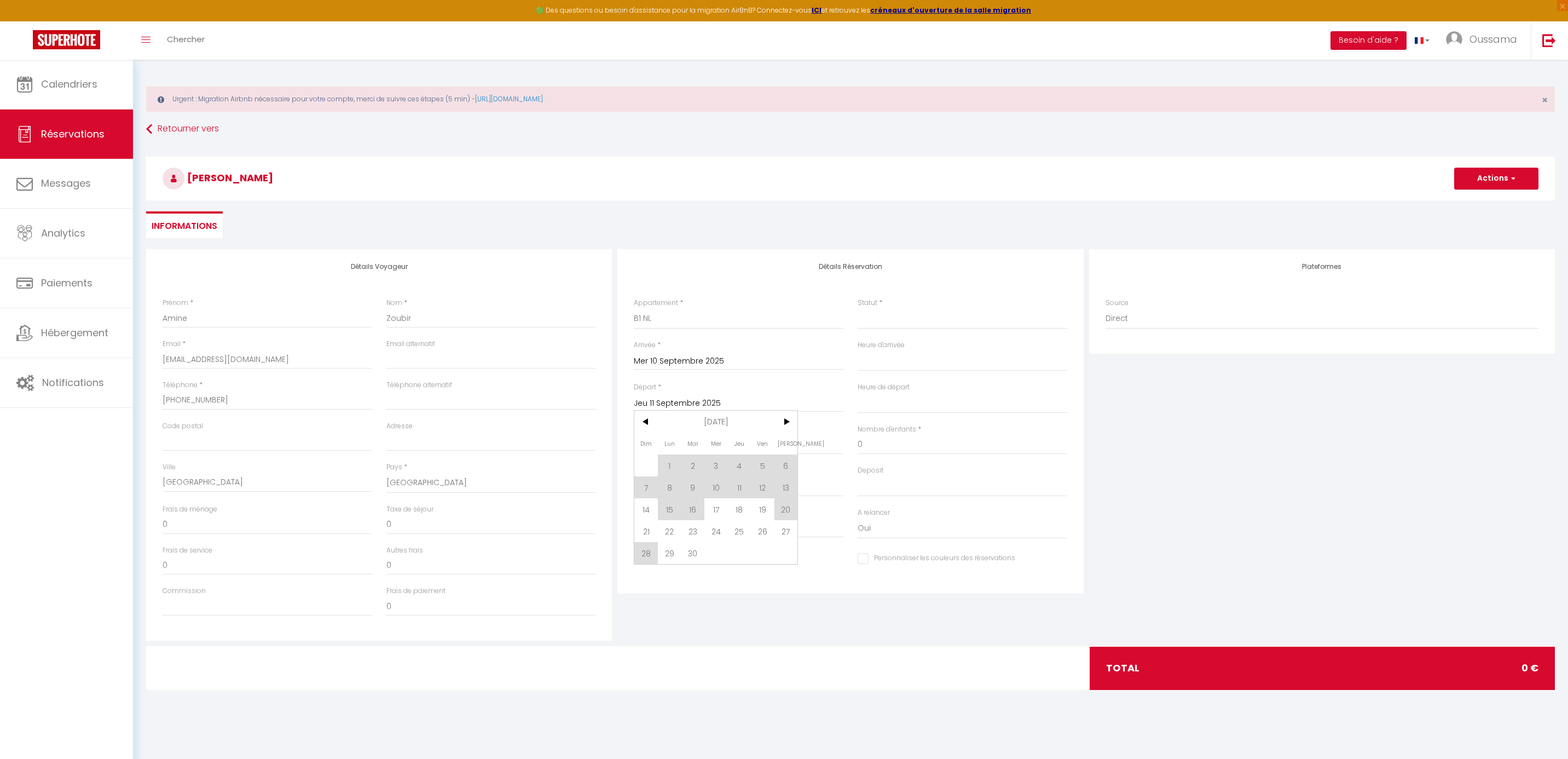
select select
checkbox input "false"
click at [710, 440] on input "Nombre d'adultes" at bounding box center [738, 445] width 209 height 20
type input "2"
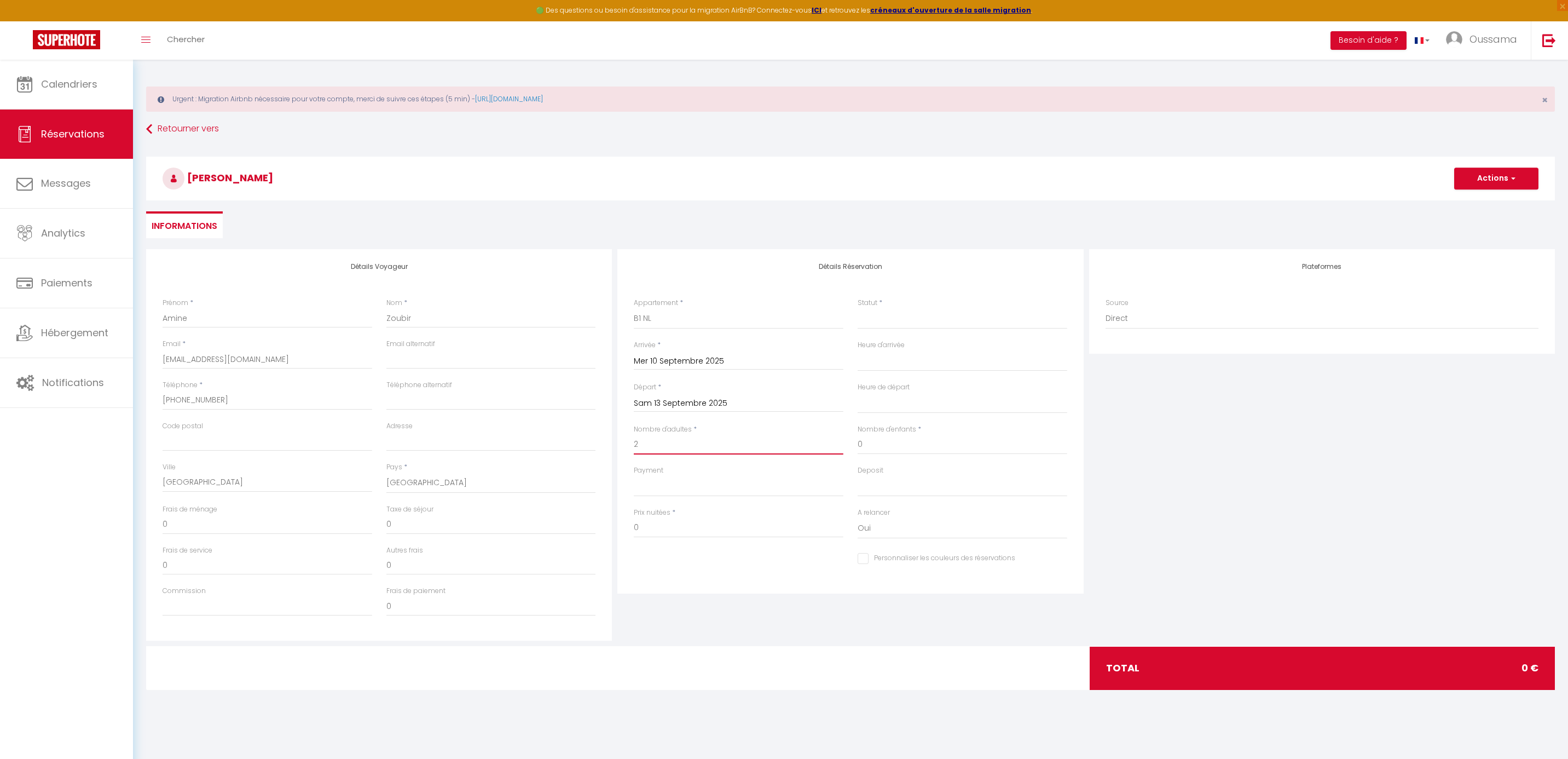
select select
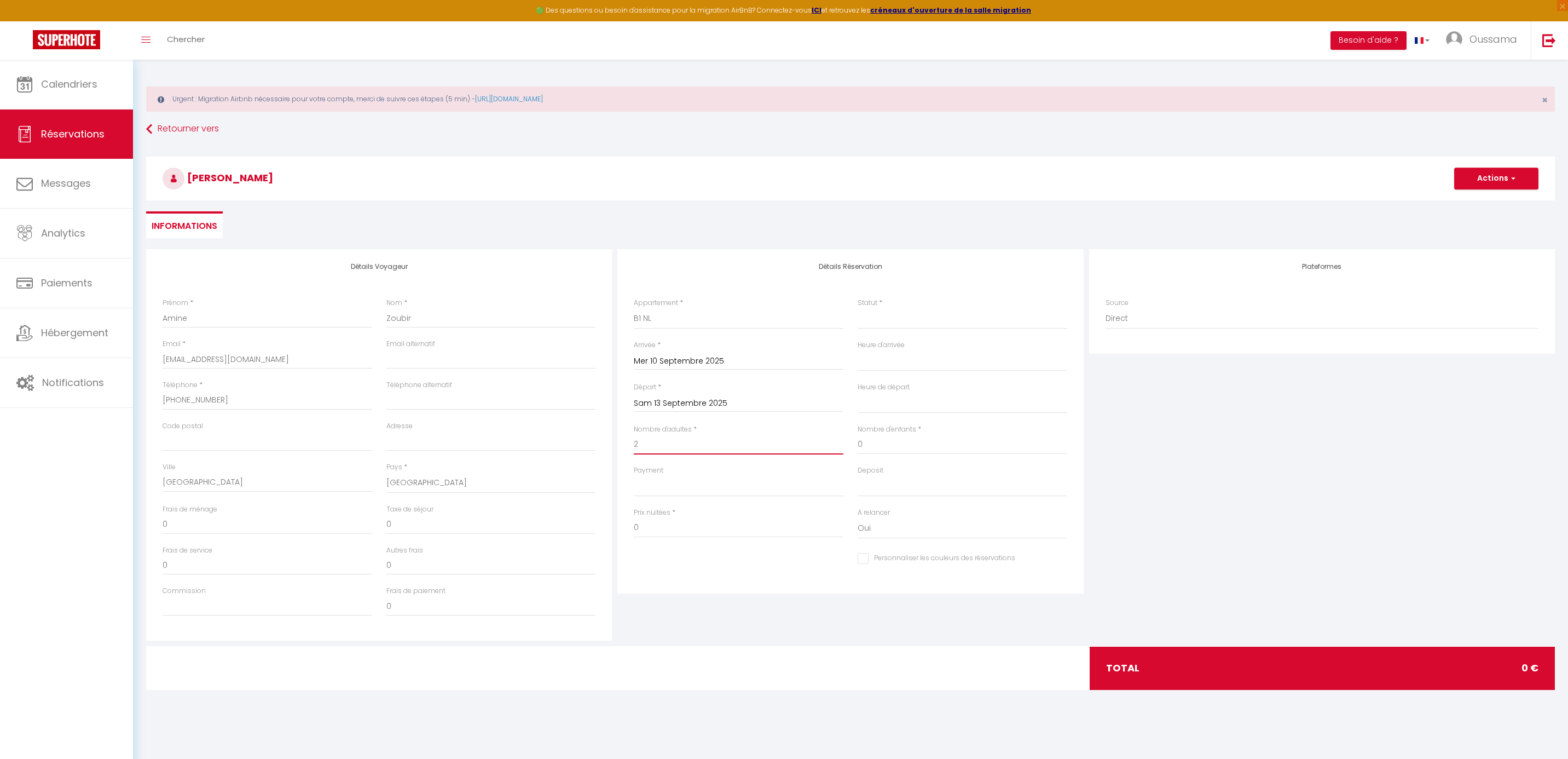
checkbox input "false"
select select
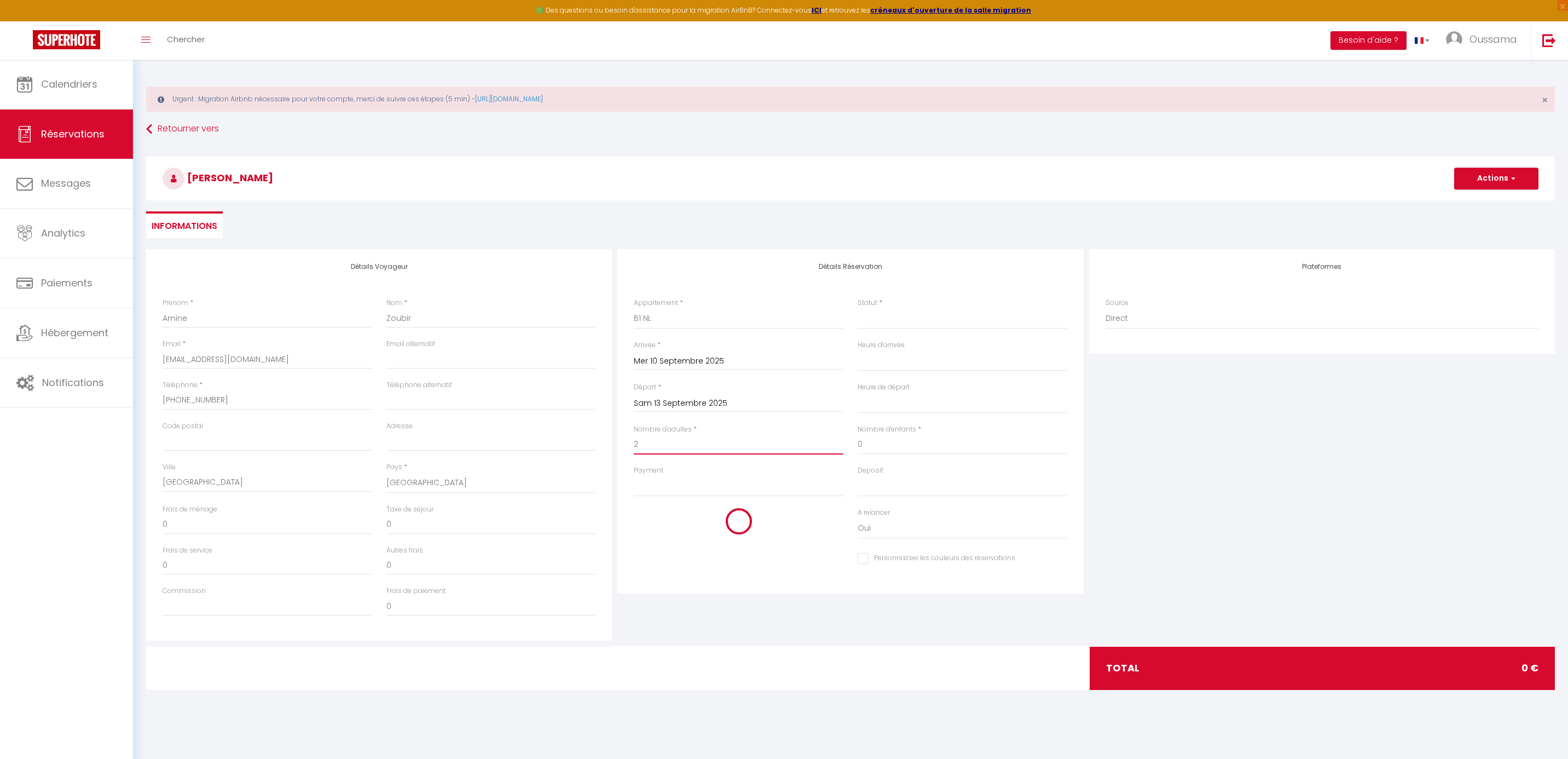
select select
checkbox input "false"
type input "2"
click at [689, 491] on select "OK KO" at bounding box center [738, 486] width 209 height 21
select select "12"
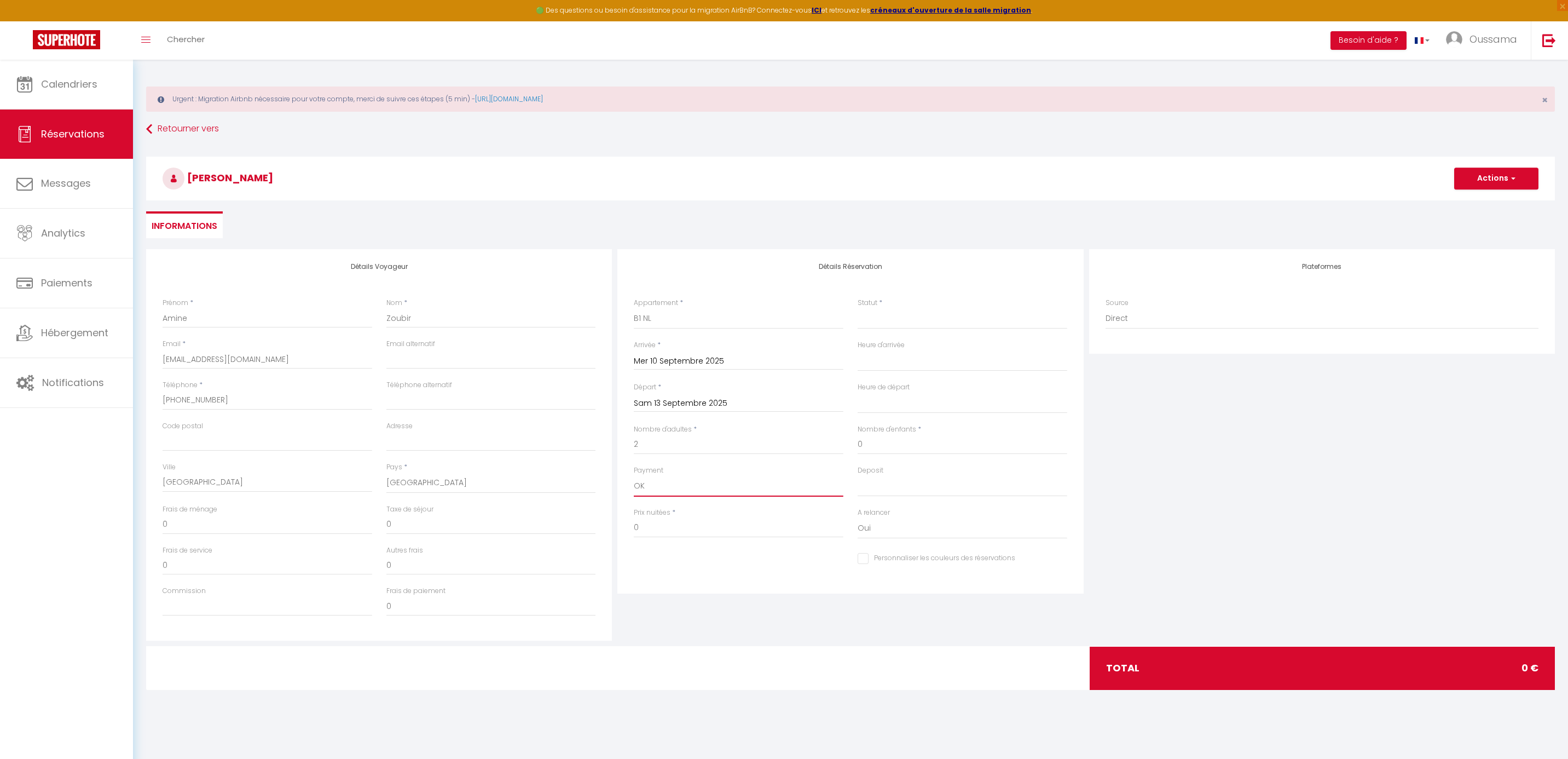
click at [634, 476] on select "OK KO" at bounding box center [738, 486] width 209 height 21
select select
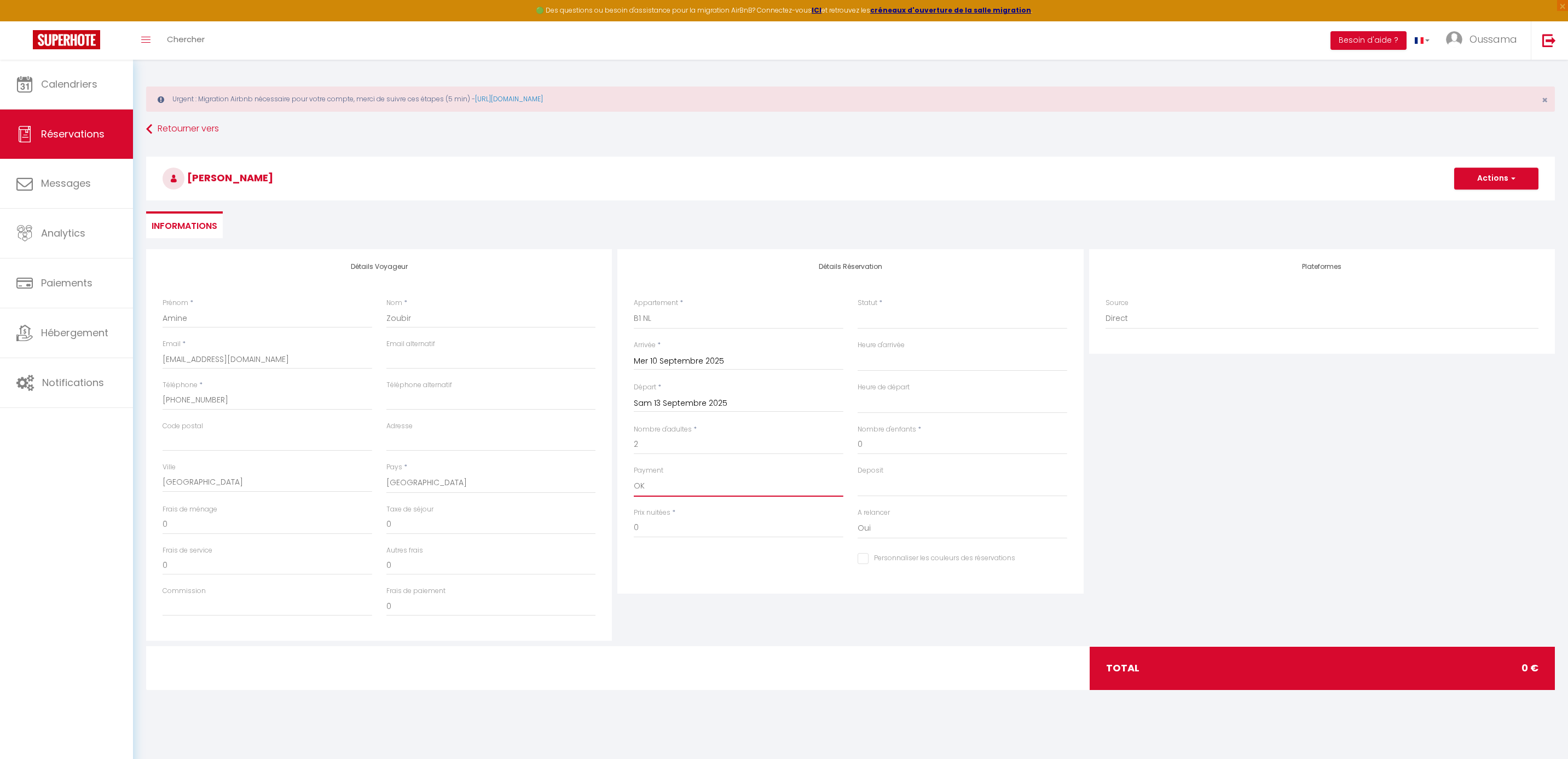
checkbox input "false"
click at [896, 488] on select "OK KO" at bounding box center [962, 486] width 209 height 21
select select "15"
click at [858, 476] on select "OK KO" at bounding box center [962, 486] width 209 height 21
select select
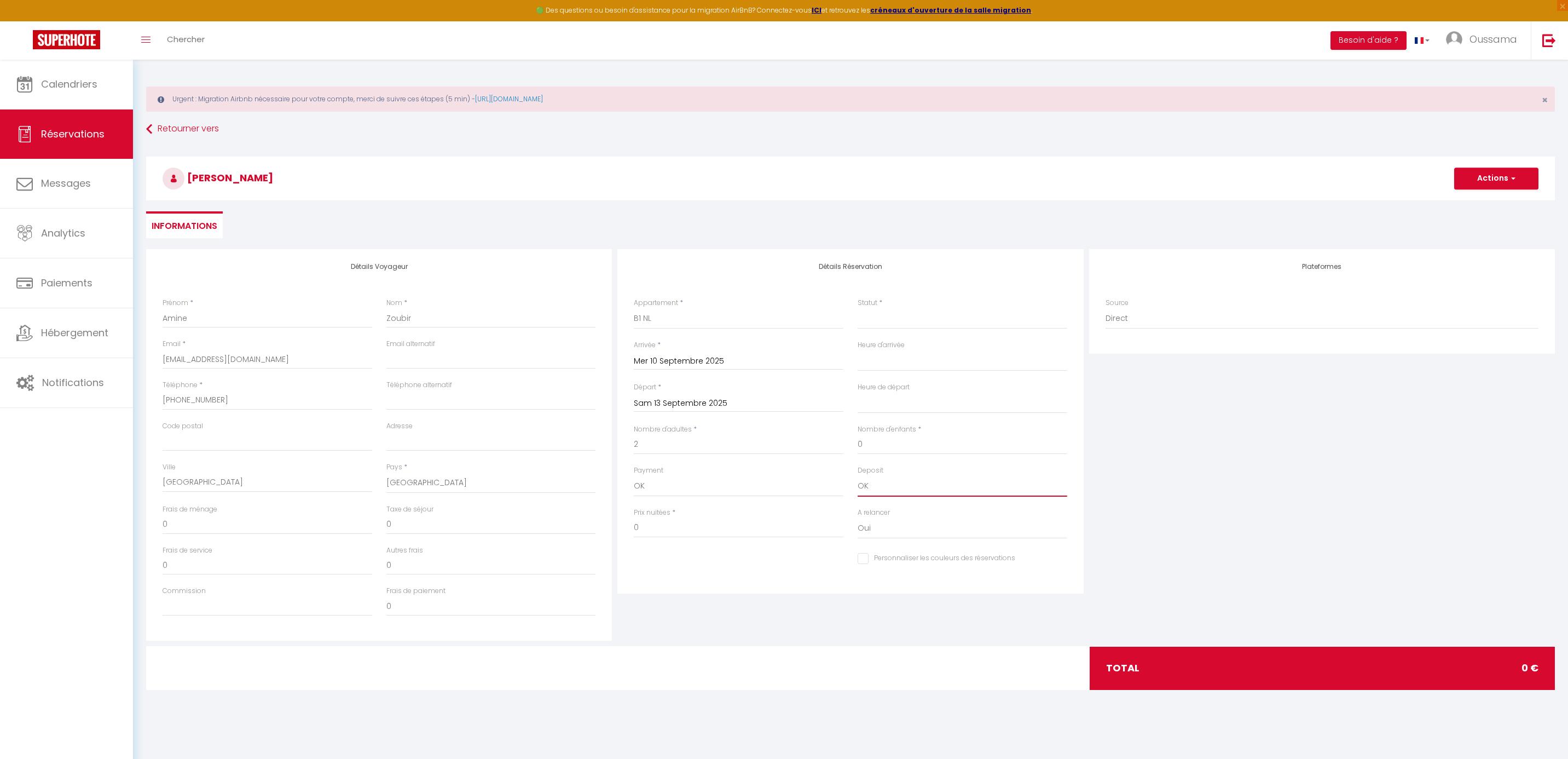
select select
checkbox input "false"
click at [726, 524] on input "0" at bounding box center [738, 528] width 209 height 20
select select
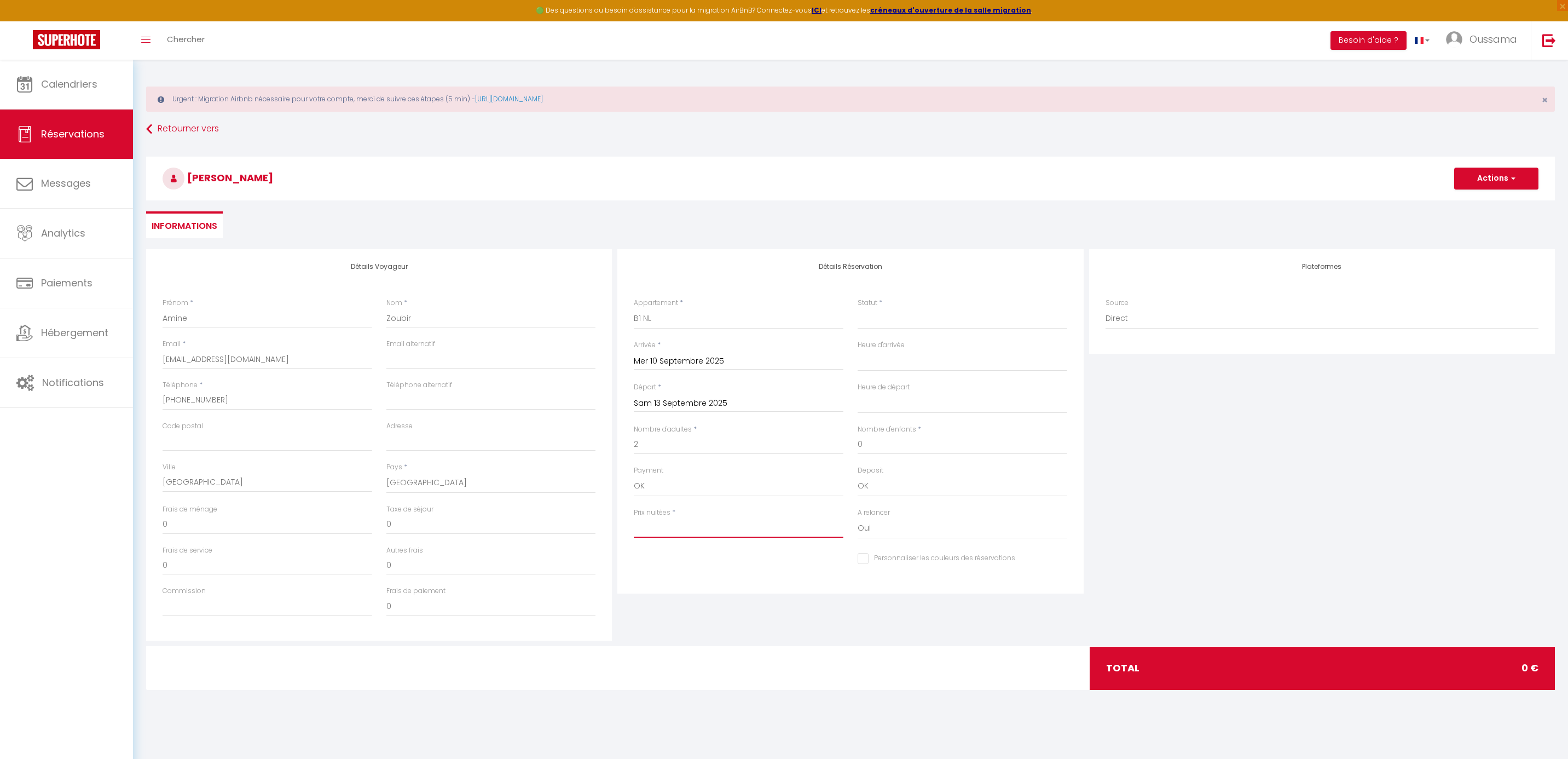
select select
checkbox input "false"
type input "1"
select select
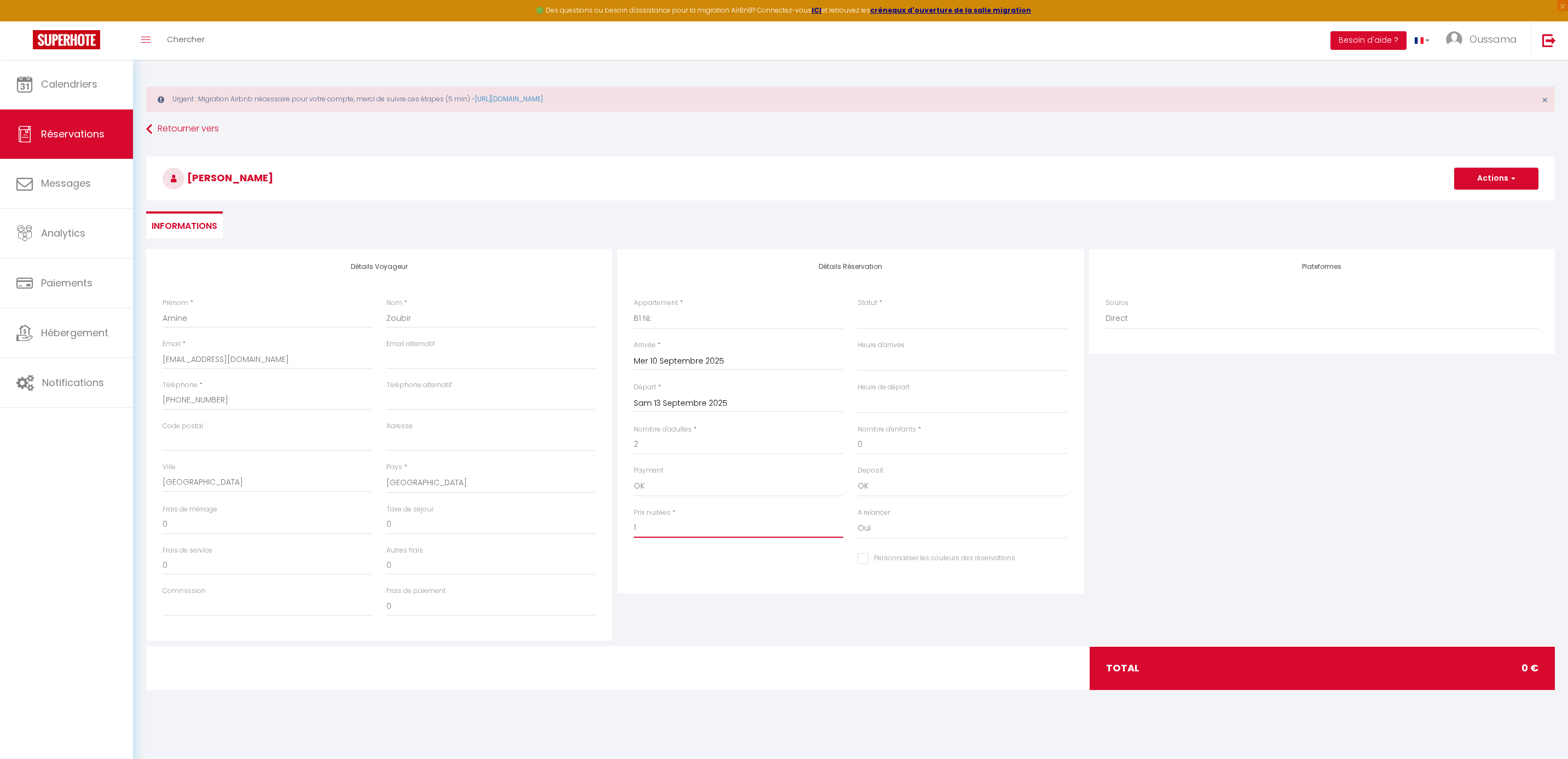
select select
checkbox input "false"
type input "13"
select select
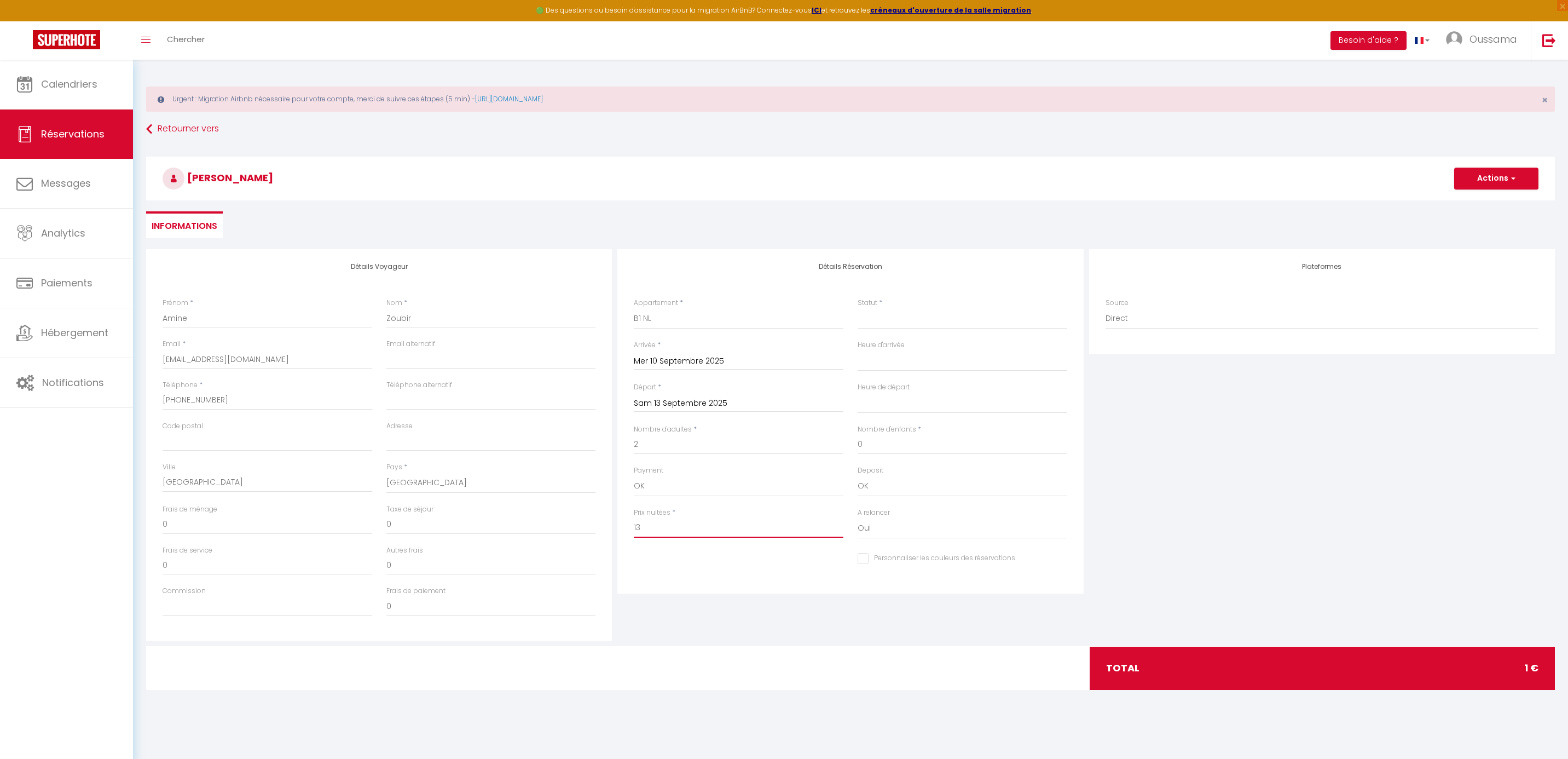
select select
checkbox input "false"
type input "132"
select select
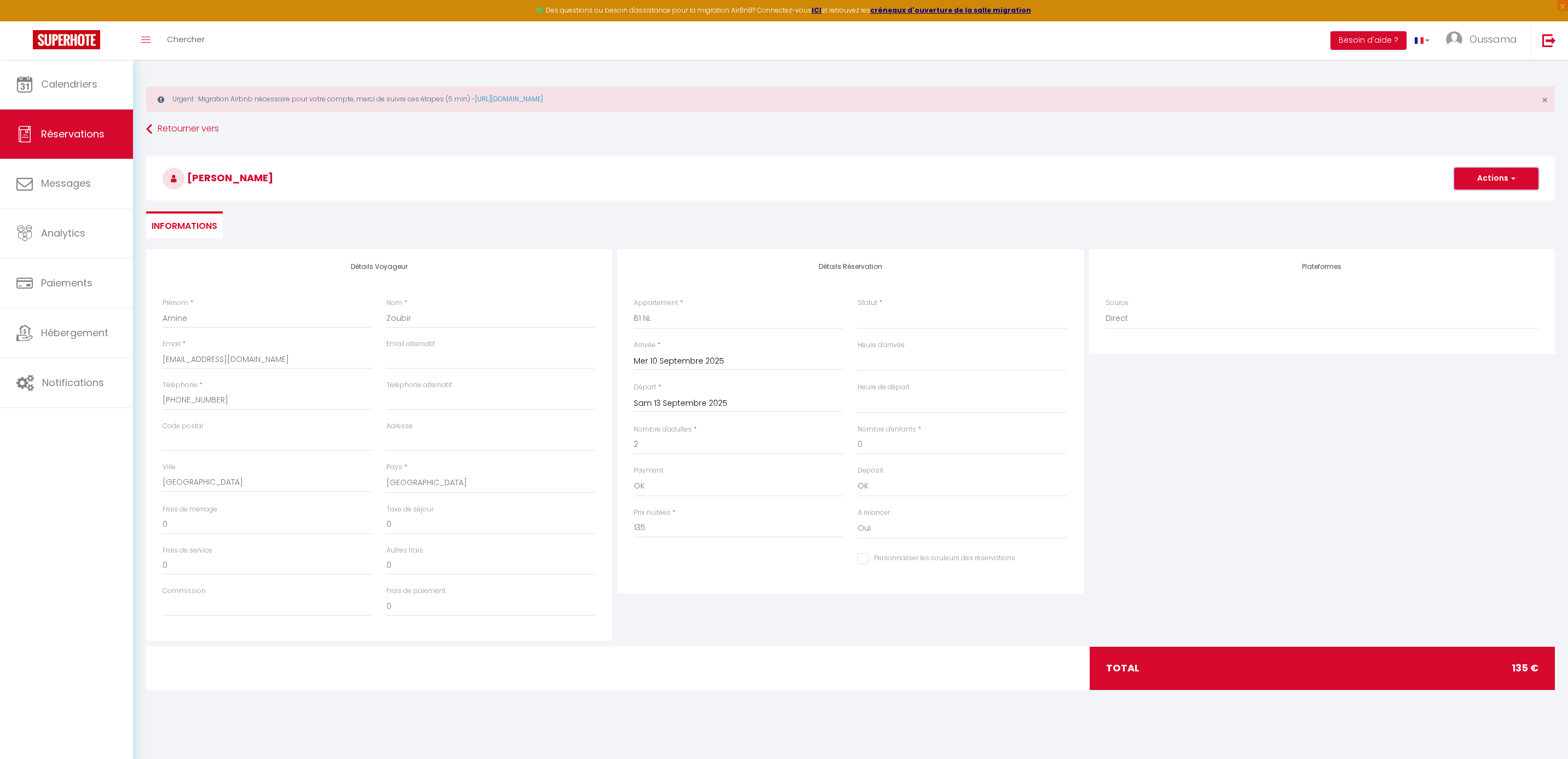
click at [1510, 181] on span "button" at bounding box center [1512, 178] width 6 height 10
click at [1481, 201] on link "Enregistrer" at bounding box center [1485, 202] width 86 height 14
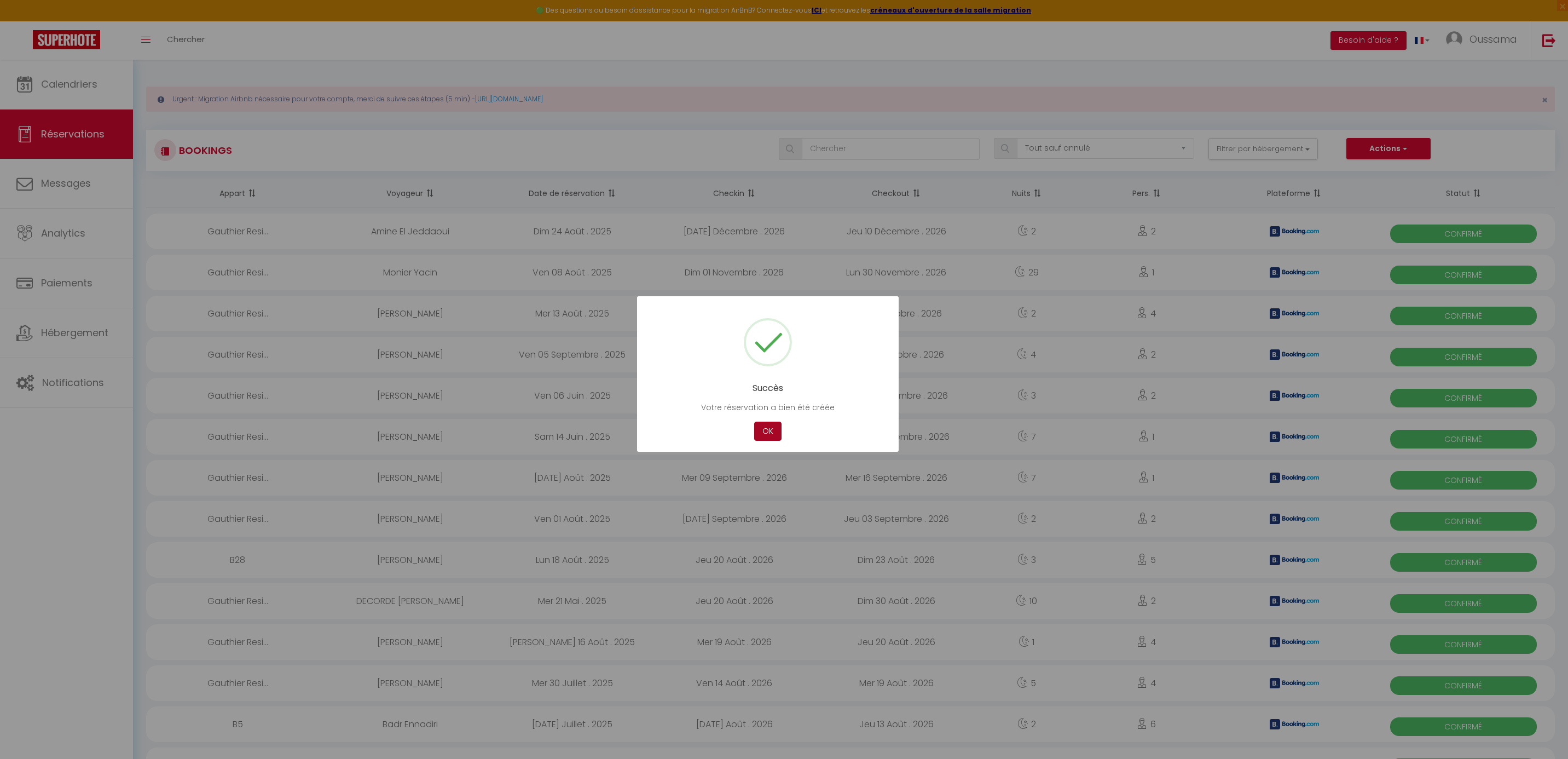
click at [771, 433] on button "OK" at bounding box center [768, 431] width 28 height 19
